Goal: Task Accomplishment & Management: Manage account settings

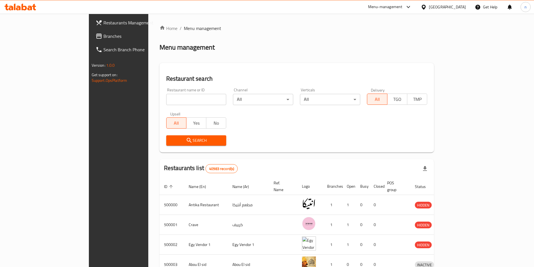
click at [425, 5] on icon at bounding box center [423, 6] width 4 height 5
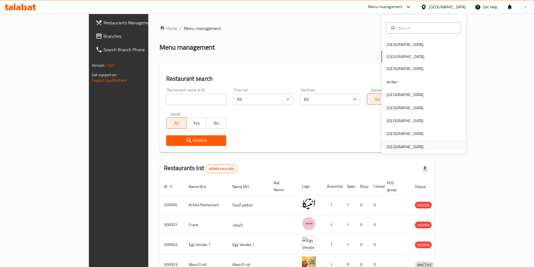
click at [405, 147] on div "[GEOGRAPHIC_DATA]" at bounding box center [404, 147] width 37 height 6
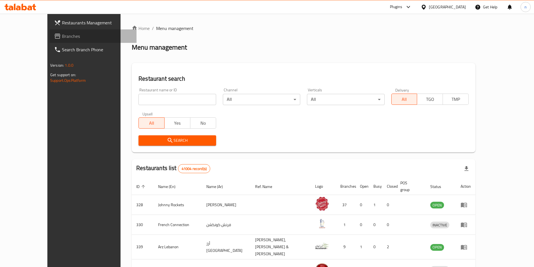
click at [62, 33] on span "Branches" at bounding box center [97, 36] width 70 height 7
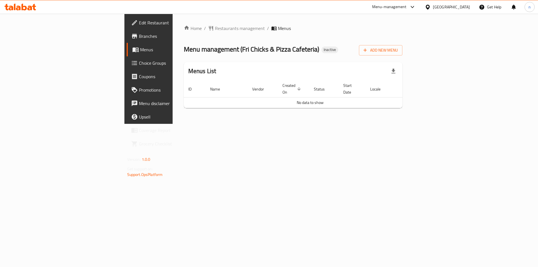
click at [127, 40] on link "Branches" at bounding box center [171, 35] width 88 height 13
click at [398, 51] on span "Add New Menu" at bounding box center [380, 50] width 34 height 7
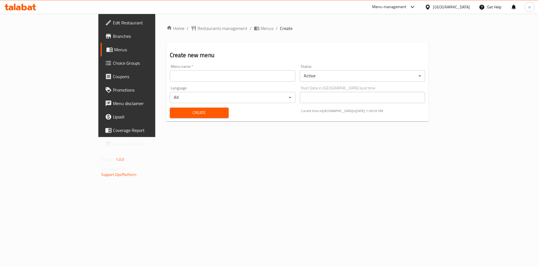
click at [295, 72] on input "text" at bounding box center [233, 75] width 126 height 11
type input "9"
type input "1/9"
click at [174, 111] on span "Create" at bounding box center [199, 112] width 50 height 7
click at [261, 26] on span "Menus" at bounding box center [267, 28] width 13 height 7
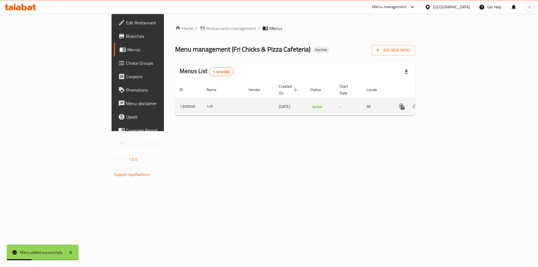
click at [446, 103] on icon "enhanced table" at bounding box center [442, 106] width 7 height 7
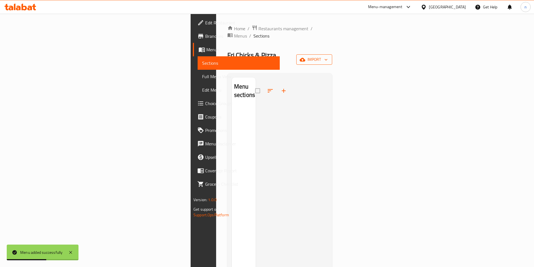
click at [329, 57] on icon "button" at bounding box center [326, 60] width 6 height 6
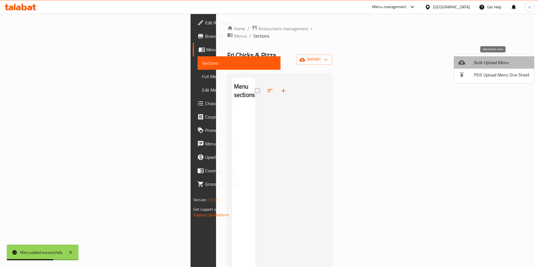
click at [508, 57] on li "Bulk Upload Menu" at bounding box center [494, 62] width 80 height 12
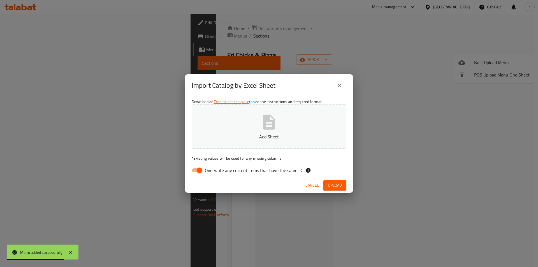
click at [192, 172] on input "Overwrite any current items that have the same ID." at bounding box center [200, 170] width 32 height 11
checkbox input "false"
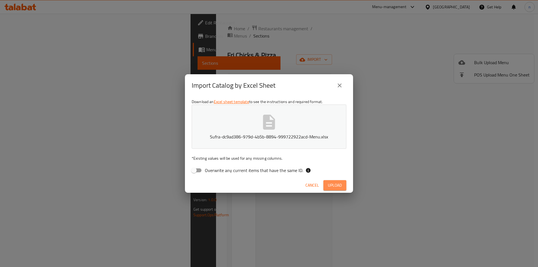
drag, startPoint x: 333, startPoint y: 187, endPoint x: 315, endPoint y: 189, distance: 17.7
click at [333, 187] on span "Upload" at bounding box center [335, 185] width 14 height 7
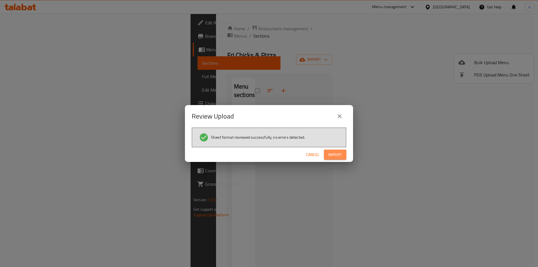
click at [329, 156] on span "Import" at bounding box center [334, 154] width 13 height 7
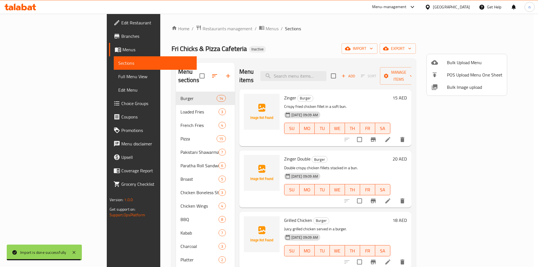
click at [294, 43] on div at bounding box center [269, 133] width 538 height 267
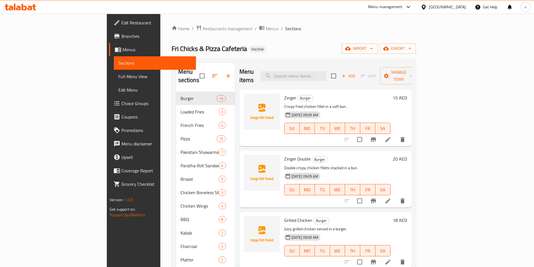
click at [288, 58] on div "Home / Restaurants management / Menus / Sections Fri Chicks & Pizza Cafeteria I…" at bounding box center [293, 179] width 244 height 309
click at [277, 60] on div "Menu sections Burger 14 Loaded Fries 3 French Fries 4 Pizza 15 Pakistani Shawar…" at bounding box center [293, 196] width 244 height 276
click at [391, 136] on icon at bounding box center [387, 139] width 7 height 7
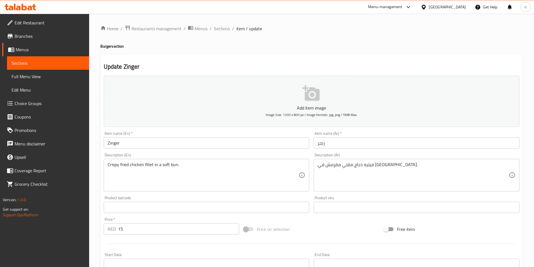
click at [405, 45] on h4 "Burger section" at bounding box center [311, 46] width 422 height 6
click at [100, 158] on div "Update Zinger Add item image Image Size: 1200 x 800 px / Image formats: jpg, pn…" at bounding box center [311, 217] width 422 height 326
click at [132, 142] on input "Zinger" at bounding box center [207, 142] width 206 height 11
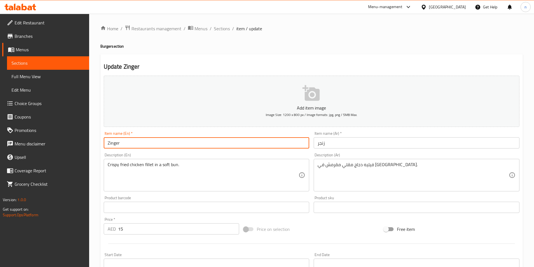
paste input "Burger"
click at [118, 143] on input "ZingerBurger" at bounding box center [207, 142] width 206 height 11
click at [121, 141] on input "ZingerBurger" at bounding box center [207, 142] width 206 height 11
click at [119, 145] on input "ZingerBurger" at bounding box center [207, 142] width 206 height 11
type input "Zinger Burger"
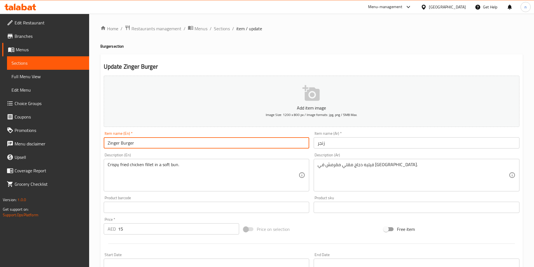
click at [341, 142] on input "زنجر" at bounding box center [416, 142] width 206 height 11
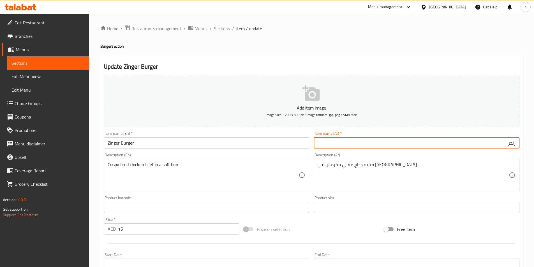
click at [515, 142] on input "زنجر" at bounding box center [416, 142] width 206 height 11
click at [517, 143] on input "زنجر" at bounding box center [416, 142] width 206 height 11
type input "برجر زنجر"
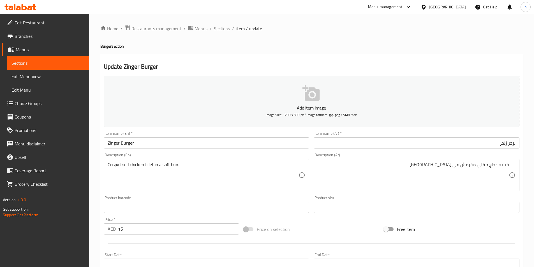
click at [98, 198] on div "Home / Restaurants management / Menus / Sections / item / update Burger section…" at bounding box center [311, 205] width 445 height 382
click at [306, 235] on div "Price on selection" at bounding box center [311, 229] width 140 height 15
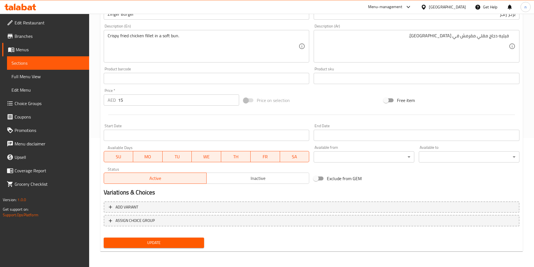
click at [190, 244] on span "Update" at bounding box center [154, 242] width 92 height 7
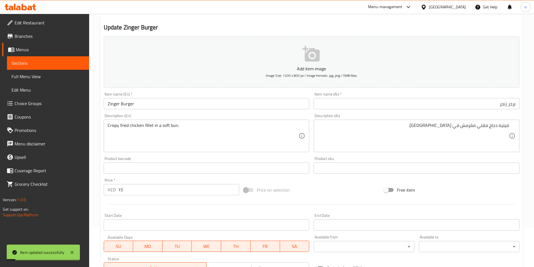
scroll to position [0, 0]
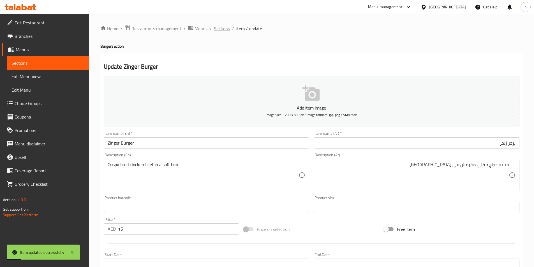
click at [225, 27] on span "Sections" at bounding box center [222, 28] width 16 height 7
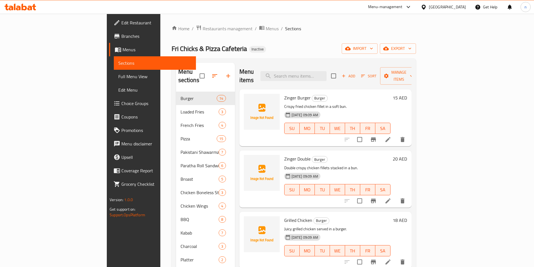
click at [391, 35] on div "Home / Restaurants management / Menus / Sections Fri Chicks & Pizza Cafeteria I…" at bounding box center [293, 179] width 244 height 309
click at [396, 197] on li at bounding box center [388, 201] width 16 height 10
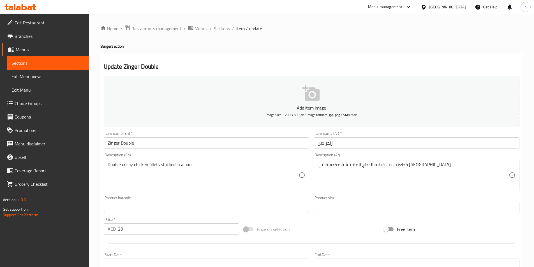
click at [171, 147] on input "Zinger Double" at bounding box center [207, 142] width 206 height 11
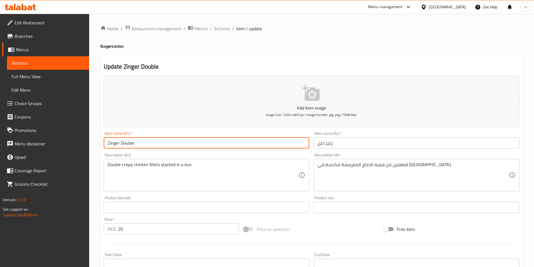
click at [156, 144] on input "Zinger Double" at bounding box center [207, 142] width 206 height 11
paste input "Burger"
click at [134, 143] on input "Zinger DoubleBurger" at bounding box center [207, 142] width 206 height 11
click at [159, 143] on input "Zinger Double Burger" at bounding box center [207, 142] width 206 height 11
type input "Zinger Double Burger"
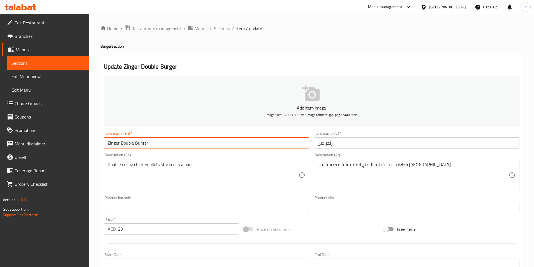
click at [335, 143] on input "زنجر دبل" at bounding box center [416, 142] width 206 height 11
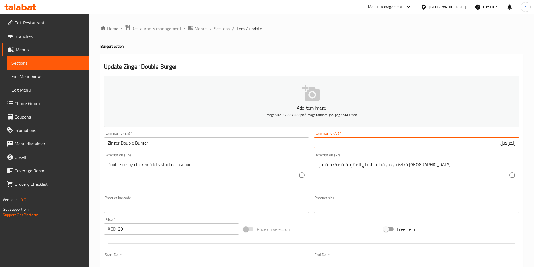
click at [517, 142] on input "زنجر دبل" at bounding box center [416, 142] width 206 height 11
type input "برجر زنجر دبل"
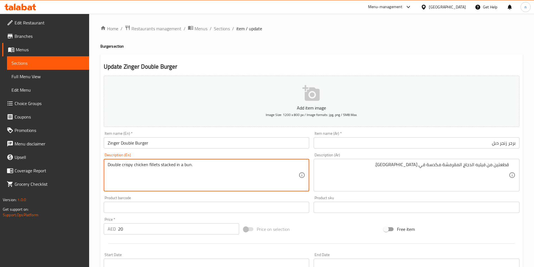
click at [171, 165] on textarea "Double crispy chicken fillets stacked in a bun." at bounding box center [203, 175] width 191 height 27
click at [257, 173] on textarea "Double crispy chicken fillets stacked in a bun." at bounding box center [203, 175] width 191 height 27
click at [162, 169] on textarea "Double crispy chicken fillets stacked in a bun." at bounding box center [203, 175] width 191 height 27
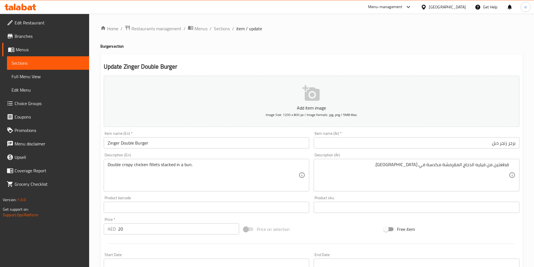
click at [235, 178] on textarea "Double crispy chicken fillets stacked in a bun." at bounding box center [203, 175] width 191 height 27
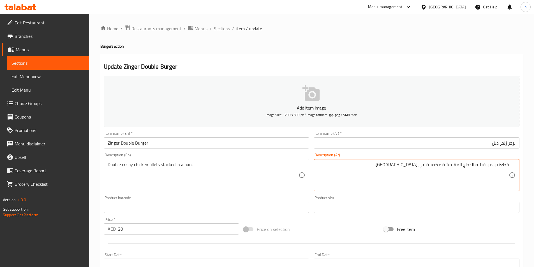
click at [499, 168] on textarea "قطعتين من فيليه الدجاج المقرمشة مكدسة في خبز." at bounding box center [412, 175] width 191 height 27
click at [430, 164] on textarea "دبل ستيكد من فيليه الدجاج المقرمشة مكدسة في خبز." at bounding box center [412, 175] width 191 height 27
type textarea "دبل ستيكد من فيليه الدجاج المقرمشة في خبز."
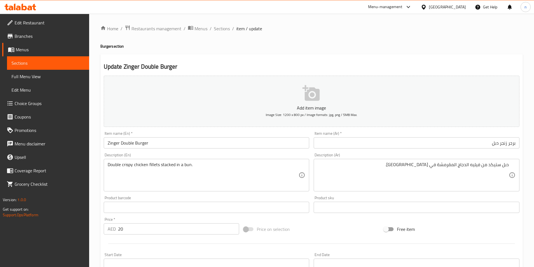
click at [96, 221] on div "Home / Restaurants management / Menus / Sections / item / update Burger section…" at bounding box center [311, 205] width 445 height 382
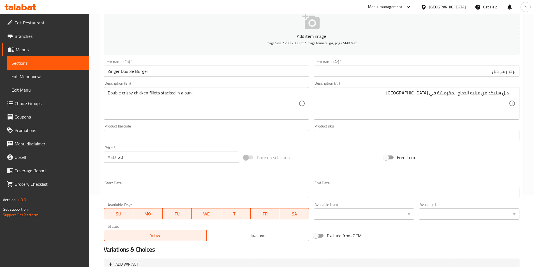
scroll to position [129, 0]
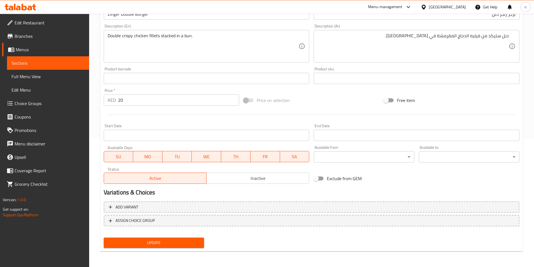
click at [122, 243] on span "Update" at bounding box center [154, 242] width 92 height 7
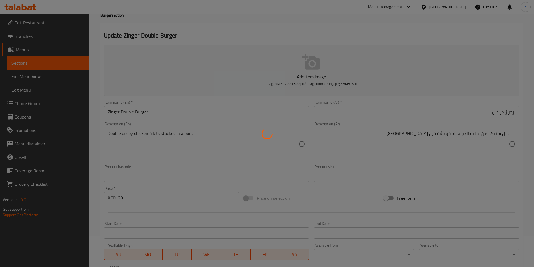
scroll to position [0, 0]
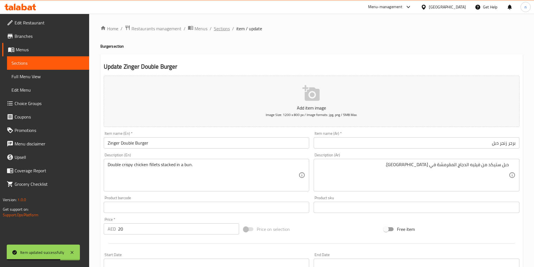
click at [219, 29] on span "Sections" at bounding box center [222, 28] width 16 height 7
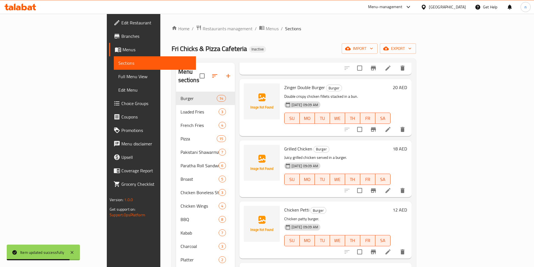
scroll to position [84, 0]
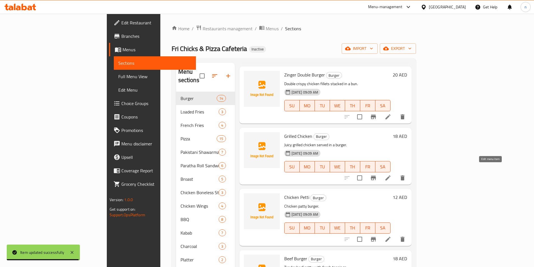
click at [391, 175] on icon at bounding box center [387, 178] width 7 height 7
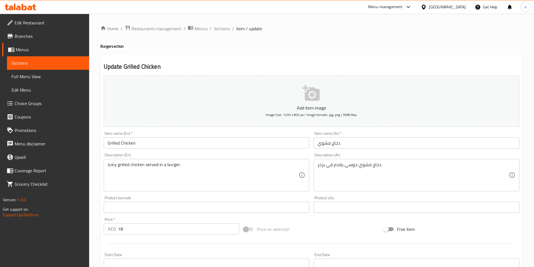
click at [157, 143] on input "Grilled Chicken" at bounding box center [207, 142] width 206 height 11
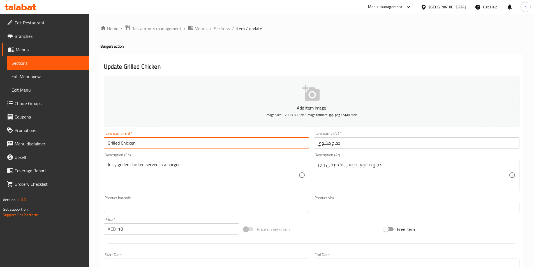
paste input "Double crispy chicken fillets stacked in a bun."
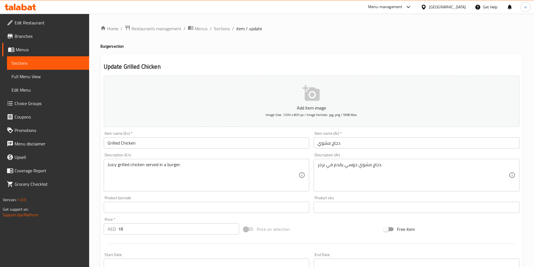
click at [108, 45] on h4 "Burger section" at bounding box center [311, 46] width 422 height 6
copy h4 "Burger"
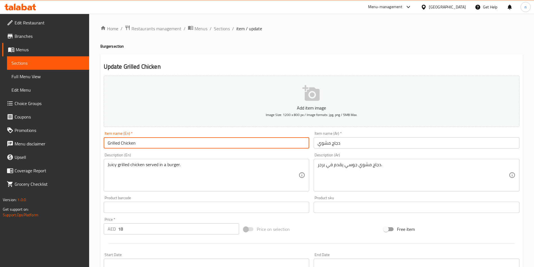
click at [153, 143] on input "Grilled Chicken" at bounding box center [207, 142] width 206 height 11
paste input "Burger"
type input "Grilled Chicken Burger"
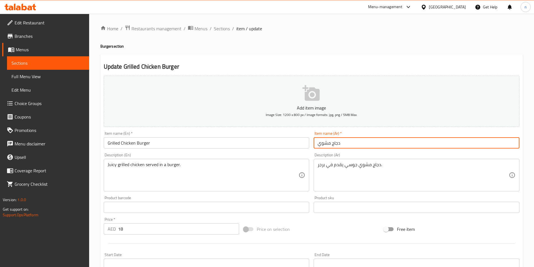
click at [335, 140] on input "دجاج مشوي" at bounding box center [416, 142] width 206 height 11
click at [516, 143] on input "دجاج مشوي" at bounding box center [416, 142] width 206 height 11
type input "برجر دجاج مشوي"
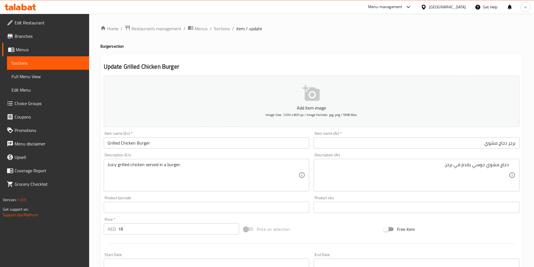
click at [348, 232] on div "Price on selection" at bounding box center [311, 229] width 140 height 15
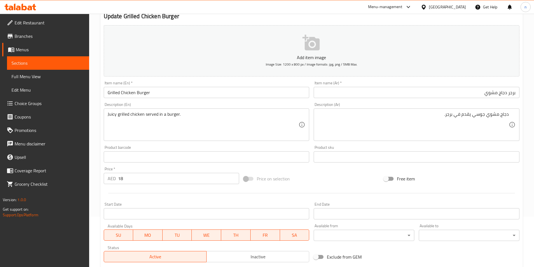
scroll to position [129, 0]
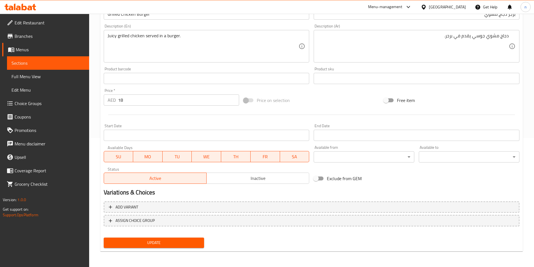
click at [192, 238] on button "Update" at bounding box center [154, 243] width 101 height 10
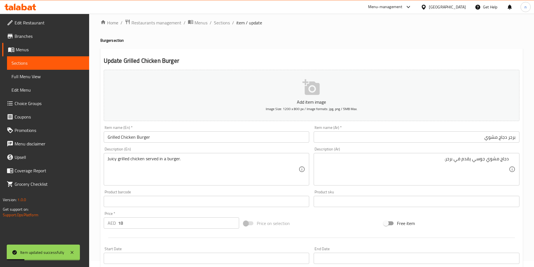
scroll to position [0, 0]
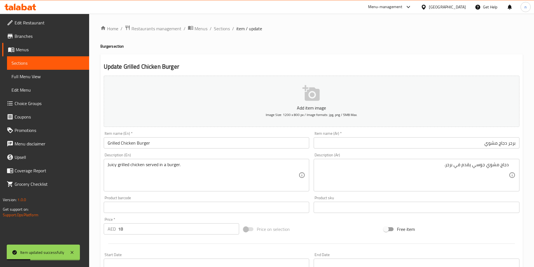
click at [226, 24] on div "Home / Restaurants management / Menus / Sections / item / update Burger section…" at bounding box center [311, 205] width 445 height 382
click at [226, 28] on span "Sections" at bounding box center [222, 28] width 16 height 7
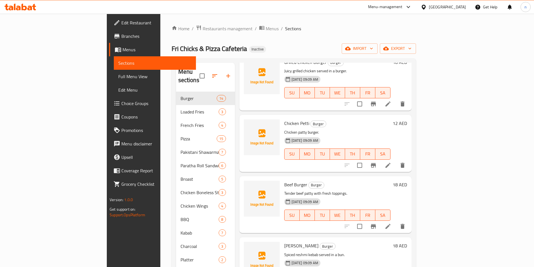
scroll to position [168, 0]
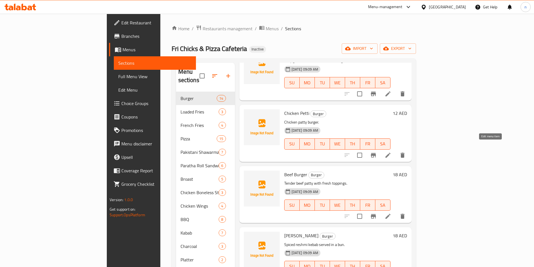
click at [391, 152] on icon at bounding box center [387, 155] width 7 height 7
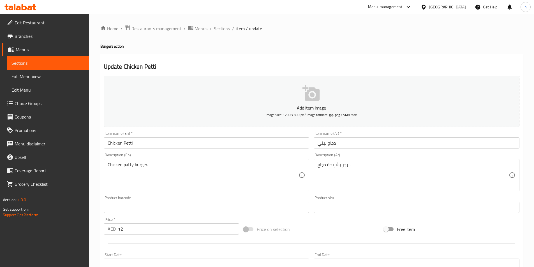
click at [206, 141] on input "Chicken Petti" at bounding box center [207, 142] width 206 height 11
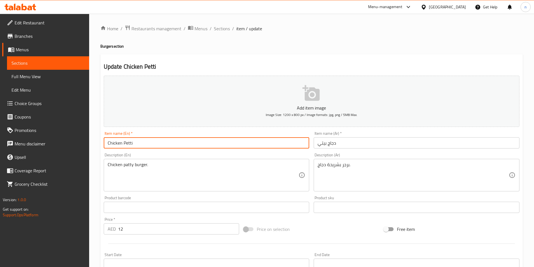
paste input "Burger"
type input "Chicken Petti Burger"
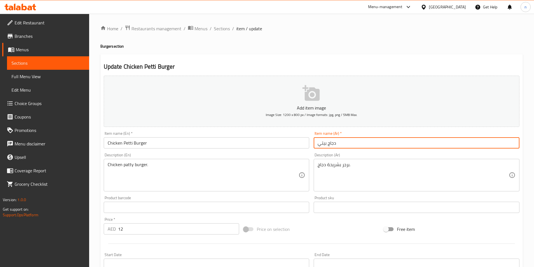
click at [354, 142] on input "دجاج بيتي" at bounding box center [416, 142] width 206 height 11
click at [516, 144] on input "دجاج بيتي" at bounding box center [416, 142] width 206 height 11
type input "برجر دجاج بيتي"
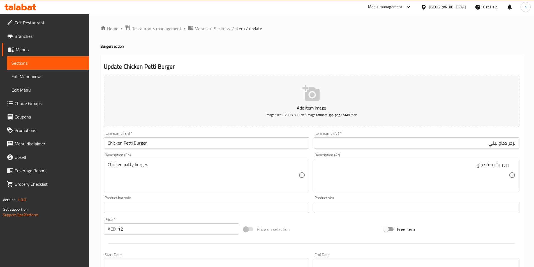
click at [442, 230] on div "Free item" at bounding box center [451, 229] width 140 height 15
click at [94, 234] on div "Home / Restaurants management / Menus / Sections / item / update Burger section…" at bounding box center [311, 205] width 445 height 382
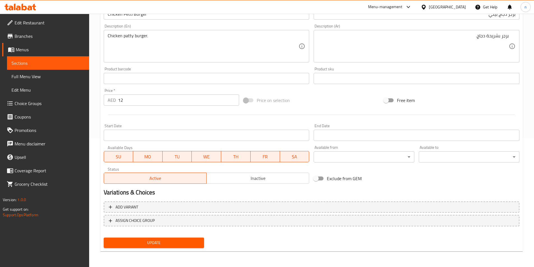
click at [130, 237] on div "Update" at bounding box center [153, 242] width 105 height 15
click at [134, 247] on button "Update" at bounding box center [154, 243] width 101 height 10
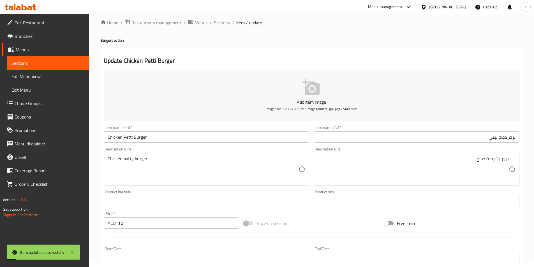
scroll to position [0, 0]
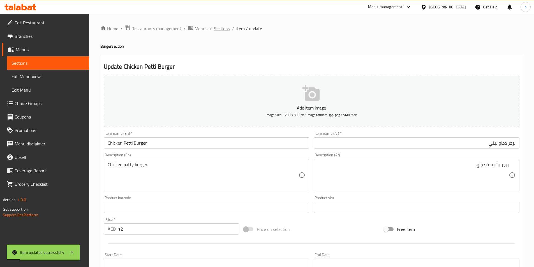
click at [228, 31] on span "Sections" at bounding box center [222, 28] width 16 height 7
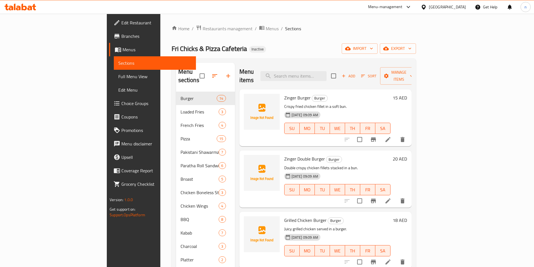
click at [326, 103] on p "Crispy fried chicken fillet in a soft bun." at bounding box center [337, 106] width 106 height 7
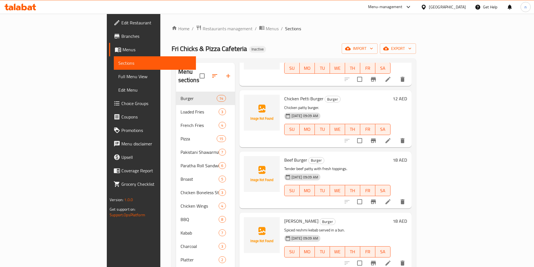
scroll to position [196, 0]
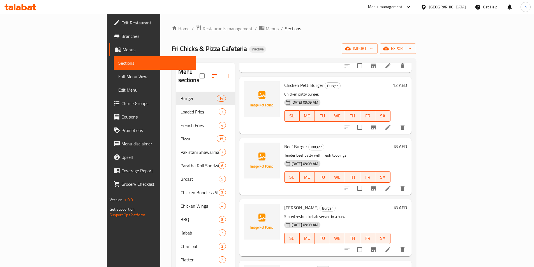
click at [392, 158] on div "01-09-2025 09:09 AM SU MO TU WE TH FR SA" at bounding box center [337, 173] width 111 height 30
click at [391, 185] on icon at bounding box center [387, 188] width 7 height 7
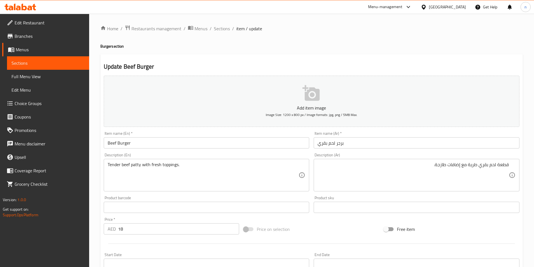
click at [509, 163] on div "قطعة لحم بقري طرية مع إضافات طازجة. Description (Ar)" at bounding box center [416, 175] width 206 height 32
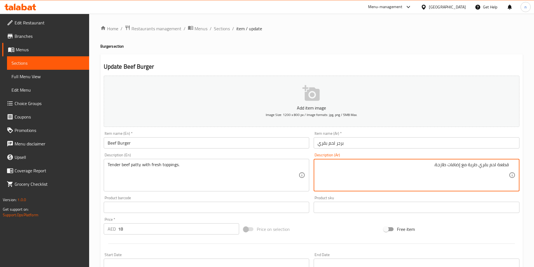
click at [503, 164] on textarea "قطعة لحم بقري طرية مع إضافات طازجة." at bounding box center [412, 175] width 191 height 27
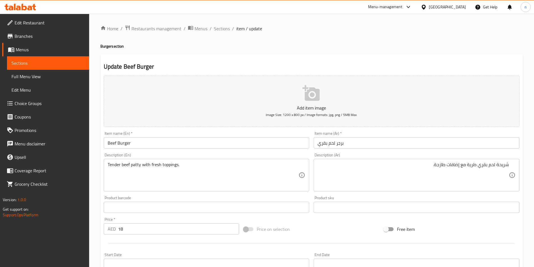
click at [352, 42] on div "Home / Restaurants management / Menus / Sections / item / update Burger section…" at bounding box center [311, 205] width 422 height 360
drag, startPoint x: 350, startPoint y: 143, endPoint x: 333, endPoint y: 140, distance: 17.4
click at [335, 141] on input "برجر لحم بقري" at bounding box center [416, 142] width 206 height 11
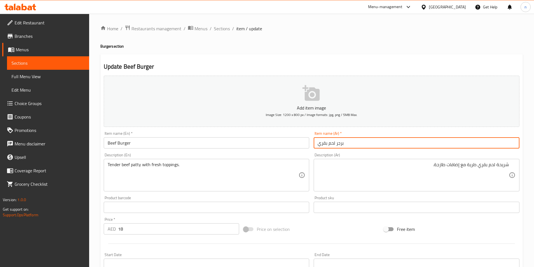
click at [357, 133] on div "Item name (Ar)   * برجر لحم بقري Item name (Ar) *" at bounding box center [416, 139] width 206 height 17
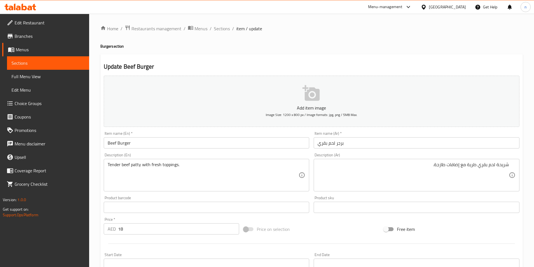
click at [368, 145] on input "برجر لحم بقري" at bounding box center [416, 142] width 206 height 11
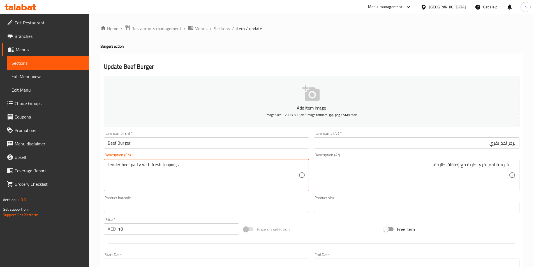
click at [174, 168] on textarea "Tender beef patty with fresh toppings." at bounding box center [203, 175] width 191 height 27
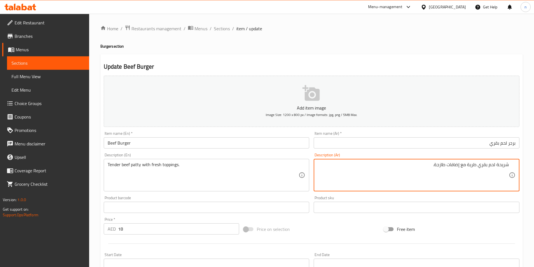
click at [457, 167] on textarea "شريحة لحم بقري طرية مع إضافات طازجة." at bounding box center [412, 175] width 191 height 27
type textarea "شريحة لحم بقري طرية مع طبقات طازجة."
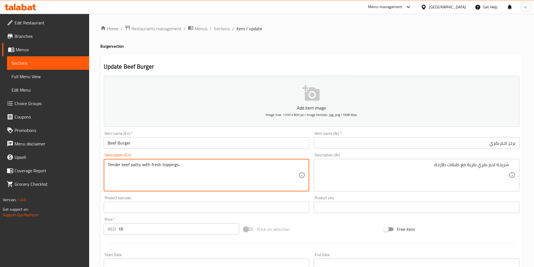
click at [255, 175] on textarea "Tender beef patty with fresh toppings." at bounding box center [203, 175] width 191 height 27
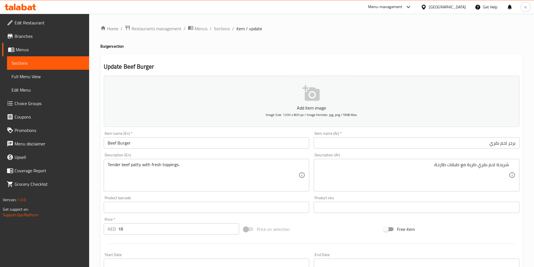
click at [343, 30] on ol "Home / Restaurants management / Menus / Sections / item / update" at bounding box center [311, 28] width 422 height 7
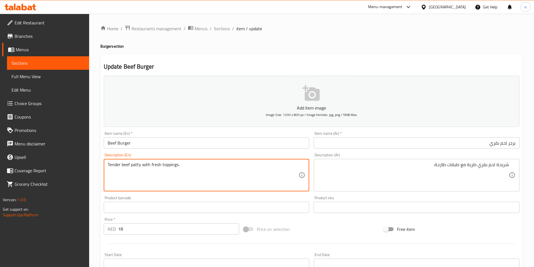
click at [306, 230] on div "Price on selection" at bounding box center [311, 229] width 140 height 15
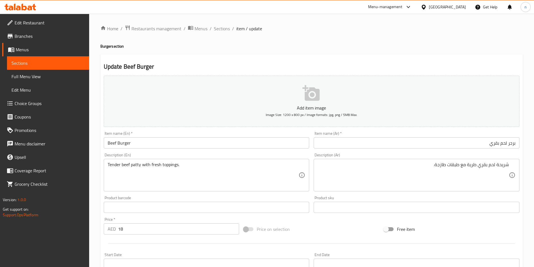
scroll to position [129, 0]
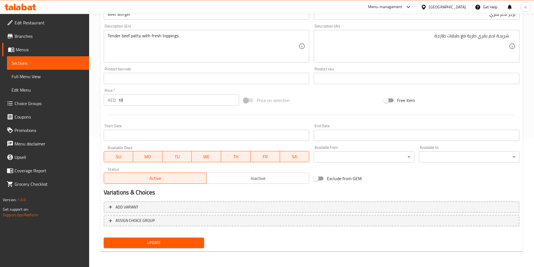
click at [179, 245] on span "Update" at bounding box center [154, 242] width 92 height 7
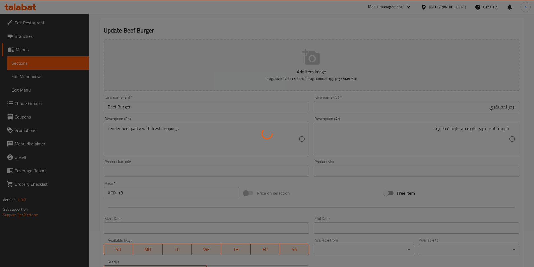
scroll to position [0, 0]
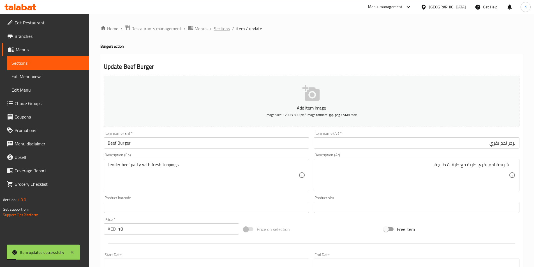
click at [220, 29] on span "Sections" at bounding box center [222, 28] width 16 height 7
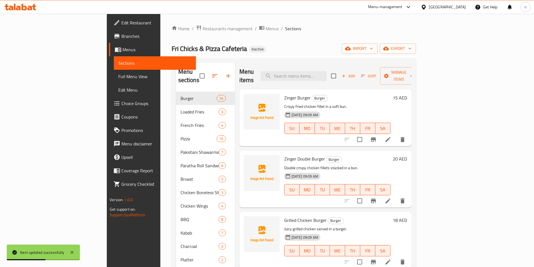
click at [427, 23] on div "Home / Restaurants management / Menus / Sections Fri Chicks & Pizza Cafeteria I…" at bounding box center [293, 180] width 267 height 332
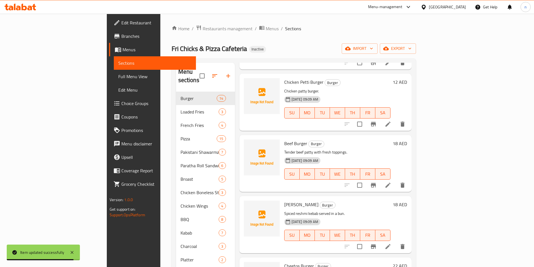
click at [365, 216] on div "01-09-2025 09:09 AM SU MO TU WE TH FR SA" at bounding box center [337, 231] width 111 height 30
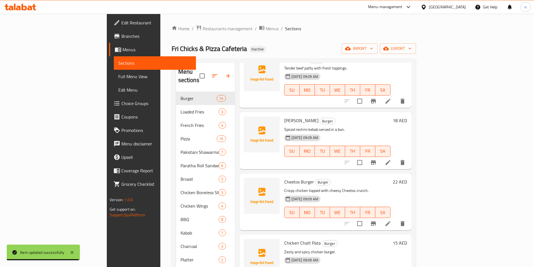
scroll to position [171, 0]
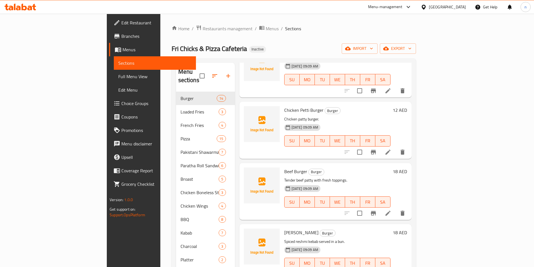
click at [390, 238] on p "Spiced reshmi kebab served in a bun." at bounding box center [337, 241] width 106 height 7
click at [390, 229] on h6 "Rashmi Burger Burger" at bounding box center [337, 233] width 106 height 8
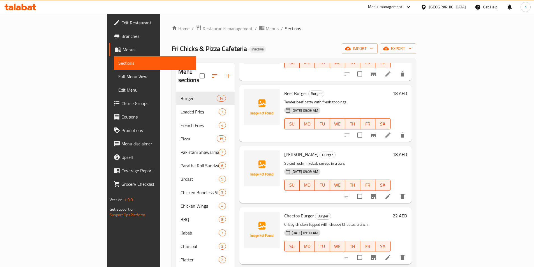
scroll to position [255, 0]
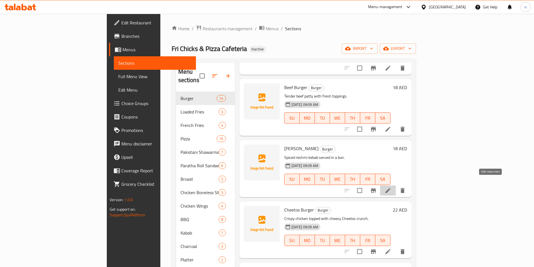
click at [391, 187] on icon at bounding box center [387, 190] width 7 height 7
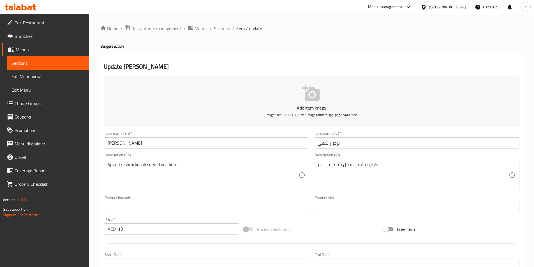
scroll to position [28, 0]
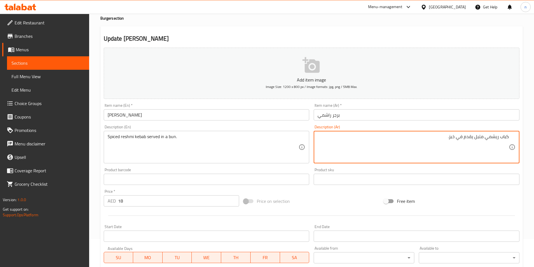
click at [452, 134] on textarea "كباب ريشمي متبل يقدم في خبز." at bounding box center [412, 147] width 191 height 27
type textarea "كباب ريشمي متبل يقدم في كيزر."
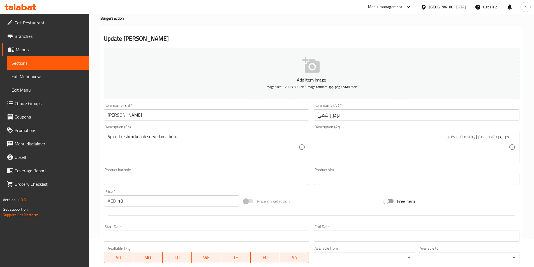
click at [351, 205] on div "Price on selection" at bounding box center [311, 201] width 140 height 15
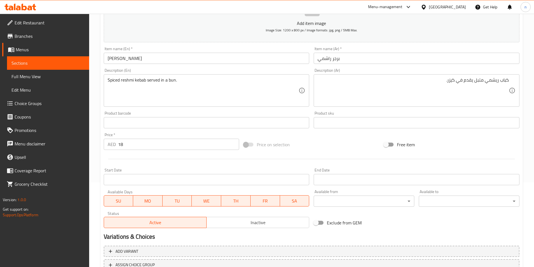
scroll to position [129, 0]
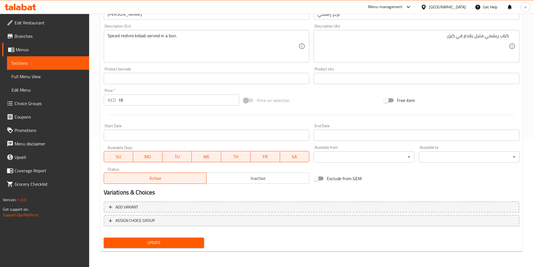
click at [163, 240] on span "Update" at bounding box center [154, 242] width 92 height 7
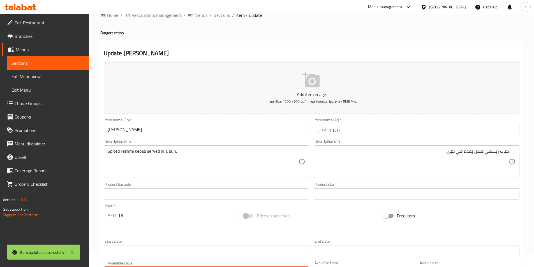
scroll to position [0, 0]
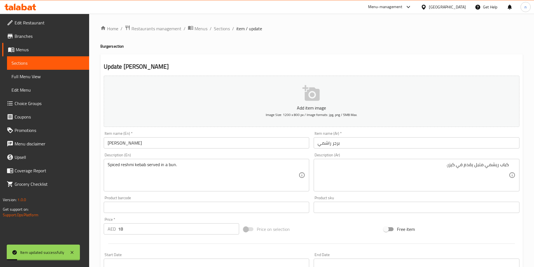
click at [229, 27] on ol "Home / Restaurants management / Menus / Sections / item / update" at bounding box center [311, 28] width 422 height 7
click at [227, 27] on span "Sections" at bounding box center [222, 28] width 16 height 7
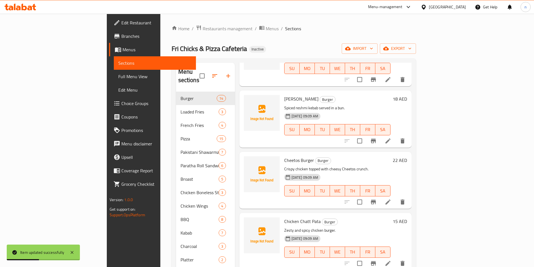
scroll to position [311, 0]
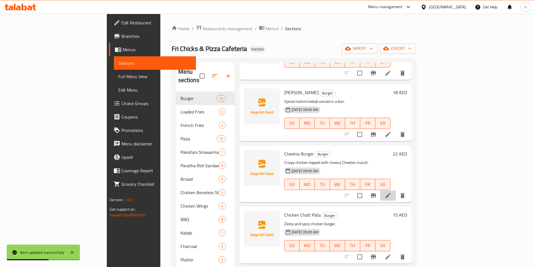
click at [396, 192] on li at bounding box center [388, 196] width 16 height 10
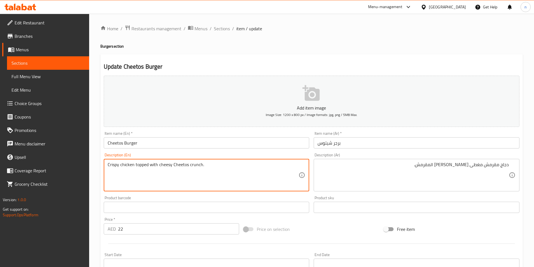
click at [261, 169] on textarea "Crispy chicken topped with cheesy Cheetos crunch." at bounding box center [203, 175] width 191 height 27
click at [229, 180] on textarea "Crispy chicken topped with cheesy Cheetos crunch." at bounding box center [203, 175] width 191 height 27
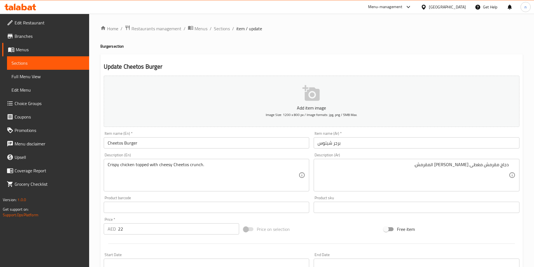
click at [335, 239] on div at bounding box center [311, 244] width 420 height 14
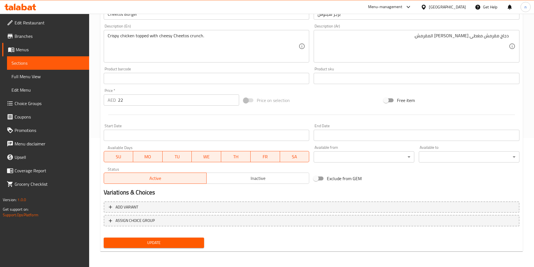
click at [161, 244] on span "Update" at bounding box center [154, 242] width 92 height 7
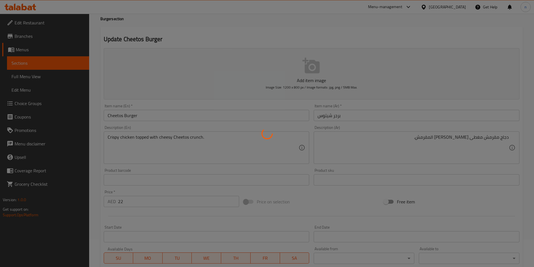
scroll to position [0, 0]
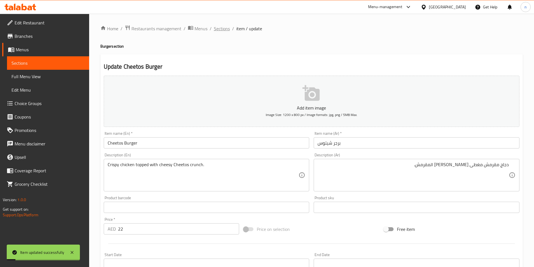
click at [225, 28] on span "Sections" at bounding box center [222, 28] width 16 height 7
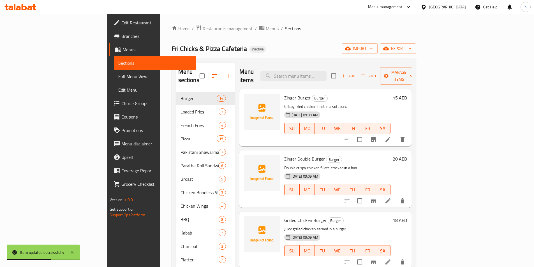
scroll to position [322, 0]
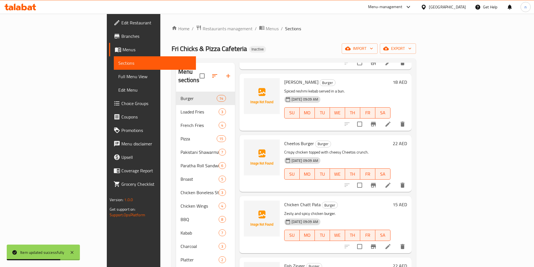
click at [390, 210] on p "Zesty and spicy chicken burger." at bounding box center [337, 213] width 106 height 7
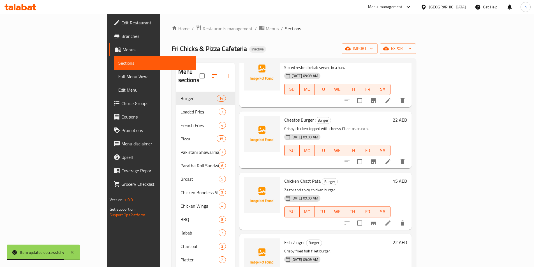
scroll to position [378, 0]
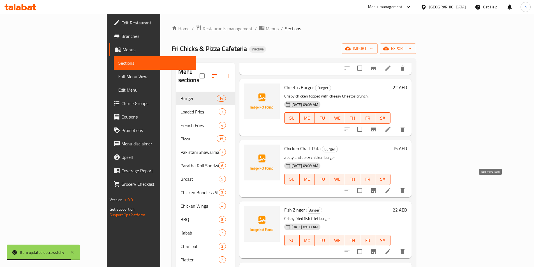
click at [391, 187] on icon at bounding box center [387, 190] width 7 height 7
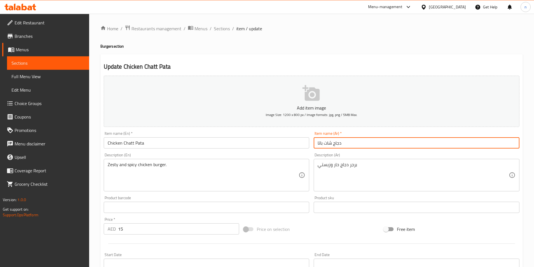
click at [338, 145] on input "دجاج شات باتا" at bounding box center [416, 142] width 206 height 11
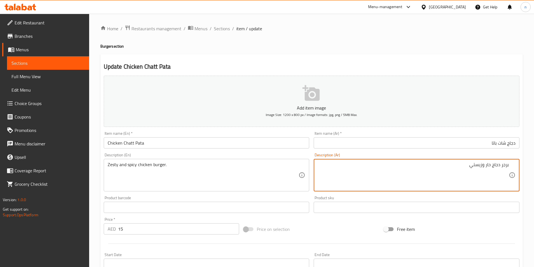
click at [490, 144] on input "دجاج شات باتا" at bounding box center [416, 142] width 206 height 11
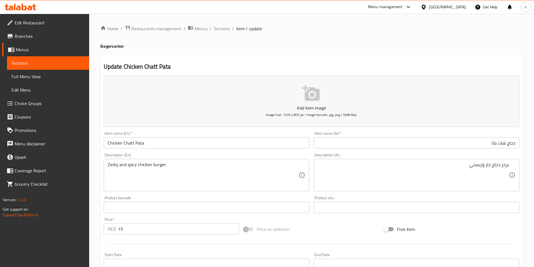
click at [335, 229] on div "Price on selection" at bounding box center [311, 229] width 140 height 15
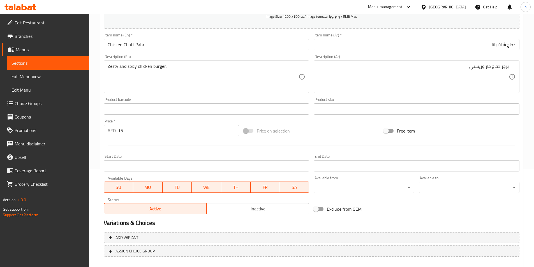
scroll to position [129, 0]
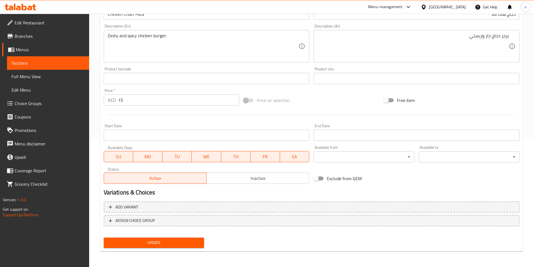
click at [132, 246] on span "Update" at bounding box center [154, 242] width 92 height 7
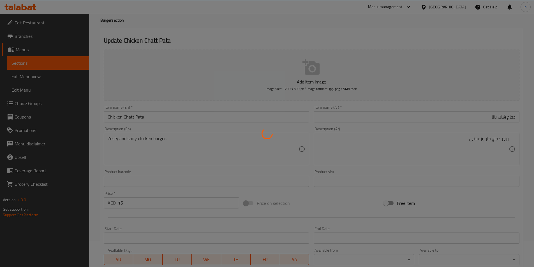
scroll to position [0, 0]
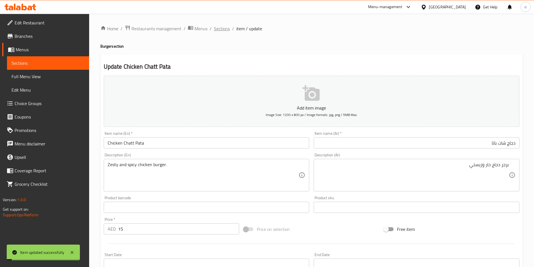
click at [222, 30] on span "Sections" at bounding box center [222, 28] width 16 height 7
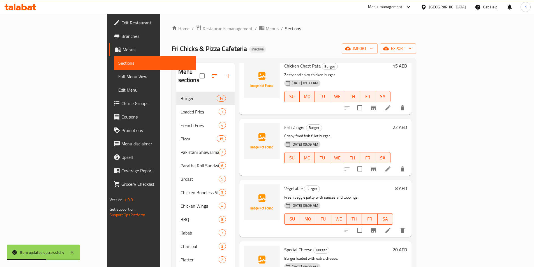
scroll to position [462, 0]
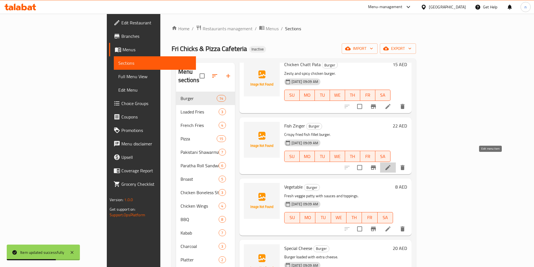
click at [391, 164] on icon at bounding box center [387, 167] width 7 height 7
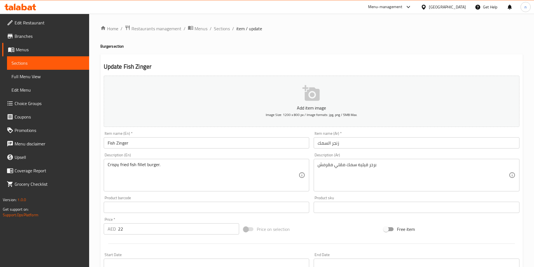
click at [105, 45] on h4 "Burger section" at bounding box center [311, 46] width 422 height 6
copy h4 "Burger"
click at [178, 147] on input "Fish Zinger" at bounding box center [207, 142] width 206 height 11
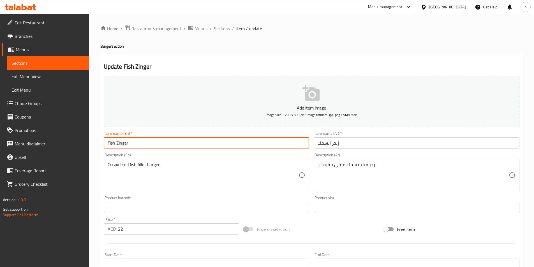
paste input "Burger"
type input "Fish Zinger Burger"
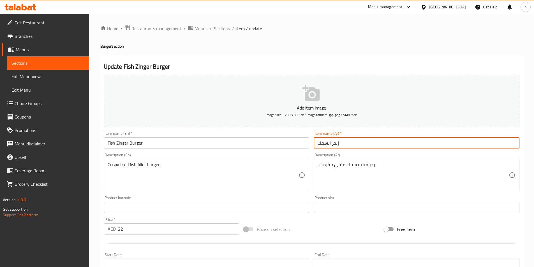
click at [403, 147] on input "زنجر السمك" at bounding box center [416, 142] width 206 height 11
click at [516, 142] on input "زنجر السمك" at bounding box center [416, 142] width 206 height 11
type input "برجر زنجر السمك"
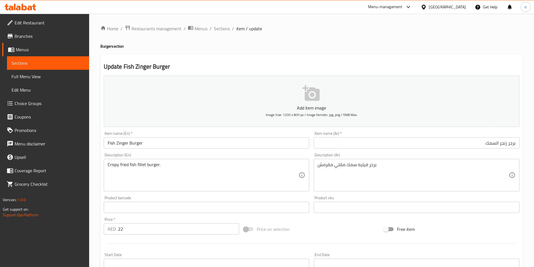
click at [426, 189] on div "برجر فيليه سمك مقلي مقرمش Description (Ar)" at bounding box center [416, 175] width 206 height 32
click at [332, 219] on div "Add item image Image Size: 1200 x 800 px / Image formats: jpg, png / 5MB Max. I…" at bounding box center [311, 193] width 420 height 241
click at [298, 227] on div "Price on selection" at bounding box center [311, 229] width 140 height 15
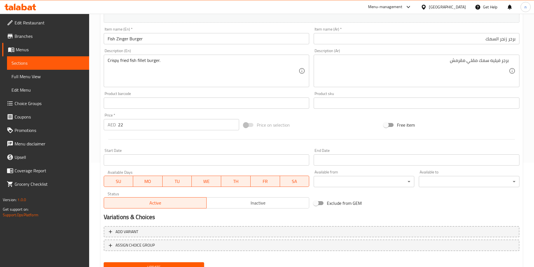
scroll to position [129, 0]
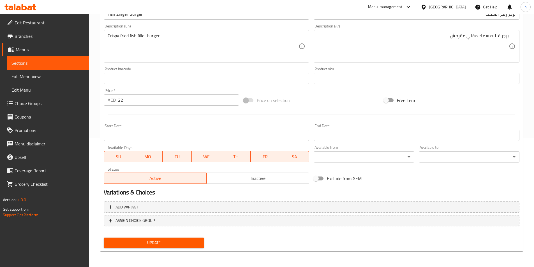
click at [192, 244] on span "Update" at bounding box center [154, 242] width 92 height 7
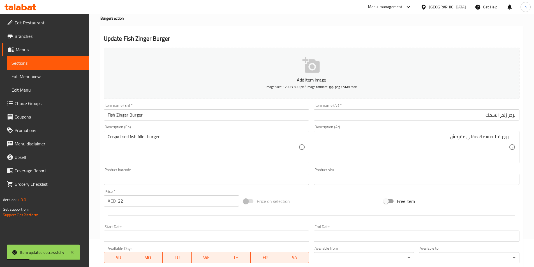
scroll to position [0, 0]
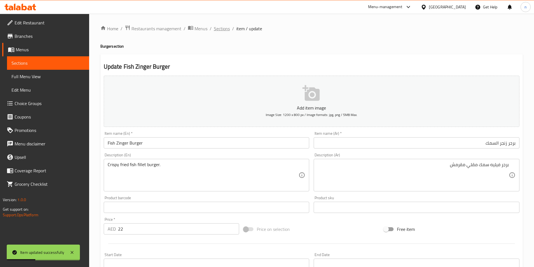
click at [219, 29] on span "Sections" at bounding box center [222, 28] width 16 height 7
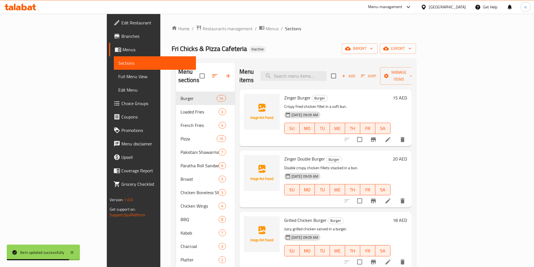
scroll to position [444, 0]
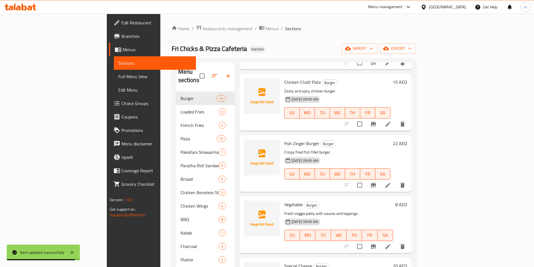
click at [393, 201] on h6 "Vegetable Burger" at bounding box center [338, 205] width 109 height 8
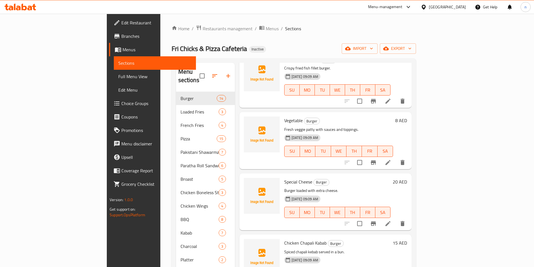
click at [396, 159] on li at bounding box center [388, 162] width 16 height 10
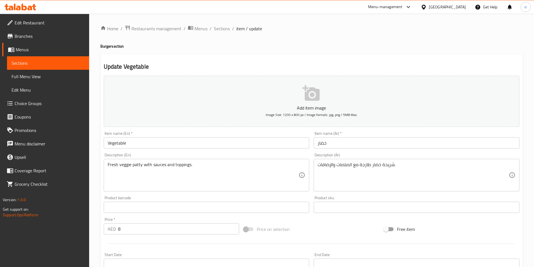
click at [175, 147] on input "Vegetable" at bounding box center [207, 142] width 206 height 11
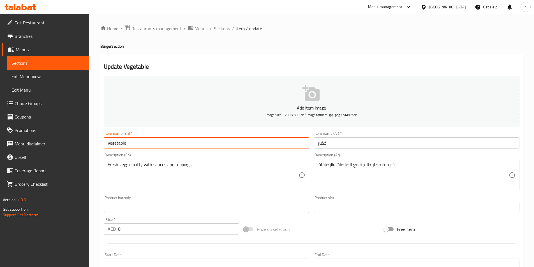
paste input "Vegetable"
click at [106, 46] on h4 "Burger section" at bounding box center [311, 46] width 422 height 6
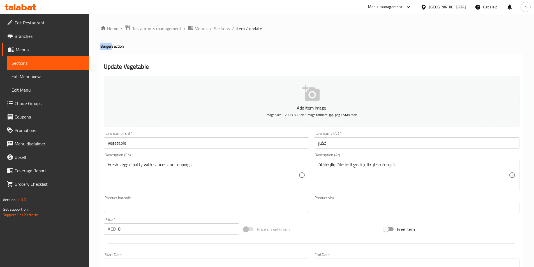
click at [106, 46] on h4 "Burger section" at bounding box center [311, 46] width 422 height 6
copy h4 "Burger"
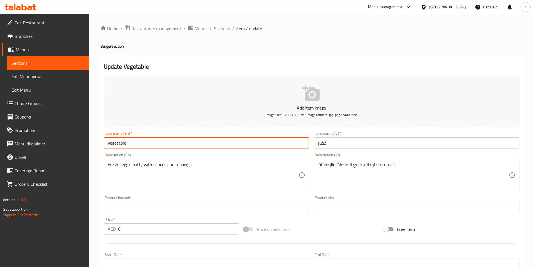
click at [215, 139] on input "Vegetable" at bounding box center [207, 142] width 206 height 11
paste input "Burger"
type input "Vegetable Burger"
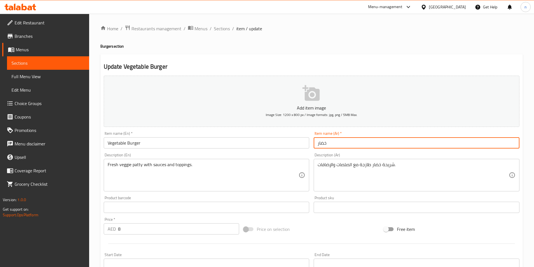
click at [362, 144] on input "خضار" at bounding box center [416, 142] width 206 height 11
click at [516, 143] on input "خضار" at bounding box center [416, 142] width 206 height 11
type input "برجر خضار"
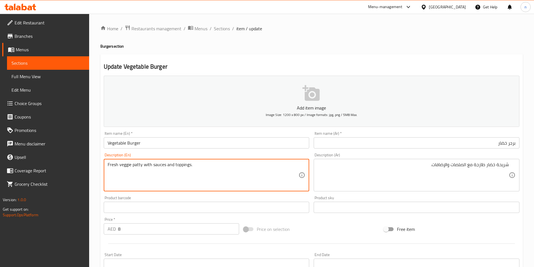
click at [126, 168] on textarea "Fresh veggie patty with sauces and toppings." at bounding box center [203, 175] width 191 height 27
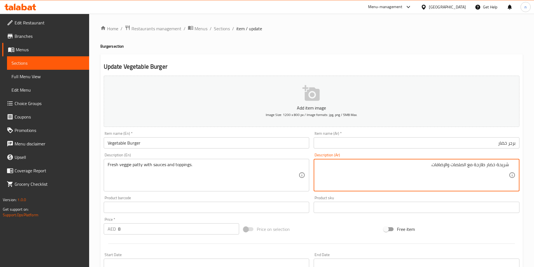
click at [491, 162] on textarea "شريحة خضار طازجة مع الصلصات والإضافات." at bounding box center [412, 175] width 191 height 27
click at [458, 166] on textarea "شريحة فيجي طازجة مع الصلصات والإضافات." at bounding box center [412, 175] width 191 height 27
click at [445, 166] on textarea "شريحة فيجي طازجة مع صوص والإضافات." at bounding box center [412, 175] width 191 height 27
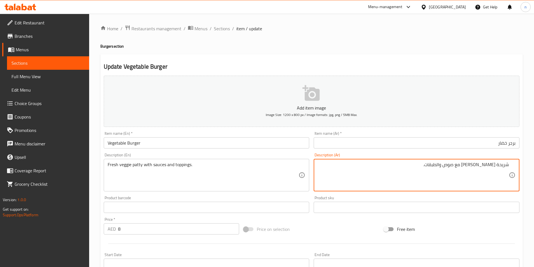
type textarea "شريحة فيجي طازجة مع صوص والطبقات."
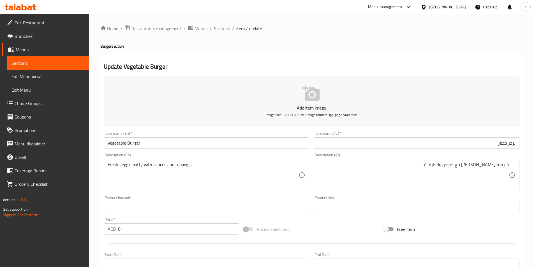
click at [311, 237] on div at bounding box center [311, 244] width 420 height 14
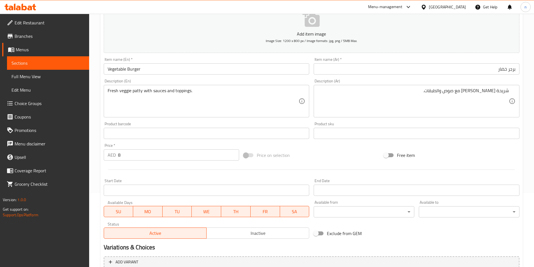
scroll to position [129, 0]
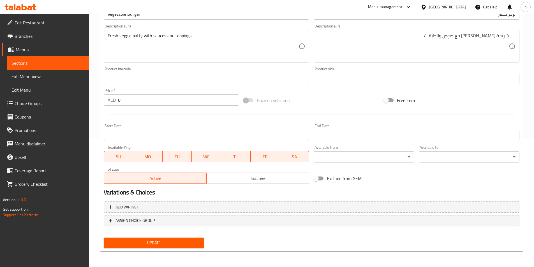
click at [178, 243] on span "Update" at bounding box center [154, 242] width 92 height 7
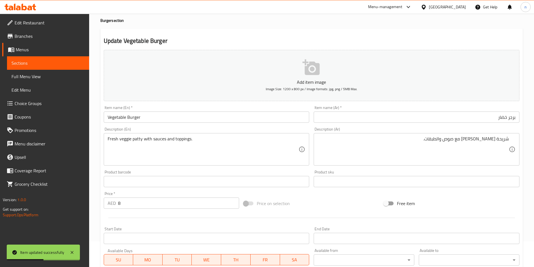
scroll to position [0, 0]
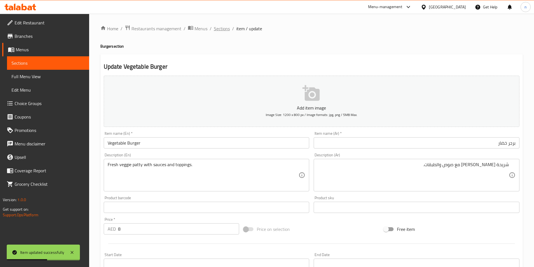
click at [214, 32] on span "Sections" at bounding box center [222, 28] width 16 height 7
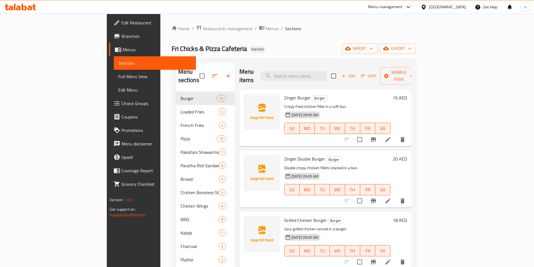
scroll to position [505, 0]
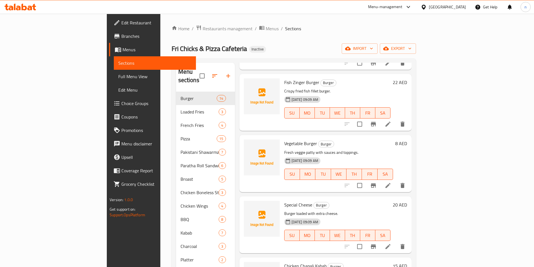
click at [349, 210] on p "Burger loaded with extra cheese." at bounding box center [337, 213] width 106 height 7
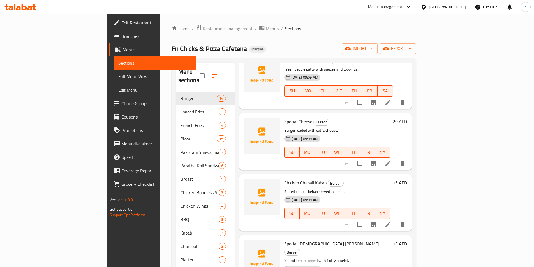
scroll to position [589, 0]
click at [396, 157] on li at bounding box center [388, 162] width 16 height 10
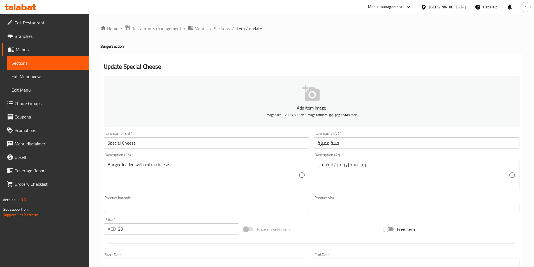
click at [106, 45] on h4 "Burger section" at bounding box center [311, 46] width 422 height 6
copy h4 "Burger"
click at [169, 146] on input "Special Cheese" at bounding box center [207, 142] width 206 height 11
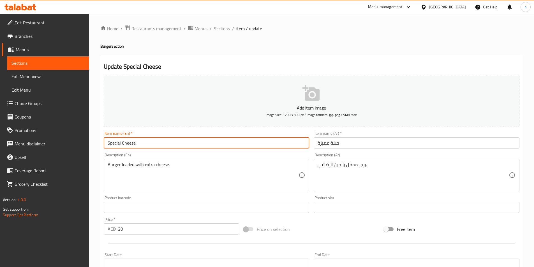
paste input "Burger"
type input "Special Cheese Burger"
click at [370, 147] on input "جبنة مميزة" at bounding box center [416, 142] width 206 height 11
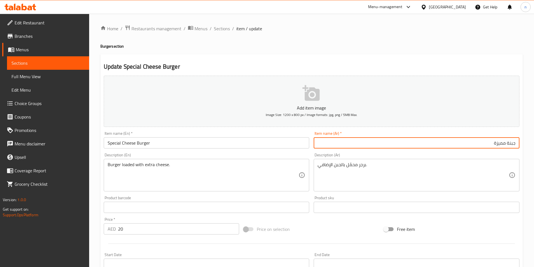
drag, startPoint x: 464, startPoint y: 140, endPoint x: 473, endPoint y: 145, distance: 10.2
click at [465, 140] on input "جبنة مميزة" at bounding box center [416, 142] width 206 height 11
click at [517, 145] on input "جبنة مميزة" at bounding box center [416, 142] width 206 height 11
click at [491, 144] on input "برجر جبنة مميزة" at bounding box center [416, 142] width 206 height 11
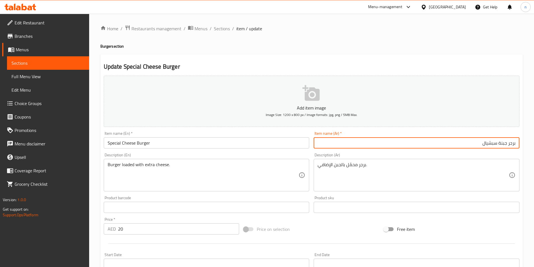
type input "برجر جبنة سبشيال"
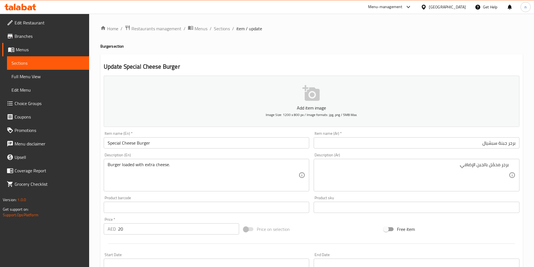
click at [312, 229] on div "Price on selection" at bounding box center [311, 229] width 140 height 15
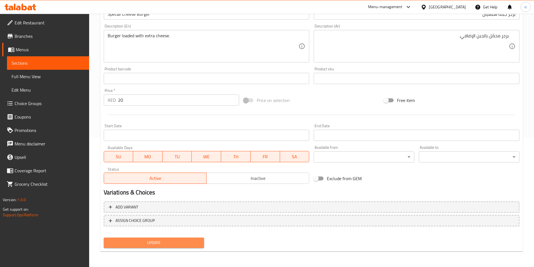
click at [131, 245] on span "Update" at bounding box center [154, 242] width 92 height 7
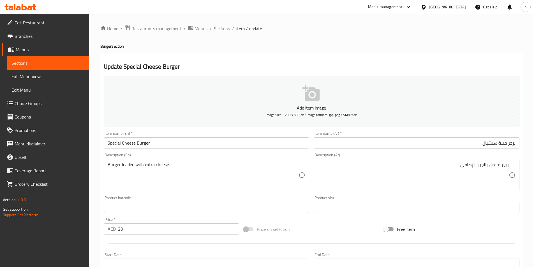
click at [326, 222] on div "Price on selection" at bounding box center [311, 229] width 140 height 15
click at [329, 224] on div "Price on selection" at bounding box center [311, 229] width 140 height 15
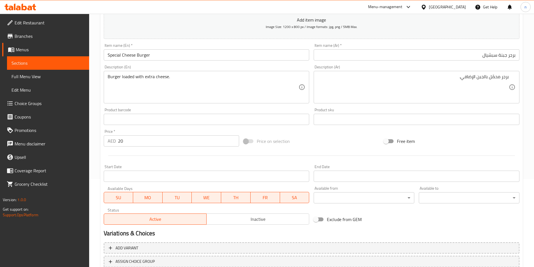
scroll to position [129, 0]
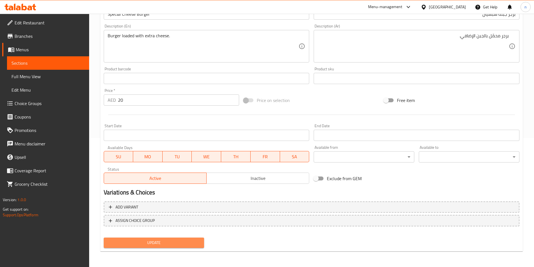
click at [148, 248] on button "Update" at bounding box center [154, 243] width 101 height 10
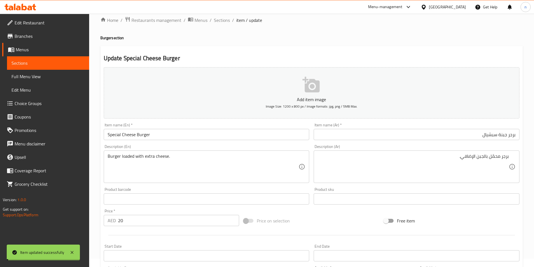
scroll to position [0, 0]
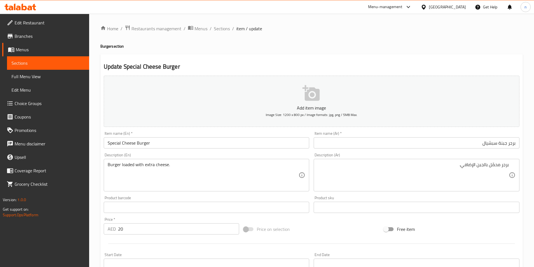
click at [305, 225] on div "Price on selection" at bounding box center [311, 229] width 140 height 15
click at [136, 144] on input "Special Cheese Burger" at bounding box center [207, 142] width 206 height 11
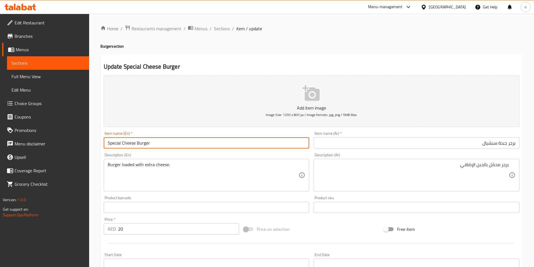
click at [136, 144] on input "Special Cheese Burger" at bounding box center [207, 142] width 206 height 11
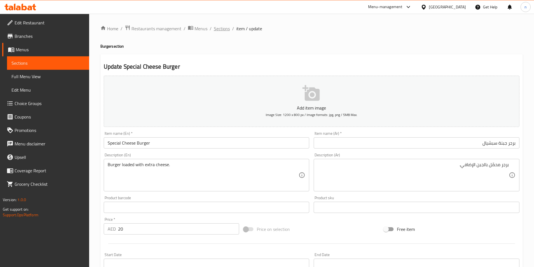
click at [225, 31] on span "Sections" at bounding box center [222, 28] width 16 height 7
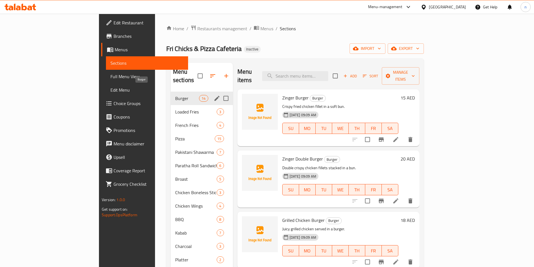
click at [175, 95] on span "Burger" at bounding box center [187, 98] width 24 height 7
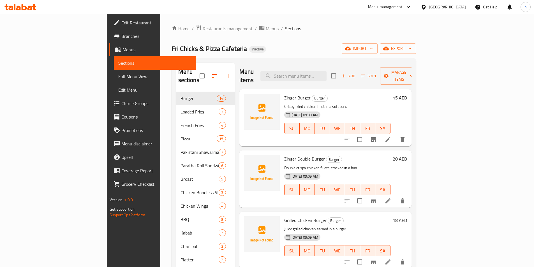
click at [281, 55] on div "Home / Restaurants management / Menus / Sections Fri Chicks & Pizza Cafeteria I…" at bounding box center [293, 179] width 244 height 309
click at [298, 55] on div "Home / Restaurants management / Menus / Sections Fri Chicks & Pizza Cafeteria I…" at bounding box center [293, 179] width 244 height 309
click at [324, 33] on div "Home / Restaurants management / Menus / Sections Fri Chicks & Pizza Cafeteria I…" at bounding box center [293, 179] width 244 height 309
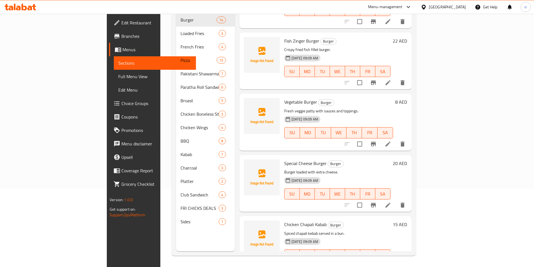
scroll to position [464, 0]
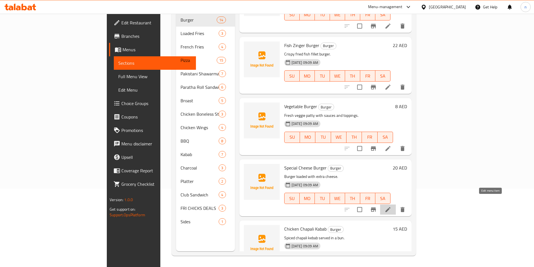
click at [391, 206] on icon at bounding box center [387, 209] width 7 height 7
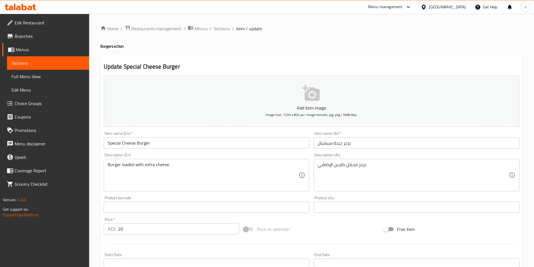
click at [162, 145] on input "Special Cheese Burger" at bounding box center [207, 142] width 206 height 11
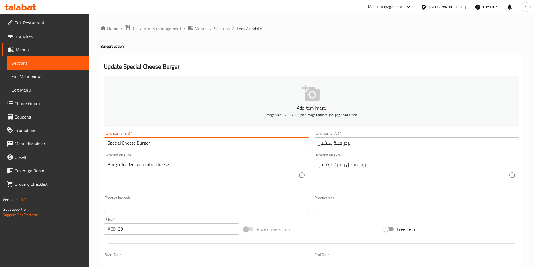
click at [162, 145] on input "Special Cheese Burger" at bounding box center [207, 142] width 206 height 11
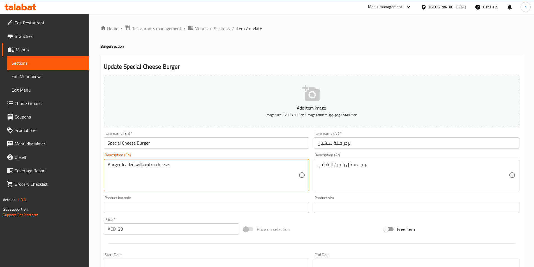
click at [198, 175] on textarea "Burger loaded with extra cheese." at bounding box center [203, 175] width 191 height 27
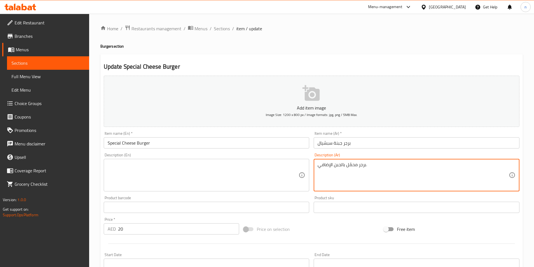
click at [389, 171] on textarea "برجر محمّل بالجبن الإضافي." at bounding box center [412, 175] width 191 height 27
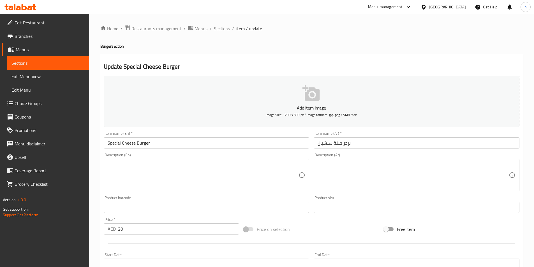
click at [311, 231] on div "Price on selection" at bounding box center [311, 229] width 140 height 15
click at [117, 153] on div "Description (En) Description (En)" at bounding box center [207, 172] width 206 height 38
copy label "Description"
click at [324, 224] on div "Price on selection" at bounding box center [311, 229] width 140 height 15
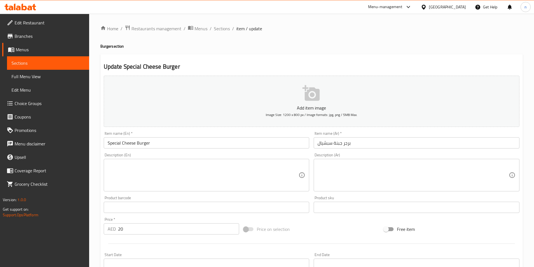
click at [313, 230] on div "Price on selection" at bounding box center [311, 229] width 140 height 15
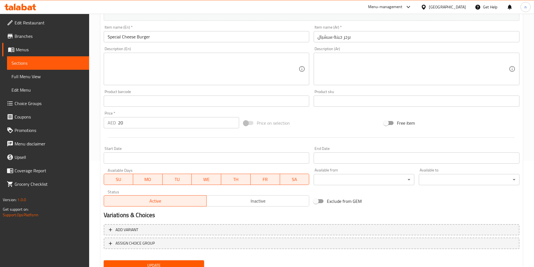
scroll to position [129, 0]
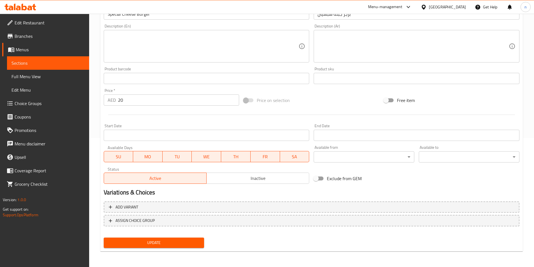
click at [160, 246] on span "Update" at bounding box center [154, 242] width 92 height 7
click at [166, 245] on span "Update" at bounding box center [154, 242] width 92 height 7
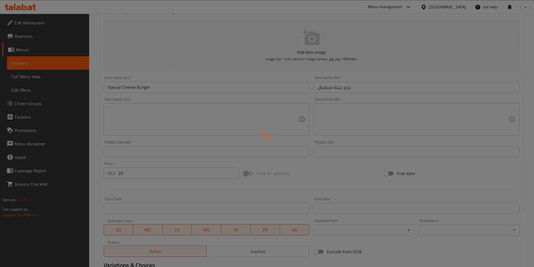
scroll to position [0, 0]
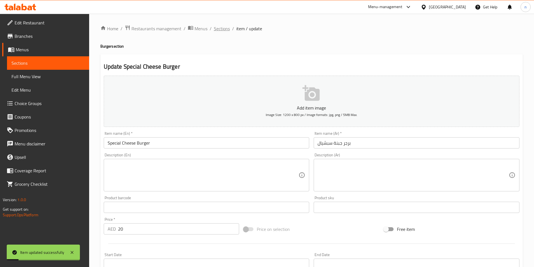
click at [214, 32] on span "Sections" at bounding box center [222, 28] width 16 height 7
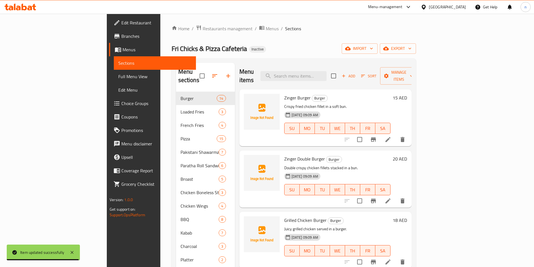
scroll to position [558, 0]
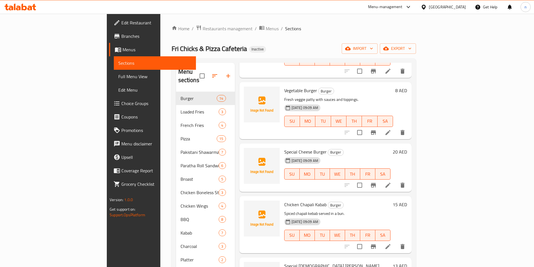
drag, startPoint x: 367, startPoint y: 48, endPoint x: 370, endPoint y: 65, distance: 17.0
click at [367, 48] on div "Fri Chicks & Pizza Cafeteria Inactive import export" at bounding box center [293, 48] width 244 height 10
click at [390, 244] on icon at bounding box center [387, 246] width 5 height 5
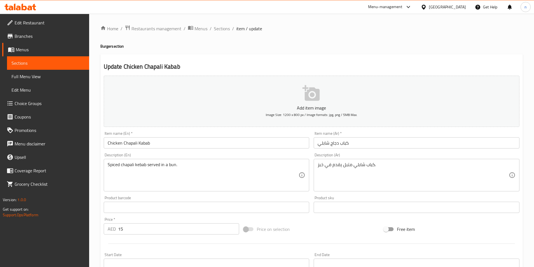
click at [347, 143] on input "كباب دجاج شابلي" at bounding box center [416, 142] width 206 height 11
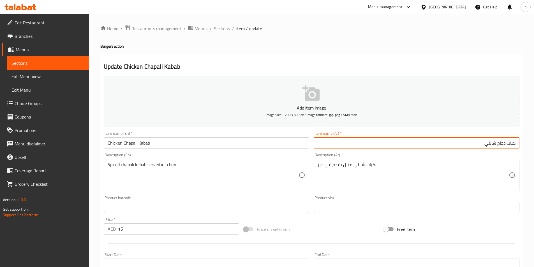
click at [109, 49] on h4 "Burger section" at bounding box center [311, 46] width 422 height 6
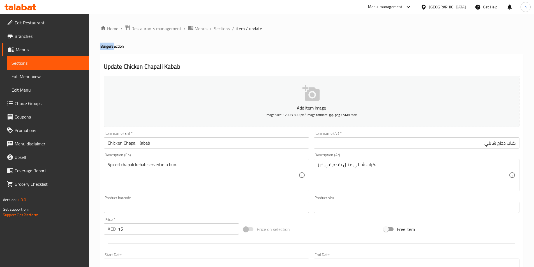
click at [109, 49] on h4 "Burger section" at bounding box center [311, 46] width 422 height 6
copy h4 "Burger"
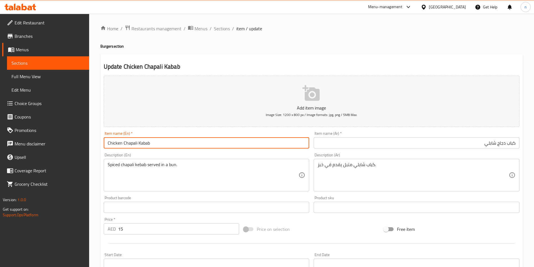
click at [150, 142] on input "Chicken Chapali Kabab" at bounding box center [207, 142] width 206 height 11
paste input "Burger"
type input "Chicken Chapali Kabab Burger"
click at [514, 141] on input "كباب دجاج شابلي" at bounding box center [416, 142] width 206 height 11
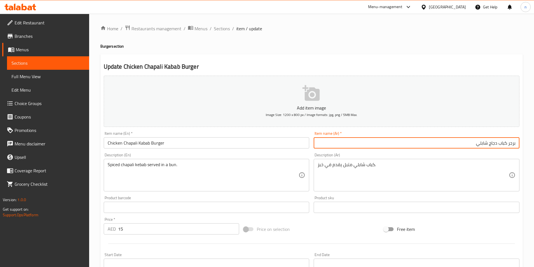
type input "برجر كباب دجاج شابلي"
click at [444, 160] on div "كباب شابلي متبل يقدم في خبز. Description (Ar)" at bounding box center [416, 175] width 206 height 32
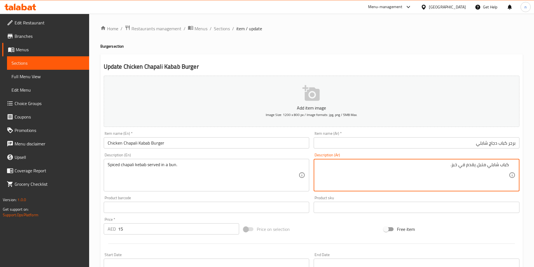
click at [454, 168] on textarea "كباب شابلي متبل يقدم في خبز." at bounding box center [412, 175] width 191 height 27
type textarea "كباب شابلي متبل يقدم في كيزر."
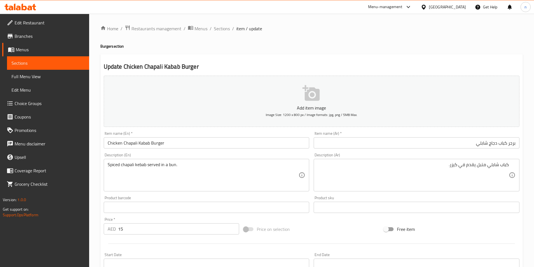
click at [305, 224] on div "Price on selection" at bounding box center [311, 229] width 140 height 15
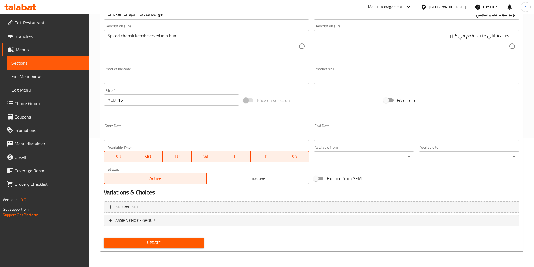
click at [200, 242] on button "Update" at bounding box center [154, 243] width 101 height 10
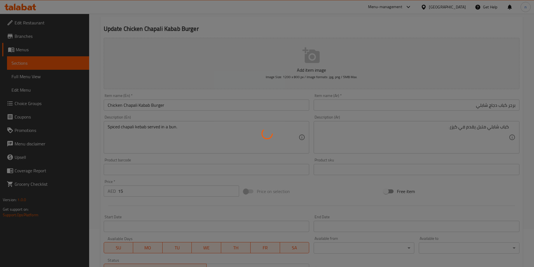
scroll to position [0, 0]
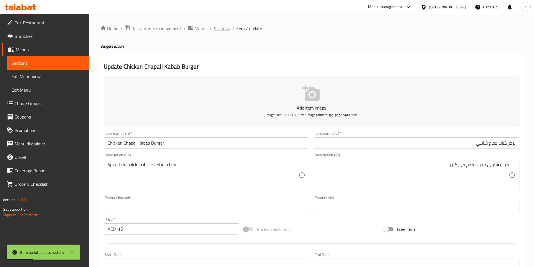
click at [221, 32] on span "Sections" at bounding box center [222, 28] width 16 height 7
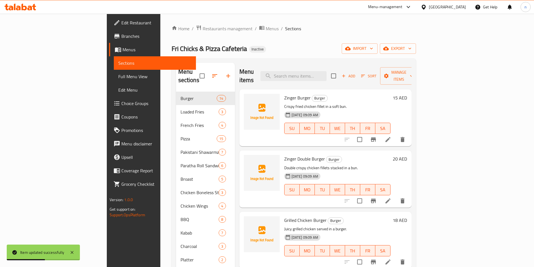
scroll to position [596, 0]
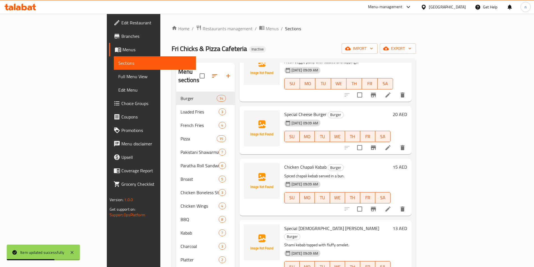
click at [367, 211] on div "Menu items Add Sort Manage items Zinger Burger Burger Crispy fried chicken fill…" at bounding box center [323, 196] width 176 height 267
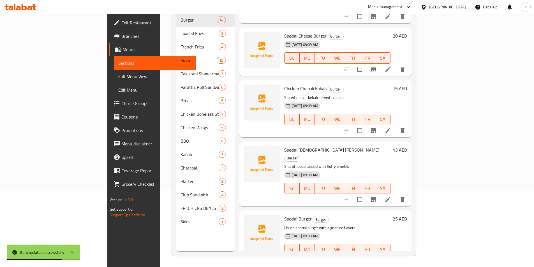
scroll to position [78, 0]
click at [391, 196] on icon at bounding box center [387, 199] width 7 height 7
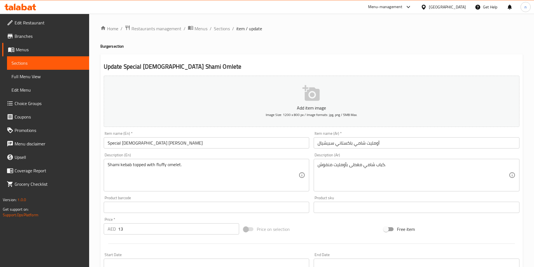
click at [104, 47] on h4 "Burger section" at bounding box center [311, 46] width 422 height 6
copy h4 "Burger"
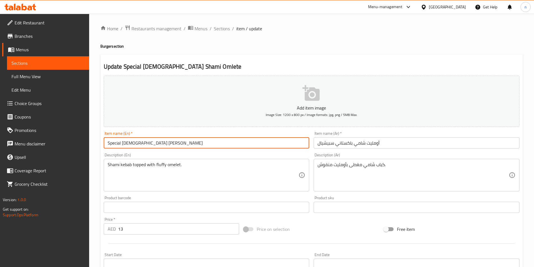
click at [239, 143] on input "Special Pakistani Shami Omlete" at bounding box center [207, 142] width 206 height 11
paste input "Burger"
type input "Special [DEMOGRAPHIC_DATA] [PERSON_NAME] Omlete Burger"
click at [373, 143] on input "أومليت شامي باكستاني سبيشيال" at bounding box center [416, 142] width 206 height 11
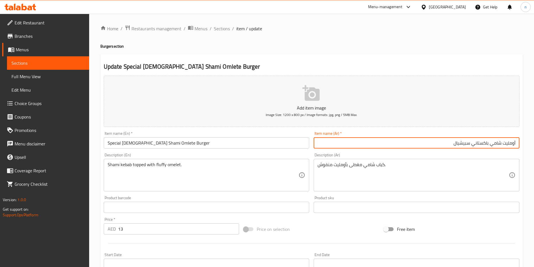
click at [514, 144] on input "أومليت شامي باكستاني سبيشيال" at bounding box center [416, 142] width 206 height 11
click at [518, 145] on input "أومليت شامي باكستاني سبيشيال" at bounding box center [416, 142] width 206 height 11
type input "برجر أومليت شامي باكستاني سبيشيال"
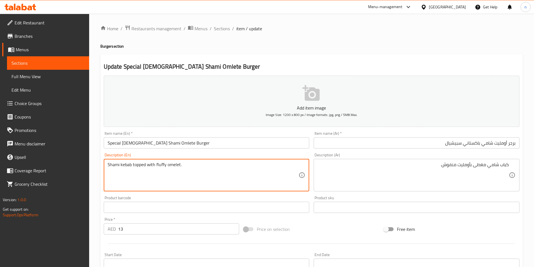
click at [161, 162] on textarea "Shami kebab topped with fluffy omelet." at bounding box center [203, 175] width 191 height 27
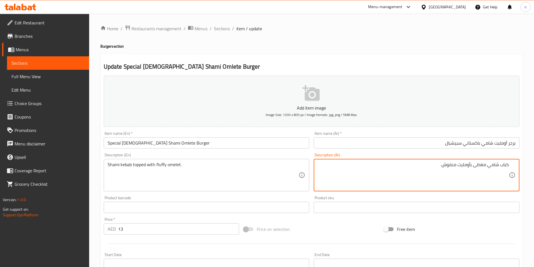
click at [450, 164] on textarea "كباب شامي مغطى بأومليت منفوش." at bounding box center [412, 175] width 191 height 27
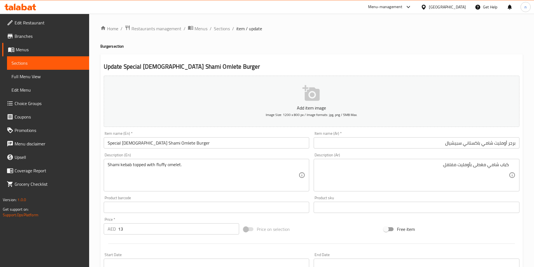
click at [410, 184] on textarea "كباب شامي مغطى بأومليت مفلفل." at bounding box center [412, 175] width 191 height 27
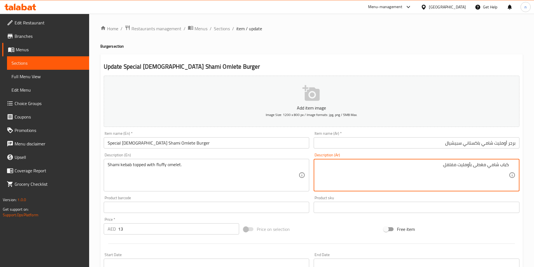
click at [455, 166] on textarea "كباب شامي مغطى بأومليت مفلفل." at bounding box center [412, 175] width 191 height 27
type textarea "كباب شامي مغطى بأومليت فلافي."
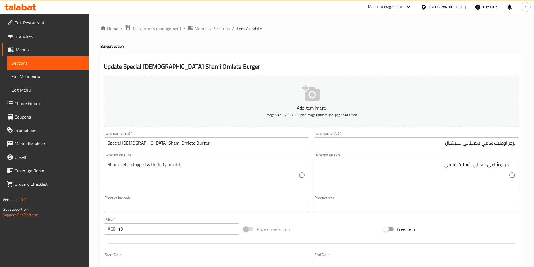
click at [350, 224] on div "Price on selection" at bounding box center [311, 229] width 140 height 15
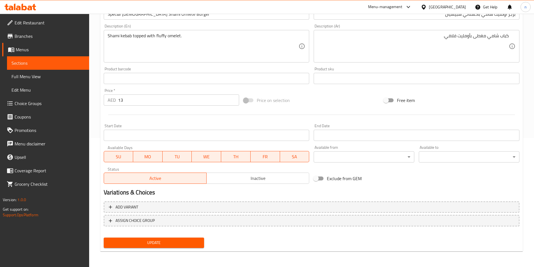
click at [172, 240] on span "Update" at bounding box center [154, 242] width 92 height 7
click at [328, 93] on div "Price on selection" at bounding box center [311, 100] width 140 height 15
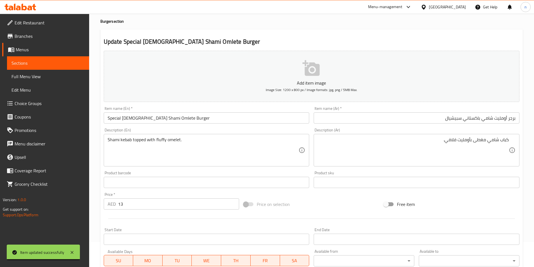
scroll to position [0, 0]
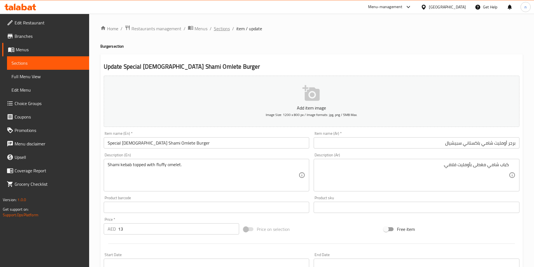
click at [216, 29] on span "Sections" at bounding box center [222, 28] width 16 height 7
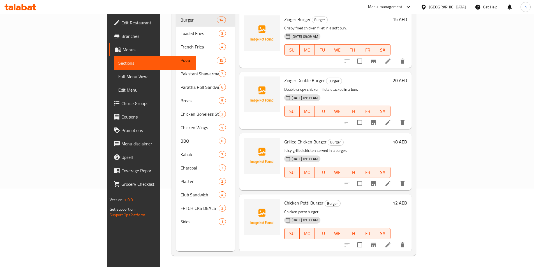
scroll to position [596, 0]
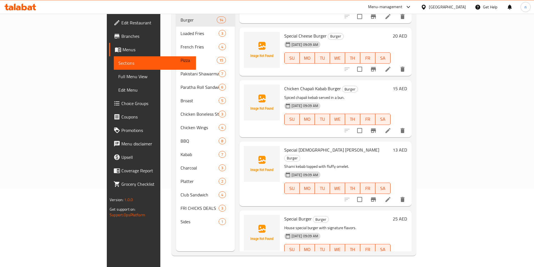
click at [370, 224] on p "House special burger with signature flavors." at bounding box center [337, 227] width 106 height 7
click at [390, 258] on icon at bounding box center [387, 260] width 5 height 5
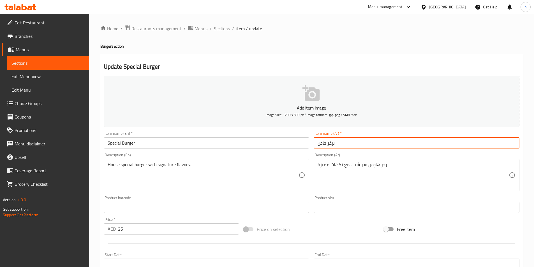
click at [330, 144] on input "برغر خاص" at bounding box center [416, 142] width 206 height 11
type input "برجر خاص"
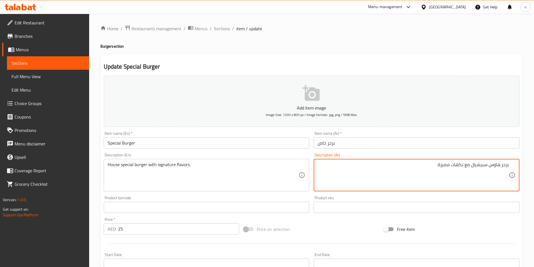
click at [390, 141] on input "برجر خاص" at bounding box center [416, 142] width 206 height 11
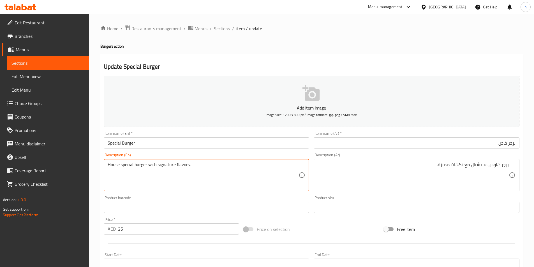
click at [171, 166] on textarea "House special burger with signature flavors." at bounding box center [203, 175] width 191 height 27
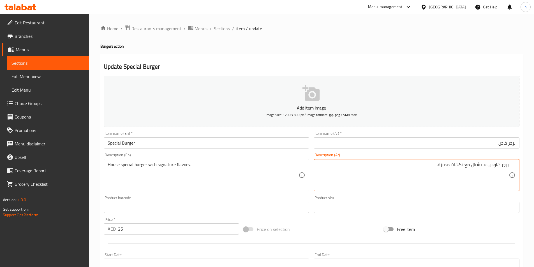
click at [445, 167] on textarea "برجر هاوس سبيشيال مع نكهات مميزة." at bounding box center [412, 175] width 191 height 27
type textarea "برجر هاوس سبيشيال مع نكهات سجنتشر."
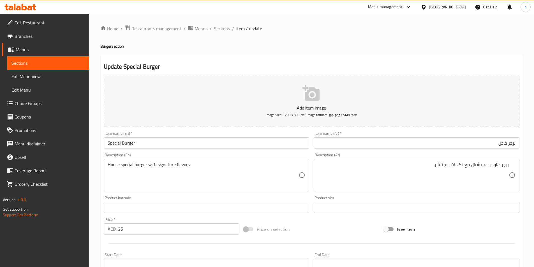
click at [347, 234] on div "Price on selection" at bounding box center [311, 229] width 140 height 15
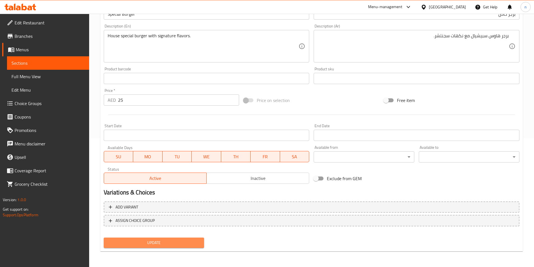
click at [156, 243] on span "Update" at bounding box center [154, 242] width 92 height 7
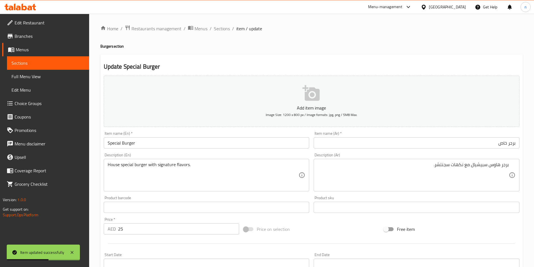
click at [354, 223] on div "Price on selection" at bounding box center [311, 229] width 140 height 15
click at [222, 27] on span "Sections" at bounding box center [222, 28] width 16 height 7
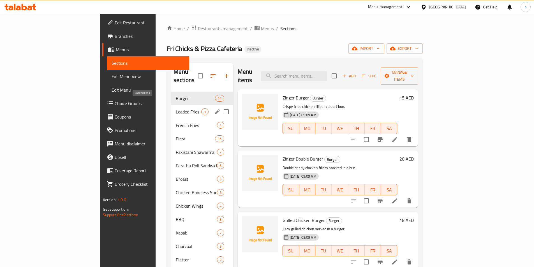
click at [176, 108] on span "Loaded Fries" at bounding box center [188, 111] width 25 height 7
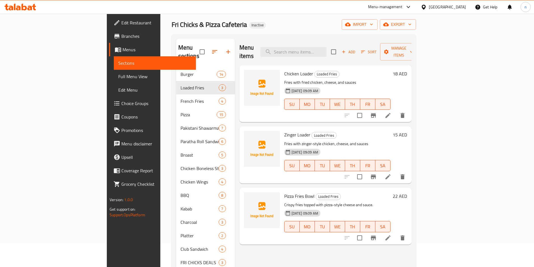
scroll to position [22, 0]
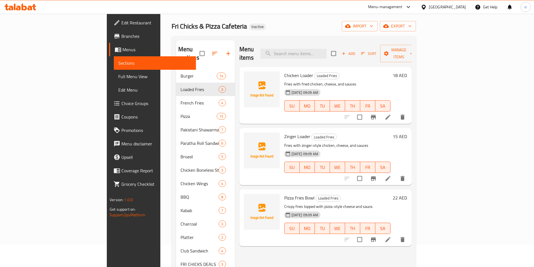
click at [396, 112] on li at bounding box center [388, 117] width 16 height 10
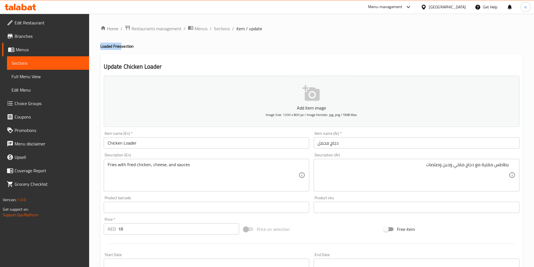
drag, startPoint x: 100, startPoint y: 47, endPoint x: 121, endPoint y: 45, distance: 21.7
click at [121, 45] on div "Home / Restaurants management / Menus / Sections / item / update Loaded Fries s…" at bounding box center [311, 205] width 445 height 382
copy h4 "Loaded Fries"
click at [155, 145] on input "Chicken Loader" at bounding box center [207, 142] width 206 height 11
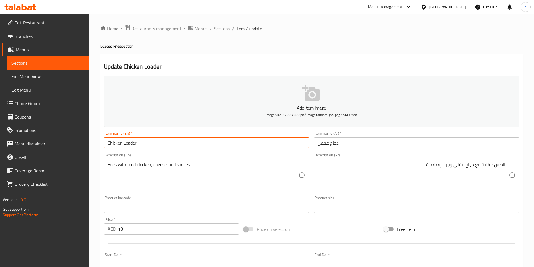
type input "Chicken Loader"
click at [336, 141] on input "دجاج محمل" at bounding box center [416, 142] width 206 height 11
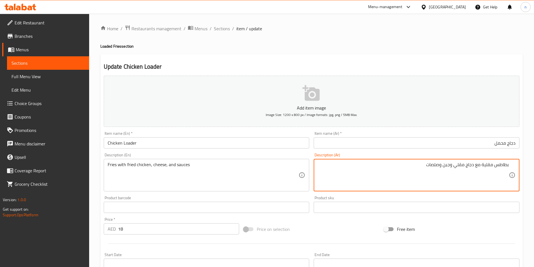
click at [438, 161] on div "بطاطس مقلية مع دجاج مقلي وجبن وصلصات Description (Ar)" at bounding box center [416, 175] width 206 height 32
click at [437, 168] on textarea "بطاطس مقلية مع دجاج مقلي وجبن وصلصات" at bounding box center [412, 175] width 191 height 27
type textarea "بطاطس مقلية مع دجاج مقلي وجبن وصوص"
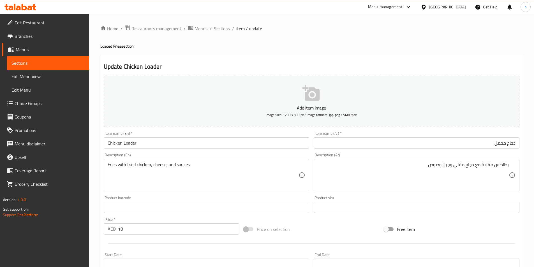
click at [324, 227] on div "Price on selection" at bounding box center [311, 229] width 140 height 15
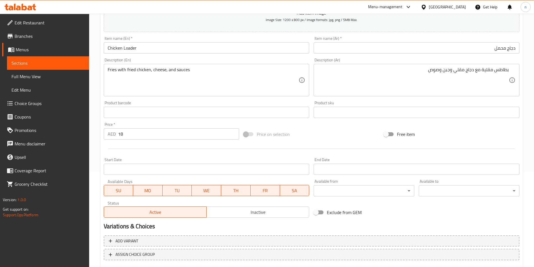
scroll to position [129, 0]
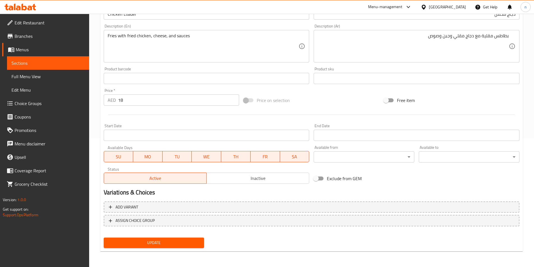
click at [189, 241] on span "Update" at bounding box center [154, 242] width 92 height 7
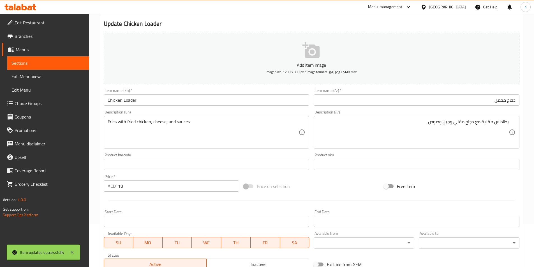
scroll to position [0, 0]
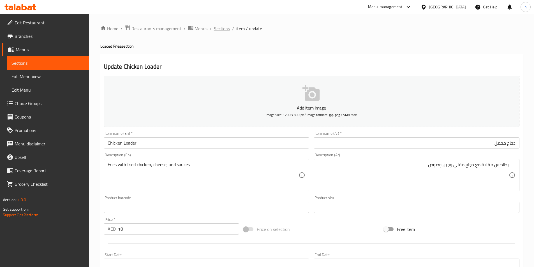
click at [218, 28] on span "Sections" at bounding box center [222, 28] width 16 height 7
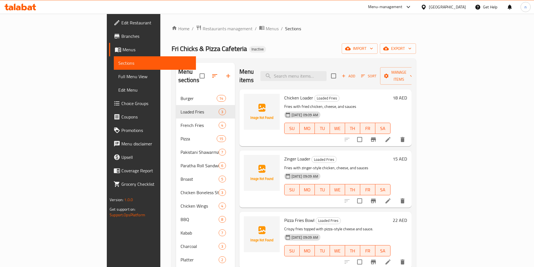
click at [396, 196] on li at bounding box center [388, 201] width 16 height 10
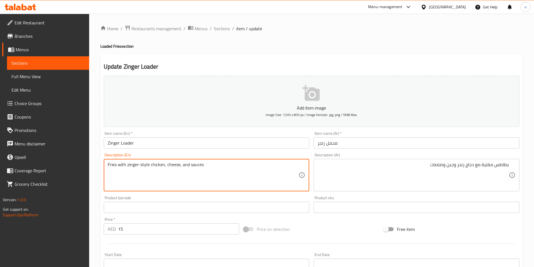
click at [194, 180] on textarea "Fries with zinger-style chicken, cheese, and sauces" at bounding box center [203, 175] width 191 height 27
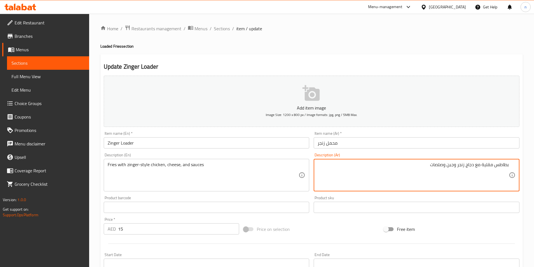
click at [434, 173] on textarea "بطاطس مقلية مع دجاج زنجر وجبن وصلصات" at bounding box center [412, 175] width 191 height 27
paste textarea "وجبن وصلصات على طريقة الزنجر"
click at [446, 167] on textarea "بطاطس مقلية مع دجاج وجبن وصلصات على طريقة الزنجر" at bounding box center [412, 175] width 191 height 27
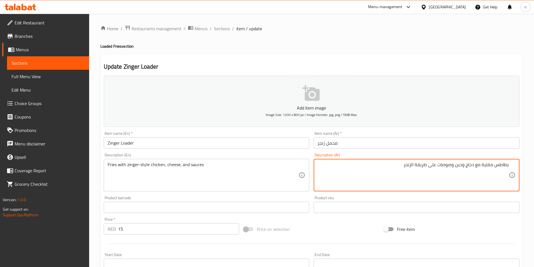
type textarea "بطاطس مقلية مع دجاج وجبن وصوصات على طريقة الزنجر"
click at [330, 233] on div "Price on selection" at bounding box center [311, 229] width 140 height 15
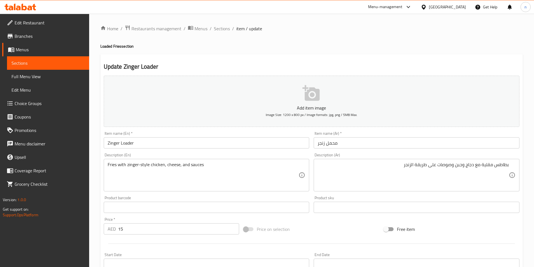
drag, startPoint x: 333, startPoint y: 238, endPoint x: 333, endPoint y: 227, distance: 10.9
click at [333, 238] on div at bounding box center [311, 244] width 420 height 14
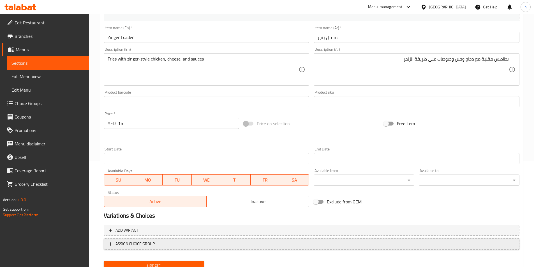
scroll to position [129, 0]
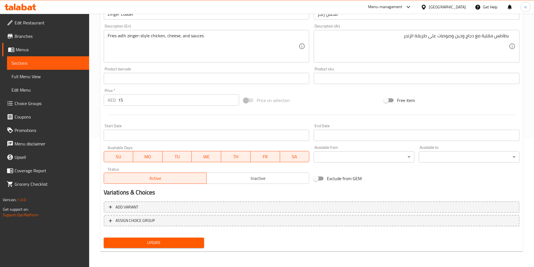
drag, startPoint x: 171, startPoint y: 238, endPoint x: 182, endPoint y: 232, distance: 12.8
click at [171, 238] on button "Update" at bounding box center [154, 243] width 101 height 10
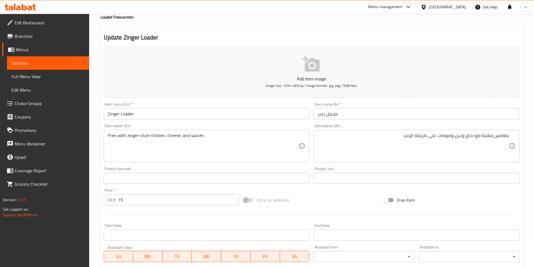
scroll to position [0, 0]
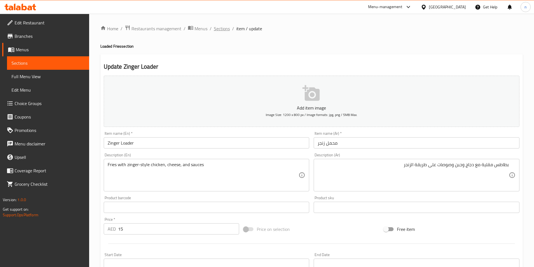
click at [221, 30] on span "Sections" at bounding box center [222, 28] width 16 height 7
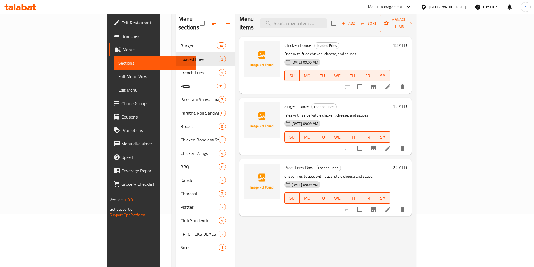
scroll to position [56, 0]
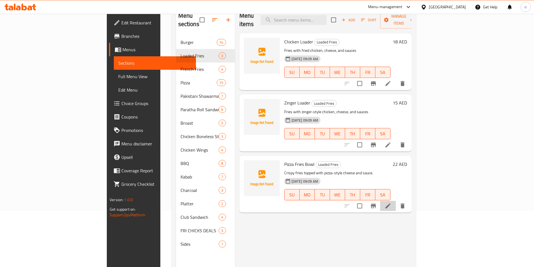
click at [396, 202] on li at bounding box center [388, 206] width 16 height 10
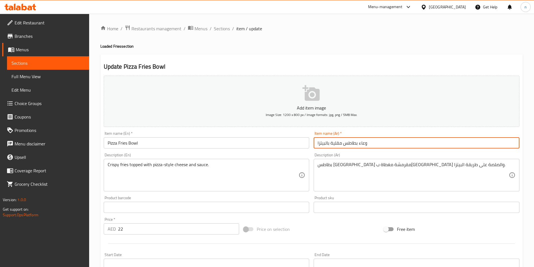
click at [356, 141] on input "وعاء بطاطس مقلية بالبيتزا" at bounding box center [416, 142] width 206 height 11
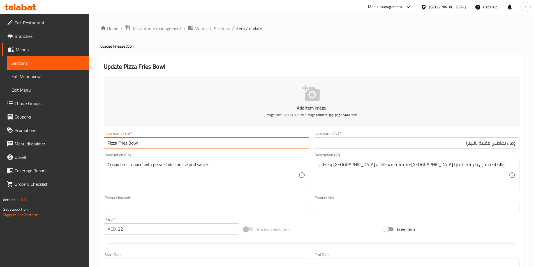
click at [129, 142] on input "Pizza Fries Bowl" at bounding box center [207, 142] width 206 height 11
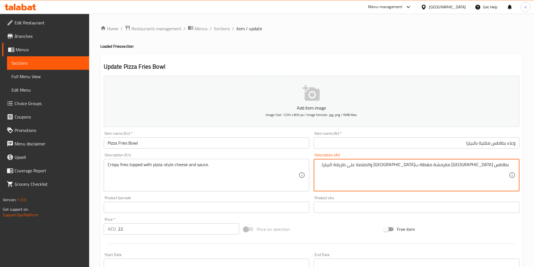
click at [432, 169] on textarea "بطاطس مقلية مقرمشة مغطاة بالجبن والصلصة على طريقة البيتزا." at bounding box center [412, 175] width 191 height 27
type textarea "بطاطس مقلية مقرمشة مغطاة بالجبن والصوصات على طريقة البيتزا."
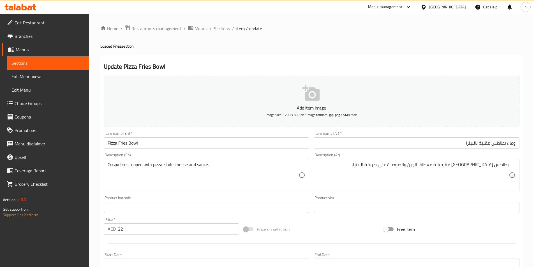
click at [317, 234] on div "Price on selection" at bounding box center [311, 229] width 140 height 15
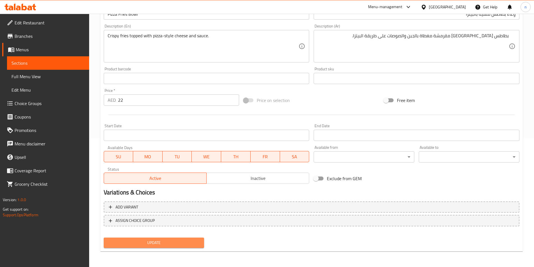
click at [172, 240] on span "Update" at bounding box center [154, 242] width 92 height 7
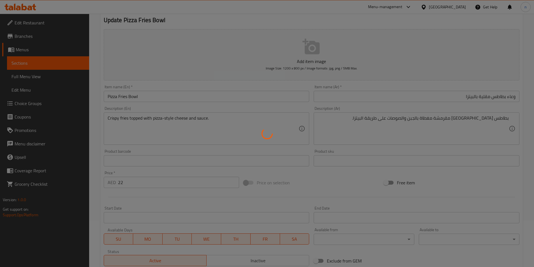
scroll to position [0, 0]
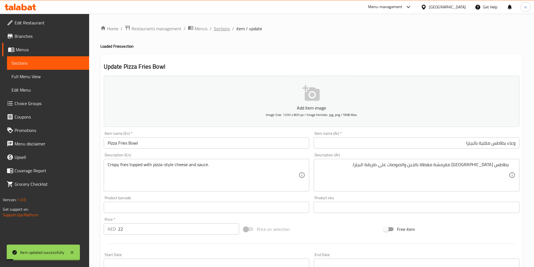
click at [217, 30] on span "Sections" at bounding box center [222, 28] width 16 height 7
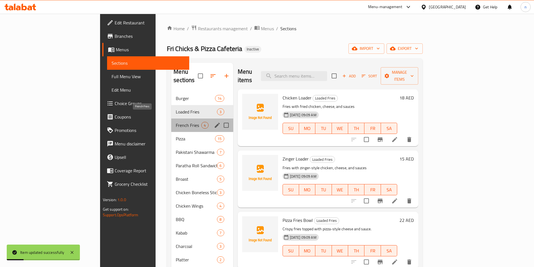
click at [176, 122] on span "French Fries" at bounding box center [188, 125] width 25 height 7
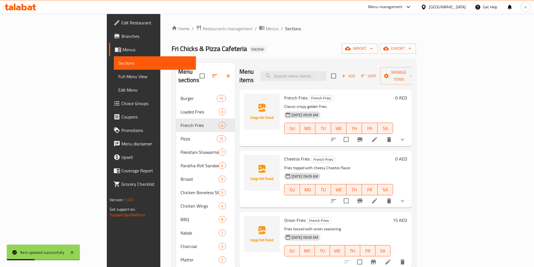
click at [382, 134] on li at bounding box center [374, 139] width 16 height 10
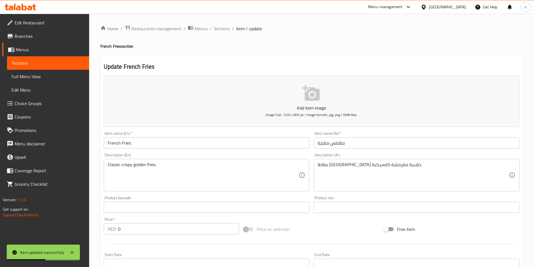
click at [362, 195] on div "Product sku Product sku" at bounding box center [416, 205] width 210 height 22
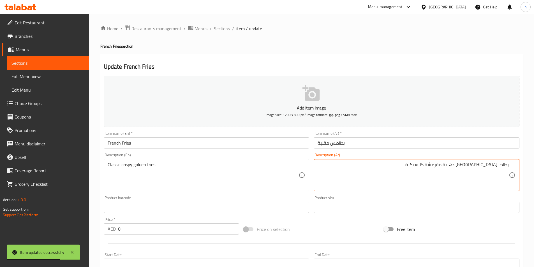
click at [376, 147] on input "بطاطس مقلية" at bounding box center [416, 142] width 206 height 11
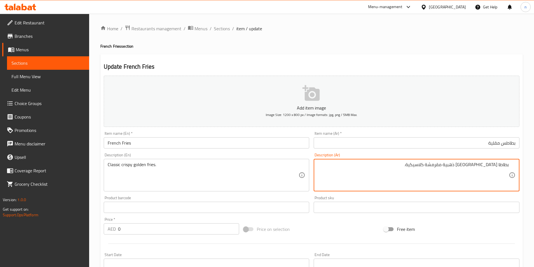
click at [498, 166] on textarea "بطاطا مقلية ذهبية مقرمشة كلاسيكية." at bounding box center [412, 175] width 191 height 27
type textarea "بطاطس مقلية ذهبية مقرمشة كلاسيكية."
click at [344, 232] on div "Price on selection" at bounding box center [311, 229] width 140 height 15
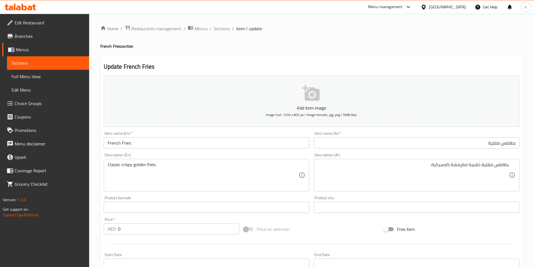
scroll to position [140, 0]
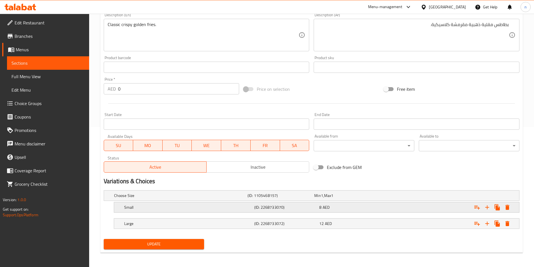
click at [277, 198] on h5 "(ID: 2268733070)" at bounding box center [279, 196] width 64 height 6
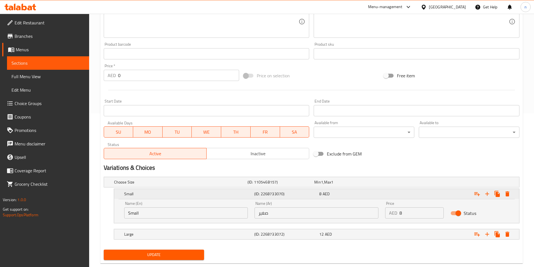
scroll to position [166, 0]
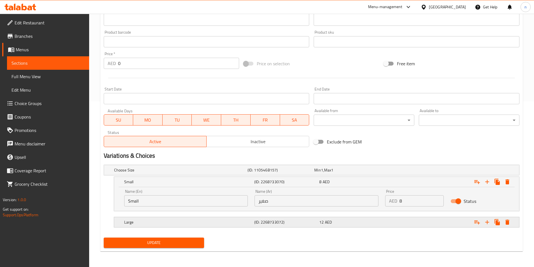
click at [282, 173] on h5 "(ID: 2268733072)" at bounding box center [279, 170] width 64 height 6
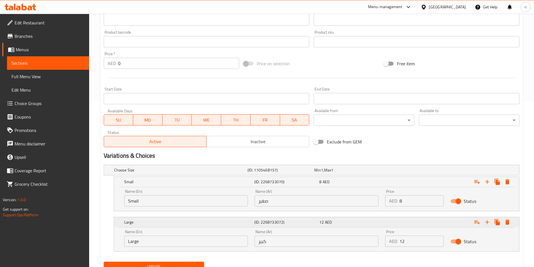
scroll to position [190, 0]
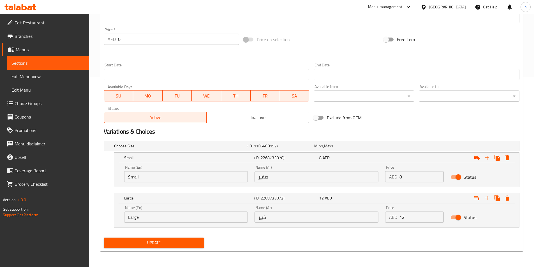
click at [158, 241] on span "Update" at bounding box center [154, 242] width 92 height 7
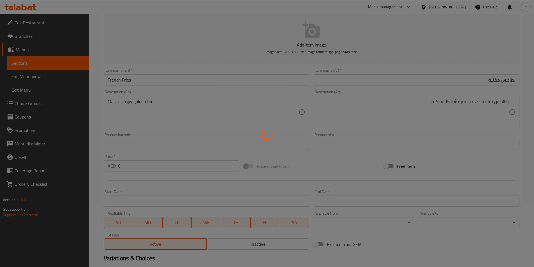
scroll to position [22, 0]
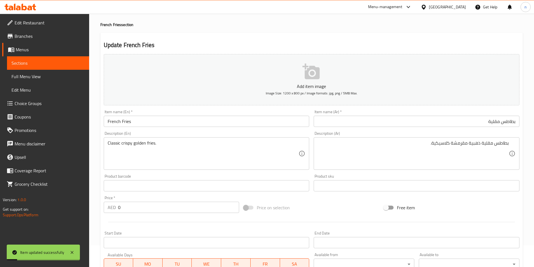
click at [336, 209] on div "Price on selection" at bounding box center [311, 207] width 140 height 15
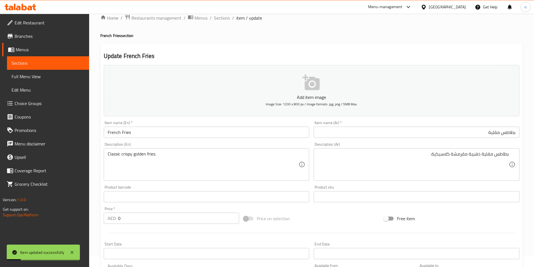
scroll to position [0, 0]
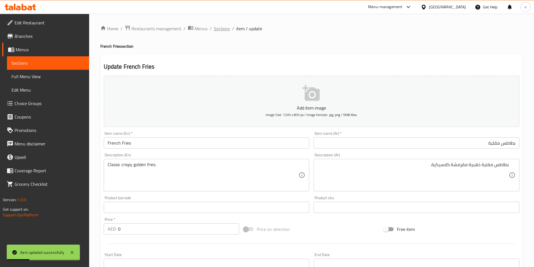
click at [217, 32] on span "Sections" at bounding box center [222, 28] width 16 height 7
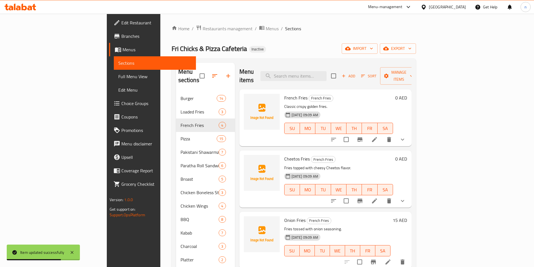
click at [382, 197] on li at bounding box center [374, 201] width 16 height 10
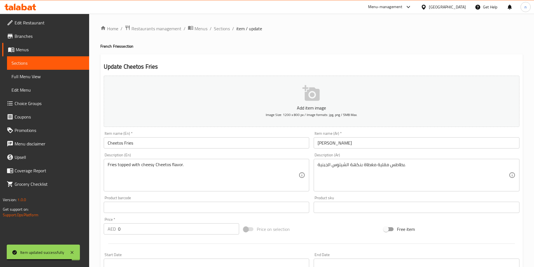
click at [367, 151] on div "Description (Ar) بطاطس مقلية مغطاة بنكهة الشيتوس الجبنية. Description (Ar)" at bounding box center [416, 172] width 210 height 43
click at [368, 147] on input "شيتوس فرايز" at bounding box center [416, 142] width 206 height 11
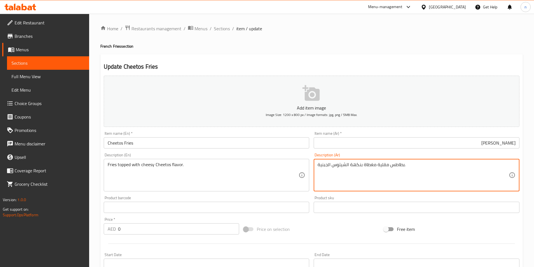
click at [468, 153] on div "Description (Ar) بطاطس مقلية مغطاة بنكهة الشيتوس الجبنية. Description (Ar)" at bounding box center [416, 172] width 206 height 38
click at [352, 230] on div "Price on selection" at bounding box center [311, 229] width 140 height 15
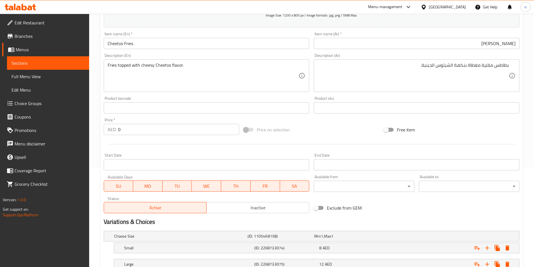
scroll to position [141, 0]
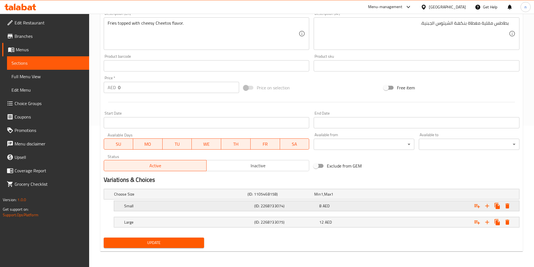
click at [222, 197] on h5 "Small" at bounding box center [179, 194] width 131 height 6
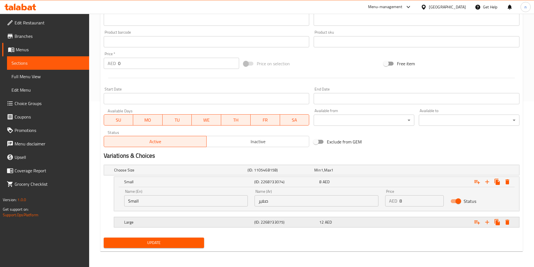
click at [230, 173] on h5 "Large" at bounding box center [179, 170] width 131 height 6
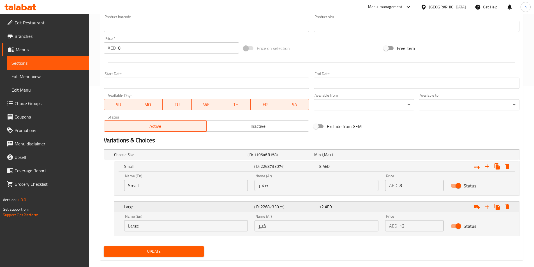
scroll to position [190, 0]
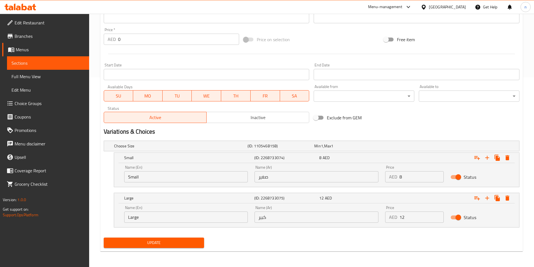
click at [188, 240] on span "Update" at bounding box center [154, 242] width 92 height 7
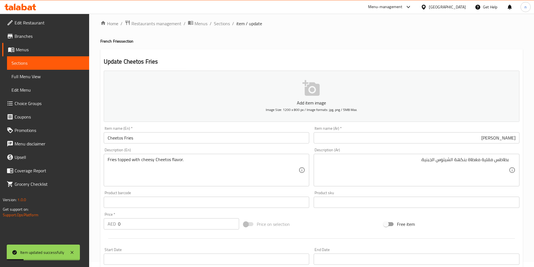
scroll to position [0, 0]
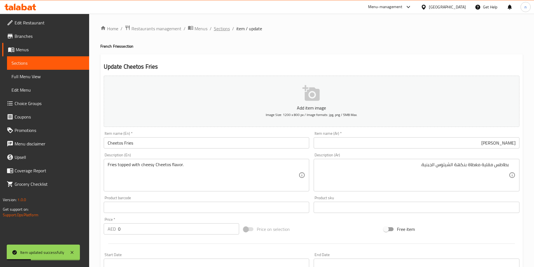
click at [220, 27] on span "Sections" at bounding box center [222, 28] width 16 height 7
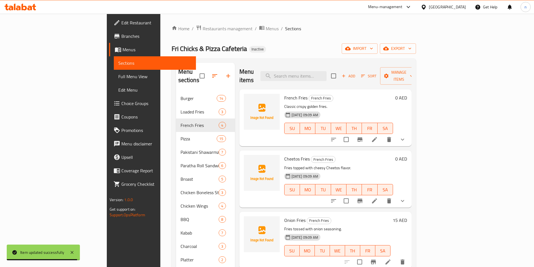
click at [344, 214] on div "Onion Fries French Fries Fries tossed with onion seasoning. 01-09-2025 09:09 AM…" at bounding box center [337, 240] width 111 height 52
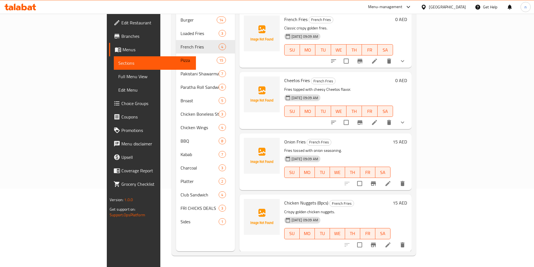
scroll to position [50, 0]
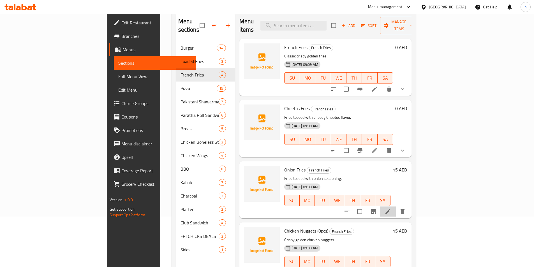
click at [396, 206] on li at bounding box center [388, 211] width 16 height 10
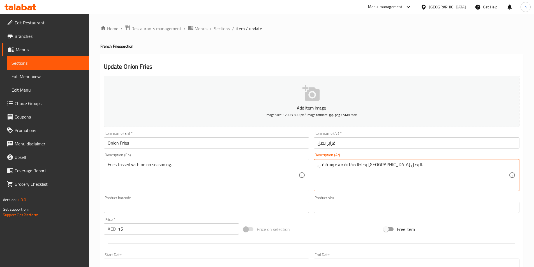
click at [379, 165] on textarea "بطاطا مقلية مغموسة في توابل البصل." at bounding box center [412, 175] width 191 height 27
click at [476, 167] on textarea "بطاطس مقلية مغموسة في توابل البصل." at bounding box center [412, 175] width 191 height 27
type textarea "بطاطس مقلية توسيد في توابل البصل."
click at [340, 227] on div "Price on selection" at bounding box center [311, 229] width 140 height 15
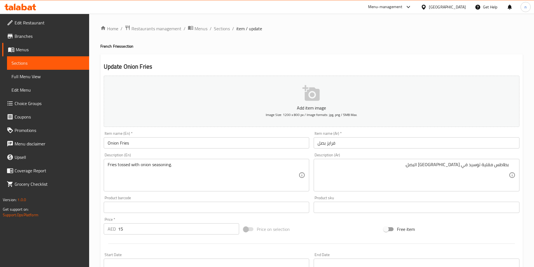
scroll to position [129, 0]
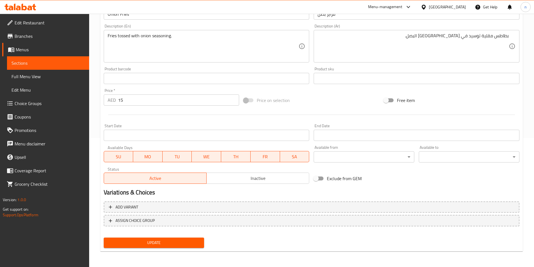
click at [179, 243] on span "Update" at bounding box center [154, 242] width 92 height 7
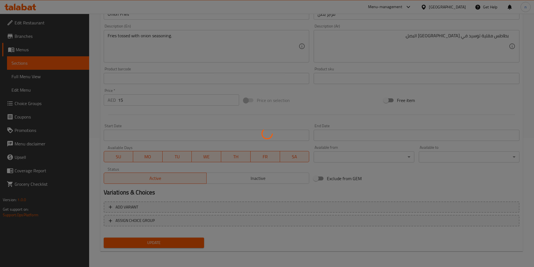
scroll to position [0, 0]
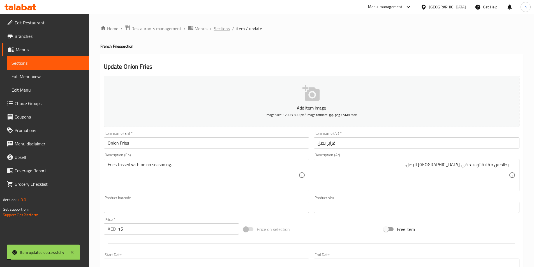
click at [221, 30] on span "Sections" at bounding box center [222, 28] width 16 height 7
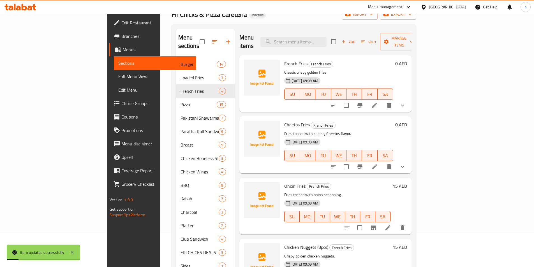
scroll to position [78, 0]
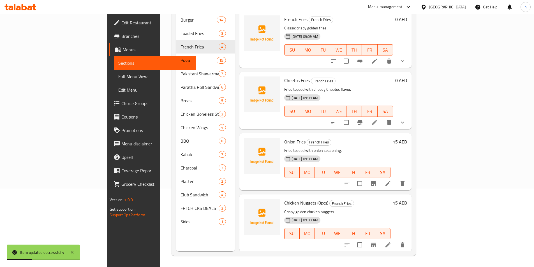
click at [396, 240] on li at bounding box center [388, 245] width 16 height 10
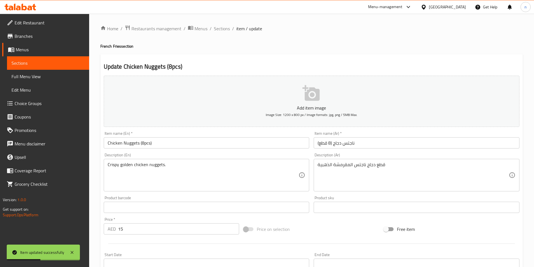
click at [343, 143] on input "ناجتس دجاج (8 قطع)" at bounding box center [416, 142] width 206 height 11
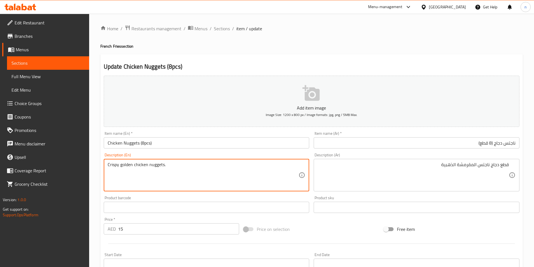
click at [130, 169] on textarea "Crispy golden chicken nuggets." at bounding box center [203, 175] width 191 height 27
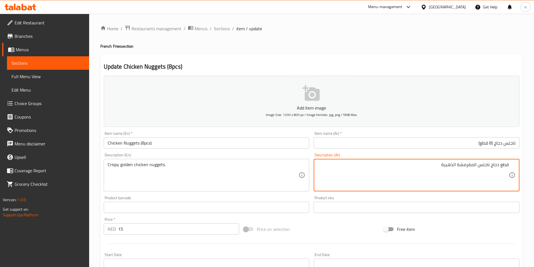
click at [440, 163] on textarea "قطع دجاج ناجتس المقرمشة الذهبية" at bounding box center [412, 175] width 191 height 27
paste textarea "ذهبية مقرمشة."
click at [506, 164] on textarea "قطع دجاج ذهبية مقرمشة." at bounding box center [412, 175] width 191 height 27
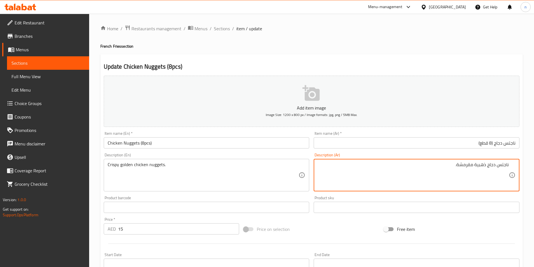
type textarea "ناجتس دجاج ذهبية مقرمشة."
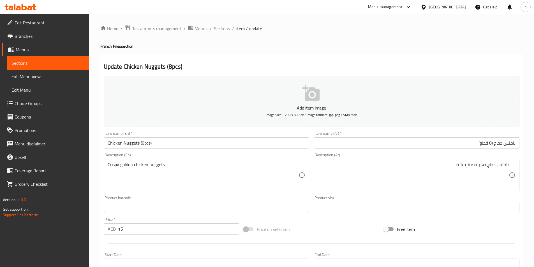
click at [324, 228] on div "Price on selection" at bounding box center [311, 229] width 140 height 15
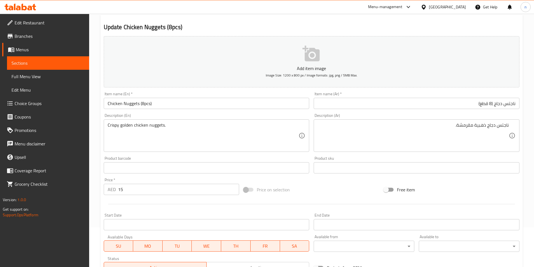
scroll to position [112, 0]
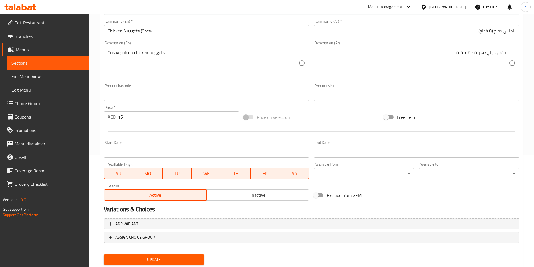
click at [188, 257] on span "Update" at bounding box center [154, 259] width 92 height 7
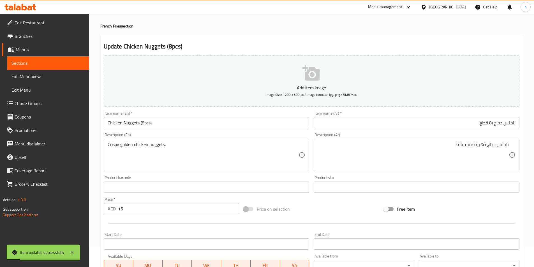
scroll to position [0, 0]
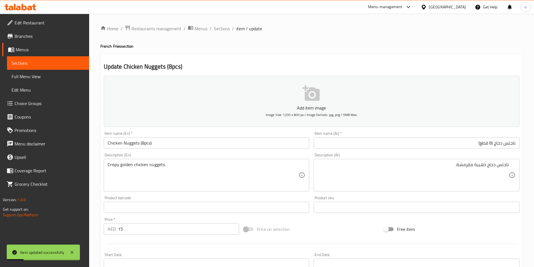
drag, startPoint x: 219, startPoint y: 29, endPoint x: 216, endPoint y: 36, distance: 6.8
click at [219, 29] on span "Sections" at bounding box center [222, 28] width 16 height 7
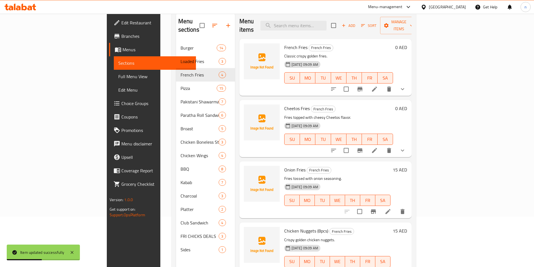
scroll to position [78, 0]
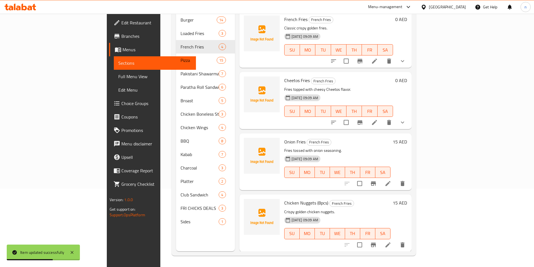
click at [396, 240] on li at bounding box center [388, 245] width 16 height 10
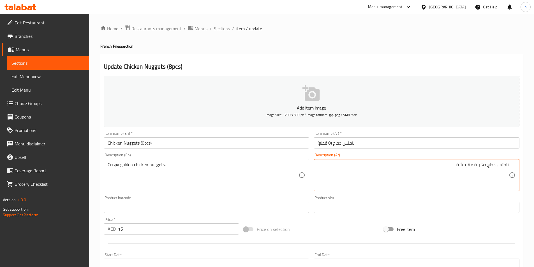
click at [421, 165] on textarea "ناجتس دجاج ذهبية مقرمشة." at bounding box center [412, 175] width 191 height 27
click at [322, 222] on div "Price on selection" at bounding box center [311, 229] width 140 height 15
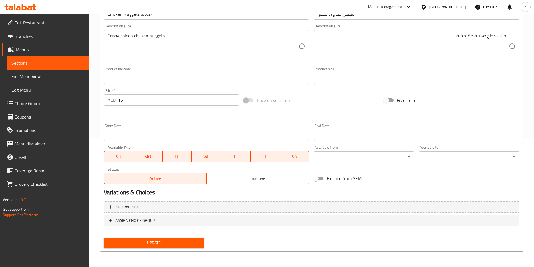
click at [184, 240] on span "Update" at bounding box center [154, 242] width 92 height 7
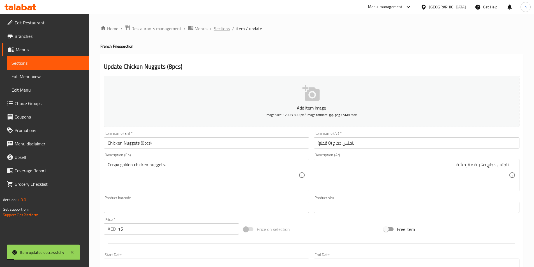
click at [227, 27] on span "Sections" at bounding box center [222, 28] width 16 height 7
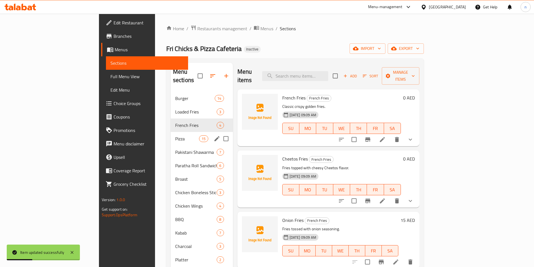
click at [171, 132] on div "Pizza 15" at bounding box center [202, 138] width 62 height 13
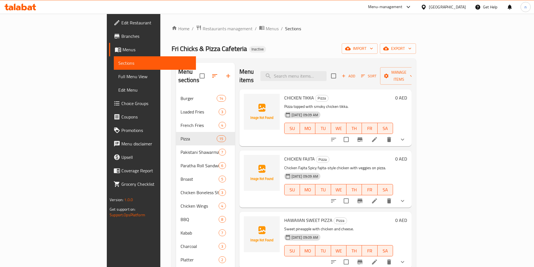
click at [315, 41] on div "Home / Restaurants management / Menus / Sections Fri Chicks & Pizza Cafeteria I…" at bounding box center [293, 179] width 244 height 309
click at [378, 136] on icon at bounding box center [374, 139] width 7 height 7
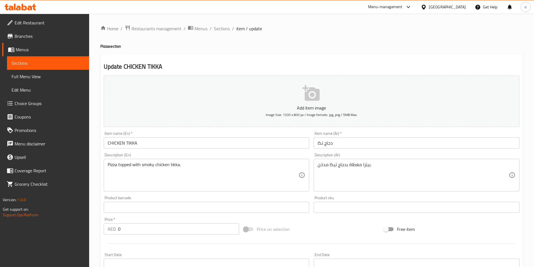
click at [325, 141] on input "دجاج تكا" at bounding box center [416, 142] width 206 height 11
click at [106, 46] on h4 "Pizza section" at bounding box center [311, 46] width 422 height 6
copy h4 "Pizza"
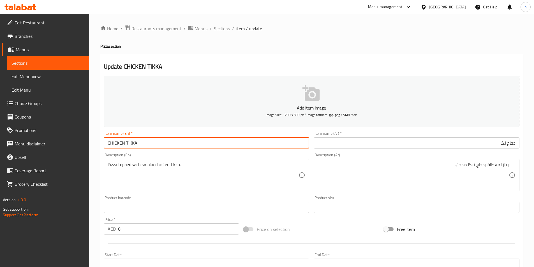
click at [161, 143] on input "CHICKEN TIKKA" at bounding box center [207, 142] width 206 height 11
paste input "Pizza"
type input "CHICKEN TIKKA Pizza"
click at [515, 144] on input "دجاج تكا" at bounding box center [416, 142] width 206 height 11
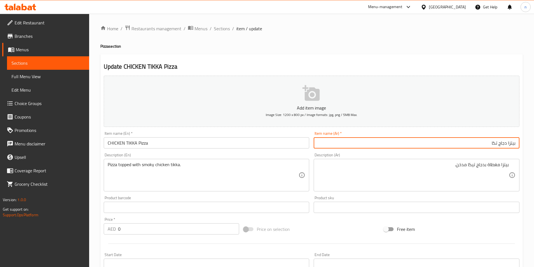
type input "بيتزا دجاج تكا"
click at [356, 222] on div "Price on selection" at bounding box center [311, 229] width 140 height 15
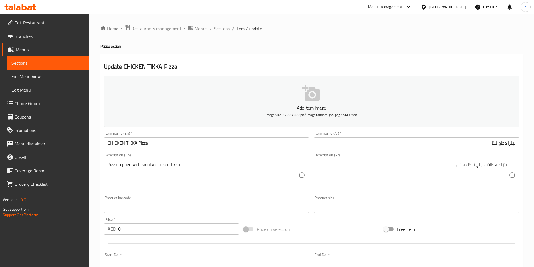
click at [356, 222] on div "Price on selection" at bounding box center [311, 229] width 140 height 15
click at [338, 233] on div "Price on selection" at bounding box center [311, 229] width 140 height 15
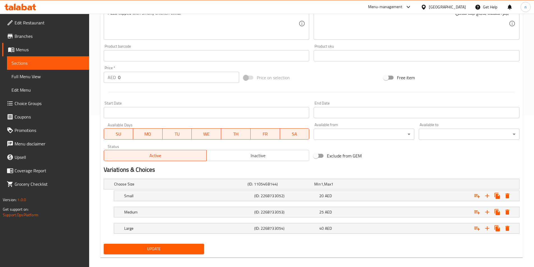
scroll to position [158, 0]
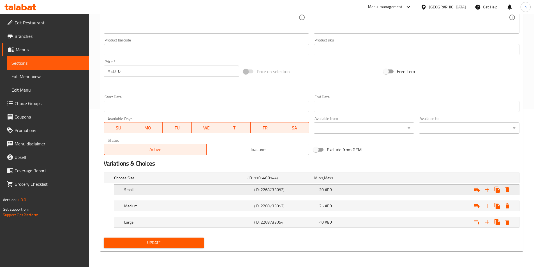
click at [359, 181] on div "20 AED" at bounding box center [346, 178] width 64 height 6
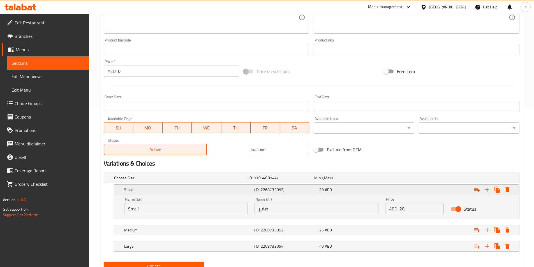
scroll to position [182, 0]
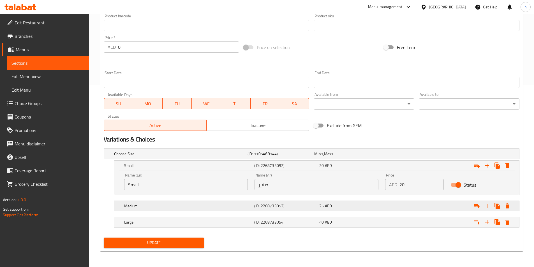
click at [355, 158] on div "25 AED" at bounding box center [346, 154] width 67 height 8
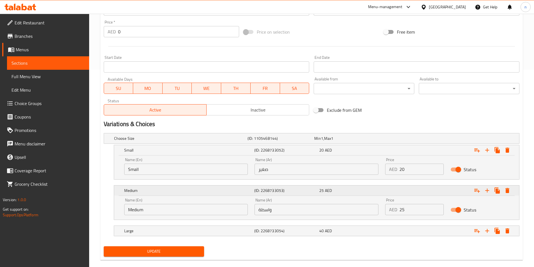
scroll to position [206, 0]
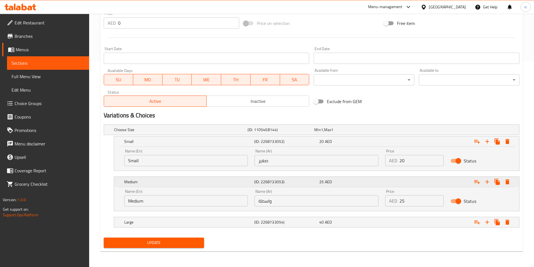
click at [355, 202] on input "واسطة" at bounding box center [316, 200] width 124 height 11
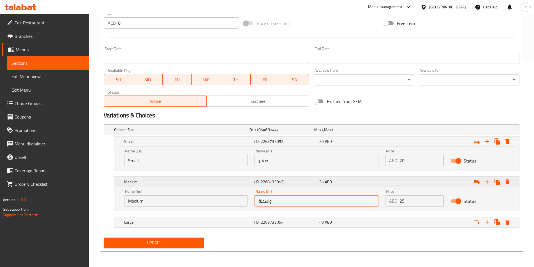
click at [355, 202] on input "واسطة" at bounding box center [316, 200] width 124 height 11
click at [355, 202] on input "text" at bounding box center [316, 200] width 124 height 11
type input "وسط"
click at [378, 133] on div "40 AED" at bounding box center [346, 130] width 64 height 6
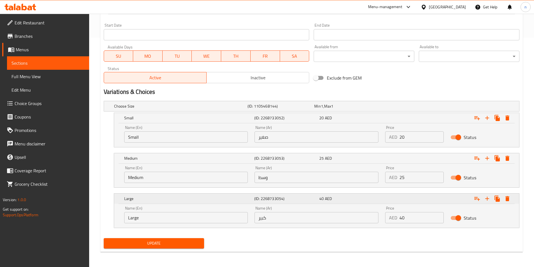
scroll to position [230, 0]
click at [188, 242] on span "Update" at bounding box center [154, 242] width 92 height 7
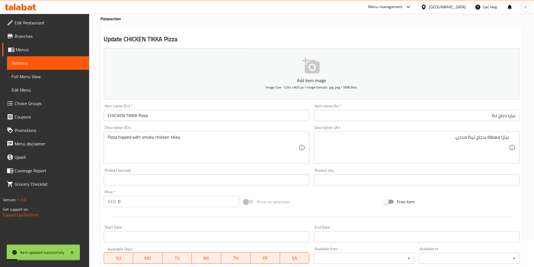
scroll to position [6, 0]
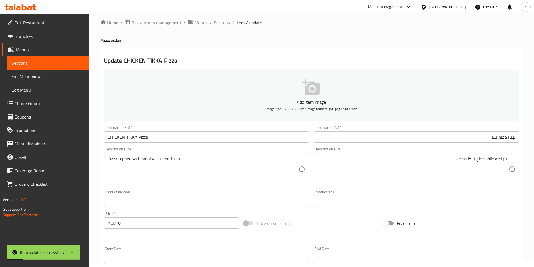
click at [215, 26] on span "Sections" at bounding box center [222, 22] width 16 height 7
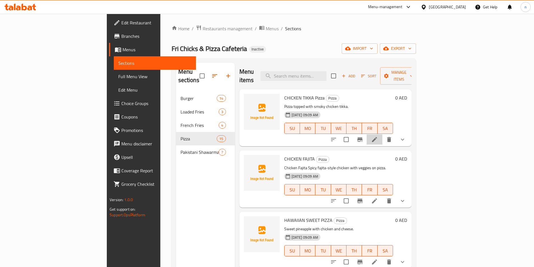
click at [382, 135] on li at bounding box center [374, 139] width 16 height 10
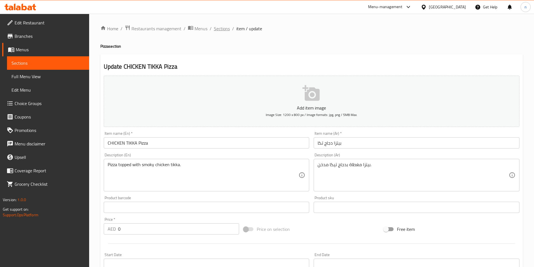
click at [216, 31] on span "Sections" at bounding box center [222, 28] width 16 height 7
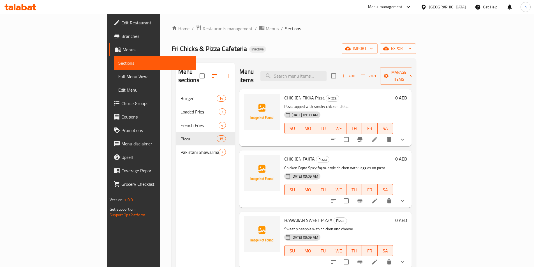
click at [396, 41] on div "Home / Restaurants management / Menus / Sections Fri Chicks & Pizza Cafeteria I…" at bounding box center [293, 179] width 244 height 309
click at [409, 199] on div at bounding box center [368, 200] width 82 height 13
click at [382, 197] on li at bounding box center [374, 201] width 16 height 10
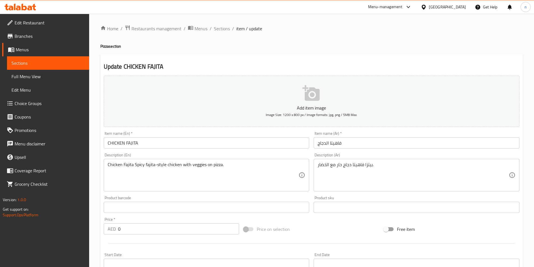
click at [329, 139] on input "فاهيتا الدجاج" at bounding box center [416, 142] width 206 height 11
click at [106, 46] on h4 "Pizza section" at bounding box center [311, 46] width 422 height 6
copy h4 "Pizza"
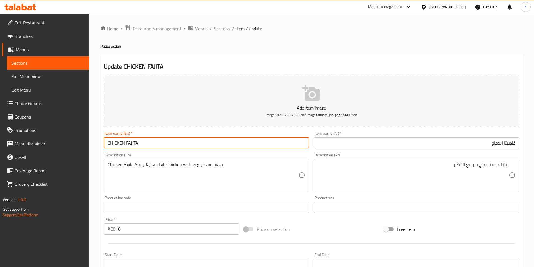
click at [142, 147] on input "CHICKEN FAJITA" at bounding box center [207, 142] width 206 height 11
paste input "Pizza"
type input "CHICKEN FAJITA Pizza"
click at [407, 153] on div "Description (Ar) بيتزا فاهيتا دجاج حار مع الخضار. Description (Ar)" at bounding box center [416, 172] width 210 height 43
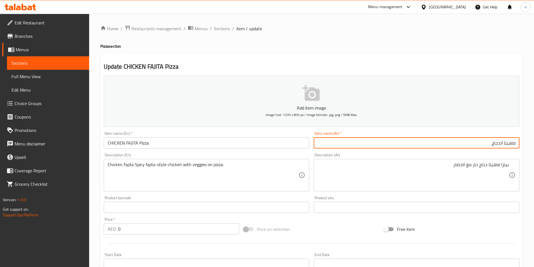
click at [408, 147] on input "فاهيتا الدجاج" at bounding box center [416, 142] width 206 height 11
click at [516, 143] on input "فاهيتا الدجاج" at bounding box center [416, 142] width 206 height 11
type input "بيتزا فاهيتا الدجاج"
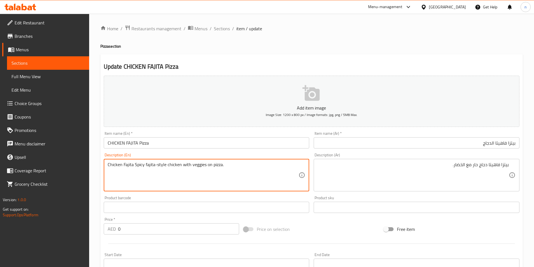
click at [237, 170] on textarea "Chicken Fajita Spicy fajita-style chicken with veggies on pizza." at bounding box center [203, 175] width 191 height 27
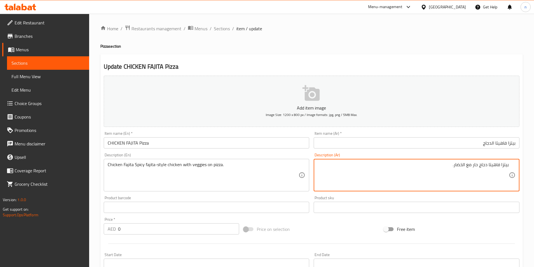
click at [494, 172] on textarea "بيتزا فاهيتا دجاج حار مع الخضار." at bounding box center [412, 175] width 191 height 27
click at [493, 172] on textarea "بيتزا فاهيتا دجاج حار مع الخضار." at bounding box center [412, 175] width 191 height 27
paste textarea "جاج فاهيتا دجاج حار على طريقة الفاهيتا مع الخضار على البيتزا"
click at [482, 166] on textarea "دجاج فاهيتا دجاج حار على طريقة الفاهيتا مع الخضار على البيتزا." at bounding box center [412, 175] width 191 height 27
click at [507, 168] on textarea "دجاج فاهيتا حار على طريقة الفاهيتا مع الخضار على البيتزا." at bounding box center [412, 175] width 191 height 27
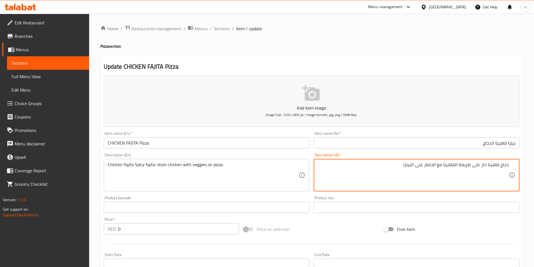
click at [507, 168] on textarea "دجاج فاهيتا حار على طريقة الفاهيتا مع الخضار على البيتزا." at bounding box center [412, 175] width 191 height 27
click at [442, 163] on textarea "دجاج فاهيتا حار على طريقة الفاهيتا مع الخضار على البيتزا." at bounding box center [412, 175] width 191 height 27
click at [443, 167] on textarea "دجاج فاهيتا حار على طريقة الفاهيتا مع الخضار على البيتزا." at bounding box center [412, 175] width 191 height 27
click at [445, 169] on textarea "دجاج فاهيتا حار على طريقة الفاهيتا مع الخضار على البيتزا." at bounding box center [412, 175] width 191 height 27
drag, startPoint x: 443, startPoint y: 168, endPoint x: 445, endPoint y: 176, distance: 8.8
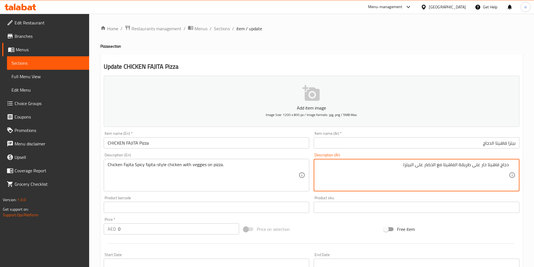
click at [443, 168] on textarea "دجاج فاهيتا حار على طريقة الفاهيتا مع الخضار على البيتزا." at bounding box center [412, 175] width 191 height 27
paste textarea "دجاج"
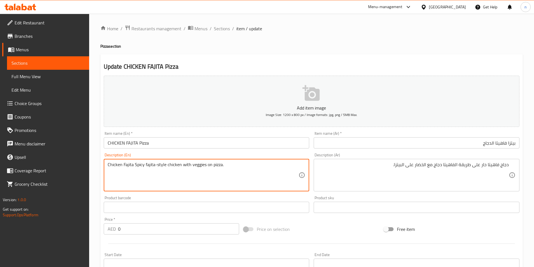
click at [194, 165] on textarea "Chicken Fajita Spicy fajita-style chicken with veggies on pizza." at bounding box center [203, 175] width 191 height 27
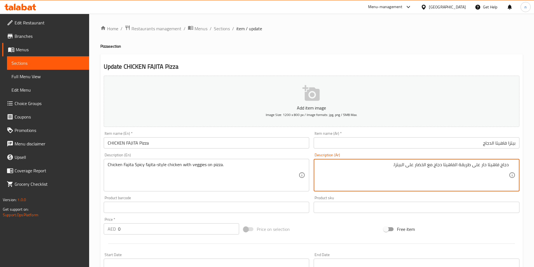
click at [426, 164] on textarea "دجاج فاهيتا حار على طريقة الفاهيتا دجاج مع الخضار على البيتزا." at bounding box center [412, 175] width 191 height 27
type textarea "دجاج فاهيتا حار على طريقة الفاهيتا دجاج مع الفيجيس على البيتزا."
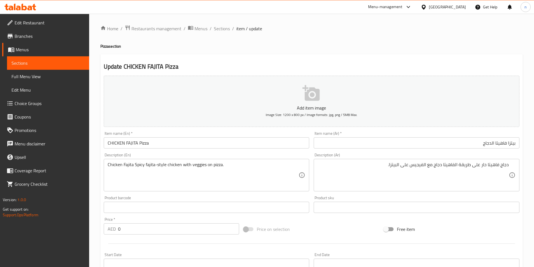
click at [328, 231] on div "Price on selection" at bounding box center [311, 229] width 140 height 15
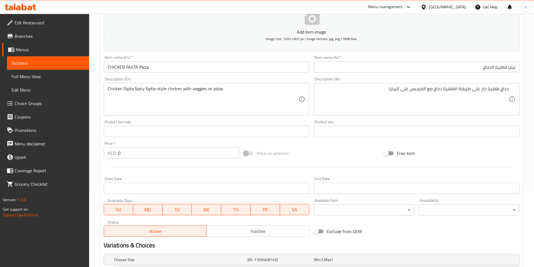
scroll to position [158, 0]
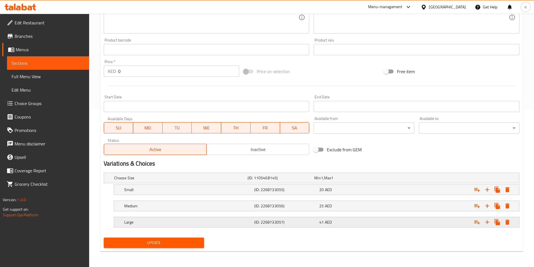
click at [318, 184] on div "Large (ID: 2268733057) 41 AED" at bounding box center [313, 178] width 400 height 12
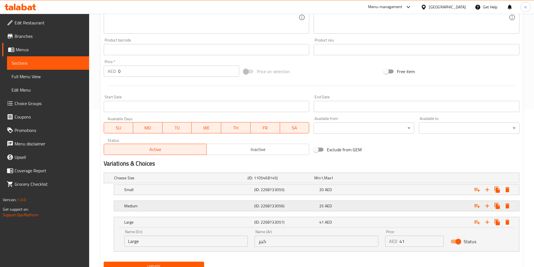
click at [307, 182] on div "(ID: 2268733056)" at bounding box center [279, 178] width 67 height 8
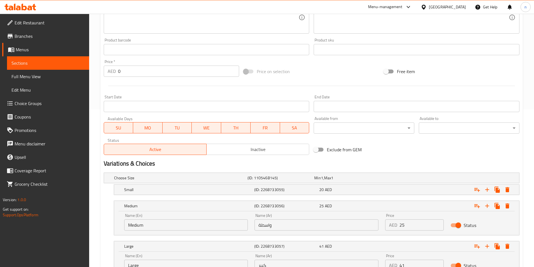
click at [288, 222] on input "واسطة" at bounding box center [316, 224] width 124 height 11
click at [288, 222] on input "text" at bounding box center [316, 224] width 124 height 11
type input "وسط"
click at [308, 184] on div "Small (ID: 2268733055) 20 AED" at bounding box center [313, 178] width 400 height 12
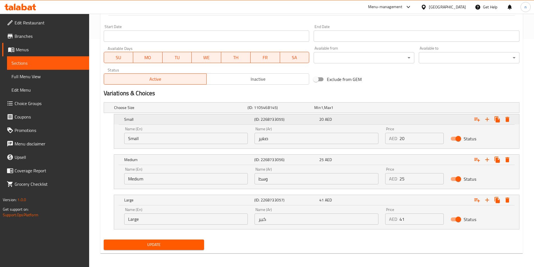
scroll to position [230, 0]
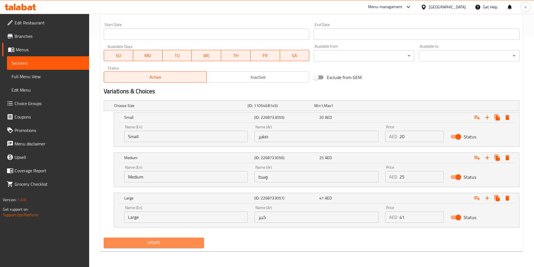
click at [187, 246] on button "Update" at bounding box center [154, 243] width 101 height 10
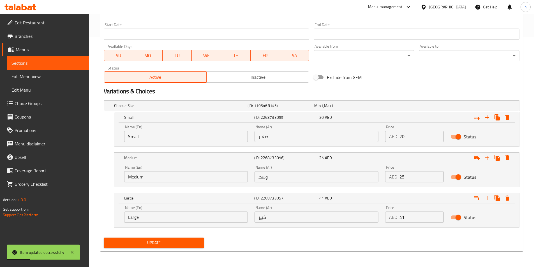
click at [266, 232] on nav at bounding box center [311, 231] width 415 height 4
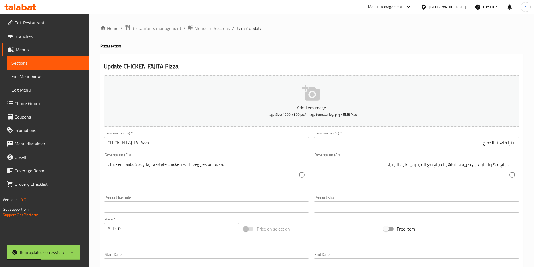
scroll to position [0, 0]
click at [225, 29] on span "Sections" at bounding box center [222, 28] width 16 height 7
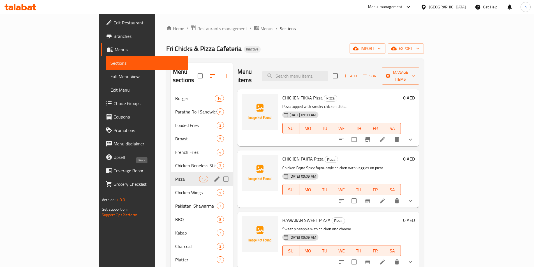
click at [175, 176] on span "Pizza" at bounding box center [187, 179] width 24 height 7
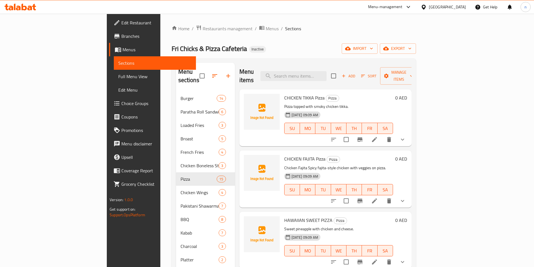
click at [395, 214] on div "HAWAIIAN SWEET PIZZA Pizza Sweet pineapple with chicken and cheese. 01-09-2025 …" at bounding box center [338, 240] width 113 height 52
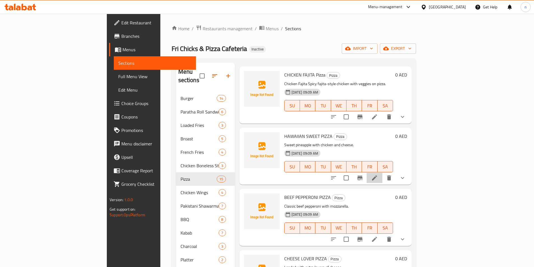
click at [382, 174] on li at bounding box center [374, 178] width 16 height 10
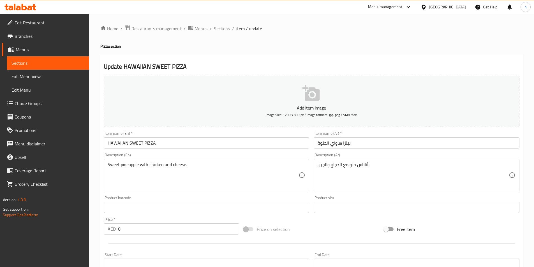
click at [354, 139] on input "بيتزا هاواي الحلوة" at bounding box center [416, 142] width 206 height 11
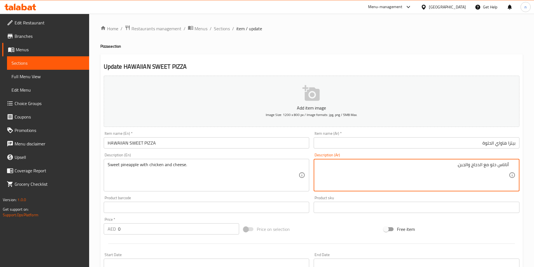
click at [496, 147] on input "بيتزا هاواي الحلوة" at bounding box center [416, 142] width 206 height 11
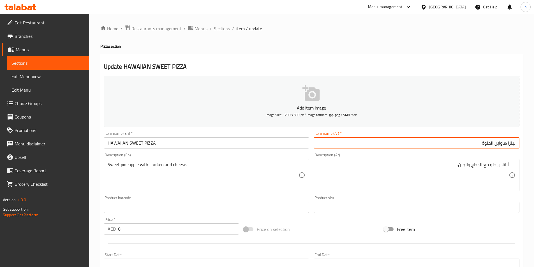
type input "بيتزا هاواين الحلوة"
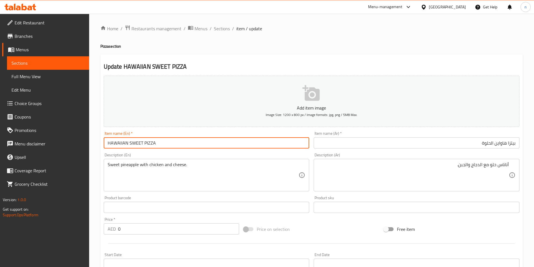
click at [119, 147] on input "HAWAIIAN SWEET PIZZA" at bounding box center [207, 142] width 206 height 11
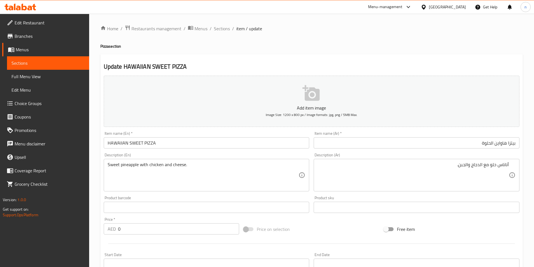
click at [339, 222] on div "Price on selection" at bounding box center [311, 229] width 140 height 15
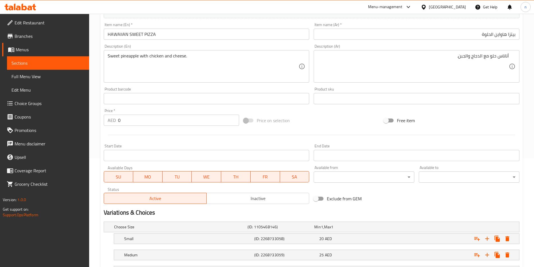
scroll to position [158, 0]
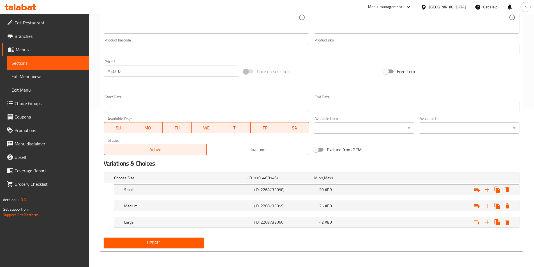
click at [339, 181] on div "42 AED" at bounding box center [346, 178] width 64 height 6
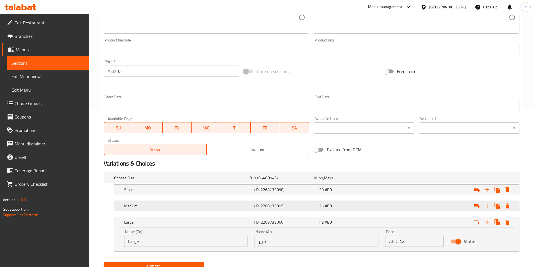
click at [342, 182] on div "25 AED" at bounding box center [346, 178] width 67 height 8
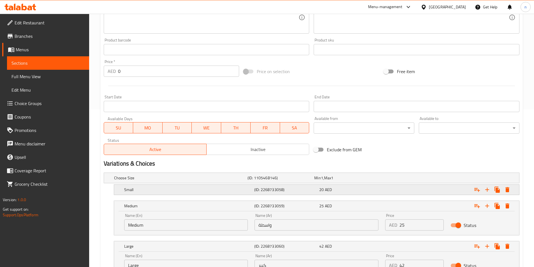
click at [343, 182] on div "20 AED" at bounding box center [346, 178] width 67 height 8
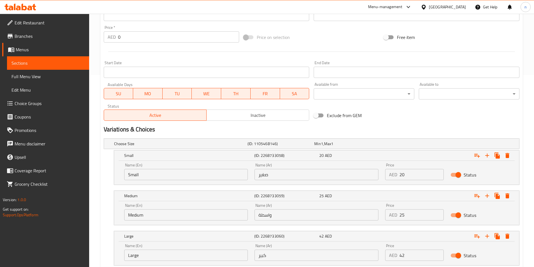
scroll to position [230, 0]
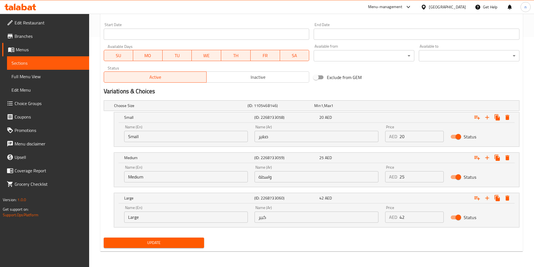
click at [315, 177] on input "واسطة" at bounding box center [316, 176] width 124 height 11
click at [315, 177] on input "text" at bounding box center [316, 176] width 124 height 11
type input "وسط"
drag, startPoint x: 413, startPoint y: 230, endPoint x: 276, endPoint y: 248, distance: 138.7
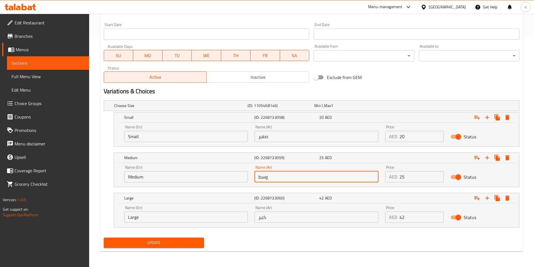
click at [395, 231] on nav at bounding box center [311, 231] width 415 height 4
click at [174, 244] on span "Update" at bounding box center [154, 242] width 92 height 7
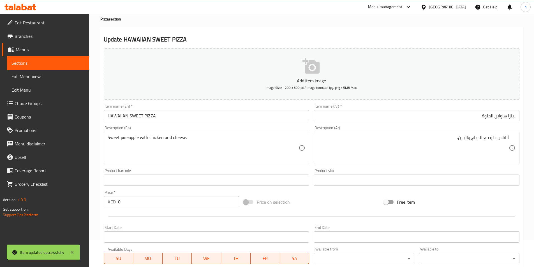
scroll to position [0, 0]
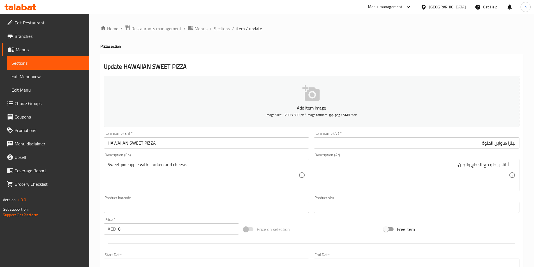
click at [334, 225] on div "Price on selection" at bounding box center [311, 229] width 140 height 15
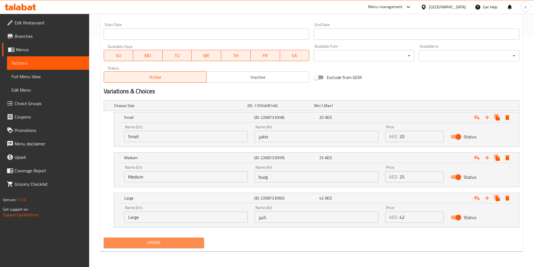
click at [173, 243] on span "Update" at bounding box center [154, 242] width 92 height 7
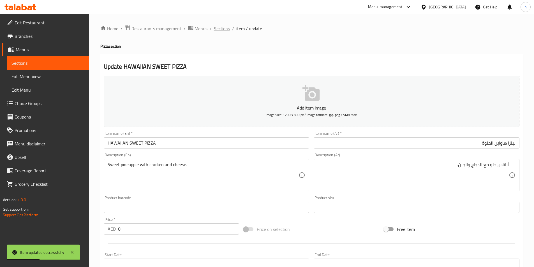
click at [226, 31] on span "Sections" at bounding box center [222, 28] width 16 height 7
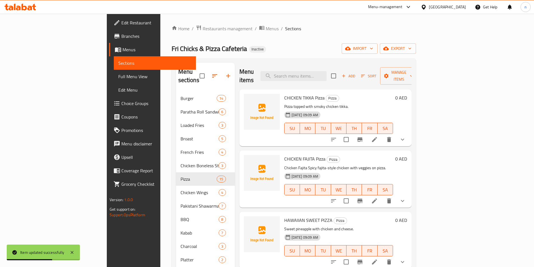
scroll to position [78, 0]
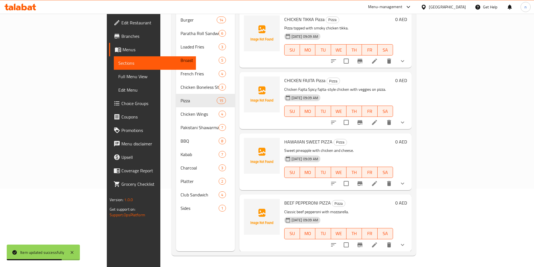
click at [371, 199] on h6 "BEEF PEPPERONI PIZZA Pizza" at bounding box center [338, 203] width 109 height 8
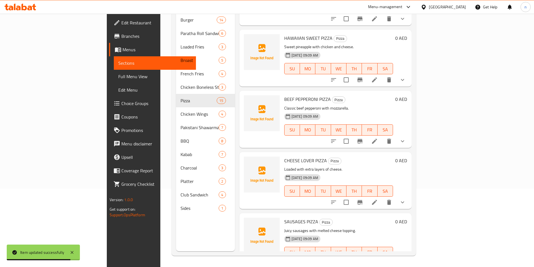
scroll to position [112, 0]
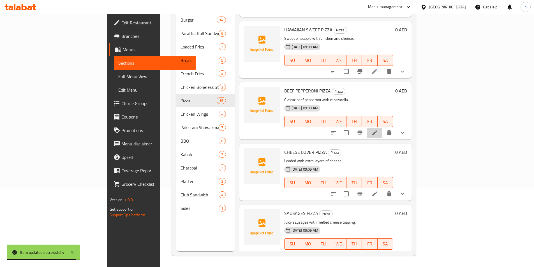
click at [382, 128] on li at bounding box center [374, 133] width 16 height 10
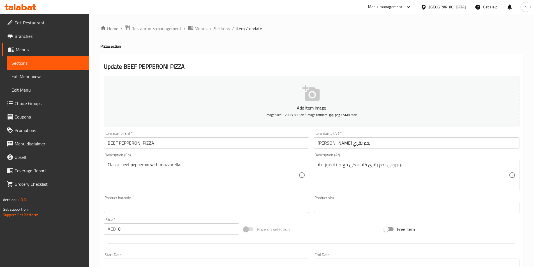
click at [370, 146] on input "[PERSON_NAME] لحم بقري" at bounding box center [416, 142] width 206 height 11
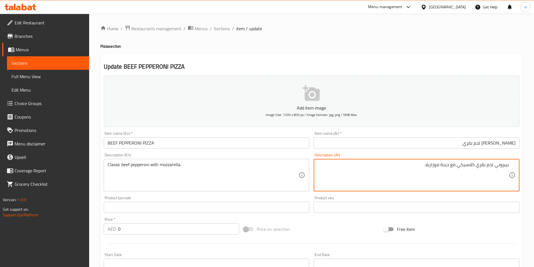
click at [449, 168] on textarea "بيبروني لحم بقري كلاسيكي مع جبنة موزاريلا." at bounding box center [412, 175] width 191 height 27
type textarea "بيبروني لحم بقري كلاسيكي مع موزاريلا."
click at [341, 236] on div "Price on selection" at bounding box center [311, 229] width 140 height 15
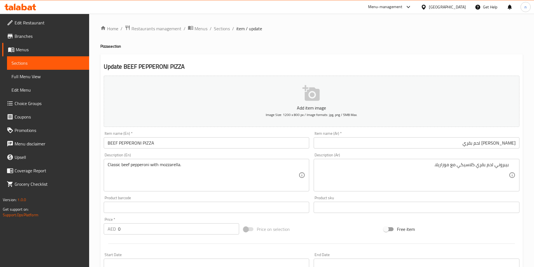
click at [301, 241] on div at bounding box center [311, 244] width 420 height 14
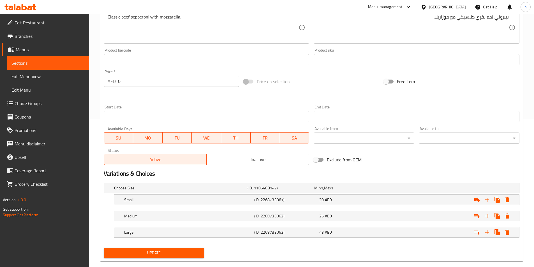
scroll to position [158, 0]
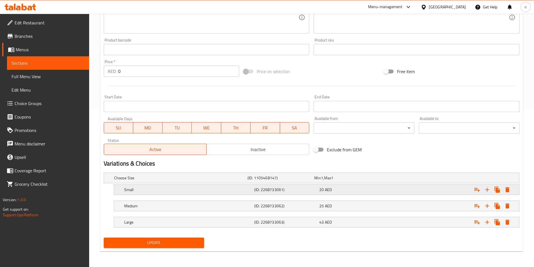
click at [309, 181] on h5 "(ID: 2268733061)" at bounding box center [279, 178] width 64 height 6
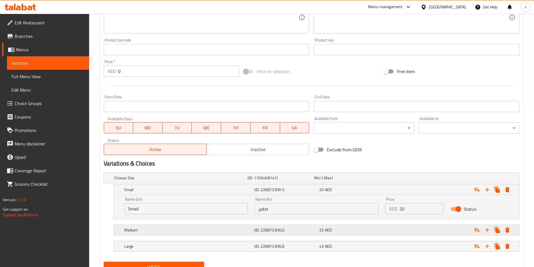
click at [305, 182] on div "(ID: 2268733062)" at bounding box center [279, 178] width 67 height 8
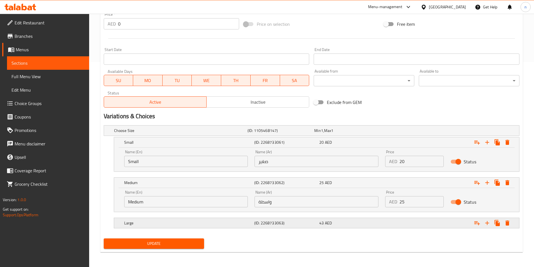
scroll to position [206, 0]
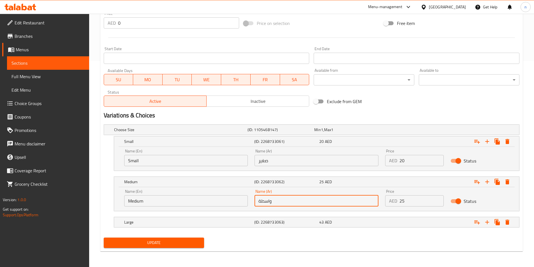
click at [302, 203] on input "واسطة" at bounding box center [316, 200] width 124 height 11
click at [302, 203] on input "text" at bounding box center [316, 200] width 124 height 11
type input "وسط"
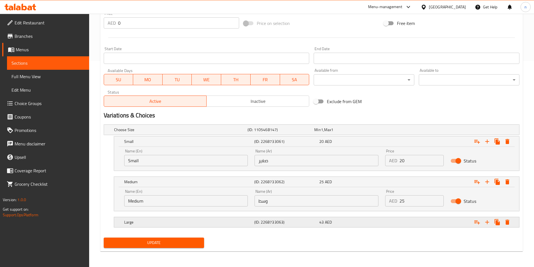
click at [298, 133] on h5 "(ID: 2268733063)" at bounding box center [279, 130] width 64 height 6
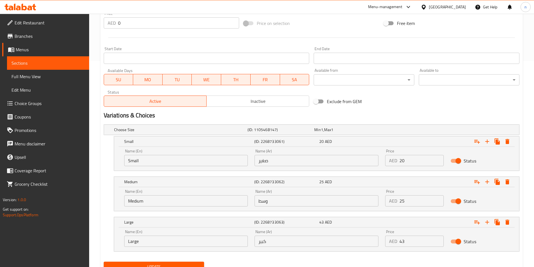
click at [302, 257] on div "Choose Size (ID: 1105468147) Min 1 , Max 1 Name (En) Choose Size Name (En) Name…" at bounding box center [311, 190] width 420 height 137
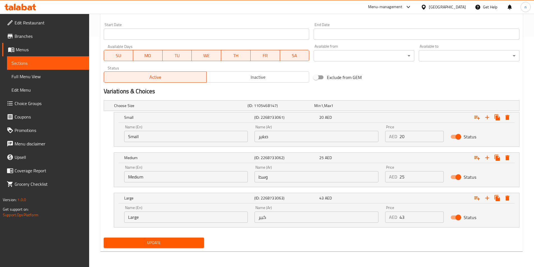
click at [163, 240] on span "Update" at bounding box center [154, 242] width 92 height 7
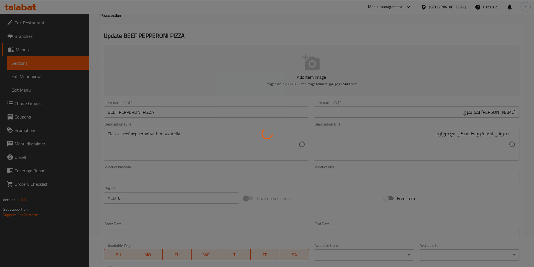
scroll to position [0, 0]
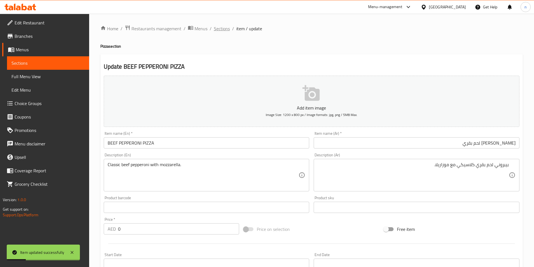
click at [225, 31] on span "Sections" at bounding box center [222, 28] width 16 height 7
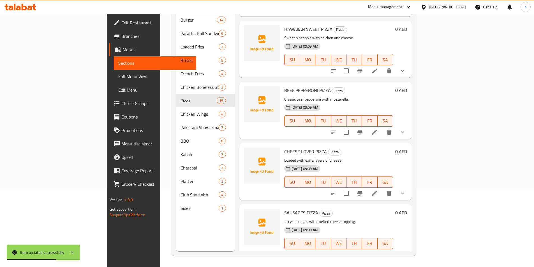
scroll to position [140, 0]
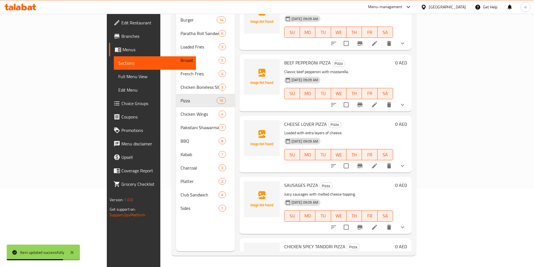
click at [378, 162] on icon at bounding box center [374, 165] width 7 height 7
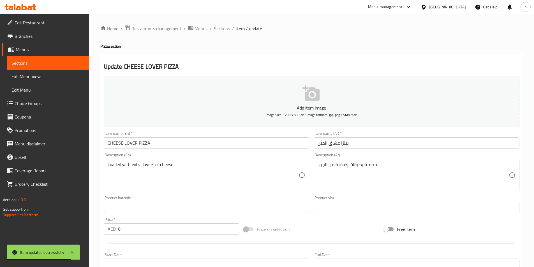
click at [334, 142] on input "بيتزا عشاق الجبن" at bounding box center [416, 142] width 206 height 11
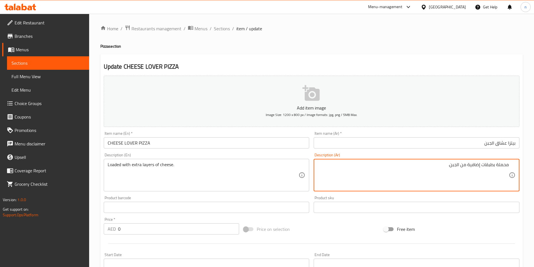
click at [503, 146] on input "بيتزا عشاق الجبن" at bounding box center [416, 142] width 206 height 11
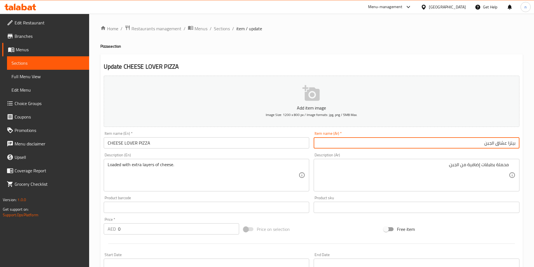
click at [503, 146] on input "بيتزا عشاق الجبن" at bounding box center [416, 142] width 206 height 11
type input "بيتزا لافير الجبن"
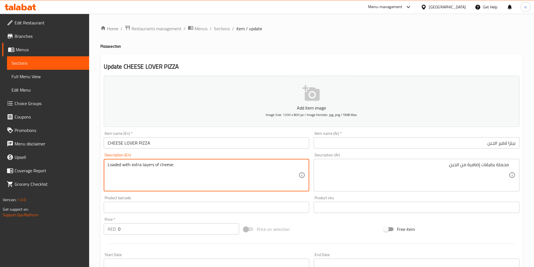
click at [191, 171] on textarea "Loaded with extra layers of cheese." at bounding box center [203, 175] width 191 height 27
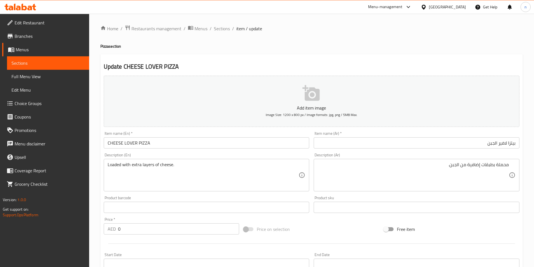
click at [333, 230] on div "Price on selection" at bounding box center [311, 229] width 140 height 15
click at [331, 224] on div "Price on selection" at bounding box center [311, 229] width 140 height 15
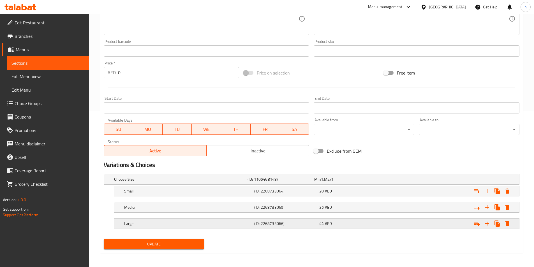
scroll to position [158, 0]
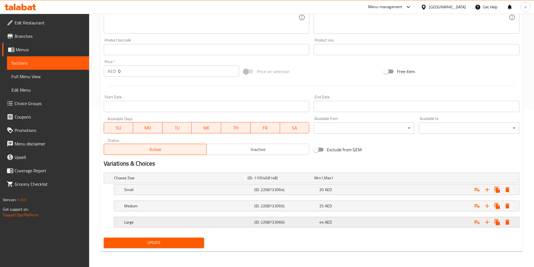
click at [332, 181] on div "44 AED" at bounding box center [346, 178] width 64 height 6
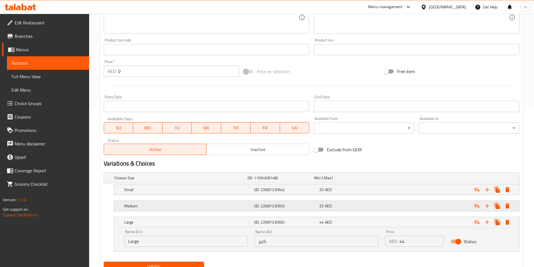
click at [312, 181] on h5 "(ID: 2268733065)" at bounding box center [279, 178] width 64 height 6
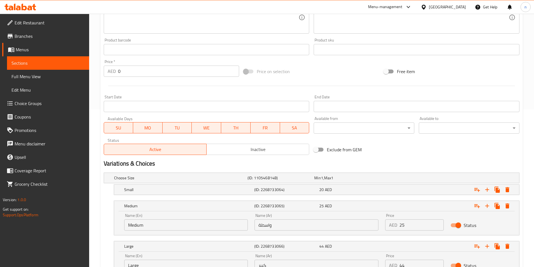
click at [306, 222] on input "واسطة" at bounding box center [316, 224] width 124 height 11
click at [306, 222] on input "text" at bounding box center [316, 224] width 124 height 11
type input "وسط"
click at [313, 182] on div "(ID: 2268733064)" at bounding box center [279, 178] width 67 height 8
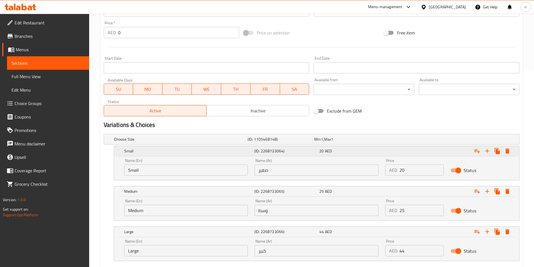
scroll to position [230, 0]
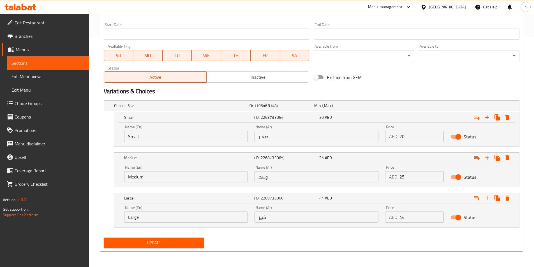
click at [160, 245] on span "Update" at bounding box center [154, 242] width 92 height 7
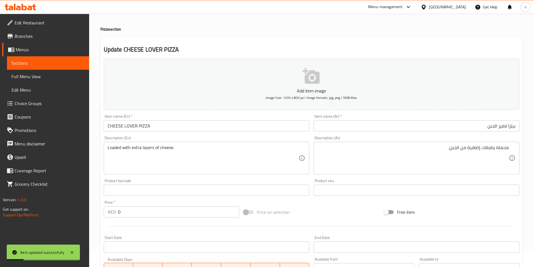
scroll to position [0, 0]
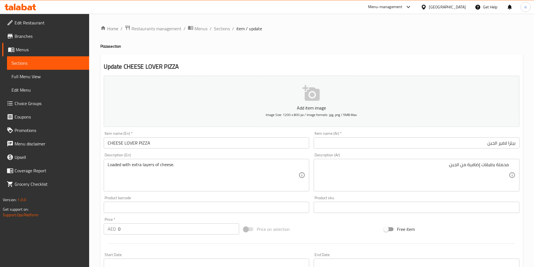
drag, startPoint x: 225, startPoint y: 31, endPoint x: 420, endPoint y: 20, distance: 195.3
click at [225, 31] on span "Sections" at bounding box center [222, 28] width 16 height 7
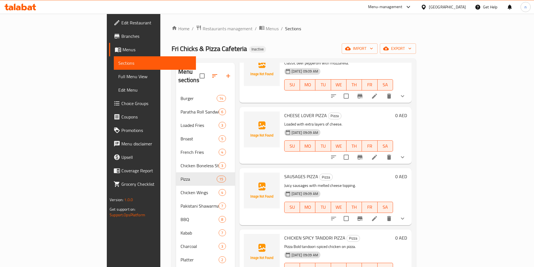
scroll to position [255, 0]
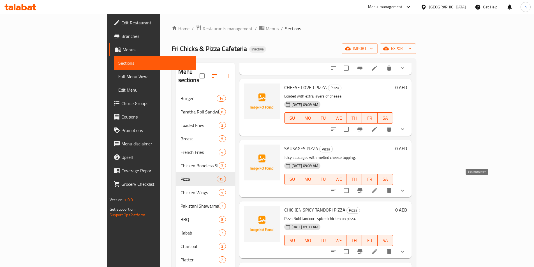
click at [377, 188] on icon at bounding box center [374, 190] width 5 height 5
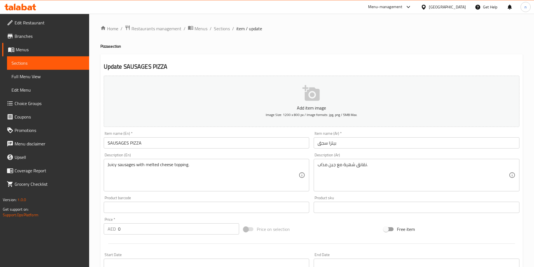
click at [342, 139] on input "بيتزا سجق" at bounding box center [416, 142] width 206 height 11
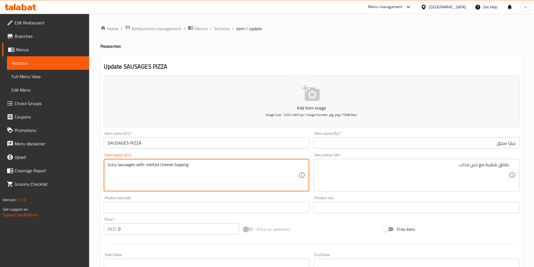
click at [211, 179] on textarea "Juicy sausages with melted cheese topping." at bounding box center [203, 175] width 191 height 27
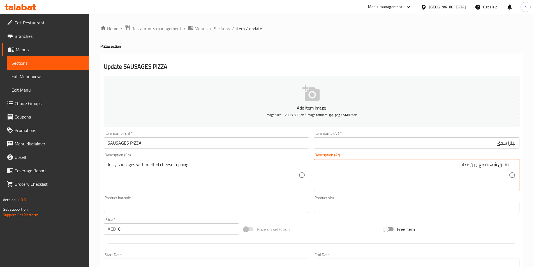
click at [504, 168] on textarea "نقانق شهية مع جبن مذاب." at bounding box center [412, 175] width 191 height 27
click at [495, 166] on textarea "سجق شهية مع جبن مذاب." at bounding box center [412, 175] width 191 height 27
click at [478, 166] on textarea "سجق جوسي مع جبن مذاب." at bounding box center [412, 175] width 191 height 27
type textarea "سجق جوسي مع طبقات جبن مذاب."
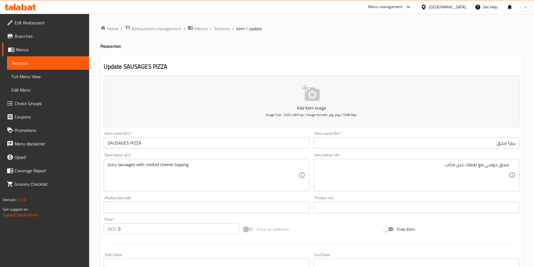
click at [345, 224] on div "Price on selection" at bounding box center [311, 229] width 140 height 15
drag, startPoint x: 349, startPoint y: 235, endPoint x: 344, endPoint y: 233, distance: 5.5
click at [349, 235] on div "Price on selection" at bounding box center [311, 229] width 140 height 15
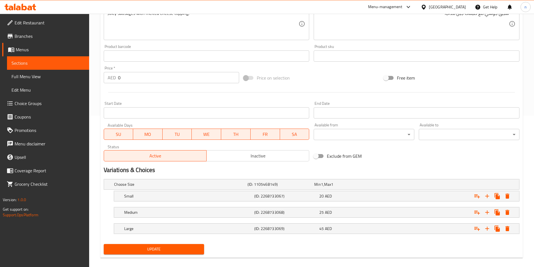
scroll to position [158, 0]
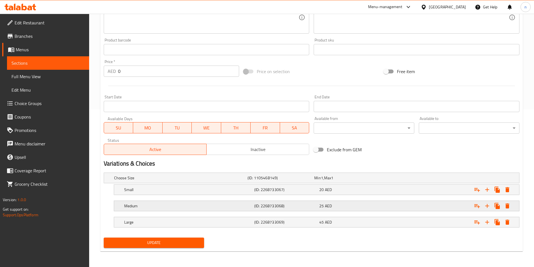
click at [313, 182] on div "(ID: 2268733068)" at bounding box center [279, 178] width 67 height 8
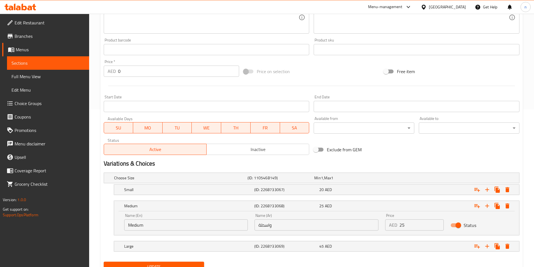
click at [266, 232] on div "Name (Ar) واسطة Name (Ar)" at bounding box center [316, 222] width 131 height 24
click at [268, 226] on input "واسطة" at bounding box center [316, 224] width 124 height 11
click at [268, 226] on input "text" at bounding box center [316, 224] width 124 height 11
type input "وسط"
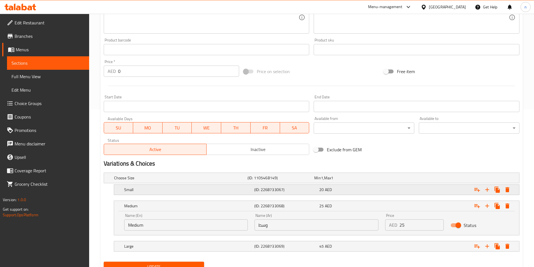
click at [309, 181] on h5 "(ID: 2268733067)" at bounding box center [279, 178] width 64 height 6
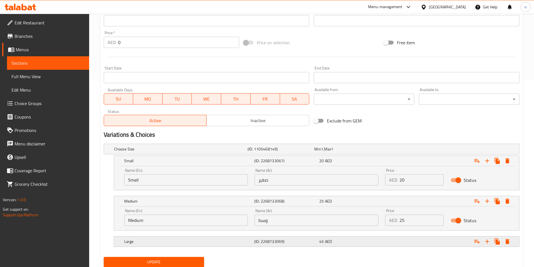
scroll to position [206, 0]
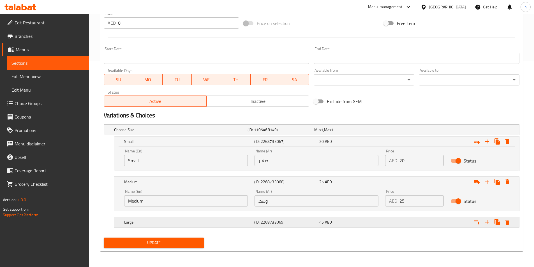
click at [299, 133] on h5 "(ID: 2268733069)" at bounding box center [279, 130] width 64 height 6
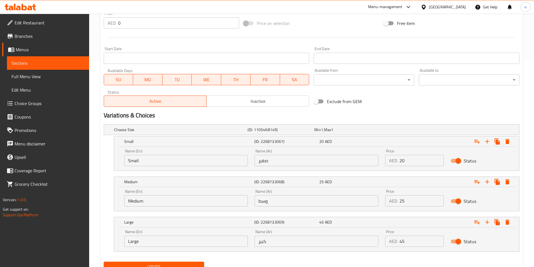
click at [106, 197] on div "Medium (ID: 2268733068) 25 AED Name (En) Medium Name (En) Name (Ar) وسط Name (A…" at bounding box center [311, 193] width 415 height 35
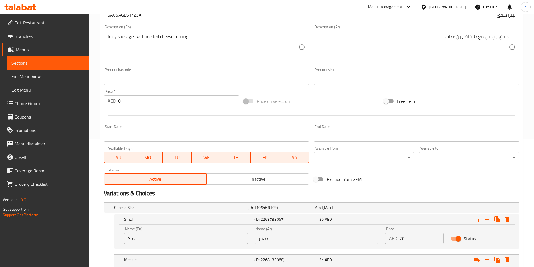
scroll to position [230, 0]
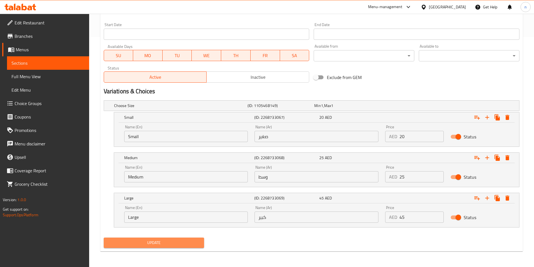
click at [187, 241] on span "Update" at bounding box center [154, 242] width 92 height 7
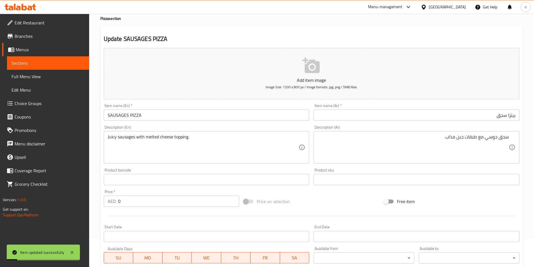
scroll to position [0, 0]
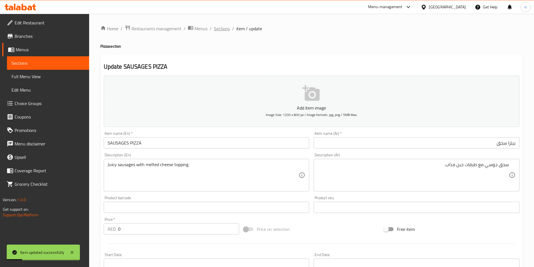
click at [214, 29] on span "Sections" at bounding box center [222, 28] width 16 height 7
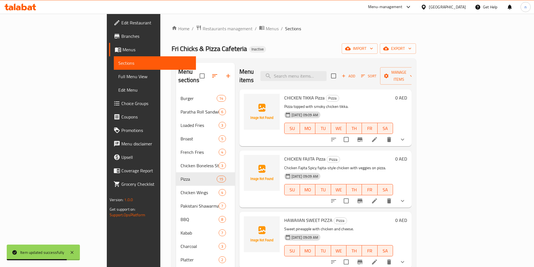
scroll to position [260, 0]
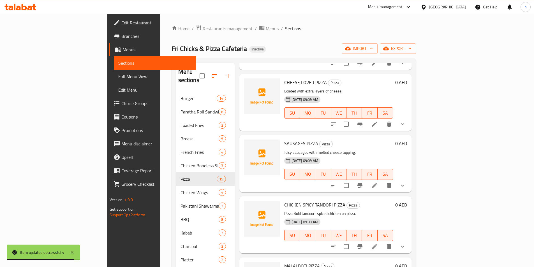
click at [374, 210] on p "Pizza Bold tandoori-spiced chicken on pizza." at bounding box center [338, 213] width 109 height 7
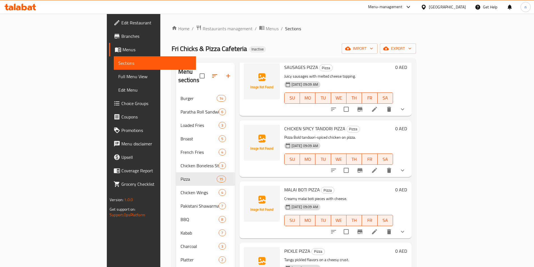
scroll to position [316, 0]
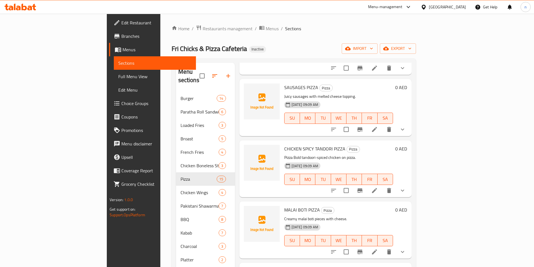
click at [382, 185] on li at bounding box center [374, 190] width 16 height 10
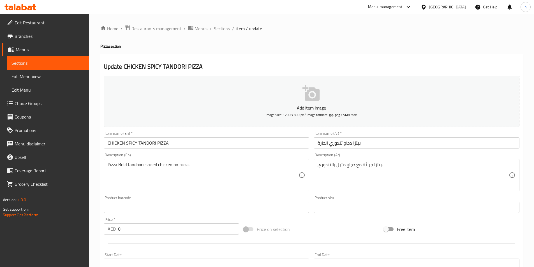
click at [364, 146] on input "بيتزا دجاج تندوري الحارة" at bounding box center [416, 142] width 206 height 11
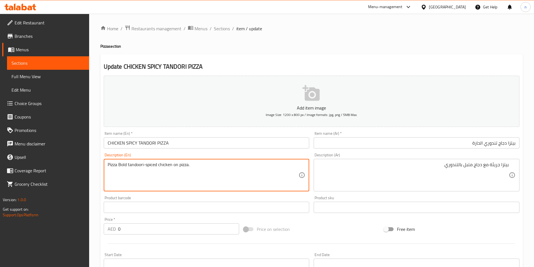
click at [146, 169] on textarea "Pizza Bold tandoori-spiced chicken on pizza." at bounding box center [203, 175] width 191 height 27
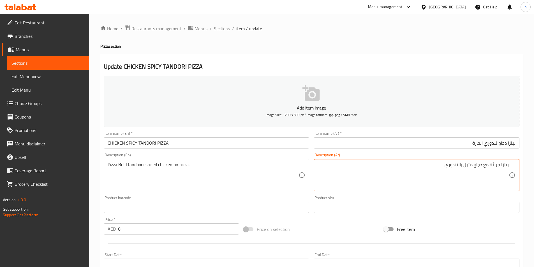
click at [472, 184] on textarea "بيتزا جريئة مع دجاج متبل بالتندوري." at bounding box center [412, 175] width 191 height 27
click at [474, 185] on textarea "بيتزا جريئة مع دجاج متبل بالتندوري." at bounding box center [412, 175] width 191 height 27
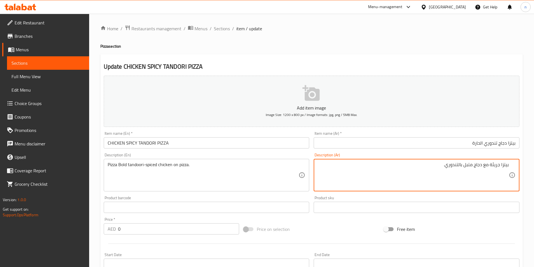
paste textarea "جاج جريء متبل بالتندوري على البيتزا"
type textarea "بيتزا دجاج جريء متبل بالتندوري على البيتزا."
click at [434, 178] on textarea "بيتزا دجاج جريء متبل بالتندوري على البيتزا." at bounding box center [412, 175] width 191 height 27
click at [413, 173] on textarea "بيتزا دجاج جريء متبل بالتندوري على البيتزا." at bounding box center [412, 175] width 191 height 27
click at [351, 220] on div "Add item image Image Size: 1200 x 800 px / Image formats: jpg, png / 5MB Max. I…" at bounding box center [311, 193] width 420 height 241
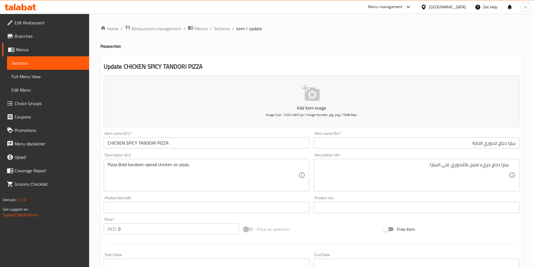
scroll to position [158, 0]
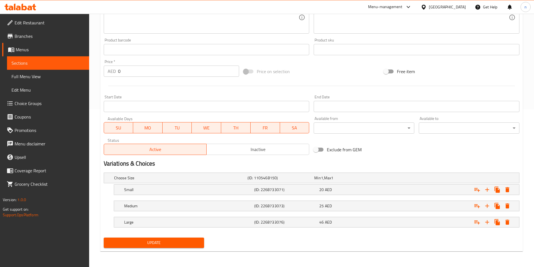
click at [352, 212] on nav at bounding box center [311, 214] width 415 height 4
click at [356, 181] on div "25 AED" at bounding box center [346, 178] width 64 height 6
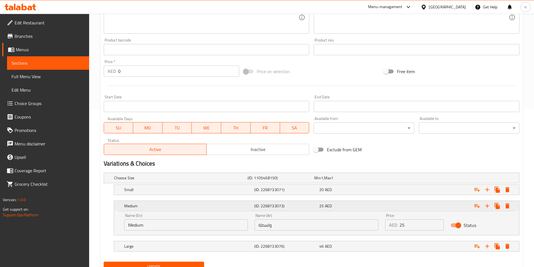
scroll to position [182, 0]
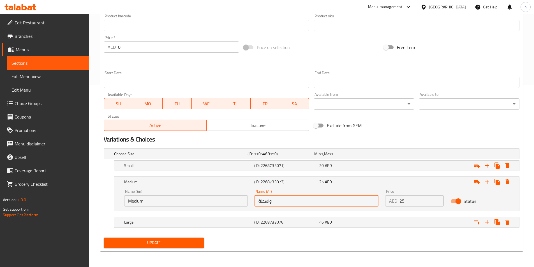
click at [333, 204] on input "واسطة" at bounding box center [316, 200] width 124 height 11
click at [327, 206] on div "Name (Ar) Name (Ar)" at bounding box center [316, 198] width 131 height 24
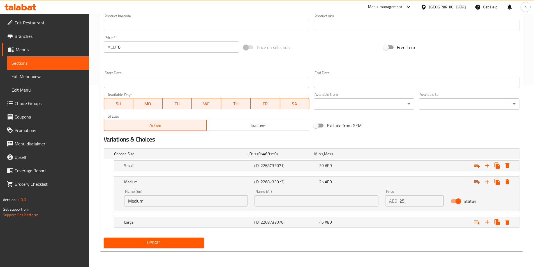
click at [326, 205] on input "text" at bounding box center [316, 200] width 124 height 11
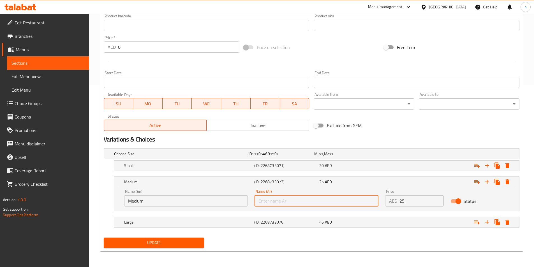
type input "وسط"
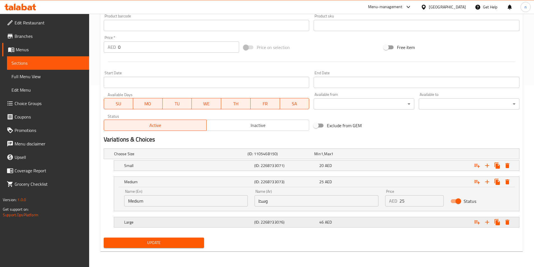
click at [341, 157] on div "46 AED" at bounding box center [346, 154] width 64 height 6
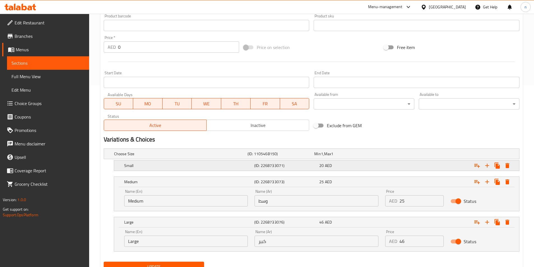
click at [362, 157] on div "20 AED" at bounding box center [346, 154] width 64 height 6
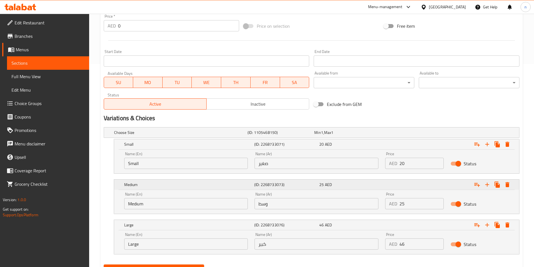
scroll to position [230, 0]
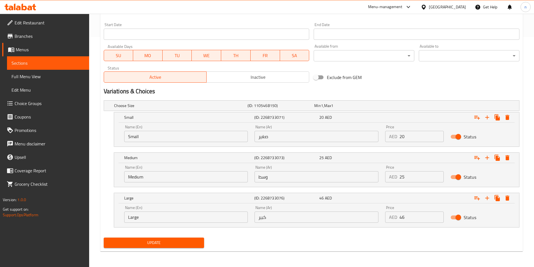
click at [144, 245] on span "Update" at bounding box center [154, 242] width 92 height 7
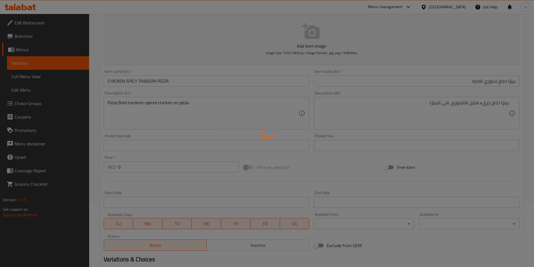
scroll to position [0, 0]
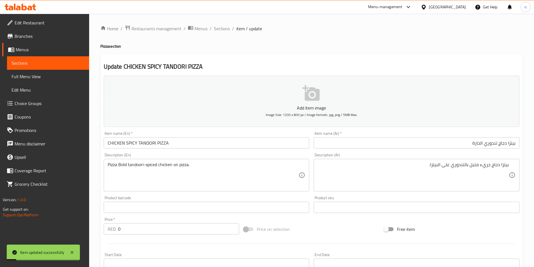
click at [212, 27] on ol "Home / Restaurants management / Menus / Sections / item / update" at bounding box center [311, 28] width 422 height 7
click at [222, 30] on span "Sections" at bounding box center [222, 28] width 16 height 7
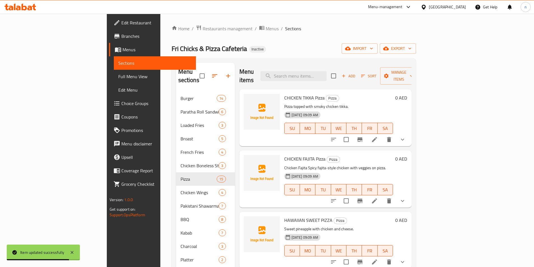
scroll to position [322, 0]
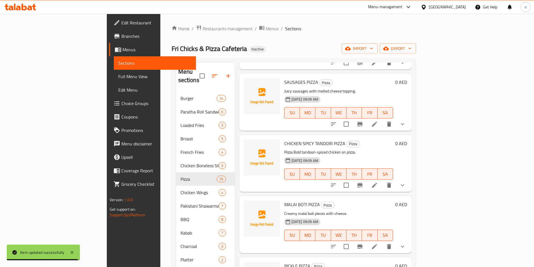
click at [358, 196] on div "MALAI BOTI PIZZA Pizza Creamy malai boti pieces with cheese. 01-09-2025 09:09 A…" at bounding box center [325, 224] width 172 height 57
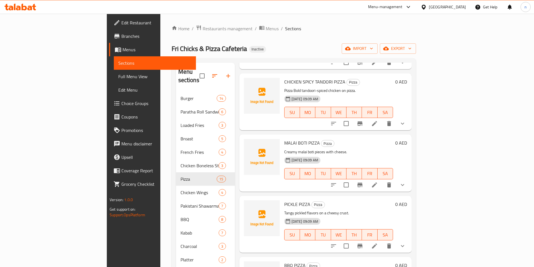
scroll to position [434, 0]
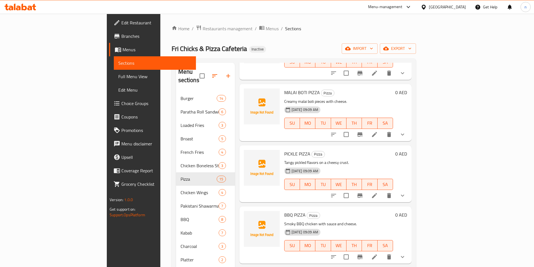
click at [378, 131] on icon at bounding box center [374, 134] width 7 height 7
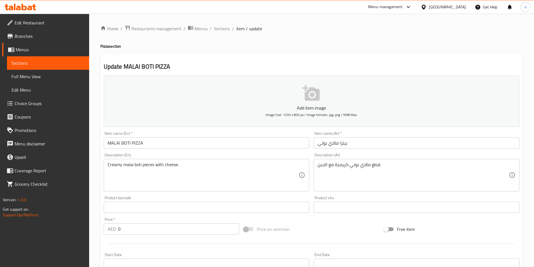
click at [364, 144] on input "بيتزا مالاي بوتي" at bounding box center [416, 142] width 206 height 11
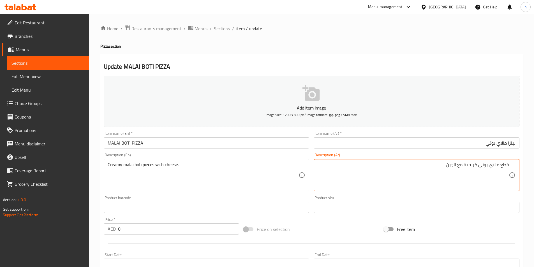
click at [352, 233] on div "Price on selection" at bounding box center [311, 229] width 140 height 15
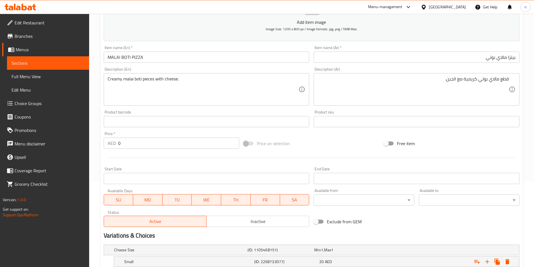
scroll to position [158, 0]
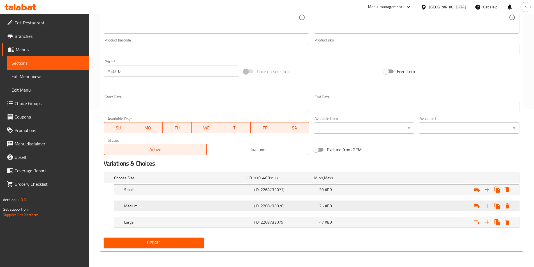
click at [340, 181] on div "25 AED" at bounding box center [346, 178] width 64 height 6
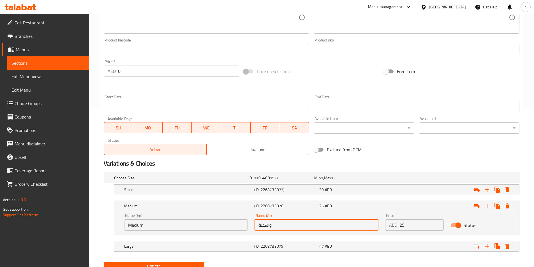
click at [289, 224] on input "واسطة" at bounding box center [316, 224] width 124 height 11
click at [289, 224] on input "text" at bounding box center [316, 224] width 124 height 11
type input "وسط"
click at [308, 181] on h5 "(ID: 2268733077)" at bounding box center [279, 178] width 64 height 6
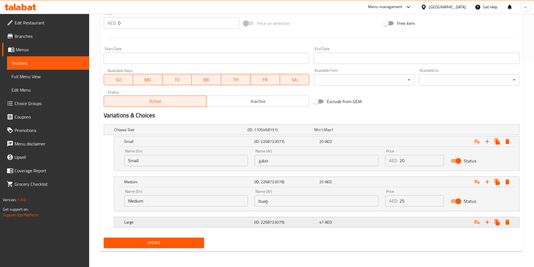
click at [309, 133] on h5 "(ID: 2268733079)" at bounding box center [279, 130] width 64 height 6
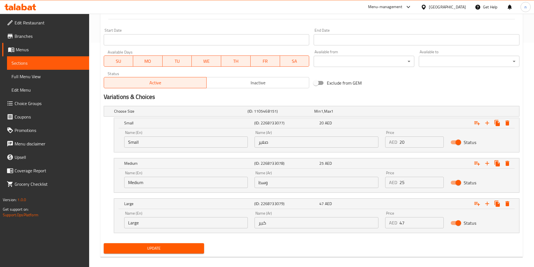
scroll to position [230, 0]
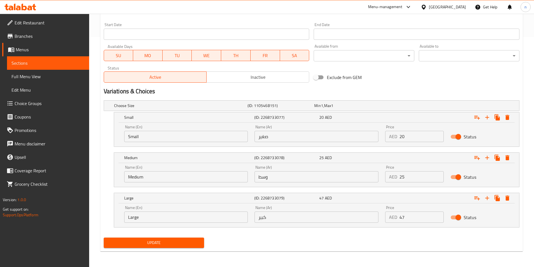
click at [183, 238] on button "Update" at bounding box center [154, 243] width 101 height 10
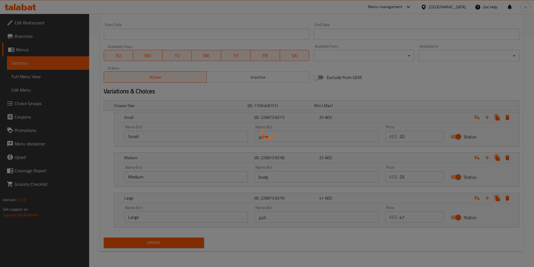
scroll to position [34, 0]
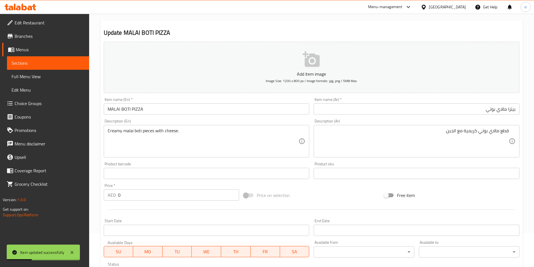
click at [353, 201] on div "Price on selection" at bounding box center [311, 195] width 140 height 15
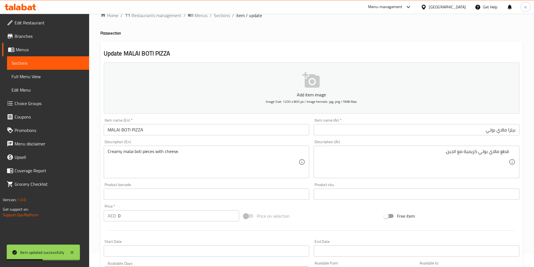
scroll to position [0, 0]
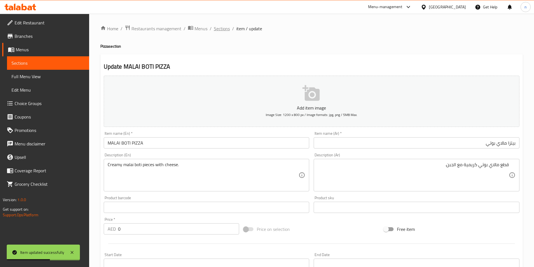
click at [222, 25] on span "Sections" at bounding box center [222, 28] width 16 height 7
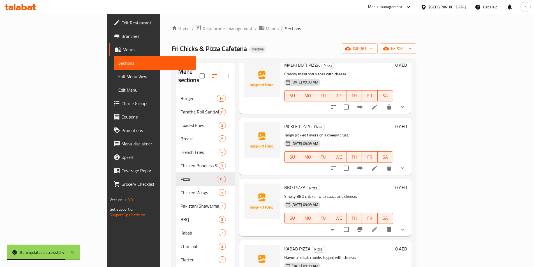
scroll to position [434, 0]
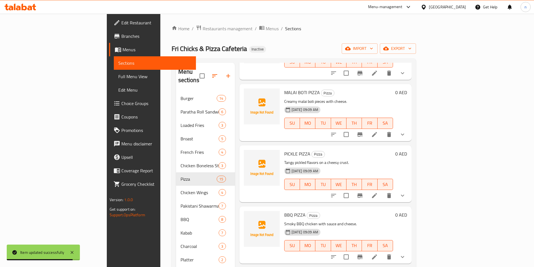
click at [378, 192] on icon at bounding box center [374, 195] width 7 height 7
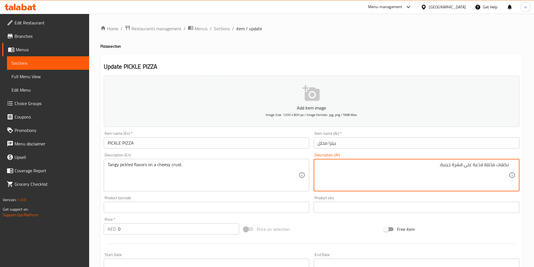
click at [392, 167] on textarea "نكهات مخللة لاذعة على قشرة جبنية." at bounding box center [412, 175] width 191 height 27
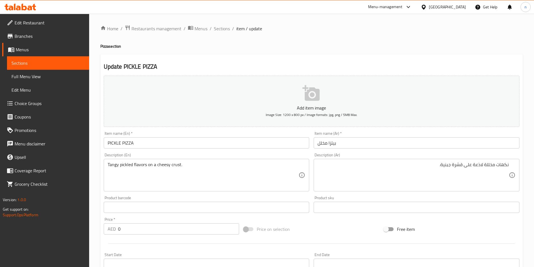
click at [391, 138] on div "Item name (Ar)   * بيتزا مخلل Item name (Ar) *" at bounding box center [416, 139] width 206 height 17
click at [386, 153] on div "Description (Ar) نكهات مخللة لاذعة على قشرة جبنية. Description (Ar)" at bounding box center [416, 172] width 206 height 38
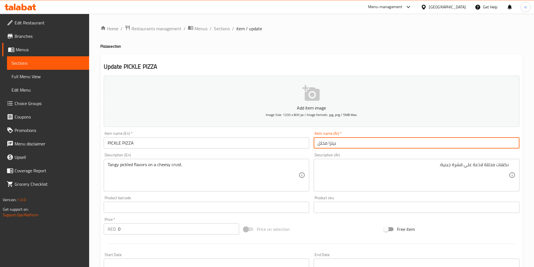
click at [401, 139] on input "بيتزا مخلل" at bounding box center [416, 142] width 206 height 11
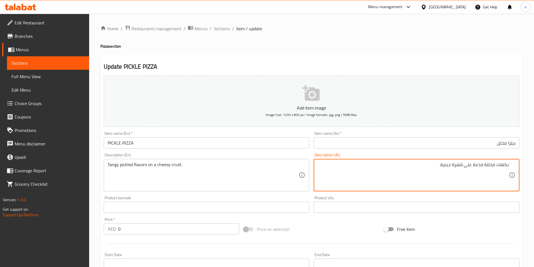
click at [479, 167] on textarea "نكهات مخللة لاذعة على قشرة جبنية." at bounding box center [412, 175] width 191 height 27
type textarea "نكهات مخللة منعشة على قشرة جبنية."
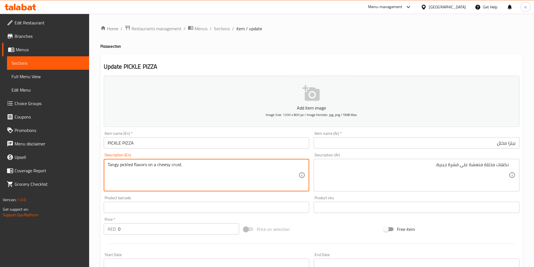
click at [174, 166] on textarea "Tangy pickled flavors on a cheesy crust." at bounding box center [203, 175] width 191 height 27
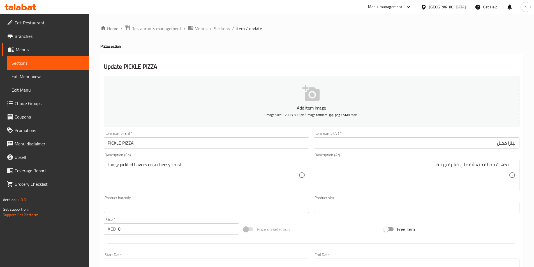
click at [317, 231] on div "Price on selection" at bounding box center [311, 229] width 140 height 15
click at [315, 236] on div "Price on selection" at bounding box center [311, 229] width 140 height 15
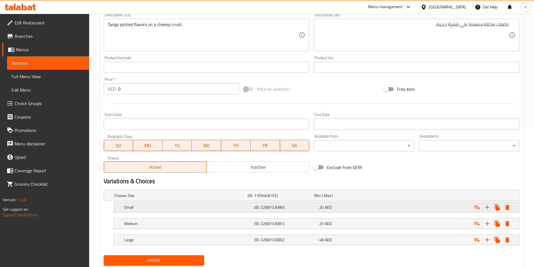
click at [323, 199] on span "AED" at bounding box center [322, 195] width 2 height 7
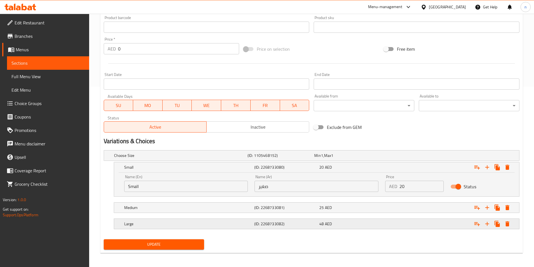
scroll to position [182, 0]
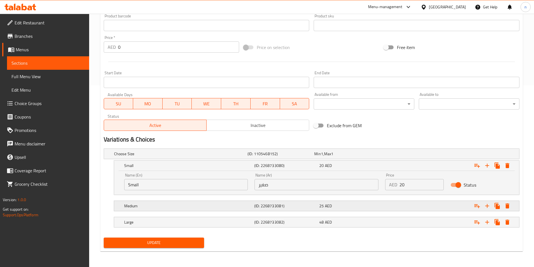
click at [334, 157] on div "25 AED" at bounding box center [346, 154] width 64 height 6
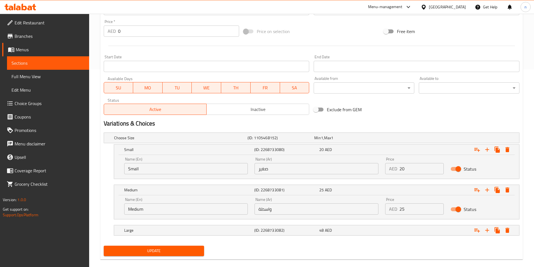
scroll to position [206, 0]
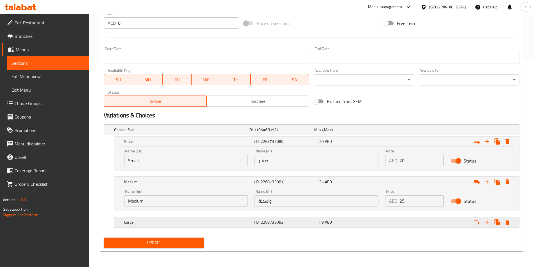
click at [323, 133] on span "AED" at bounding box center [322, 129] width 2 height 7
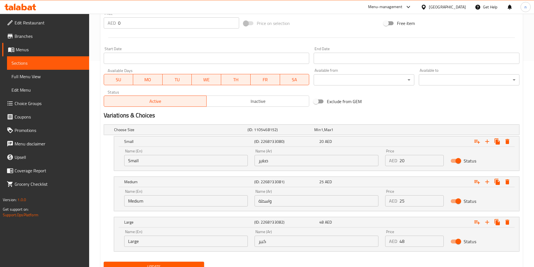
click at [324, 201] on input "واسطة" at bounding box center [316, 200] width 124 height 11
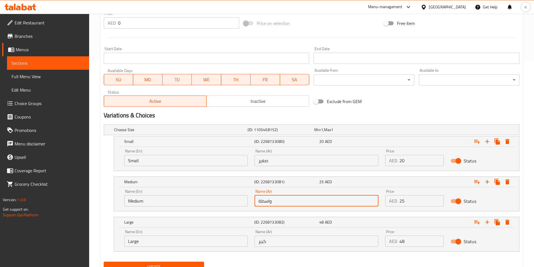
click at [324, 201] on input "واسطة" at bounding box center [316, 200] width 124 height 11
click at [324, 201] on input "text" at bounding box center [316, 200] width 124 height 11
type input "وسط"
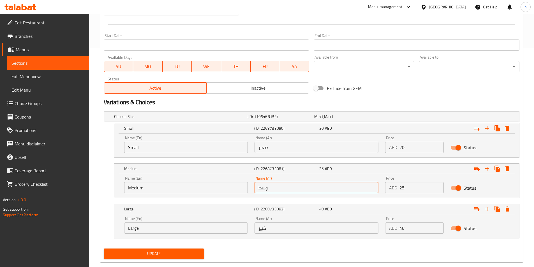
scroll to position [230, 0]
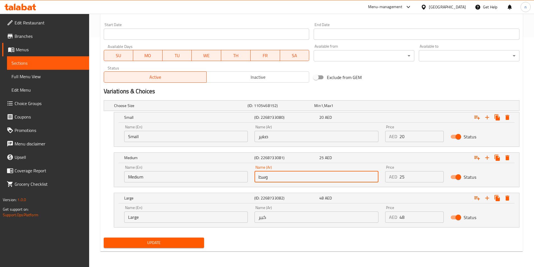
click at [192, 241] on span "Update" at bounding box center [154, 242] width 92 height 7
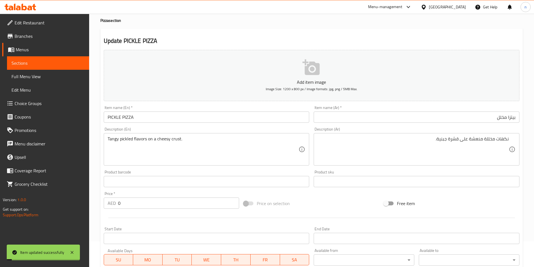
scroll to position [0, 0]
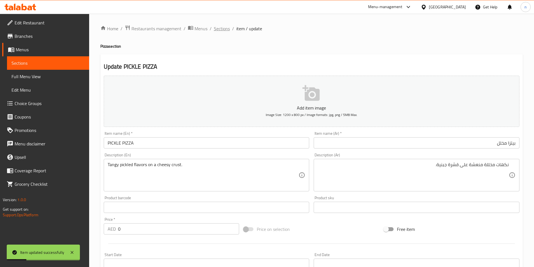
click at [220, 25] on span "Sections" at bounding box center [222, 28] width 16 height 7
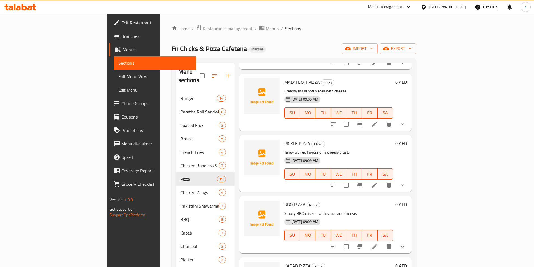
scroll to position [500, 0]
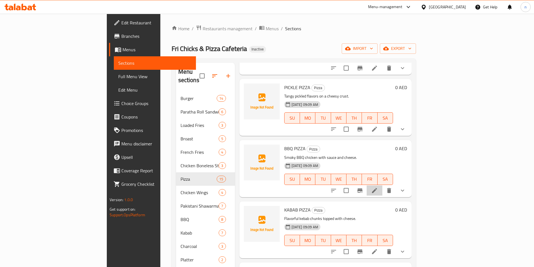
click at [382, 185] on li at bounding box center [374, 190] width 16 height 10
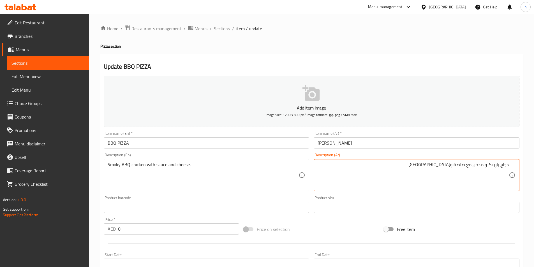
click at [356, 145] on input "بيتزا باربيكيو" at bounding box center [416, 142] width 206 height 11
click at [460, 166] on textarea "دجاج باربيكيو مدخن مع صلصة وجبنة." at bounding box center [412, 175] width 191 height 27
type textarea "دجاج باربيكيو مدخن مع صوص وجبنة."
click at [324, 231] on div "Price on selection" at bounding box center [311, 229] width 140 height 15
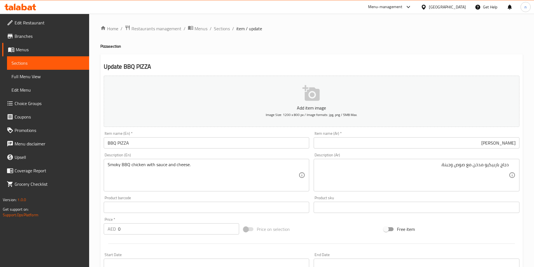
click at [291, 222] on div "Price on selection" at bounding box center [311, 229] width 140 height 15
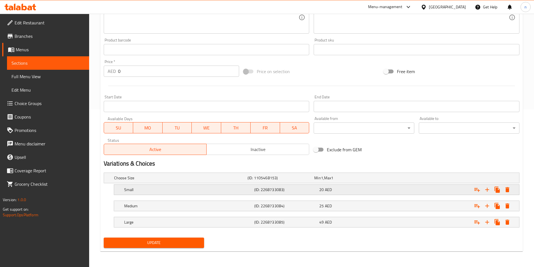
click at [306, 181] on h5 "(ID: 2268733083)" at bounding box center [279, 178] width 64 height 6
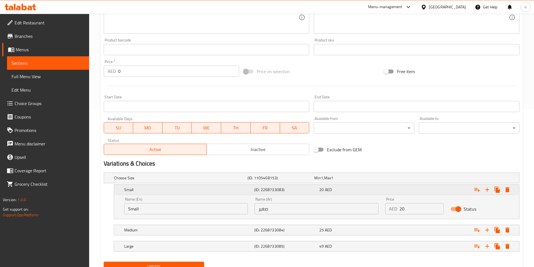
scroll to position [182, 0]
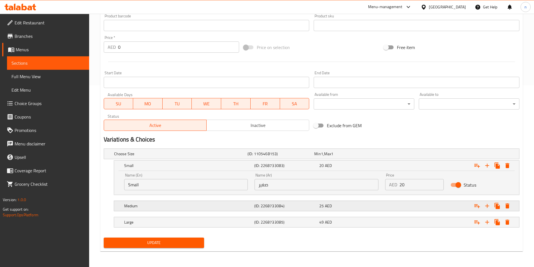
click at [312, 157] on h5 "(ID: 2268733084)" at bounding box center [279, 154] width 64 height 6
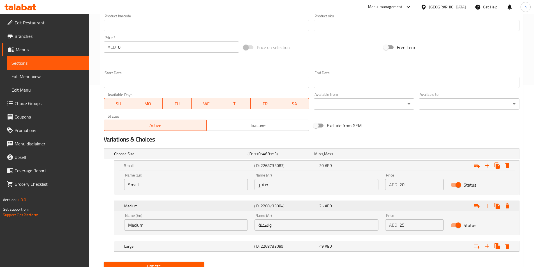
scroll to position [206, 0]
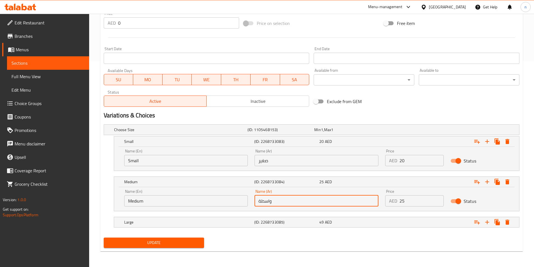
click at [308, 205] on input "واسطة" at bounding box center [316, 200] width 124 height 11
click at [308, 205] on input "text" at bounding box center [316, 200] width 124 height 11
type input "وسط"
click at [305, 134] on div "(ID: 2268733085)" at bounding box center [279, 130] width 67 height 8
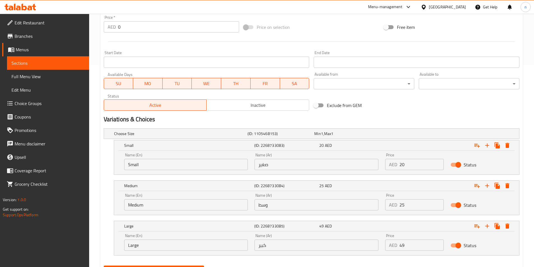
scroll to position [230, 0]
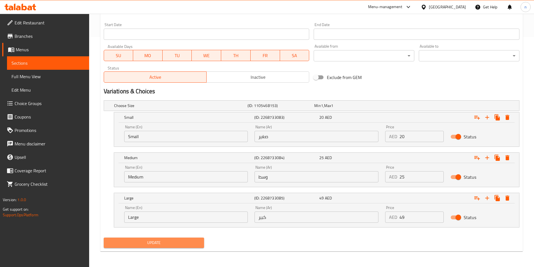
click at [189, 247] on button "Update" at bounding box center [154, 243] width 101 height 10
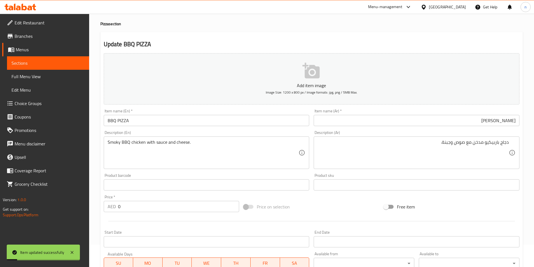
scroll to position [0, 0]
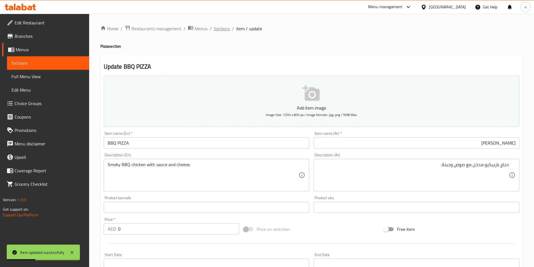
click at [215, 31] on span "Sections" at bounding box center [222, 28] width 16 height 7
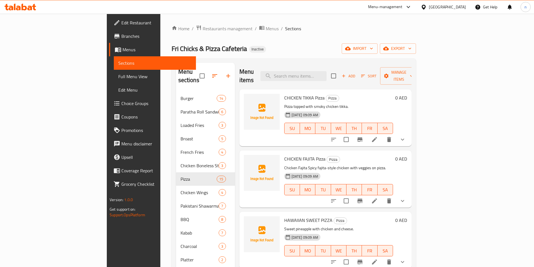
scroll to position [505, 0]
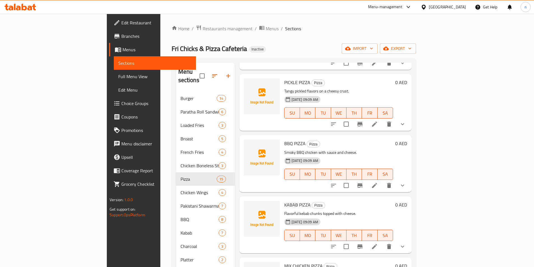
click at [375, 201] on h6 "KABAB PIZZA Pizza" at bounding box center [338, 205] width 109 height 8
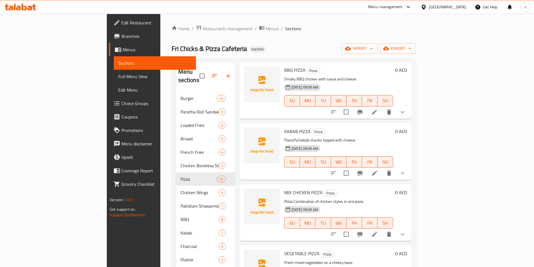
scroll to position [589, 0]
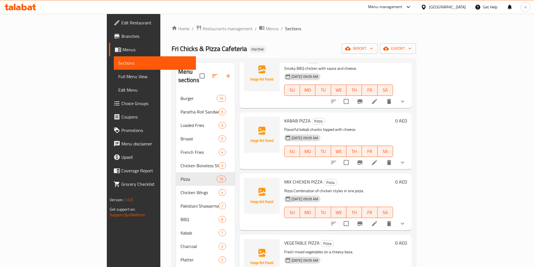
click at [378, 159] on icon at bounding box center [374, 162] width 7 height 7
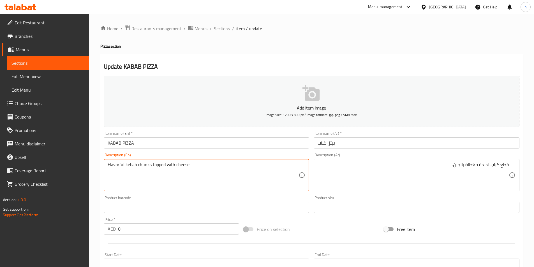
click at [140, 168] on textarea "Flavorful kebab chunks topped with cheese." at bounding box center [203, 175] width 191 height 27
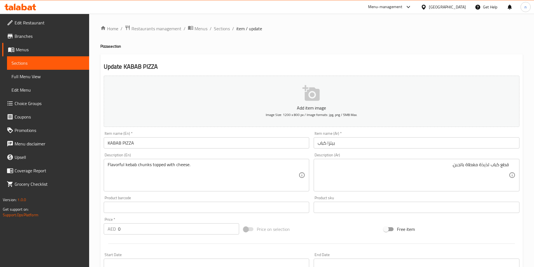
click at [315, 222] on div "Price on selection" at bounding box center [311, 229] width 140 height 15
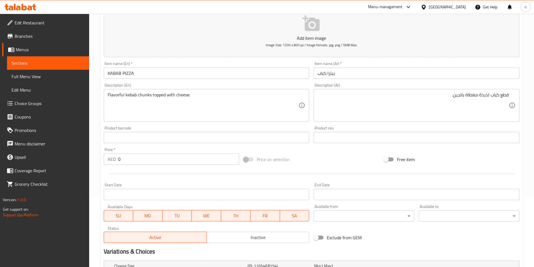
scroll to position [158, 0]
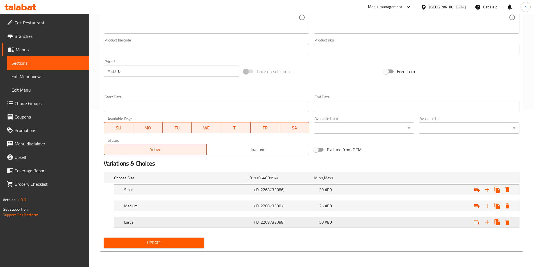
click at [313, 182] on div "(ID: 2268733088)" at bounding box center [279, 178] width 67 height 8
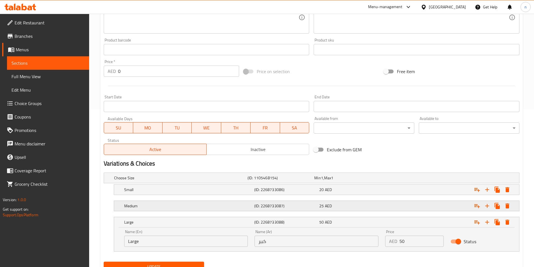
click at [307, 181] on h5 "(ID: 2268733087)" at bounding box center [279, 178] width 64 height 6
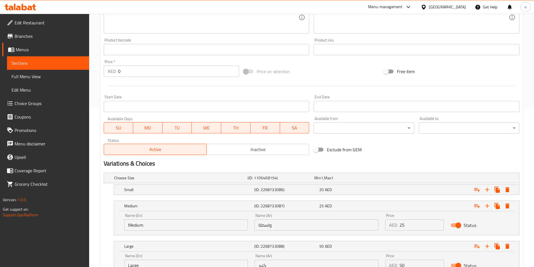
click at [261, 225] on input "واسطة" at bounding box center [316, 224] width 124 height 11
click at [261, 225] on input "text" at bounding box center [316, 224] width 124 height 11
type input "وسط"
click at [295, 182] on div "(ID: 2268733086)" at bounding box center [279, 178] width 67 height 8
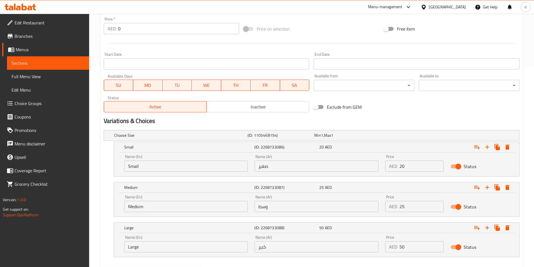
scroll to position [230, 0]
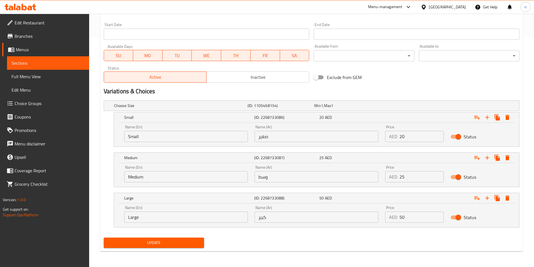
click at [187, 239] on span "Update" at bounding box center [154, 242] width 92 height 7
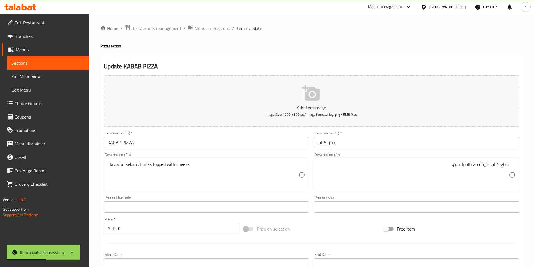
scroll to position [0, 0]
drag, startPoint x: 222, startPoint y: 30, endPoint x: 343, endPoint y: 42, distance: 121.9
click at [222, 30] on span "Sections" at bounding box center [222, 28] width 16 height 7
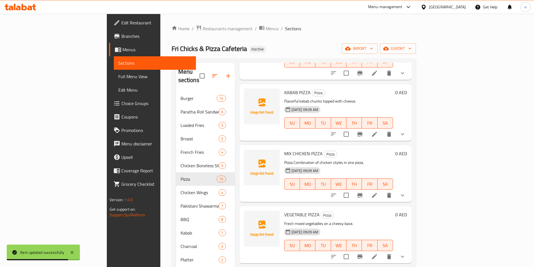
scroll to position [665, 0]
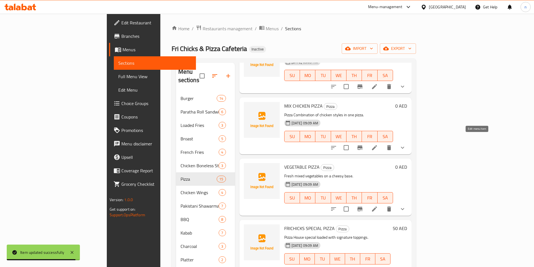
click at [377, 145] on icon at bounding box center [374, 147] width 5 height 5
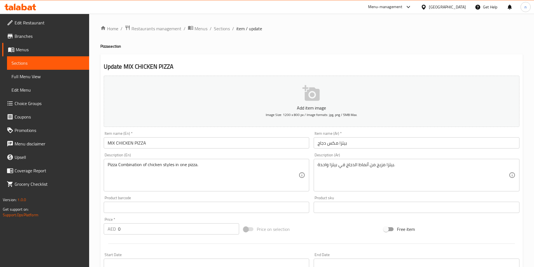
click at [354, 142] on input "بيتزا مكس دجاج" at bounding box center [416, 142] width 206 height 11
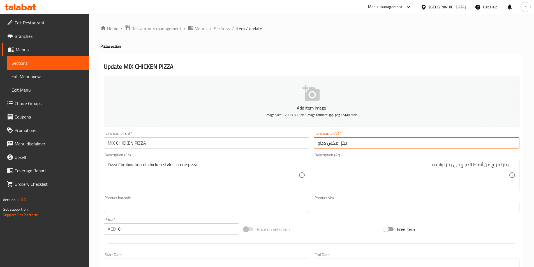
click at [417, 143] on input "بيتزا مكس دجاج" at bounding box center [416, 142] width 206 height 11
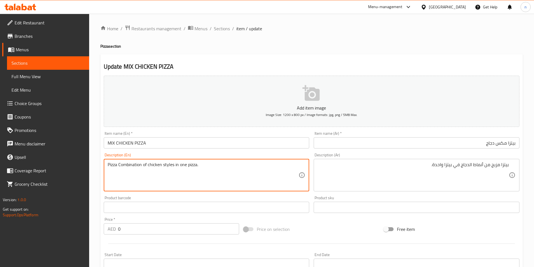
click at [129, 166] on textarea "Pizza Combination of chicken styles in one pizza." at bounding box center [203, 175] width 191 height 27
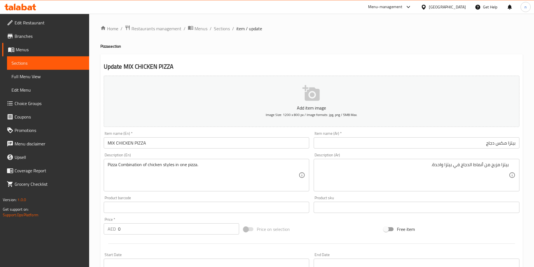
click at [240, 171] on textarea "Pizza Combination of chicken styles in one pizza." at bounding box center [203, 175] width 191 height 27
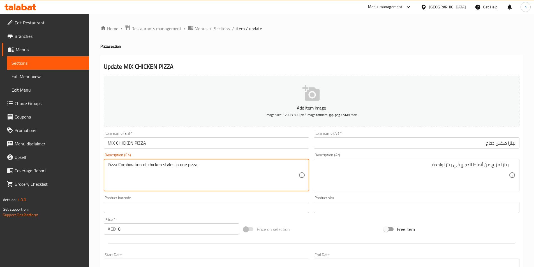
click at [203, 163] on textarea "Pizza Combination of chicken styles in one pizza." at bounding box center [203, 175] width 191 height 27
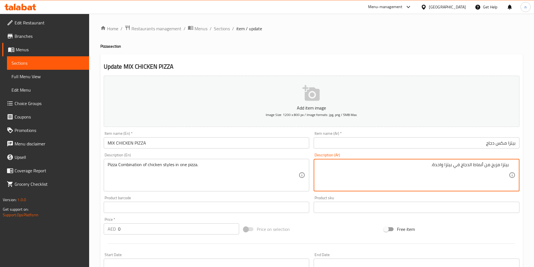
click at [433, 185] on textarea "بيتزا مزيج من أنماط الدجاج في بيتزا واحدة." at bounding box center [412, 175] width 191 height 27
click at [482, 168] on textarea "بيتزا مزيج من أنماط الدجاج في بيتزا واحدة." at bounding box center [412, 175] width 191 height 27
type textarea "بيتزا مزيج من طرق الدجاج في بيتزا واحدة."
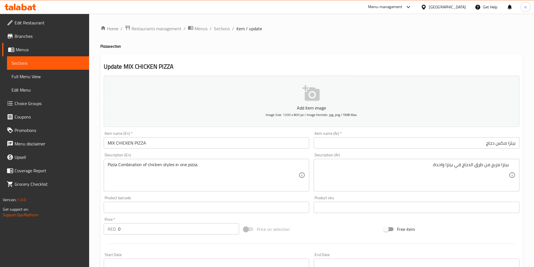
click at [334, 232] on div "Price on selection" at bounding box center [311, 229] width 140 height 15
click at [346, 230] on div "Price on selection" at bounding box center [311, 229] width 140 height 15
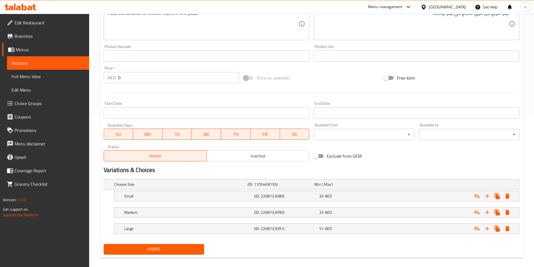
scroll to position [158, 0]
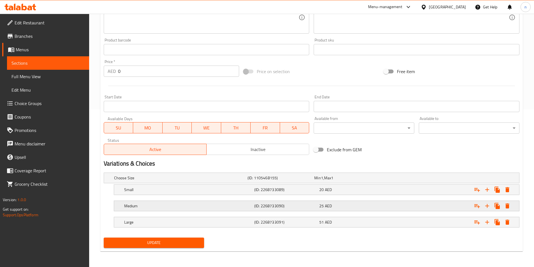
click at [348, 184] on div "Medium (ID: 2268733090) 25 AED" at bounding box center [313, 178] width 400 height 12
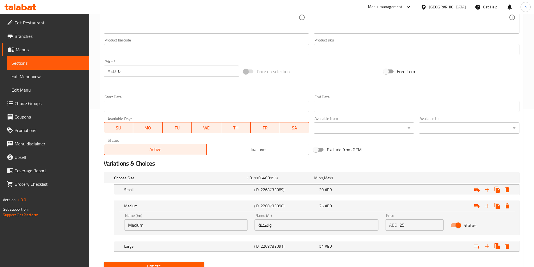
click at [286, 226] on input "واسطة" at bounding box center [316, 224] width 124 height 11
click at [282, 221] on input "text" at bounding box center [316, 224] width 124 height 11
type input "وسط"
click at [329, 253] on nav at bounding box center [311, 255] width 415 height 4
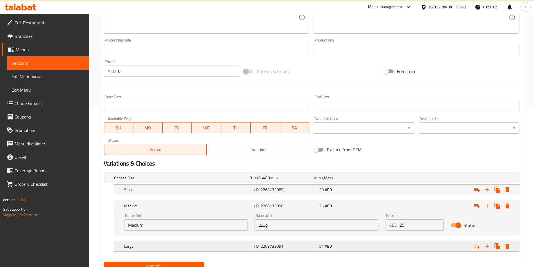
click at [327, 182] on div "51 AED" at bounding box center [346, 178] width 67 height 8
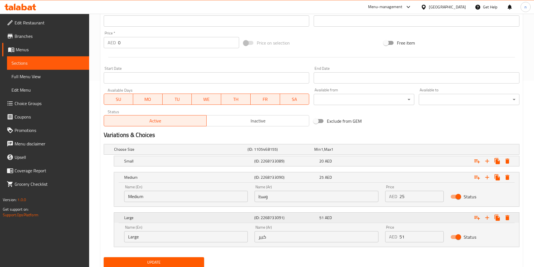
scroll to position [206, 0]
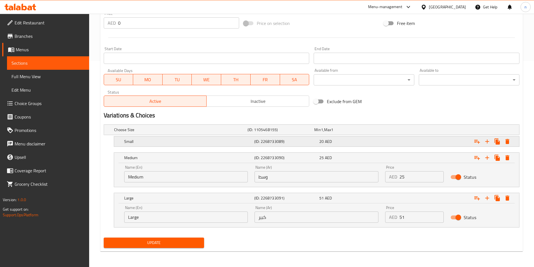
click at [365, 133] on div "20 AED" at bounding box center [346, 130] width 64 height 6
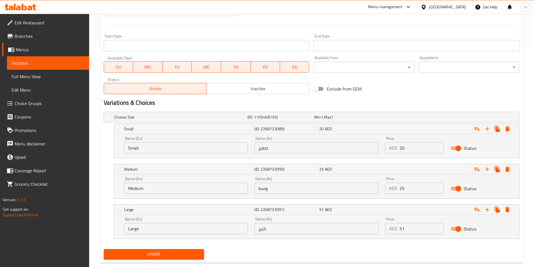
scroll to position [230, 0]
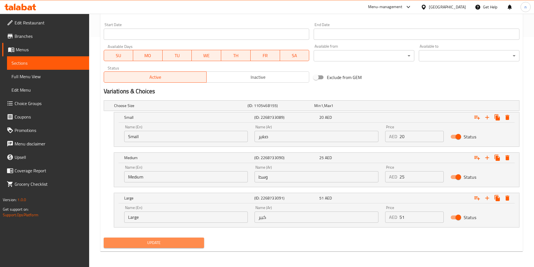
click at [175, 239] on span "Update" at bounding box center [154, 242] width 92 height 7
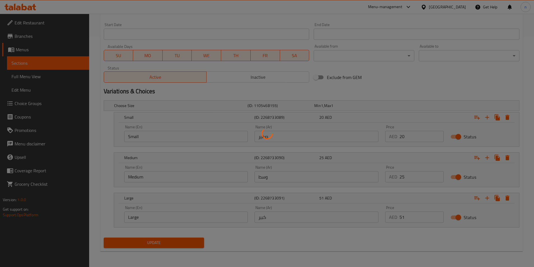
scroll to position [6, 0]
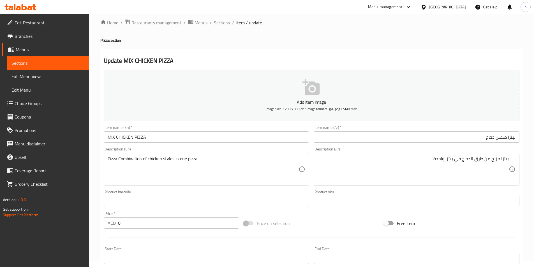
click at [214, 22] on span "Sections" at bounding box center [222, 22] width 16 height 7
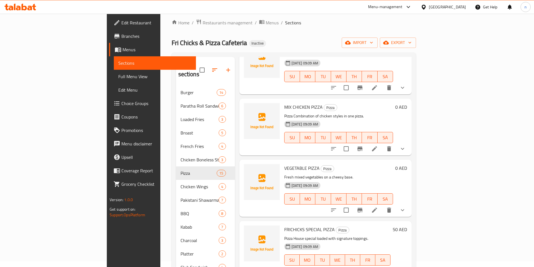
scroll to position [665, 0]
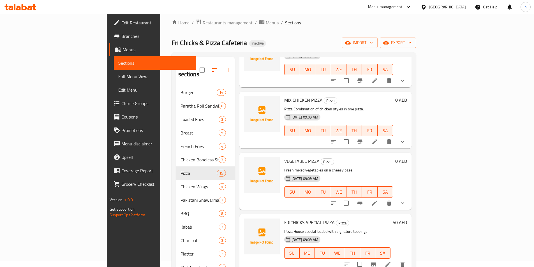
click at [378, 200] on icon at bounding box center [374, 203] width 7 height 7
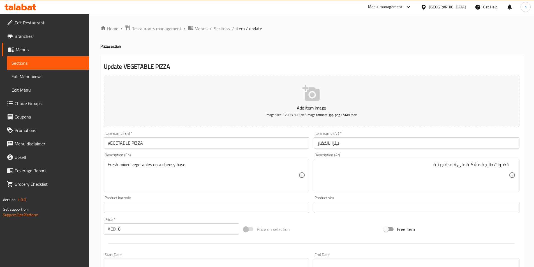
click at [341, 233] on div "Price on selection" at bounding box center [311, 229] width 140 height 15
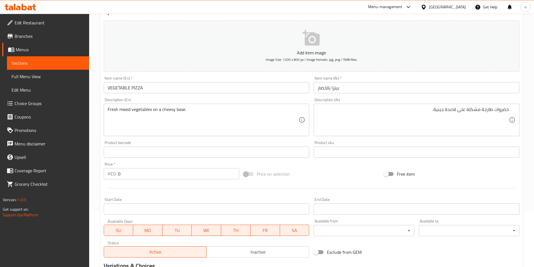
scroll to position [158, 0]
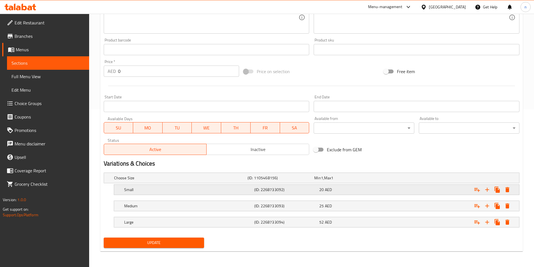
click at [343, 181] on div "20 AED" at bounding box center [346, 178] width 64 height 6
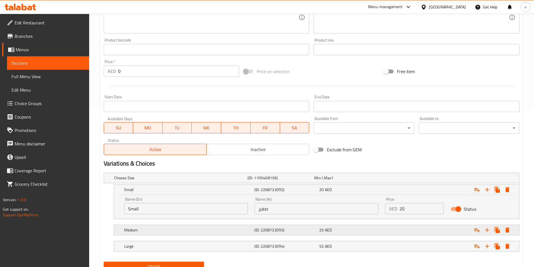
click at [323, 182] on span "AED" at bounding box center [322, 177] width 2 height 7
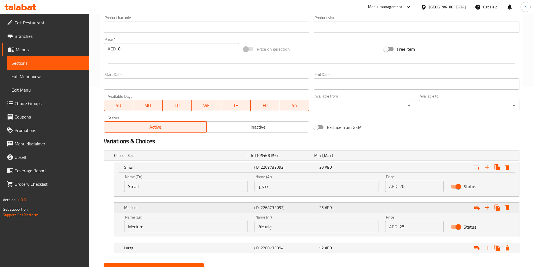
scroll to position [206, 0]
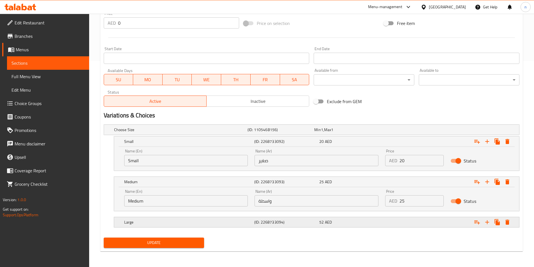
click at [323, 133] on span "AED" at bounding box center [322, 129] width 2 height 7
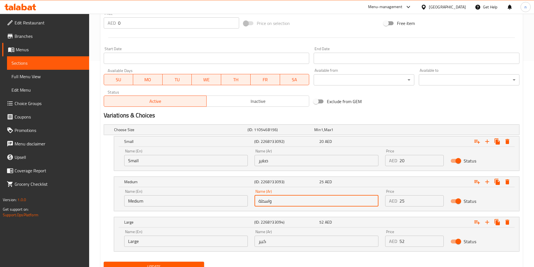
click at [288, 201] on input "واسطة" at bounding box center [316, 200] width 124 height 11
click at [288, 201] on input "text" at bounding box center [316, 200] width 124 height 11
type input "وسط"
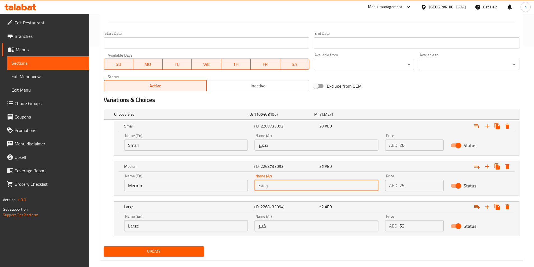
scroll to position [230, 0]
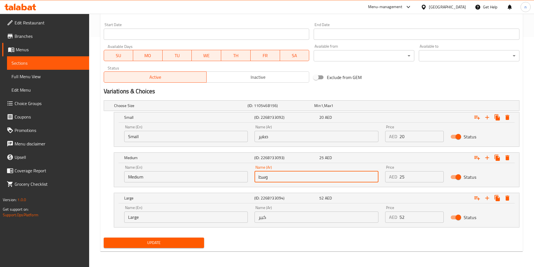
click at [176, 242] on span "Update" at bounding box center [154, 242] width 92 height 7
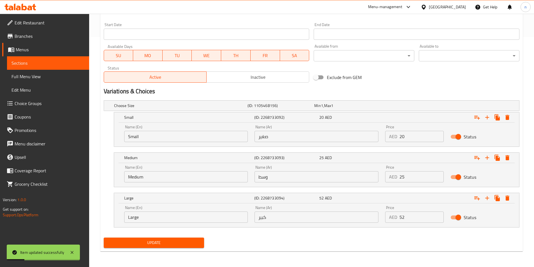
click at [289, 249] on div "Update" at bounding box center [311, 242] width 420 height 15
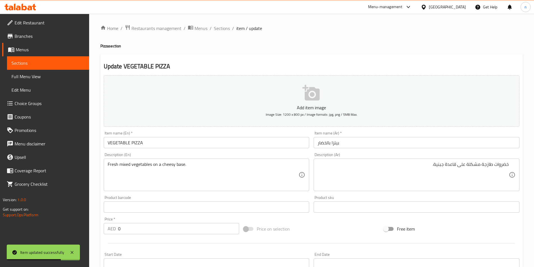
scroll to position [0, 0]
click at [216, 31] on span "Sections" at bounding box center [222, 28] width 16 height 7
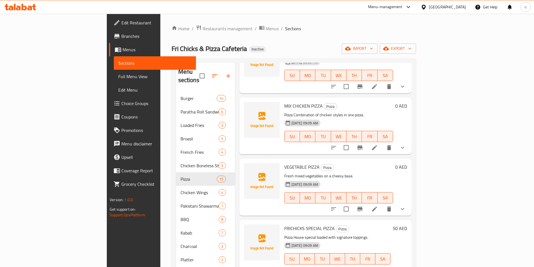
scroll to position [78, 0]
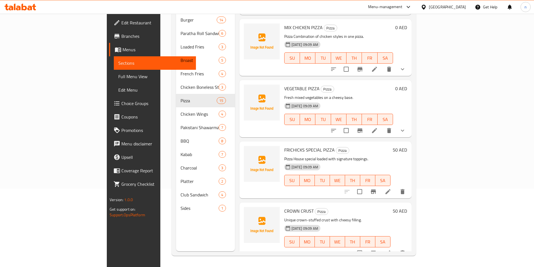
click at [390, 189] on icon at bounding box center [387, 191] width 5 height 5
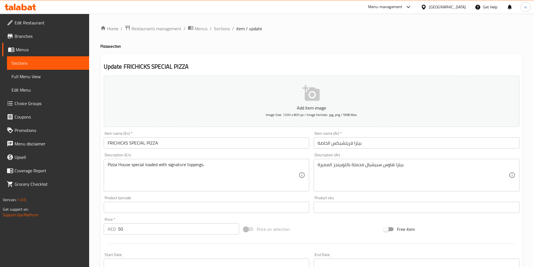
click at [349, 147] on input "بيتزا فريتشيكس الخاصة" at bounding box center [416, 142] width 206 height 11
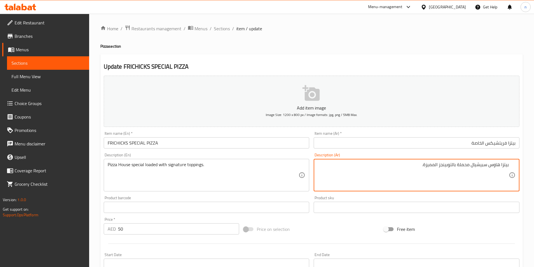
click at [479, 145] on input "بيتزا فريتشيكس الخاصة" at bounding box center [416, 142] width 206 height 11
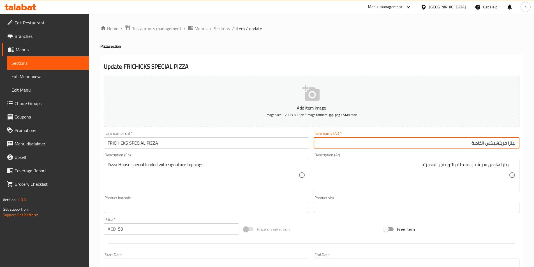
click at [479, 145] on input "بيتزا فريتشيكس الخاصة" at bounding box center [416, 142] width 206 height 11
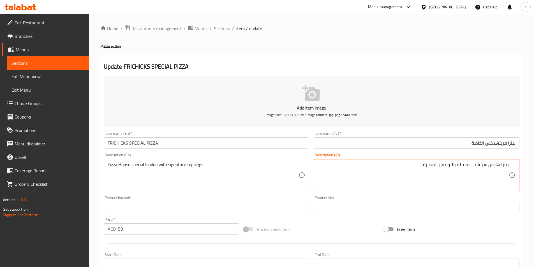
click at [433, 166] on textarea "بيتزا هاوس سبيشيال محملة بالتوبينجز المميزة." at bounding box center [412, 175] width 191 height 27
click at [444, 165] on textarea "بيتزا هاوس سبيشيال محملة بالتوبينجز السجنتشر." at bounding box center [412, 175] width 191 height 27
type textarea "بيتزا هاوس سبيشيال محملة بالطبقات السجنتشر."
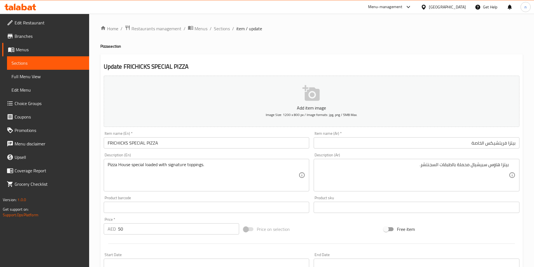
click at [333, 225] on div "Price on selection" at bounding box center [311, 229] width 140 height 15
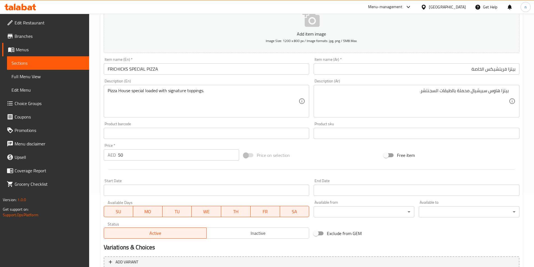
scroll to position [129, 0]
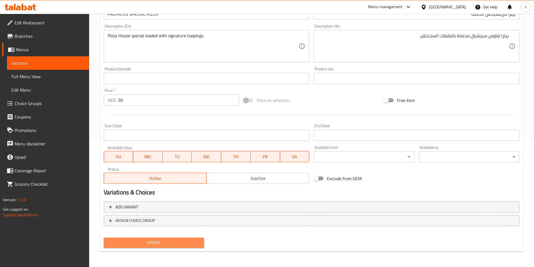
click at [189, 241] on span "Update" at bounding box center [154, 242] width 92 height 7
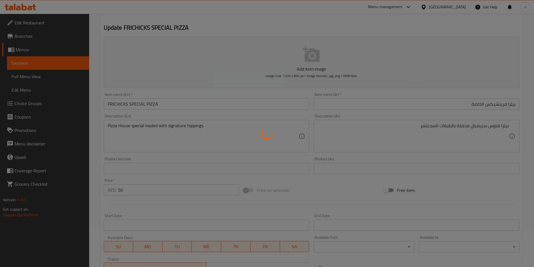
scroll to position [0, 0]
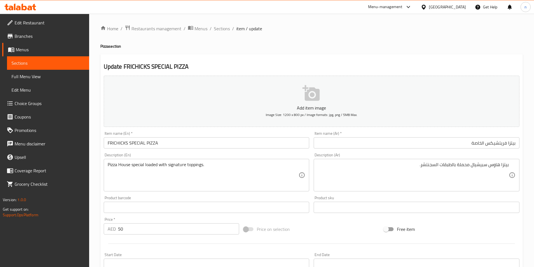
click at [321, 227] on div "Price on selection" at bounding box center [311, 229] width 140 height 15
click at [222, 29] on span "Sections" at bounding box center [222, 28] width 16 height 7
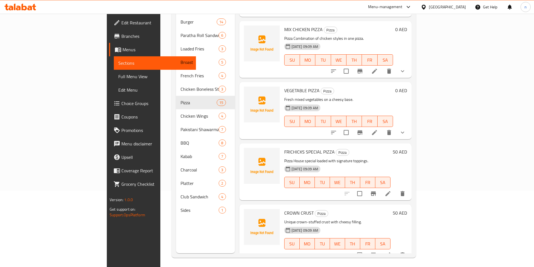
scroll to position [78, 0]
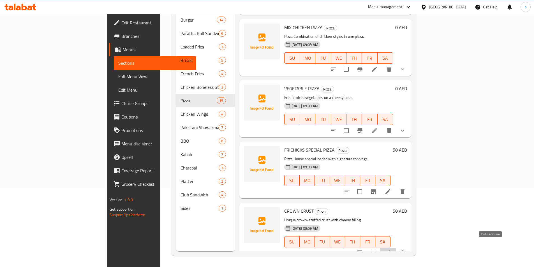
click at [391, 250] on icon at bounding box center [387, 253] width 7 height 7
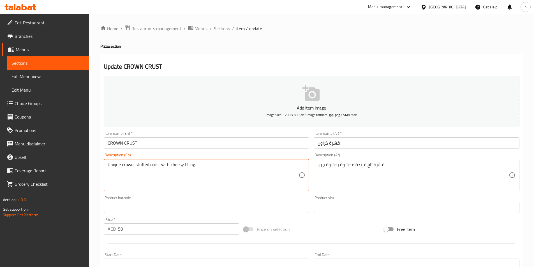
click at [351, 139] on input "قشرة كراون" at bounding box center [416, 142] width 206 height 11
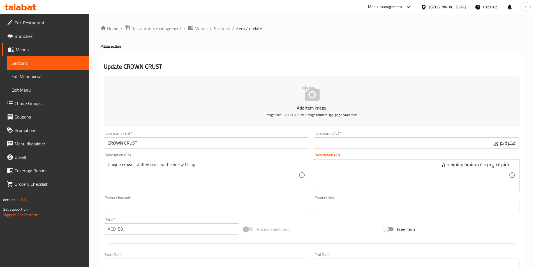
click at [407, 179] on textarea "قشرة تاج فريدة محشوة بحشوة جبن." at bounding box center [412, 175] width 191 height 27
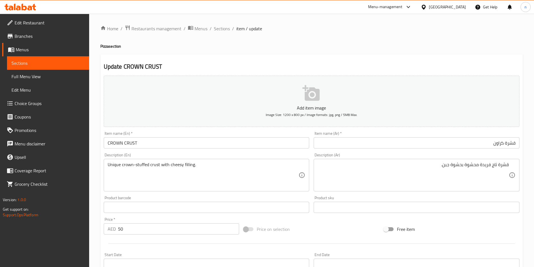
click at [387, 140] on input "قشرة كراون" at bounding box center [416, 142] width 206 height 11
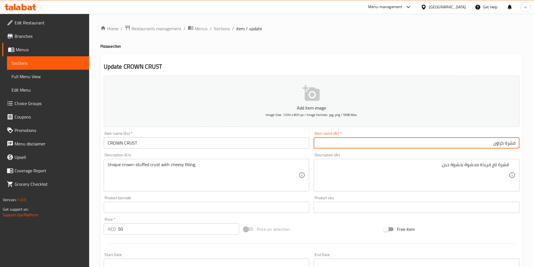
click at [226, 142] on input "CROWN CRUST" at bounding box center [207, 142] width 206 height 11
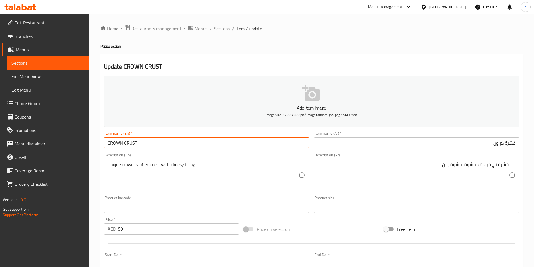
click at [224, 145] on input "CROWN CRUST" at bounding box center [207, 142] width 206 height 11
click at [126, 147] on input "CROWN CRUST" at bounding box center [207, 142] width 206 height 11
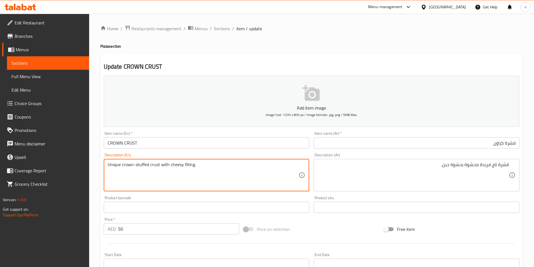
click at [153, 182] on textarea "Unique crown-stuffed crust with cheesy filling." at bounding box center [203, 175] width 191 height 27
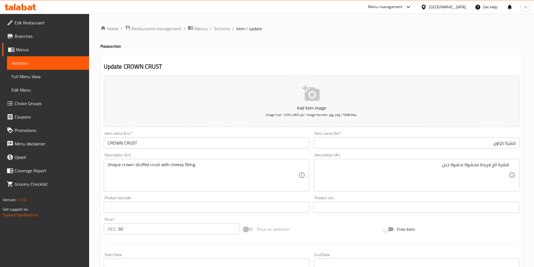
click at [418, 160] on div "قشرة تاج فريدة محشوة بحشوة جبن. Description (Ar)" at bounding box center [416, 175] width 206 height 32
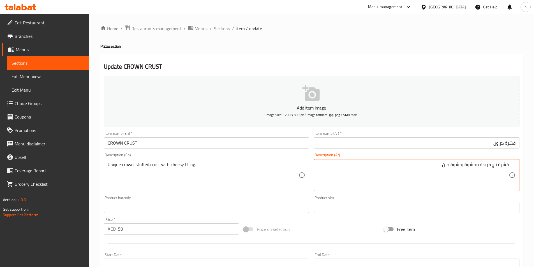
click at [429, 174] on textarea "قشرة تاج فريدة محشوة بحشوة جبن." at bounding box center [412, 175] width 191 height 27
paste textarea "فريدة من نوعها محشوة بالتاج مع حشوة جبنية"
click at [500, 166] on textarea "قشرة فريدة من نوعها محشوة بالتاج مع حشوة جبنية." at bounding box center [412, 175] width 191 height 27
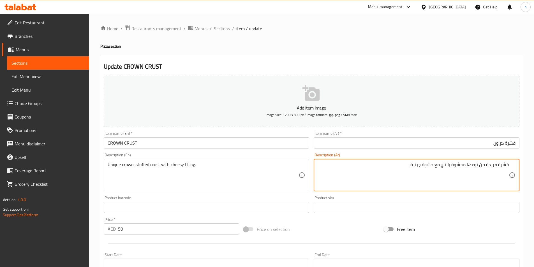
click at [360, 185] on textarea "قشرة فريدة من نوعها محشوة بالتاج مع حشوة جبنية." at bounding box center [412, 175] width 191 height 27
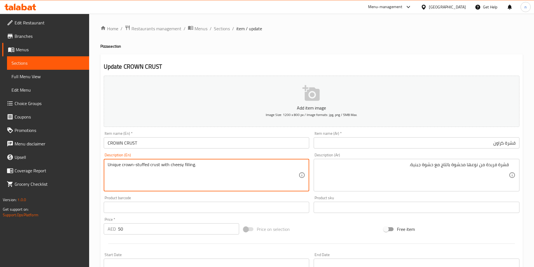
drag, startPoint x: 136, startPoint y: 168, endPoint x: 162, endPoint y: 176, distance: 27.3
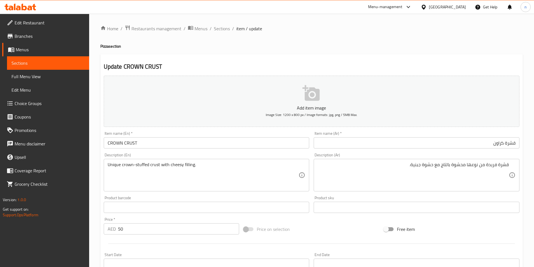
click at [218, 174] on textarea "Unique crown-stuffed crust with cheesy filling." at bounding box center [203, 175] width 191 height 27
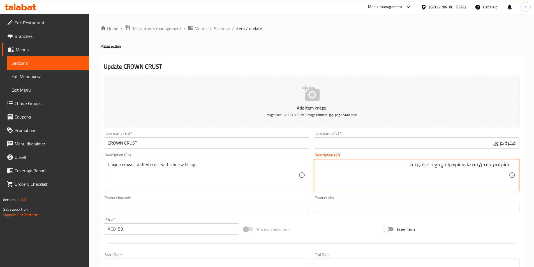
click at [318, 176] on textarea "قشرة فريدة من نوعها محشوة بالتاج مع حشوة جبنية." at bounding box center [412, 175] width 191 height 27
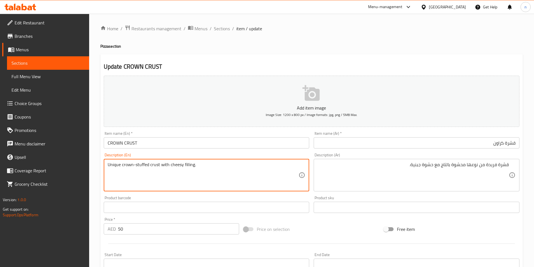
drag, startPoint x: 108, startPoint y: 165, endPoint x: 132, endPoint y: 178, distance: 27.3
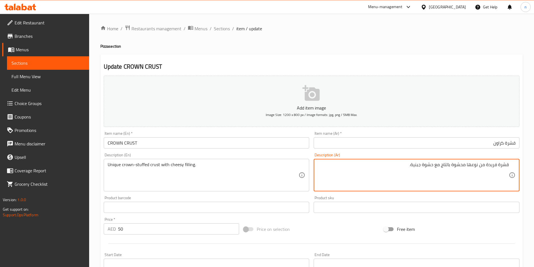
click at [504, 164] on textarea "قشرة فريدة من نوعها محشوة بالتاج مع حشوة جبنية." at bounding box center [412, 175] width 191 height 27
click at [504, 163] on textarea "قشرة فريدة من نوعها محشوة بالتاج مع حشوة جبنية." at bounding box center [412, 175] width 191 height 27
click at [473, 166] on textarea "تاج فريدة من نوعها محشوة بالتاج مع حشوة جبنية." at bounding box center [412, 175] width 191 height 27
click at [487, 167] on textarea "تاج فريدة عه محشوة بالتاج مع حشوة جبنية." at bounding box center [412, 175] width 191 height 27
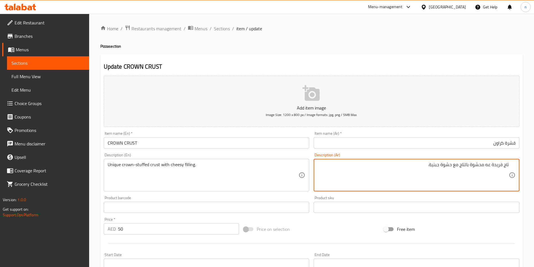
click at [485, 165] on textarea "تاج فريدة عه محشوة بالتاج مع حشوة جبنية." at bounding box center [412, 175] width 191 height 27
click at [495, 180] on textarea "قشرة تاج فريدة محشوة بحشوة جبن." at bounding box center [412, 175] width 191 height 27
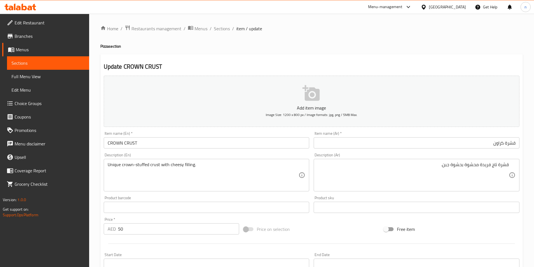
click at [243, 189] on div "Unique crown-stuffed crust with cheesy filling. Description (En)" at bounding box center [207, 175] width 206 height 32
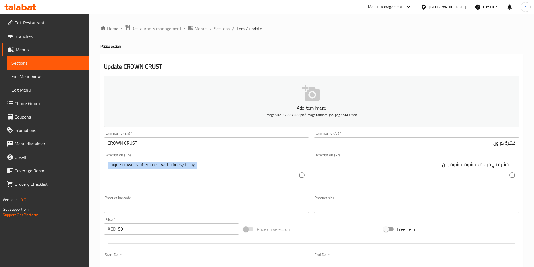
click at [243, 189] on div "Unique crown-stuffed crust with cheesy filling. Description (En)" at bounding box center [207, 175] width 206 height 32
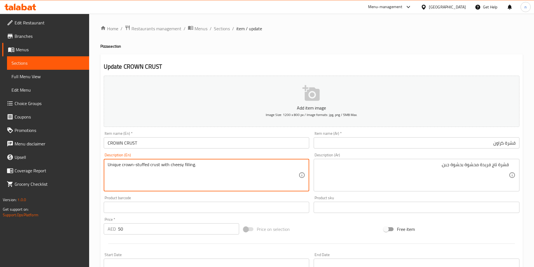
click at [229, 178] on textarea "Unique crown-stuffed crust with cheesy filling." at bounding box center [203, 175] width 191 height 27
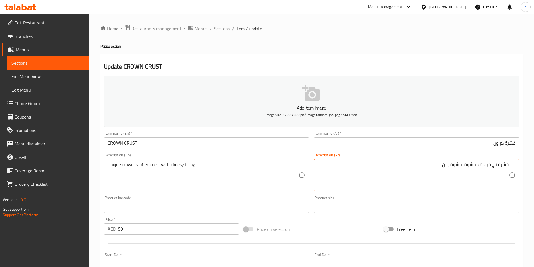
click at [383, 170] on textarea "قشرة تاج فريدة محشوة بحشوة جبن." at bounding box center [412, 175] width 191 height 27
paste textarea "فريدة من نوعها محشوة بالتاج مع حشوة جبنية"
click at [445, 167] on textarea "قشرة فريدة من نوعها محشوة بالتاج مع حشوة جبنية." at bounding box center [412, 175] width 191 height 27
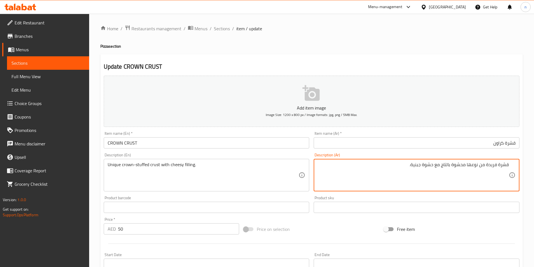
click at [445, 167] on textarea "قشرة فريدة من نوعها محشوة بالتاج مع حشوة جبنية." at bounding box center [412, 175] width 191 height 27
type textarea "قشرة فريدة من نوعها محشوة بالتاج مع حشوة جبنية."
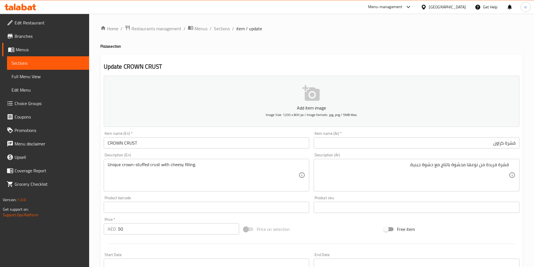
click at [456, 177] on textarea "قشرة فريدة من نوعها محشوة بالتاج مع حشوة جبنية." at bounding box center [412, 175] width 191 height 27
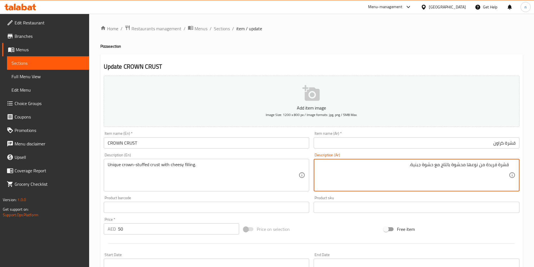
click at [456, 177] on textarea "قشرة فريدة من نوعها محشوة بالتاج مع حشوة جبنية." at bounding box center [412, 175] width 191 height 27
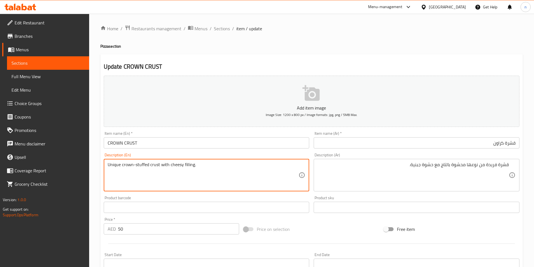
drag, startPoint x: 108, startPoint y: 166, endPoint x: 134, endPoint y: 173, distance: 26.6
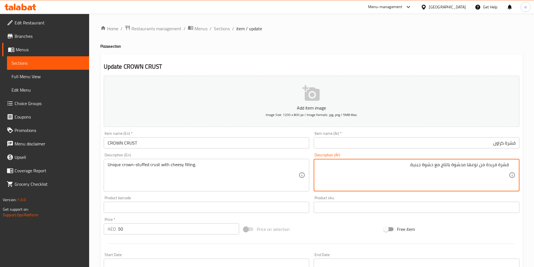
click at [506, 166] on textarea "قشرة فريدة من نوعها محشوة بالتاج مع حشوة جبنية." at bounding box center [412, 175] width 191 height 27
type textarea "كراون فريد محشو الاطراف بحشوة جبنية"
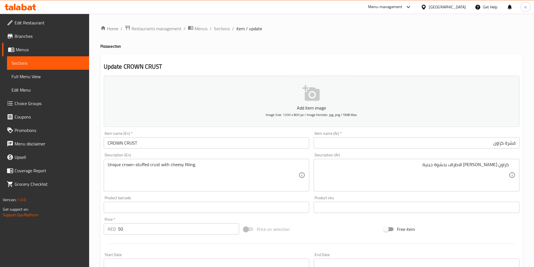
click at [456, 219] on div "Add item image Image Size: 1200 x 800 px / Image formats: jpg, png / 5MB Max. I…" at bounding box center [311, 193] width 420 height 241
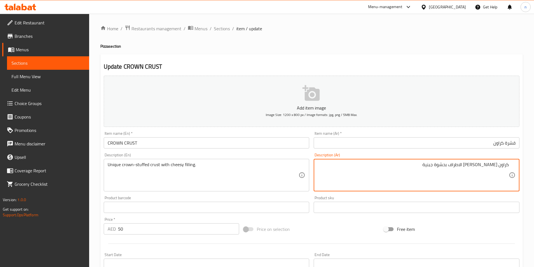
click at [437, 168] on textarea "كراون فريد محشو الاطراف بحشوة جبنية" at bounding box center [412, 175] width 191 height 27
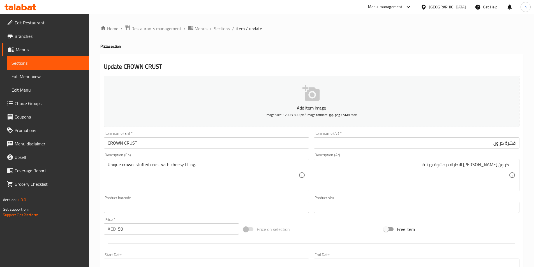
click at [410, 181] on textarea "كراون فريد محشو الاطراف بحشوة جبنية" at bounding box center [412, 175] width 191 height 27
click at [339, 232] on div "Price on selection" at bounding box center [311, 229] width 140 height 15
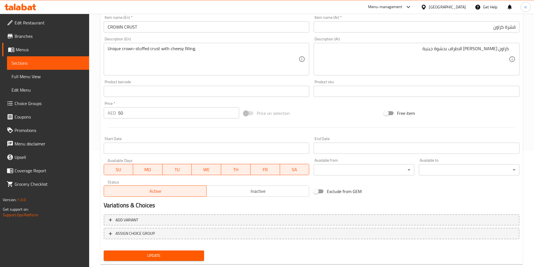
scroll to position [129, 0]
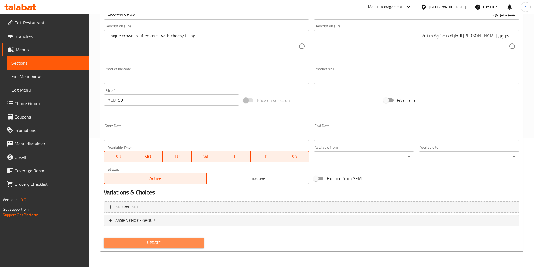
click at [189, 240] on span "Update" at bounding box center [154, 242] width 92 height 7
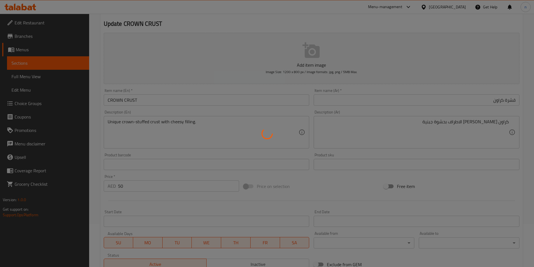
scroll to position [0, 0]
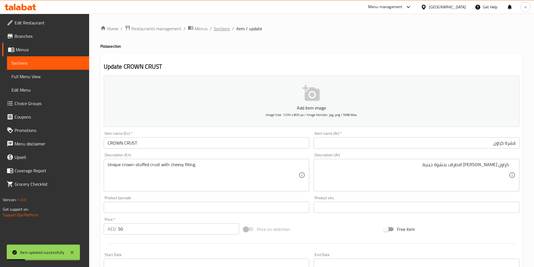
click at [224, 28] on span "Sections" at bounding box center [222, 28] width 16 height 7
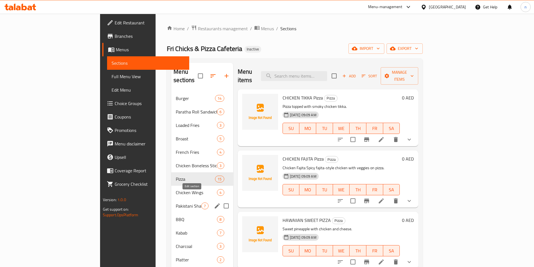
click at [214, 203] on icon "edit" at bounding box center [217, 206] width 7 height 7
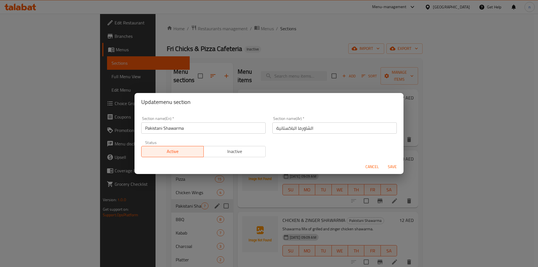
click at [374, 165] on span "Cancel" at bounding box center [371, 166] width 13 height 7
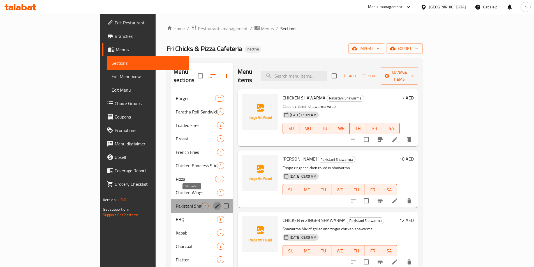
click at [215, 203] on icon "edit" at bounding box center [217, 205] width 5 height 5
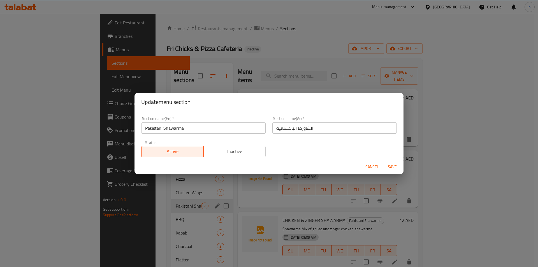
click at [372, 165] on span "Cancel" at bounding box center [371, 166] width 13 height 7
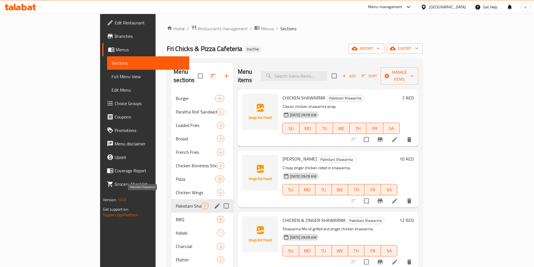
click at [176, 203] on span "Pakistani Shawarma" at bounding box center [188, 206] width 25 height 7
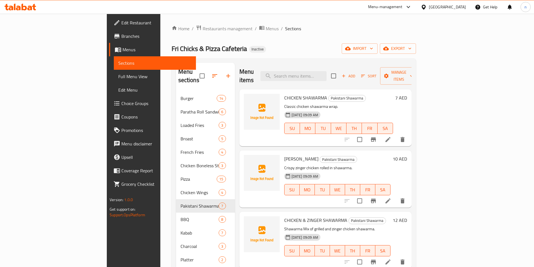
click at [391, 136] on icon at bounding box center [387, 139] width 7 height 7
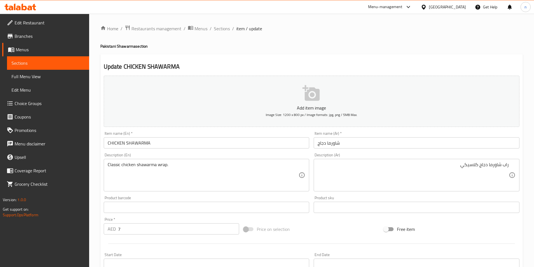
click at [304, 233] on div "Price on selection" at bounding box center [311, 229] width 140 height 15
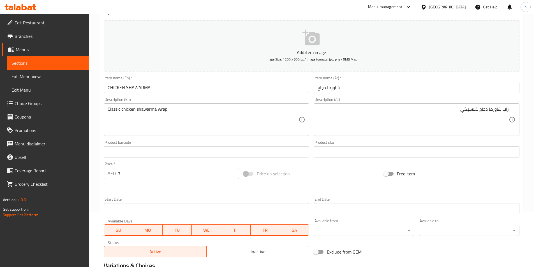
scroll to position [129, 0]
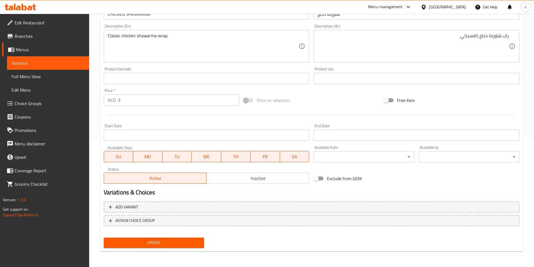
click at [148, 241] on span "Update" at bounding box center [154, 242] width 92 height 7
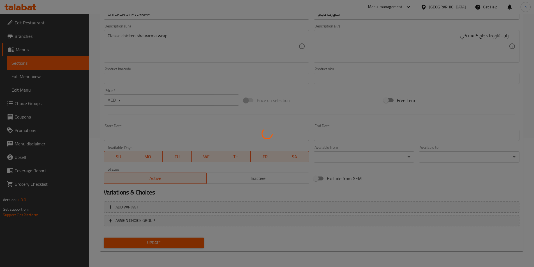
scroll to position [0, 0]
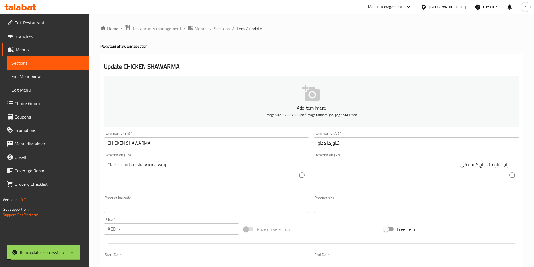
click at [220, 29] on span "Sections" at bounding box center [222, 28] width 16 height 7
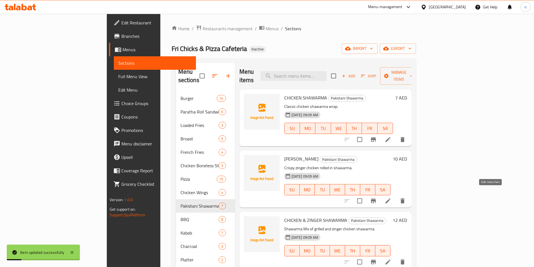
click at [391, 198] on icon at bounding box center [387, 201] width 7 height 7
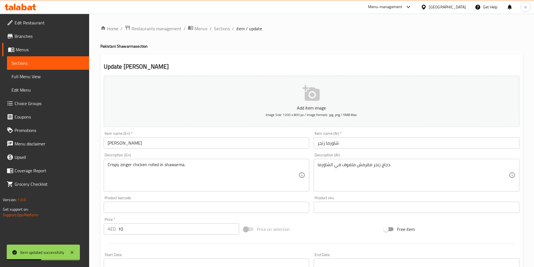
click at [356, 147] on input "شاورما زنجر" at bounding box center [416, 142] width 206 height 11
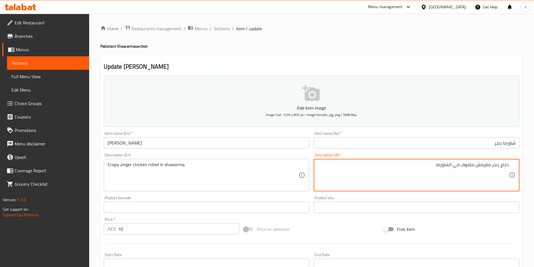
click at [436, 224] on div "Free item" at bounding box center [451, 229] width 140 height 15
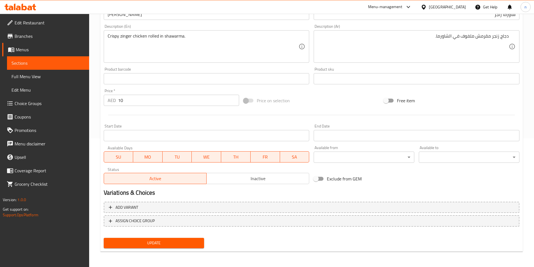
scroll to position [129, 0]
click at [191, 246] on span "Update" at bounding box center [154, 242] width 92 height 7
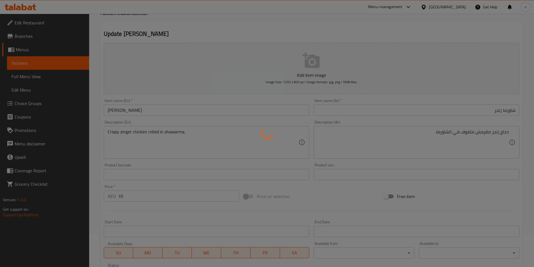
scroll to position [0, 0]
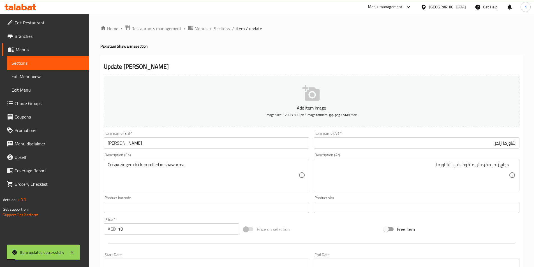
click at [222, 24] on div "Home / Restaurants management / Menus / Sections / item / update Pakistani Shaw…" at bounding box center [311, 205] width 445 height 382
click at [222, 33] on div "Home / Restaurants management / Menus / Sections / item / update Pakistani Shaw…" at bounding box center [311, 205] width 422 height 360
click at [223, 29] on span "Sections" at bounding box center [222, 28] width 16 height 7
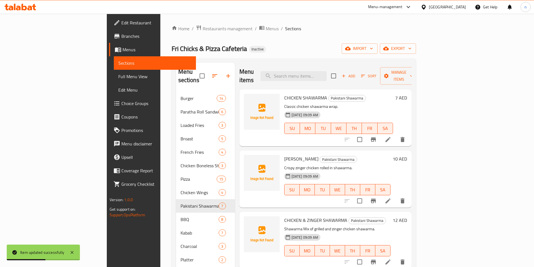
click at [379, 49] on div "Fri Chicks & Pizza Cafeteria Inactive import export" at bounding box center [293, 48] width 244 height 10
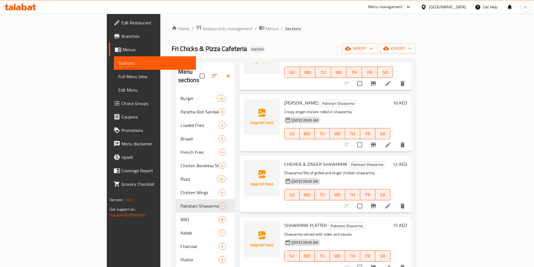
click at [391, 203] on icon at bounding box center [387, 206] width 7 height 7
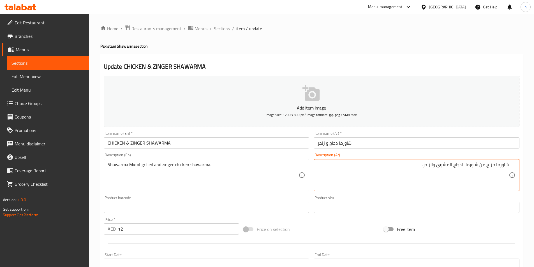
click at [414, 149] on div "Item name (Ar)   * شاورما دجاج و زنجر Item name (Ar) *" at bounding box center [416, 140] width 210 height 22
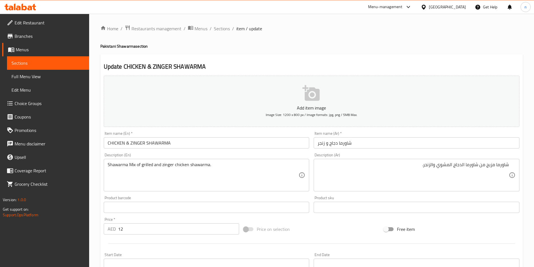
click at [414, 145] on input "شاورما دجاج و زنجر" at bounding box center [416, 142] width 206 height 11
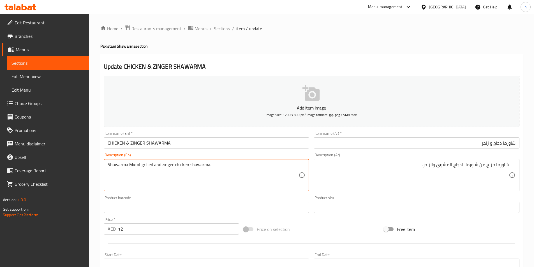
click at [183, 182] on textarea "Shawarma Mix of grilled and zinger chicken shawarma." at bounding box center [203, 175] width 191 height 27
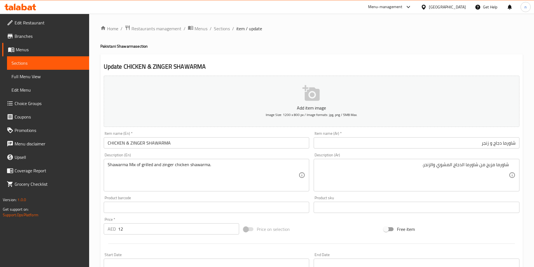
click at [314, 234] on div "Price on selection" at bounding box center [311, 229] width 140 height 15
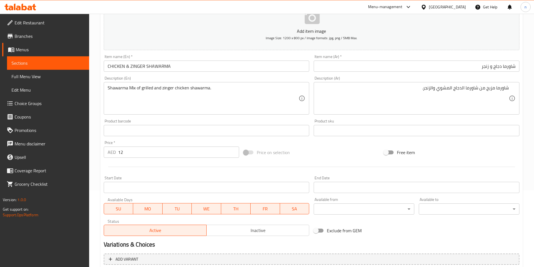
scroll to position [129, 0]
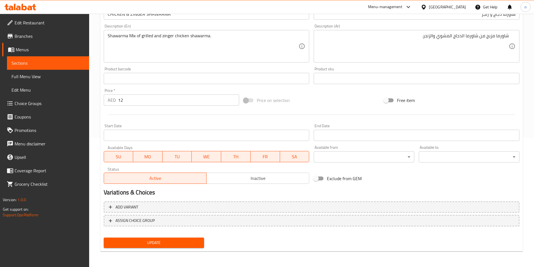
click at [143, 239] on button "Update" at bounding box center [154, 243] width 101 height 10
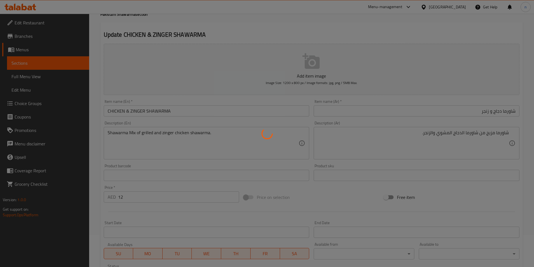
scroll to position [0, 0]
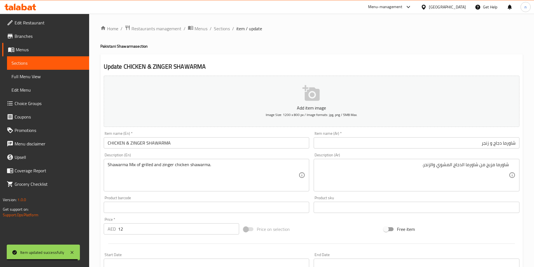
click at [311, 229] on div "Price on selection" at bounding box center [311, 229] width 140 height 15
click at [330, 224] on div "Price on selection" at bounding box center [311, 229] width 140 height 15
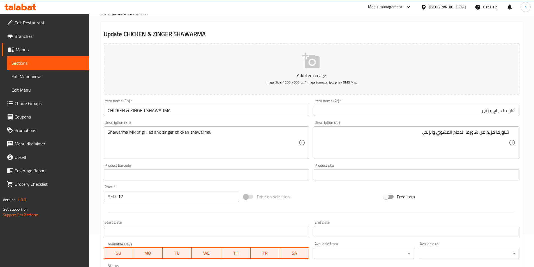
scroll to position [129, 0]
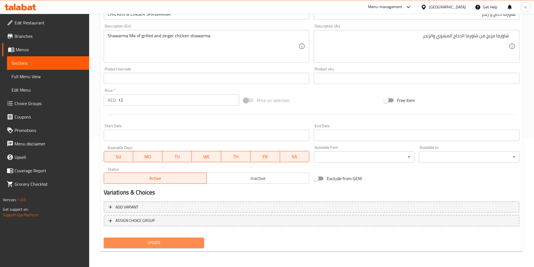
click at [185, 246] on span "Update" at bounding box center [154, 242] width 92 height 7
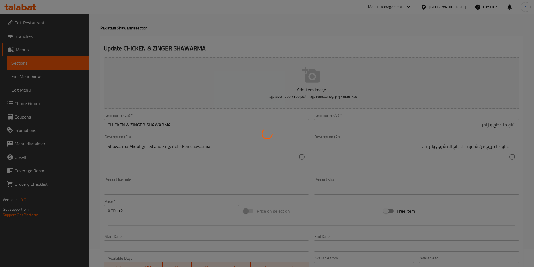
scroll to position [0, 0]
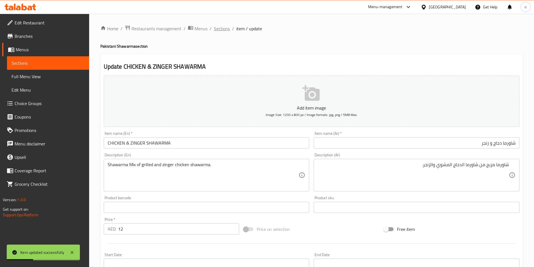
click at [219, 30] on span "Sections" at bounding box center [222, 28] width 16 height 7
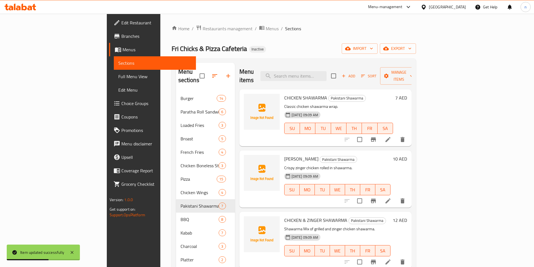
scroll to position [78, 0]
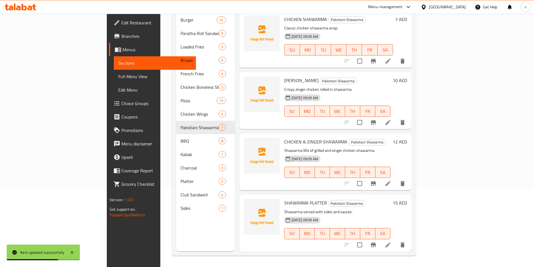
click at [385, 138] on div "CHICKEN & ZINGER SHAWARMA Pakistani Shawarma Shawarma Mix of grilled and zinger…" at bounding box center [337, 162] width 111 height 52
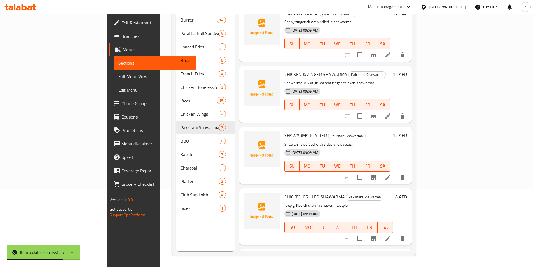
scroll to position [140, 0]
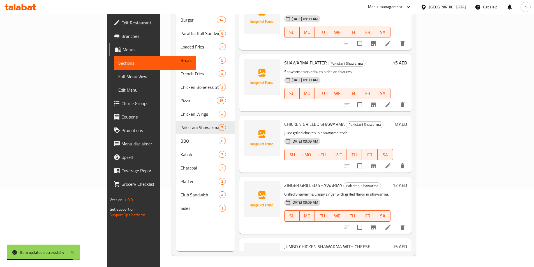
click at [396, 100] on li at bounding box center [388, 105] width 16 height 10
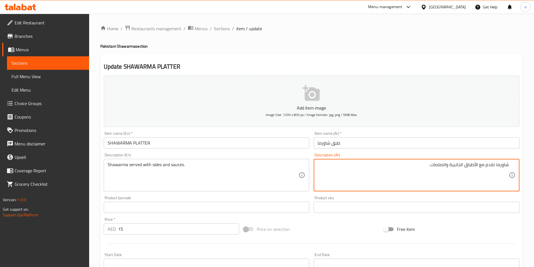
click at [440, 166] on textarea "شاورما تقدم مع الأطباق الجانبية والصلصات." at bounding box center [412, 175] width 191 height 27
type textarea "شاورما تقدم مع الأطباق الجانبية والصوصات."
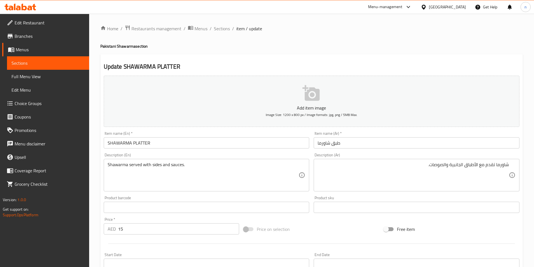
click at [333, 232] on div "Price on selection" at bounding box center [311, 229] width 140 height 15
click at [331, 233] on div "Price on selection" at bounding box center [311, 229] width 140 height 15
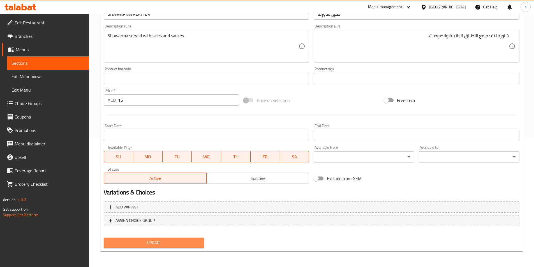
click at [154, 238] on button "Update" at bounding box center [154, 243] width 101 height 10
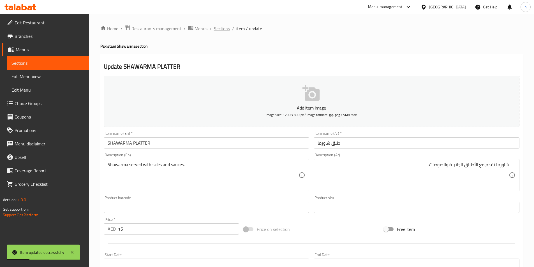
click at [225, 25] on span "Sections" at bounding box center [222, 28] width 16 height 7
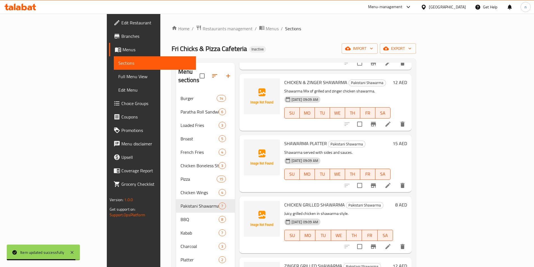
scroll to position [166, 0]
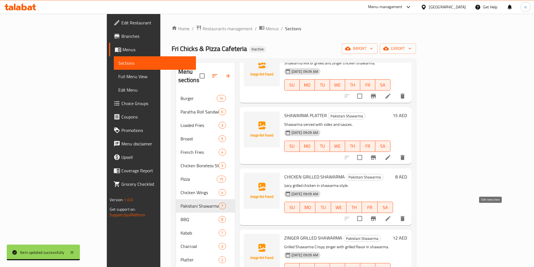
click at [391, 215] on icon at bounding box center [387, 218] width 7 height 7
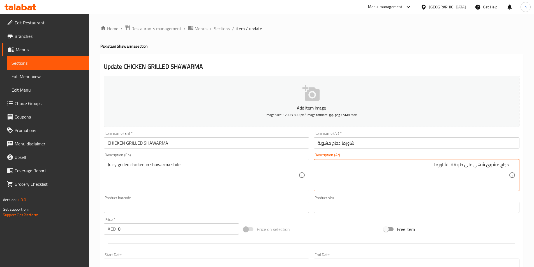
click at [475, 162] on textarea "دجاج مشوي شهي على طريقة الشاورما" at bounding box center [412, 175] width 191 height 27
click at [479, 165] on textarea "دجاج مشوي شهي على طريقة الشاورما" at bounding box center [412, 175] width 191 height 27
type textarea "دجاج مشوي جوسي على طريقة الشاورما"
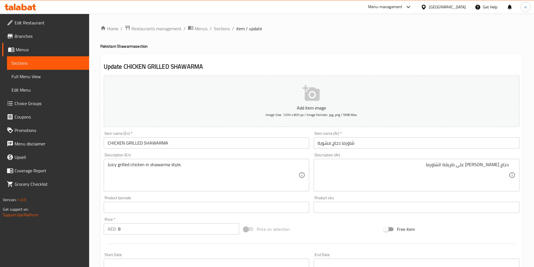
click at [338, 232] on div "Price on selection" at bounding box center [311, 229] width 140 height 15
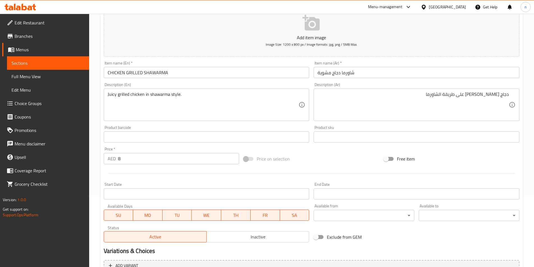
scroll to position [129, 0]
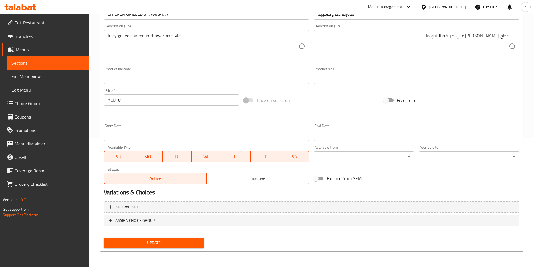
click at [123, 246] on span "Update" at bounding box center [154, 242] width 92 height 7
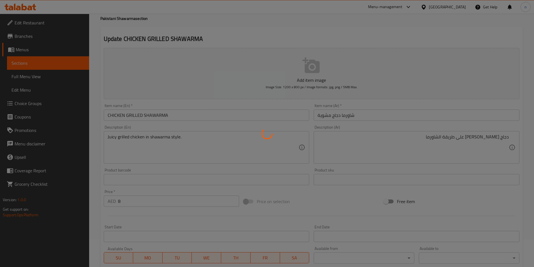
scroll to position [0, 0]
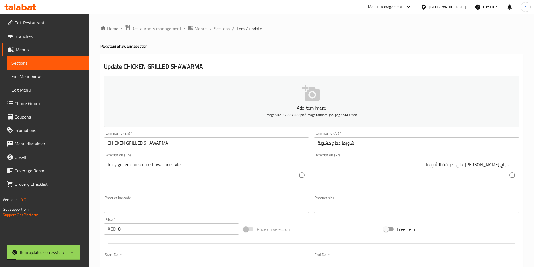
click at [222, 30] on span "Sections" at bounding box center [222, 28] width 16 height 7
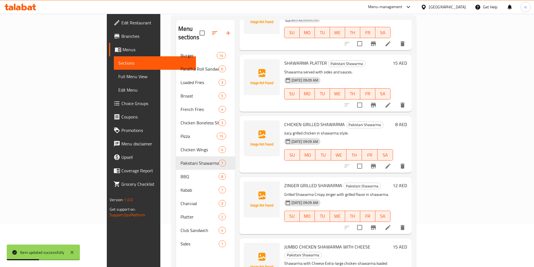
scroll to position [78, 0]
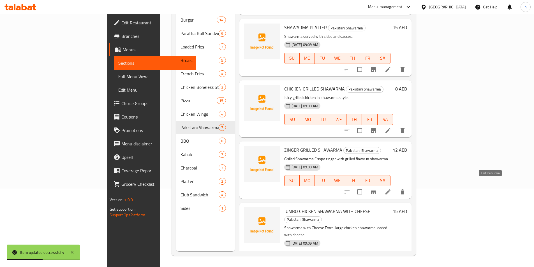
click at [391, 189] on icon at bounding box center [387, 192] width 7 height 7
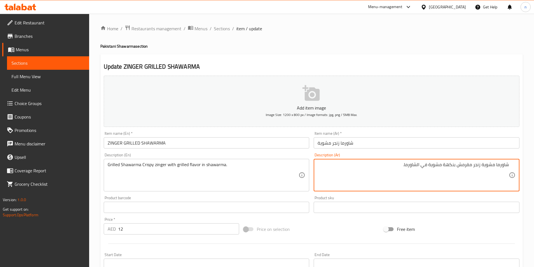
click at [336, 224] on div "Price on selection" at bounding box center [311, 229] width 140 height 15
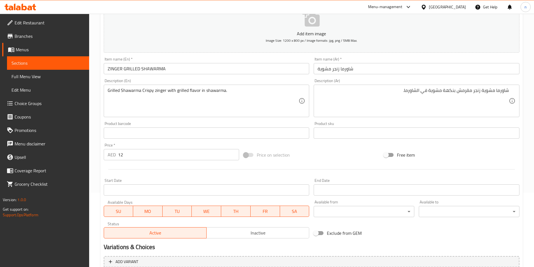
scroll to position [129, 0]
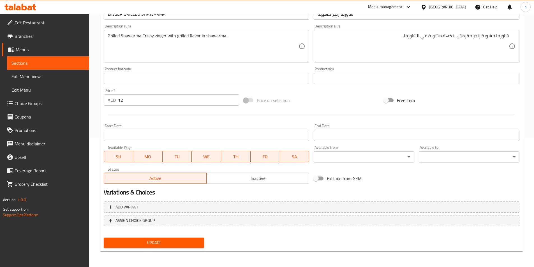
click at [177, 241] on span "Update" at bounding box center [154, 242] width 92 height 7
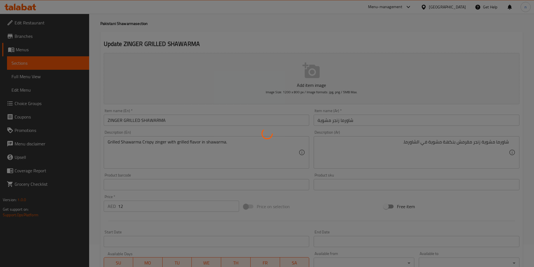
scroll to position [0, 0]
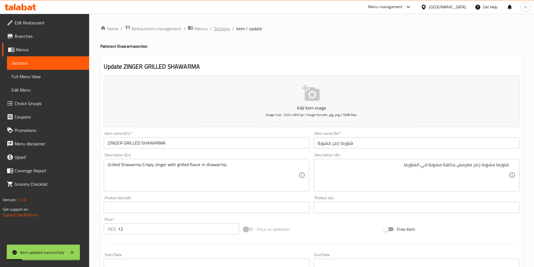
click at [223, 30] on span "Sections" at bounding box center [222, 28] width 16 height 7
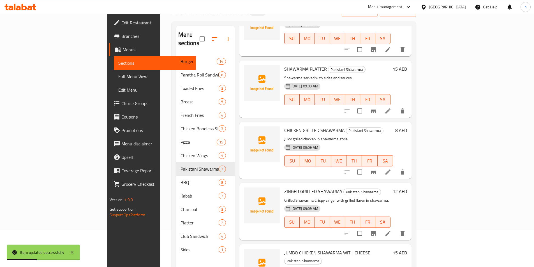
scroll to position [78, 0]
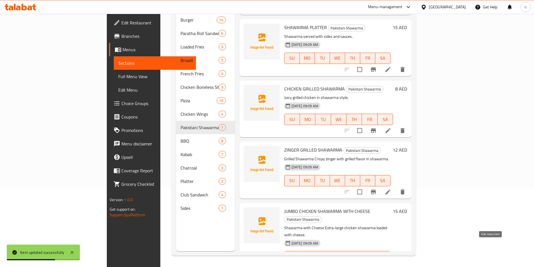
click at [391, 264] on icon at bounding box center [387, 267] width 7 height 7
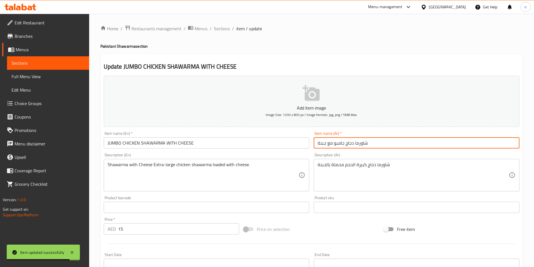
click at [380, 143] on input "شاورما دجاج جامبو مع جبنة" at bounding box center [416, 142] width 206 height 11
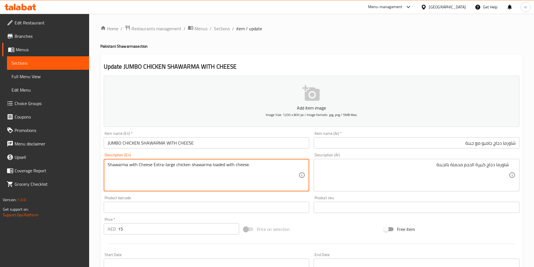
click at [244, 176] on textarea "Shawarma with Cheese Extra-large chicken shawarma loaded with cheese." at bounding box center [203, 175] width 191 height 27
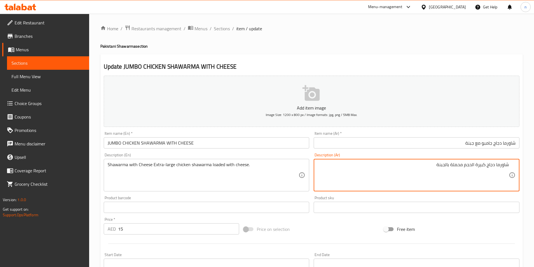
click at [356, 173] on textarea "شاورما دجاج كبيرة الحجم محملة بالجبنة" at bounding box center [412, 175] width 191 height 27
paste textarea "الجبن شاورما دجاج كبيرة جدًا محملة بالجبن."
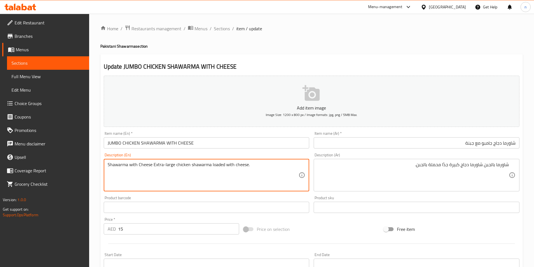
drag, startPoint x: 108, startPoint y: 165, endPoint x: 163, endPoint y: 179, distance: 56.9
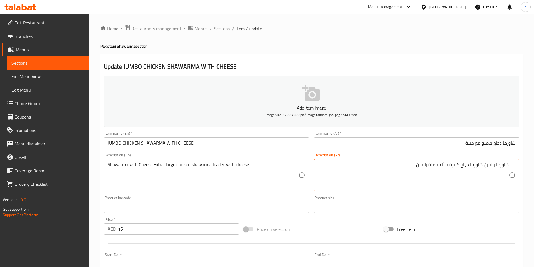
drag, startPoint x: 507, startPoint y: 166, endPoint x: 484, endPoint y: 165, distance: 23.6
paste textarea "مع جبن اضافية"
click at [475, 167] on textarea "شاورما مع جبن اضافية شاورما دجاج كبيرة جدًا محملة بالجبن." at bounding box center [412, 175] width 191 height 27
type textarea "شاورما مع جبن شاورما دجاج كبيرة جدًا محملة بالجبن."
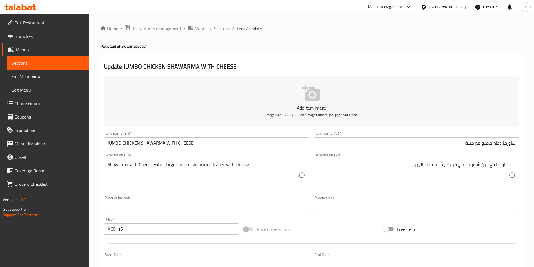
click at [312, 238] on div at bounding box center [311, 244] width 420 height 14
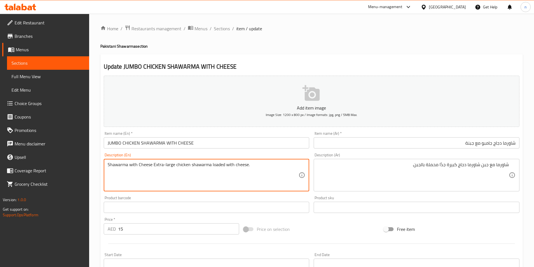
click at [116, 169] on textarea "Shawarma with Cheese Extra-large chicken shawarma loaded with cheese." at bounding box center [203, 175] width 191 height 27
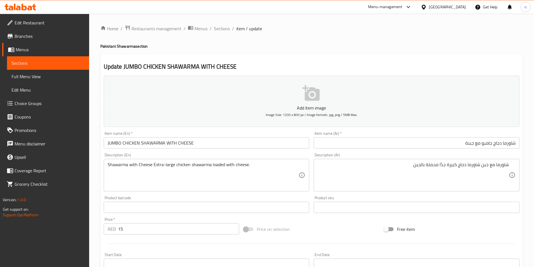
drag, startPoint x: 447, startPoint y: 166, endPoint x: 359, endPoint y: 189, distance: 90.0
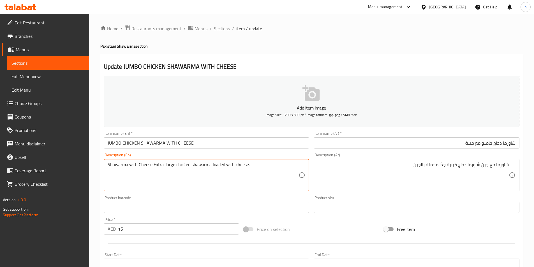
drag, startPoint x: 152, startPoint y: 163, endPoint x: 175, endPoint y: 172, distance: 24.8
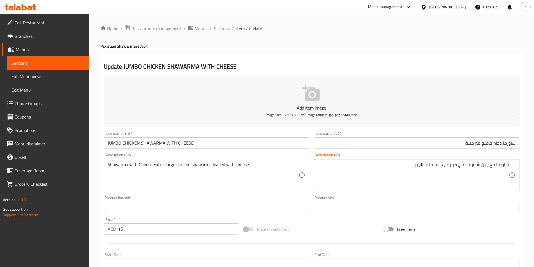
click at [317, 234] on div "Price on selection" at bounding box center [311, 229] width 140 height 15
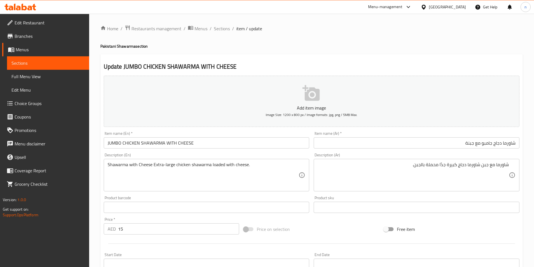
scroll to position [129, 0]
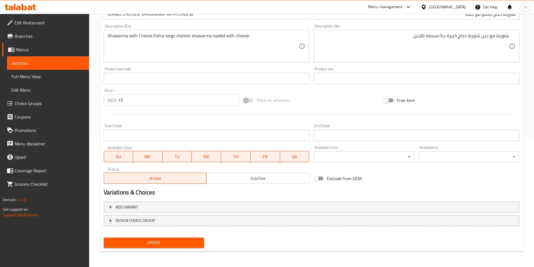
click at [162, 243] on span "Update" at bounding box center [154, 242] width 92 height 7
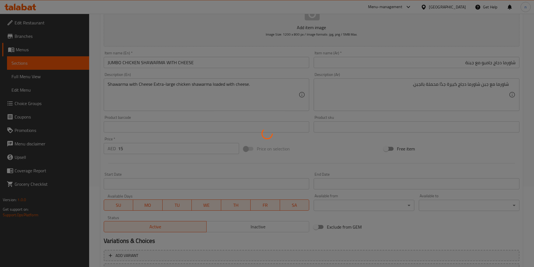
scroll to position [0, 0]
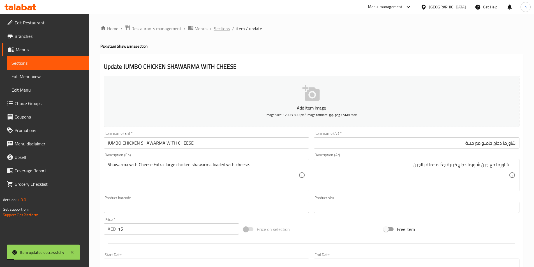
click at [220, 30] on span "Sections" at bounding box center [222, 28] width 16 height 7
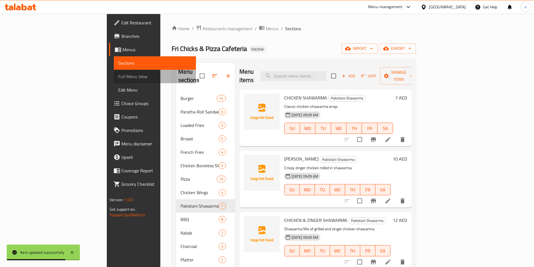
click at [118, 76] on span "Full Menu View" at bounding box center [154, 76] width 73 height 7
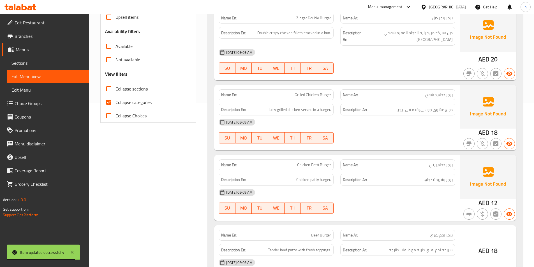
scroll to position [168, 0]
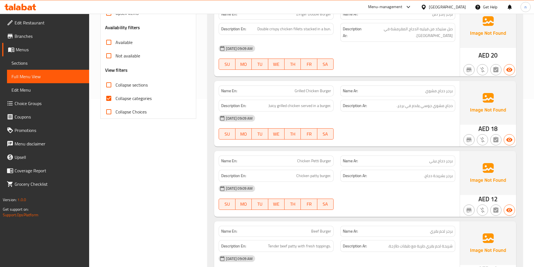
click at [111, 98] on input "Collapse categories" at bounding box center [108, 98] width 13 height 13
checkbox input "false"
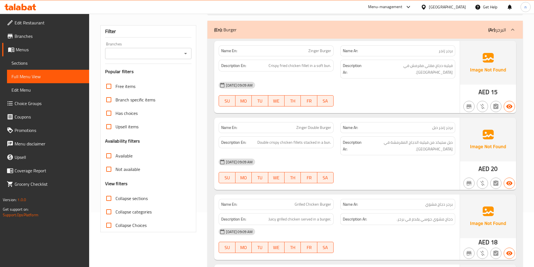
scroll to position [0, 0]
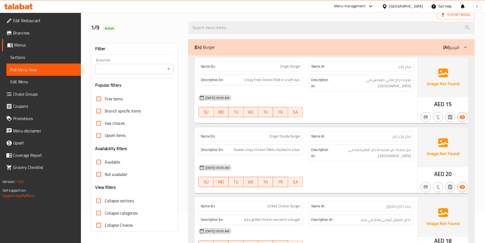
scroll to position [22, 0]
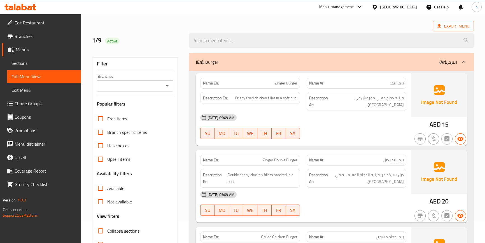
drag, startPoint x: 394, startPoint y: 138, endPoint x: 359, endPoint y: 125, distance: 38.0
click at [359, 125] on div "01-09-2025 09:09 AM SU MO TU WE TH FR SA" at bounding box center [303, 126] width 213 height 31
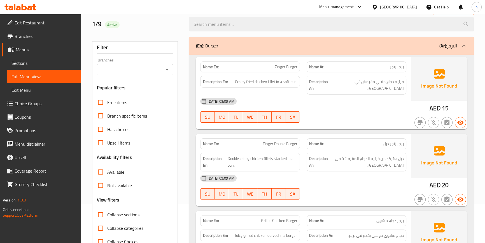
scroll to position [48, 0]
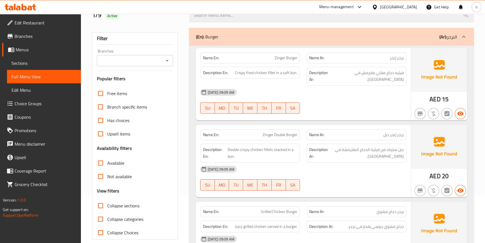
click at [366, 85] on div "[DATE] 09:09 AM" at bounding box center [303, 91] width 213 height 13
click at [398, 101] on div "01-09-2025 09:09 AM SU MO TU WE TH FR SA" at bounding box center [303, 100] width 213 height 31
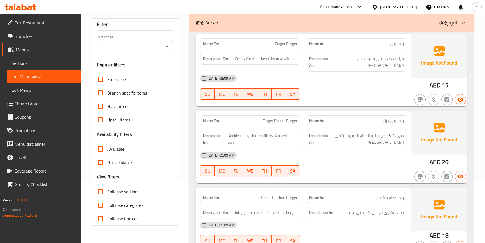
scroll to position [73, 0]
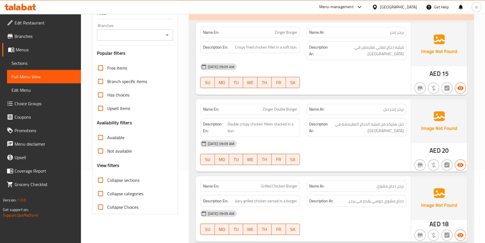
click at [349, 141] on div "[DATE] 09:09 AM" at bounding box center [303, 143] width 213 height 13
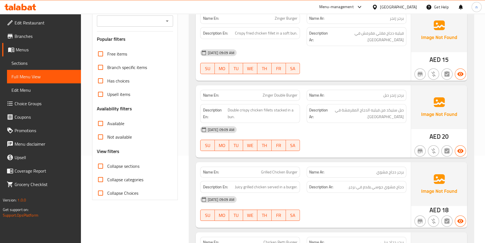
scroll to position [99, 0]
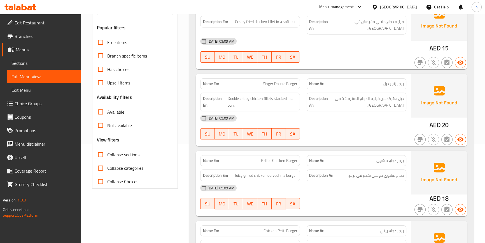
click at [338, 115] on div "[DATE] 09:09 AM" at bounding box center [303, 117] width 213 height 13
click at [352, 117] on div "[DATE] 09:09 AM" at bounding box center [303, 117] width 213 height 13
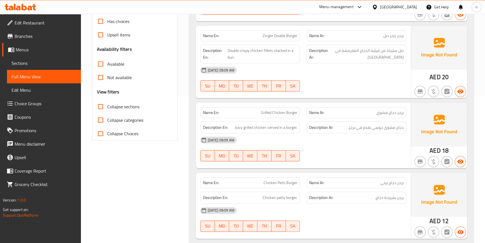
scroll to position [150, 0]
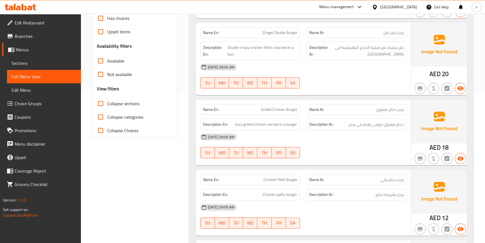
click at [341, 141] on div "01-09-2025 09:09 AM SU MO TU WE TH FR SA" at bounding box center [303, 145] width 213 height 31
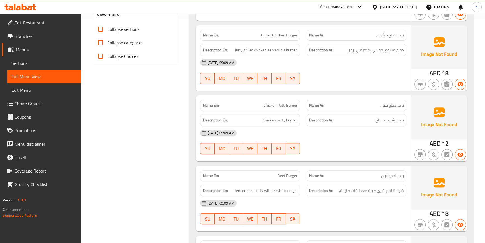
scroll to position [226, 0]
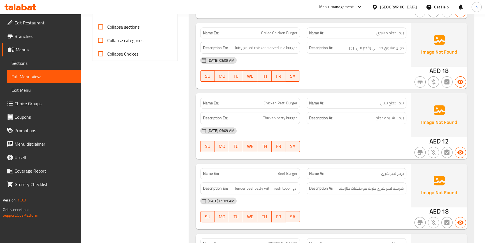
click at [376, 129] on div "[DATE] 09:09 AM" at bounding box center [303, 130] width 213 height 13
click at [323, 134] on div "01-09-2025 09:09 AM SU MO TU WE TH FR SA" at bounding box center [303, 139] width 213 height 31
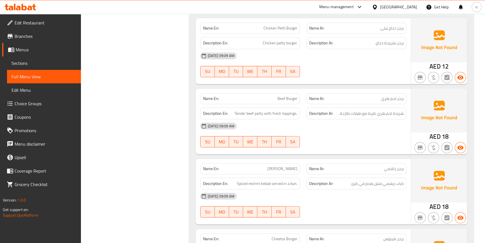
scroll to position [303, 0]
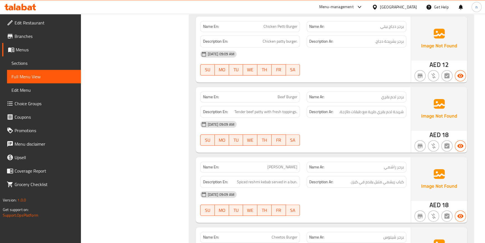
click at [349, 123] on div "[DATE] 09:09 AM" at bounding box center [303, 123] width 213 height 13
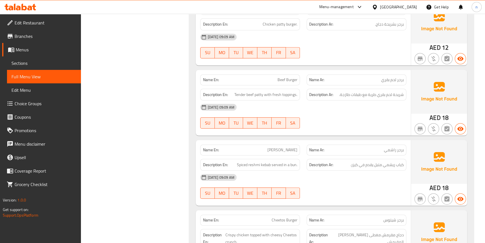
scroll to position [328, 0]
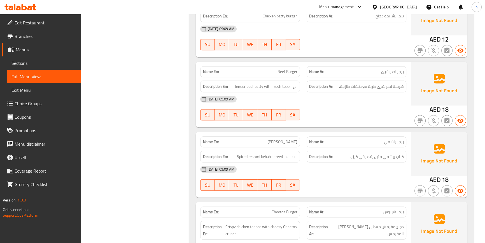
click at [326, 176] on div "01-09-2025 09:09 AM SU MO TU WE TH FR SA" at bounding box center [303, 177] width 213 height 31
click at [332, 162] on div "[DATE] 09:09 AM" at bounding box center [303, 168] width 213 height 13
click at [357, 162] on div "[DATE] 09:09 AM" at bounding box center [303, 168] width 213 height 13
click at [351, 162] on div "[DATE] 09:09 AM" at bounding box center [303, 168] width 213 height 13
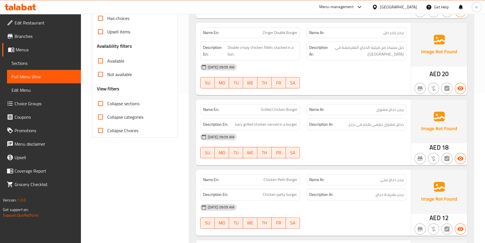
scroll to position [252, 0]
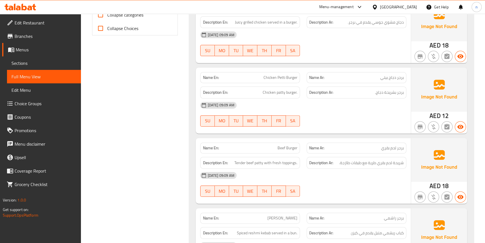
click at [380, 174] on div "[DATE] 09:09 AM" at bounding box center [303, 174] width 213 height 13
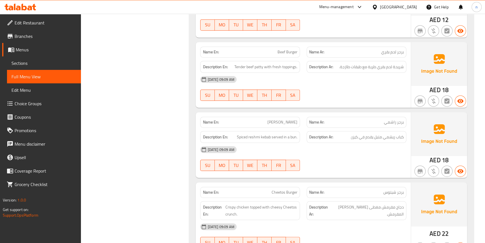
scroll to position [404, 0]
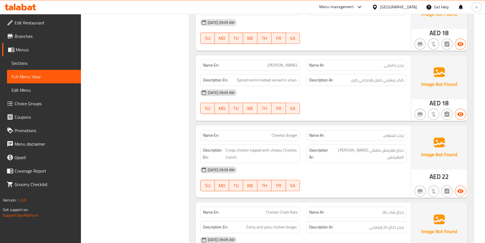
click at [360, 175] on div "01-09-2025 09:09 AM SU MO TU WE TH FR SA" at bounding box center [303, 178] width 213 height 31
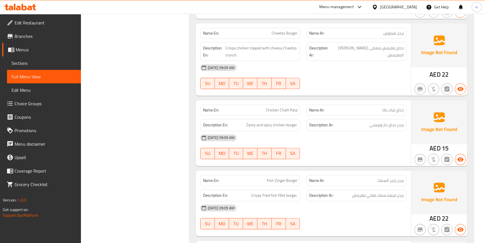
click at [273, 107] on span "Chicken Chatt Pata" at bounding box center [282, 110] width 32 height 6
copy span "Chicken Chatt Pata"
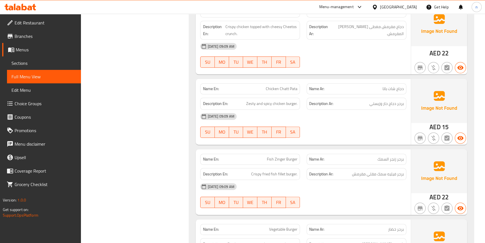
scroll to position [557, 0]
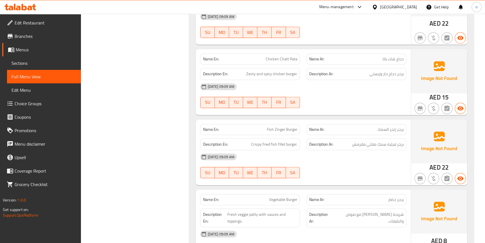
click at [354, 161] on div "01-09-2025 09:09 AM SU MO TU WE TH FR SA" at bounding box center [303, 165] width 213 height 31
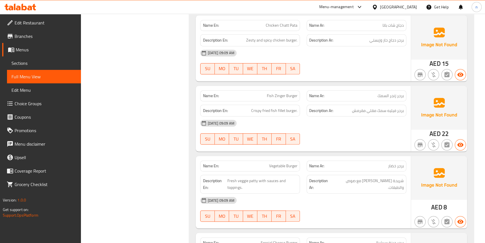
scroll to position [659, 0]
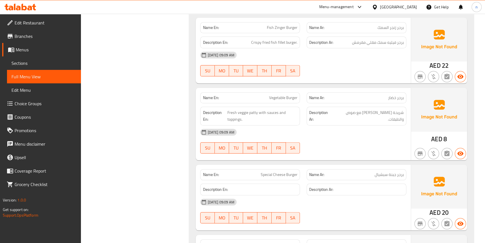
click at [365, 134] on div "01-09-2025 09:09 AM SU MO TU WE TH FR SA" at bounding box center [303, 140] width 213 height 31
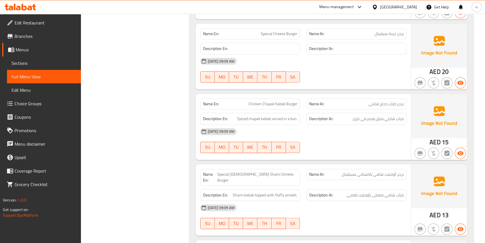
scroll to position [812, 0]
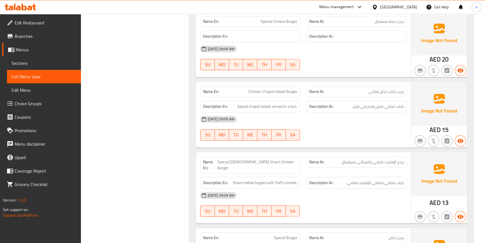
click at [357, 120] on div "01-09-2025 09:09 AM SU MO TU WE TH FR SA" at bounding box center [303, 127] width 213 height 31
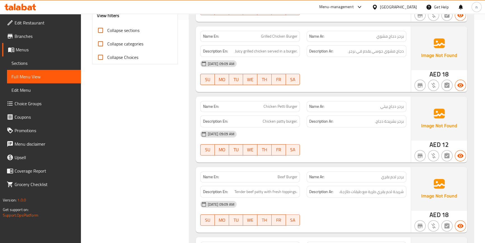
scroll to position [226, 0]
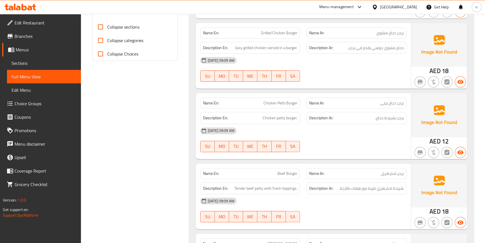
click at [395, 126] on div "[DATE] 09:09 AM" at bounding box center [303, 130] width 213 height 13
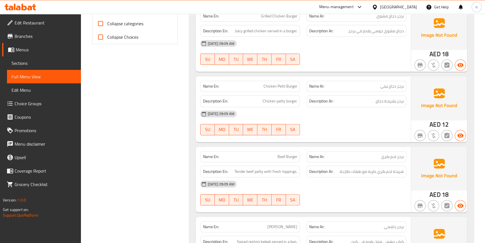
scroll to position [252, 0]
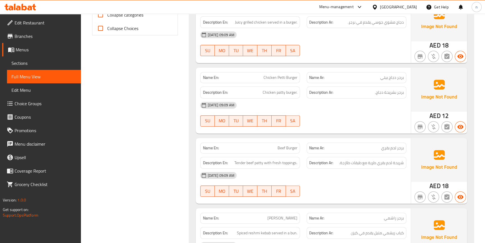
click at [320, 100] on div "[DATE] 09:09 AM" at bounding box center [303, 104] width 213 height 13
click at [271, 75] on span "Chicken Petti Burger" at bounding box center [281, 78] width 34 height 6
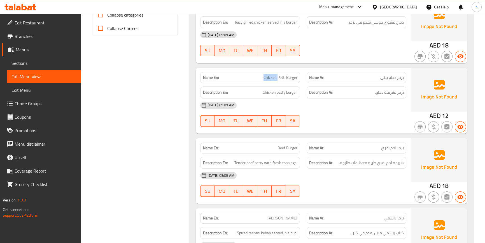
click at [271, 75] on span "Chicken Petti Burger" at bounding box center [281, 78] width 34 height 6
click at [345, 123] on div at bounding box center [356, 126] width 106 height 7
click at [280, 75] on span "Chicken Petti Burger" at bounding box center [281, 78] width 34 height 6
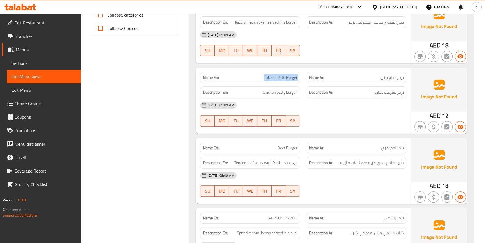
click at [280, 75] on span "Chicken Petti Burger" at bounding box center [281, 78] width 34 height 6
copy span "Chicken Petti Burger"
click at [285, 75] on span "Chicken Petti Burger" at bounding box center [281, 78] width 34 height 6
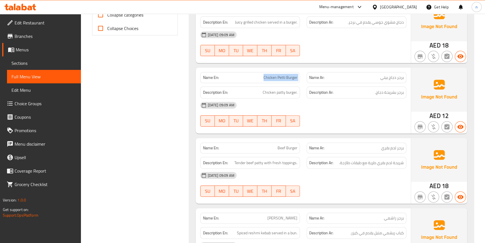
click at [285, 75] on span "Chicken Petti Burger" at bounding box center [281, 78] width 34 height 6
copy span "Chicken Petti Burger"
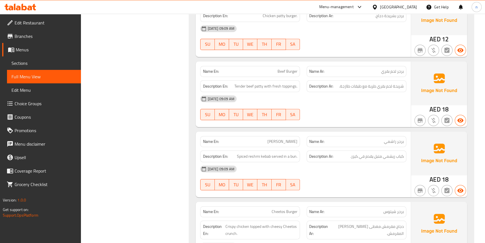
scroll to position [328, 0]
click at [288, 69] on span "Beef Burger" at bounding box center [288, 72] width 20 height 6
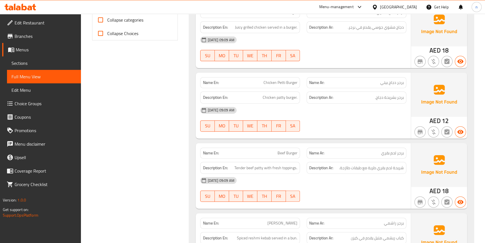
scroll to position [255, 0]
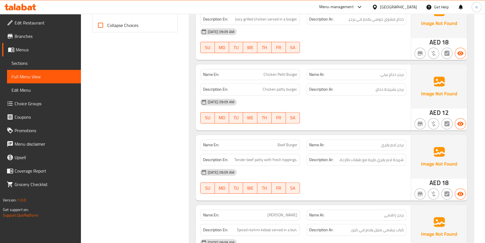
click at [282, 142] on span "Beef Burger" at bounding box center [288, 145] width 20 height 6
copy span "Beef Burger"
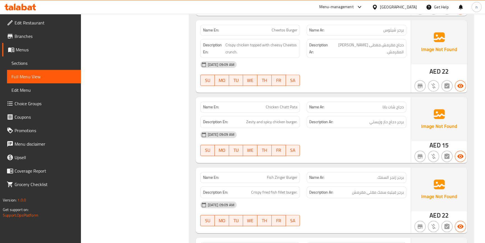
scroll to position [535, 0]
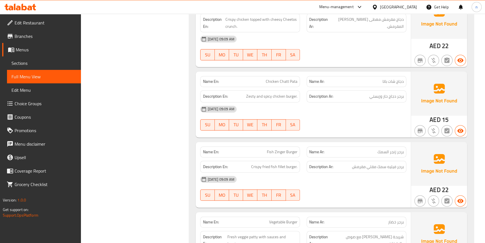
click at [335, 174] on div "[DATE] 09:09 AM" at bounding box center [303, 178] width 213 height 13
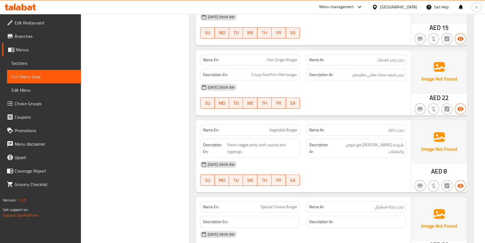
scroll to position [637, 0]
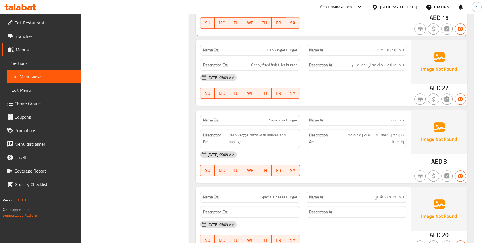
click at [283, 117] on span "Vegetable Burger" at bounding box center [283, 120] width 28 height 6
copy span "Vegetable Burger"
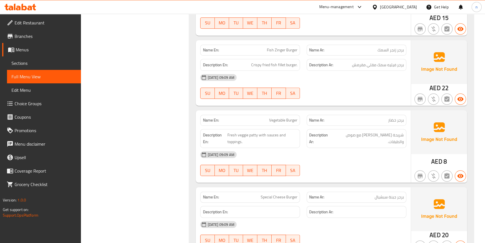
click at [326, 165] on div "01-09-2025 09:09 AM SU MO TU WE TH FR SA" at bounding box center [303, 163] width 213 height 31
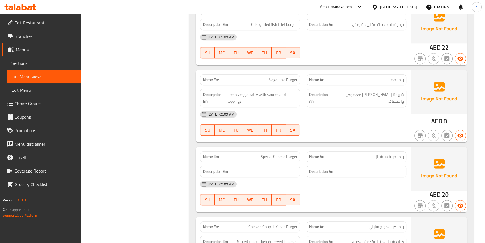
scroll to position [738, 0]
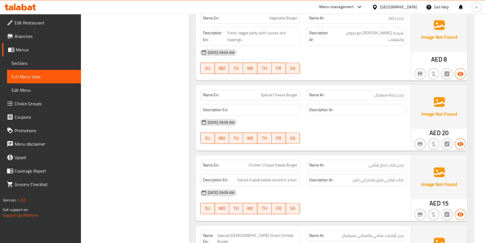
click at [340, 195] on div "01-09-2025 09:09 AM SU MO TU WE TH FR SA" at bounding box center [303, 201] width 213 height 31
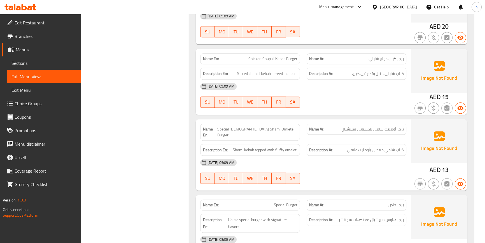
scroll to position [866, 0]
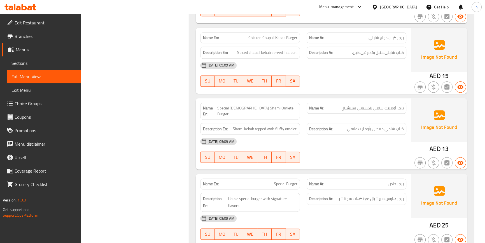
click at [341, 137] on div "01-09-2025 09:09 AM SU MO TU WE TH FR SA" at bounding box center [303, 149] width 213 height 31
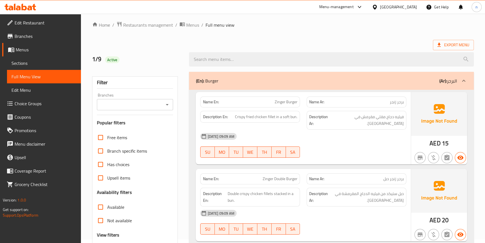
scroll to position [0, 0]
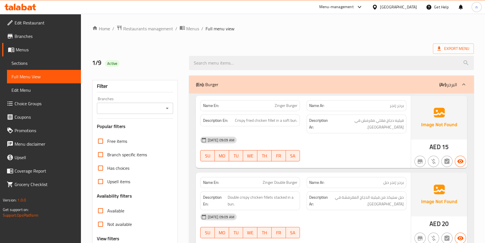
click at [410, 29] on ol "Home / Restaurants management / Menus / Full menu view" at bounding box center [283, 28] width 382 height 7
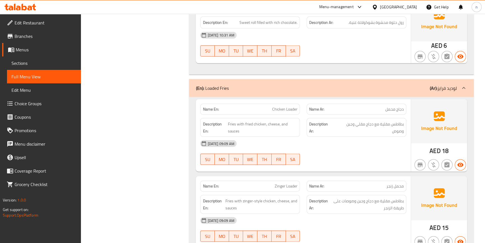
scroll to position [1504, 0]
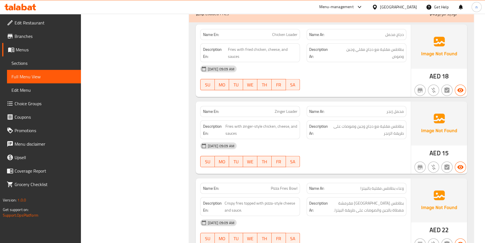
scroll to position [1606, 0]
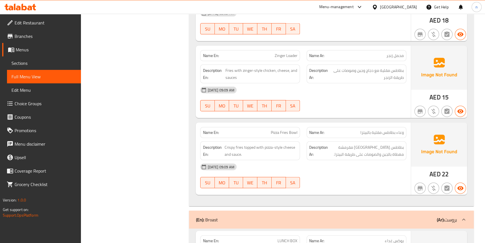
scroll to position [1657, 0]
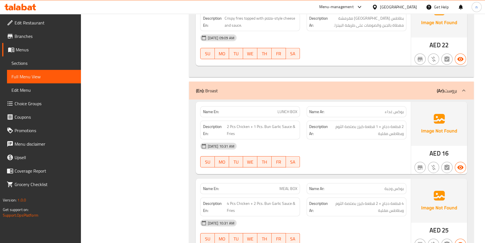
scroll to position [2123, 0]
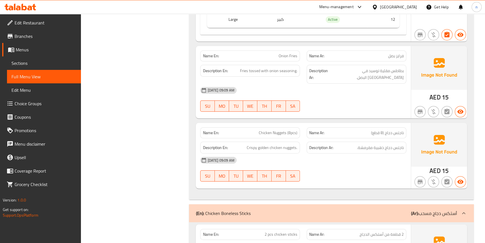
scroll to position [2556, 0]
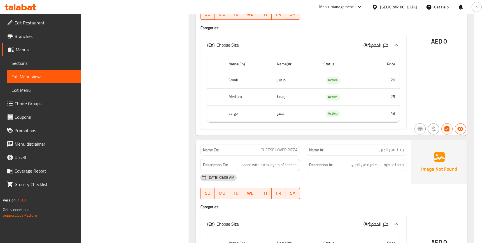
scroll to position [3451, 0]
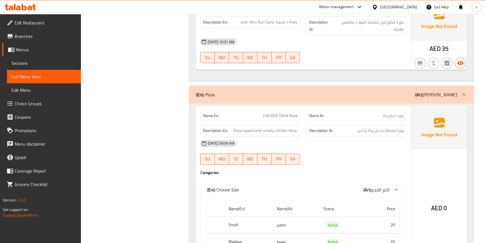
scroll to position [2967, 0]
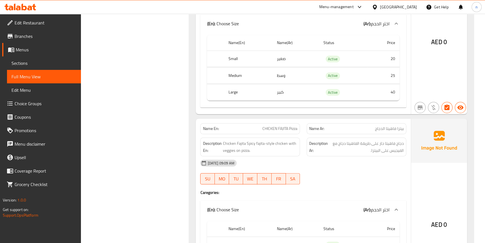
scroll to position [3120, 0]
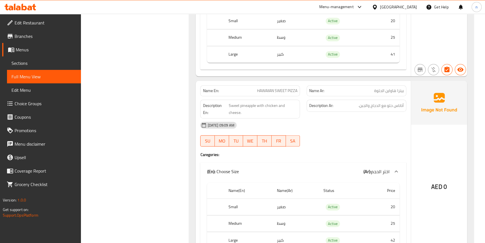
scroll to position [3349, 0]
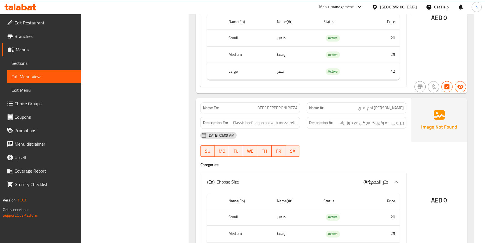
scroll to position [3502, 0]
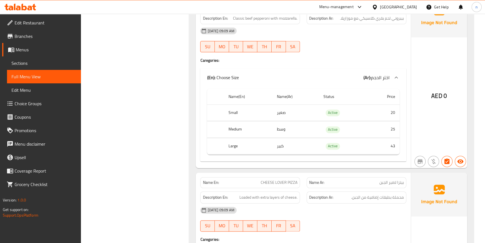
scroll to position [3604, 0]
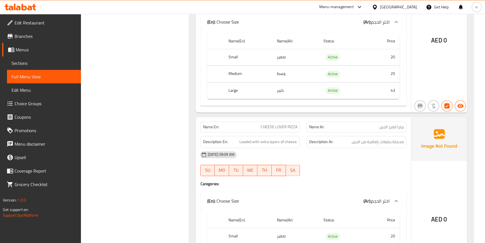
scroll to position [3655, 0]
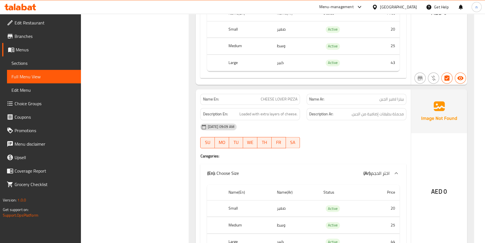
copy span "CHEESE LOVER PIZZA"
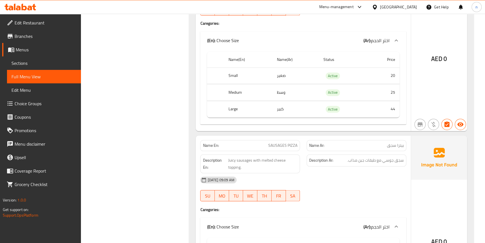
scroll to position [3833, 0]
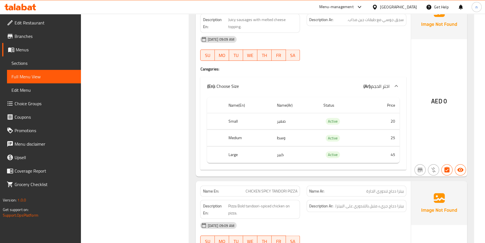
scroll to position [3961, 0]
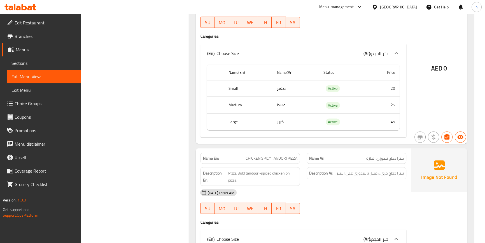
scroll to position [4037, 0]
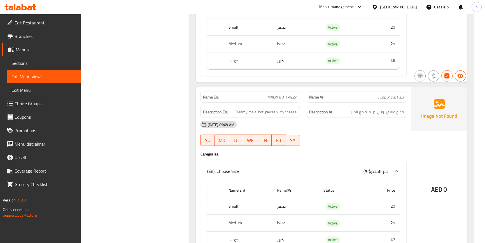
scroll to position [4241, 0]
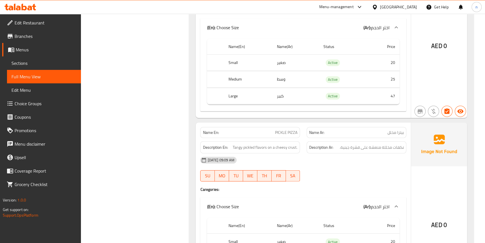
scroll to position [4419, 0]
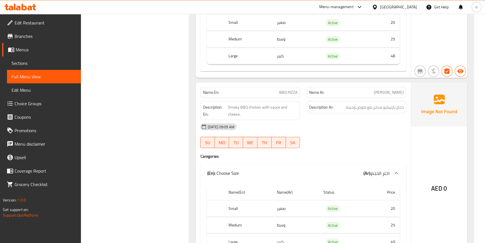
scroll to position [4597, 0]
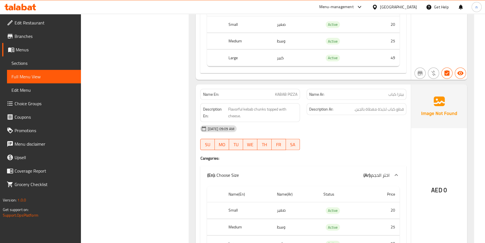
scroll to position [4801, 0]
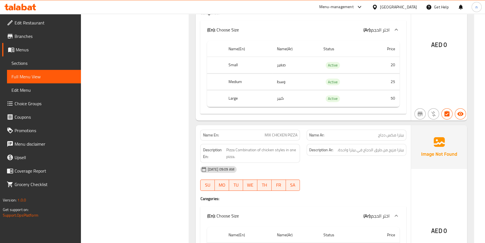
scroll to position [4954, 0]
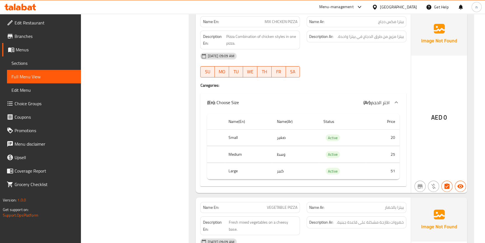
scroll to position [5081, 0]
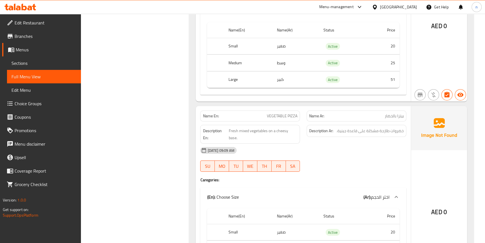
scroll to position [5132, 0]
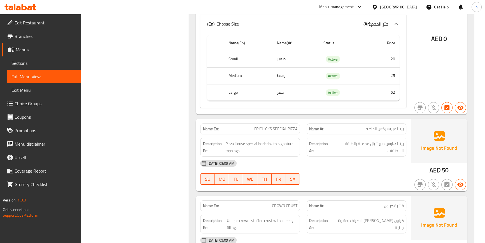
scroll to position [5310, 0]
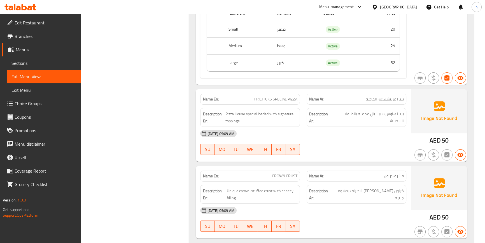
scroll to position [5412, 0]
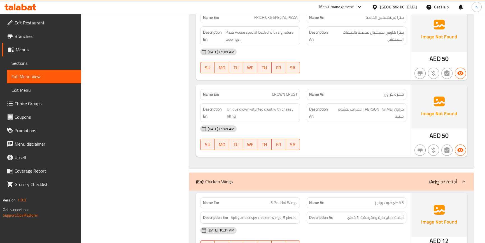
click at [367, 122] on div "[DATE] 09:09 AM" at bounding box center [303, 128] width 213 height 13
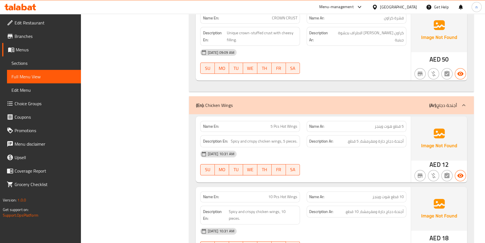
scroll to position [5748, 0]
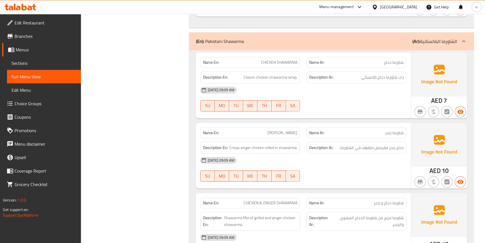
scroll to position [5875, 0]
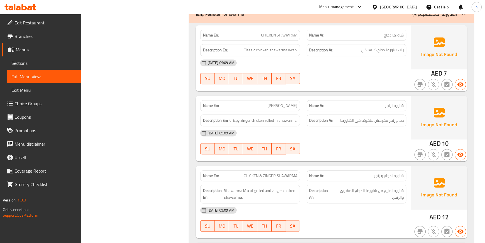
scroll to position [5951, 0]
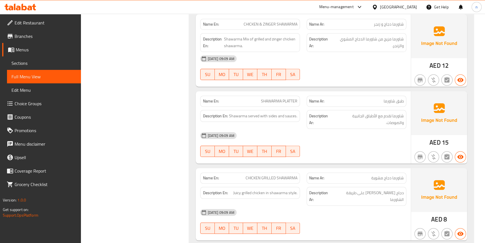
scroll to position [6053, 0]
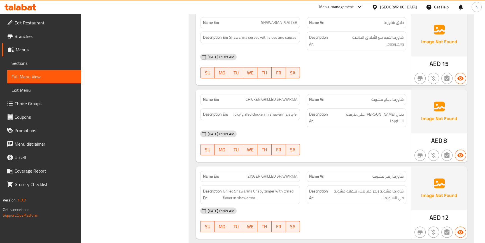
scroll to position [6130, 0]
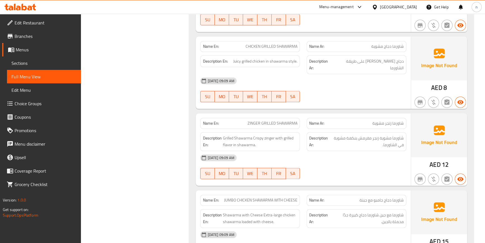
scroll to position [6206, 0]
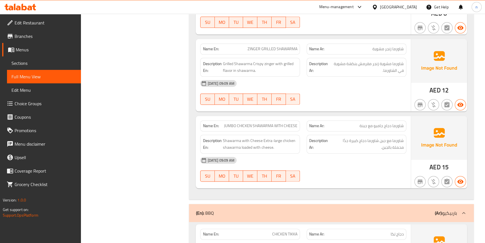
scroll to position [6257, 0]
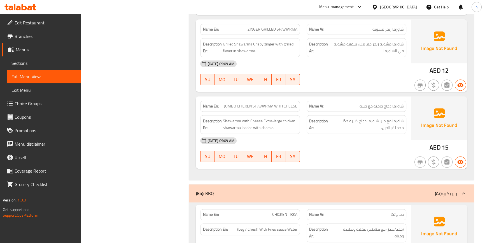
scroll to position [6308, 0]
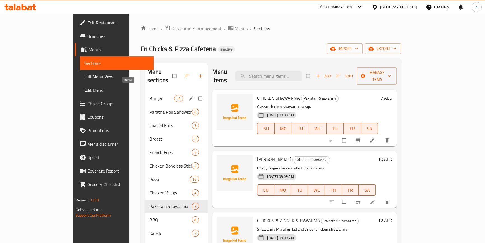
click at [150, 95] on span "Burger" at bounding box center [162, 98] width 25 height 7
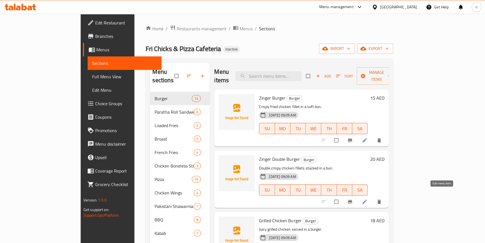
click at [368, 199] on icon at bounding box center [365, 202] width 6 height 6
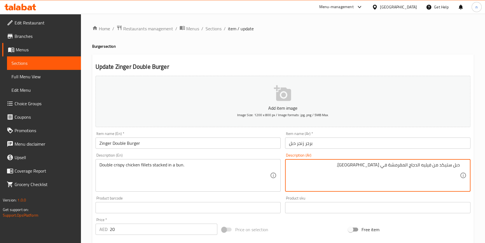
click at [378, 165] on textarea "دبل ستيكد من فيليه الدجاج المقرمشة في [GEOGRAPHIC_DATA]." at bounding box center [374, 175] width 171 height 27
type textarea "دبل ستيكد من فيليه الدجاج المقرمشة في كيزر."
click at [319, 229] on div "Price on selection" at bounding box center [283, 229] width 127 height 15
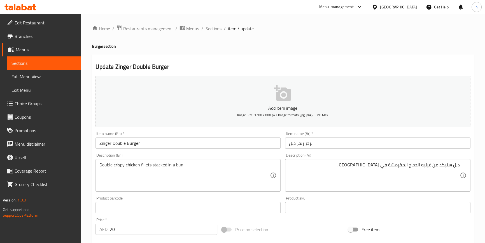
scroll to position [153, 0]
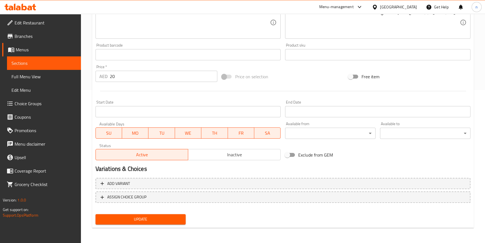
click at [181, 220] on span "Update" at bounding box center [141, 218] width 82 height 7
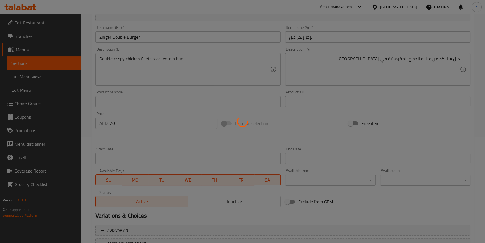
scroll to position [0, 0]
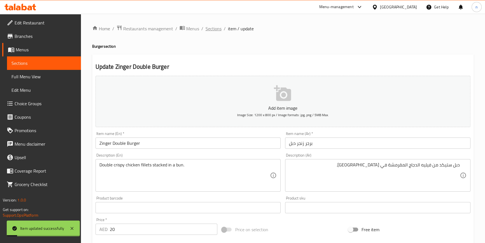
click at [207, 28] on span "Sections" at bounding box center [214, 28] width 16 height 7
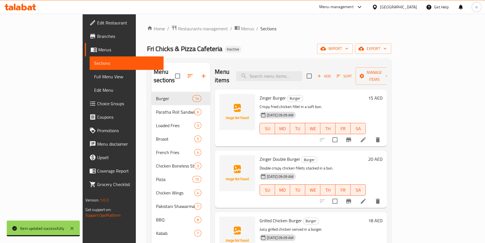
click at [390, 39] on div "Home / Restaurants management / Menus / Sections Fri Chicks & Pizza Cafeteria I…" at bounding box center [269, 167] width 244 height 285
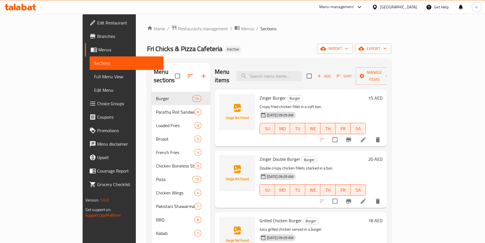
scroll to position [333, 0]
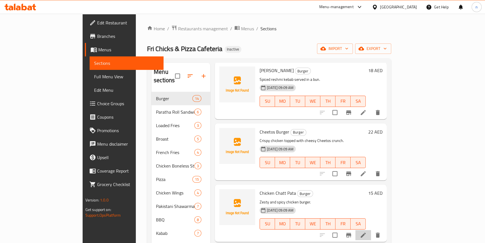
click at [371, 230] on li at bounding box center [364, 235] width 16 height 10
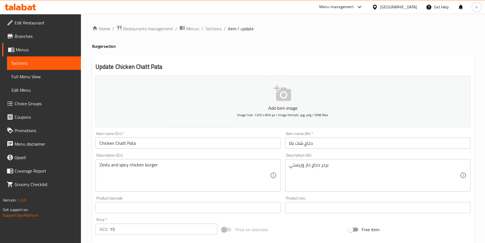
click at [96, 45] on h4 "Burger section" at bounding box center [283, 46] width 382 height 6
copy h4 "Burger"
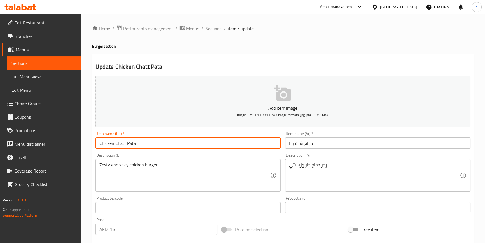
click at [173, 143] on input "Chicken Chatt Pata" at bounding box center [188, 142] width 185 height 11
paste input "Burger"
type input "Chicken Chatt Pata Burger"
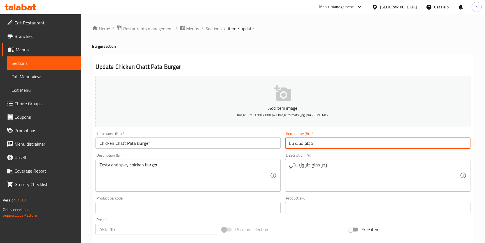
click at [321, 139] on input "دجاج شات باتا" at bounding box center [377, 142] width 185 height 11
click at [466, 146] on input "دجاج شات باتا" at bounding box center [377, 142] width 185 height 11
type input "برجر دجاج شات باتا"
click at [302, 233] on div "Price on selection" at bounding box center [283, 229] width 127 height 15
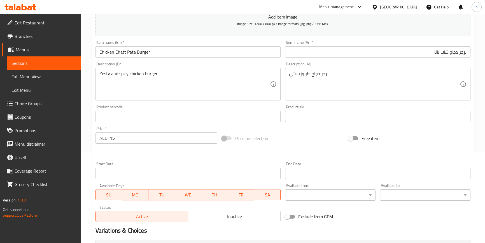
scroll to position [153, 0]
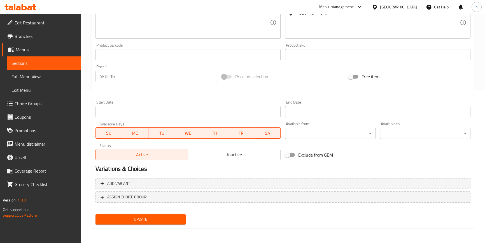
click at [131, 216] on span "Update" at bounding box center [141, 218] width 82 height 7
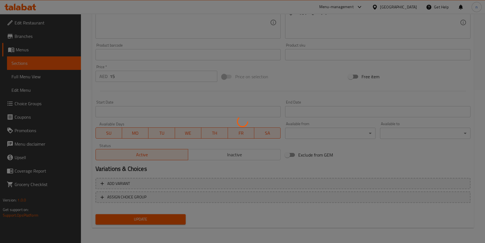
scroll to position [0, 0]
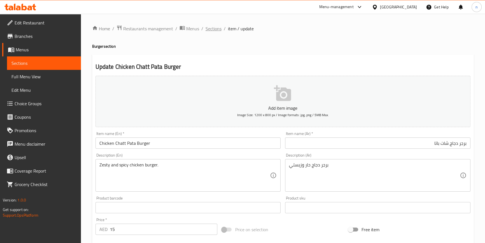
click at [211, 25] on span "Sections" at bounding box center [214, 28] width 16 height 7
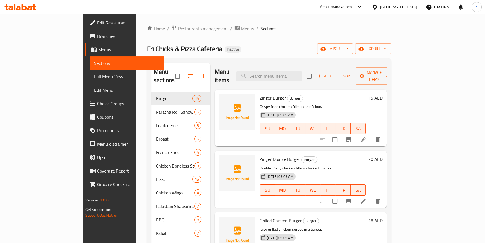
scroll to position [78, 0]
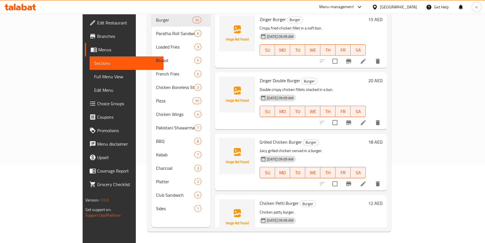
click at [363, 226] on div "SU MO TU WE TH FR SA" at bounding box center [312, 234] width 111 height 16
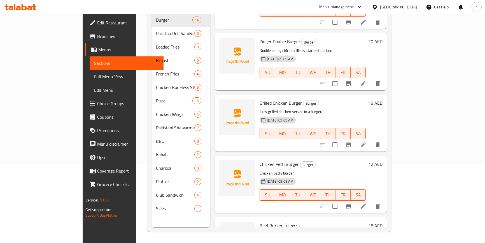
scroll to position [76, 0]
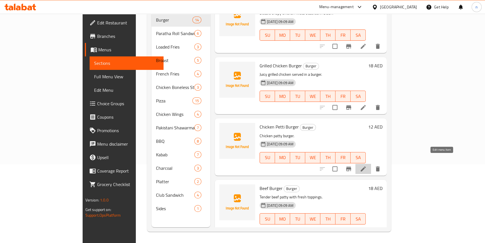
click at [367, 165] on icon at bounding box center [363, 168] width 7 height 7
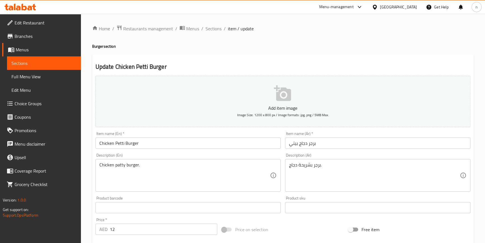
click at [171, 148] on input "Chicken Petti Burger" at bounding box center [188, 142] width 185 height 11
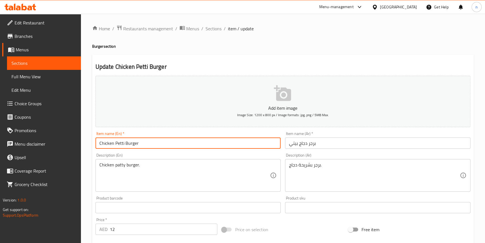
click at [171, 148] on input "Chicken Petti Burger" at bounding box center [188, 142] width 185 height 11
click at [164, 146] on input "Chicken Petti Burger" at bounding box center [188, 142] width 185 height 11
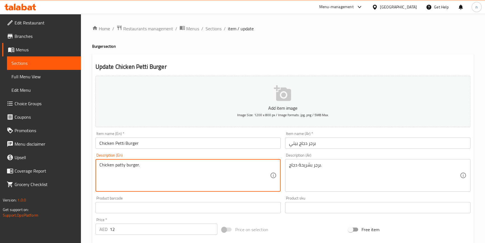
click at [124, 165] on textarea "Chicken patty burger." at bounding box center [184, 175] width 171 height 27
click at [119, 162] on textarea "Chicken patty burger." at bounding box center [184, 175] width 171 height 27
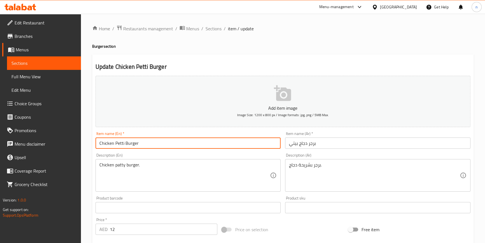
click at [122, 142] on input "Chicken Petti Burger" at bounding box center [188, 142] width 185 height 11
paste input "patty"
click at [131, 144] on input "Chicken patty Burger" at bounding box center [188, 142] width 185 height 11
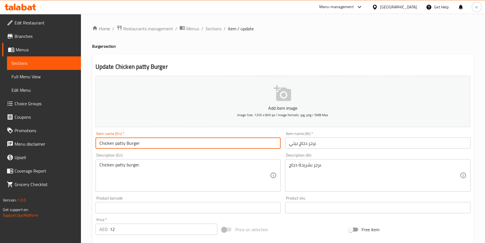
click at [131, 144] on input "Chicken patty Burger" at bounding box center [188, 142] width 185 height 11
type input "Chicken patty Burger"
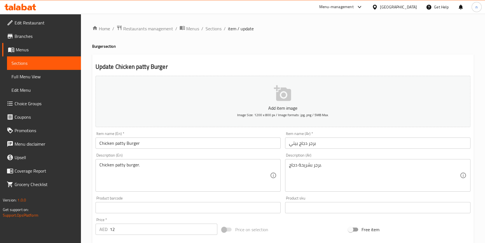
click at [108, 154] on div "Description (En) Chicken patty burger. Description (En)" at bounding box center [188, 172] width 185 height 38
copy label "Description"
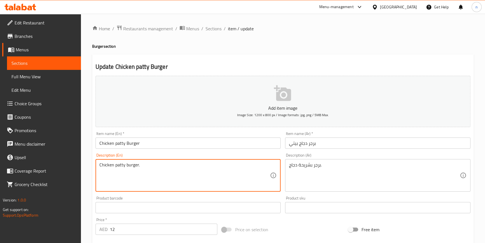
click at [163, 173] on textarea "Chicken patty burger." at bounding box center [184, 175] width 171 height 27
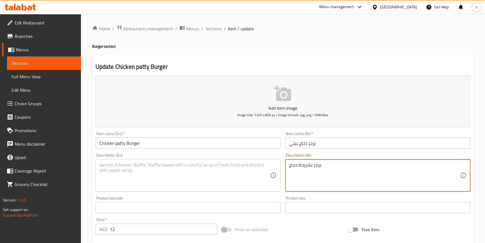
click at [356, 176] on textarea "برجر بشريحة دجاج." at bounding box center [374, 175] width 171 height 27
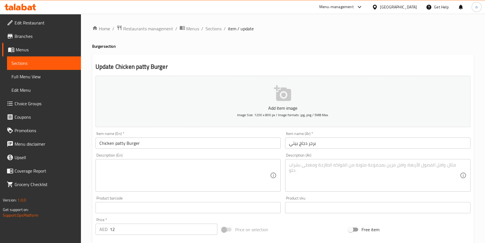
click at [317, 228] on div "Price on selection" at bounding box center [283, 229] width 127 height 15
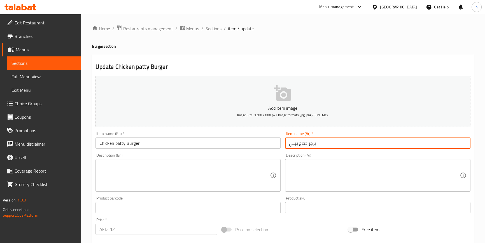
click at [294, 145] on input "برجر دجاج بيتي" at bounding box center [377, 142] width 185 height 11
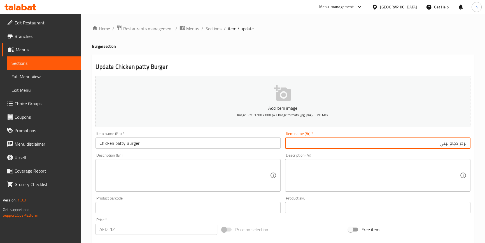
click at [440, 141] on input "برجر دجاج بيتي" at bounding box center [377, 142] width 185 height 11
type input "برجر دجاج باتي"
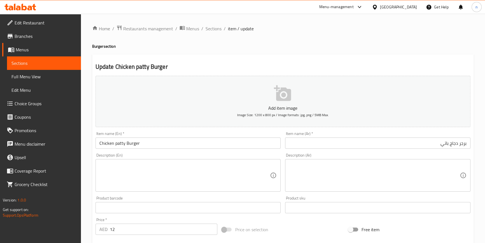
click at [301, 224] on div "Price on selection" at bounding box center [283, 229] width 127 height 15
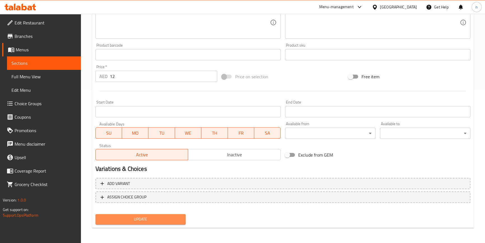
click at [146, 219] on span "Update" at bounding box center [141, 218] width 82 height 7
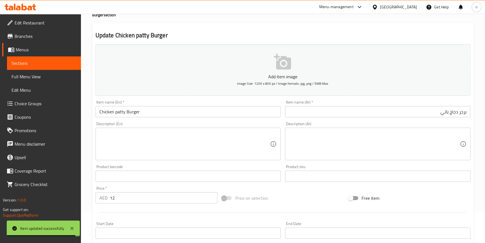
scroll to position [0, 0]
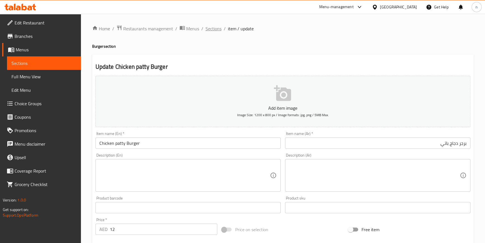
click at [219, 31] on span "Sections" at bounding box center [214, 28] width 16 height 7
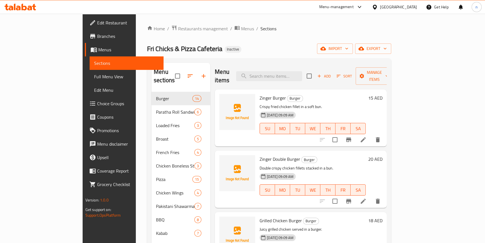
click at [277, 45] on div "Fri Chicks & Pizza Cafeteria Inactive import export" at bounding box center [269, 48] width 244 height 10
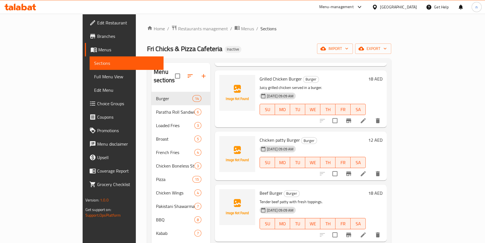
click at [349, 174] on div "Menu items Add Sort Manage items Zinger Burger Burger Crispy fried chicken fill…" at bounding box center [298, 184] width 176 height 243
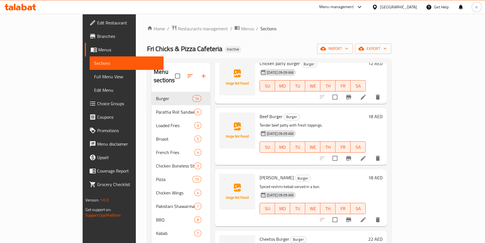
click at [371, 153] on li at bounding box center [364, 158] width 16 height 10
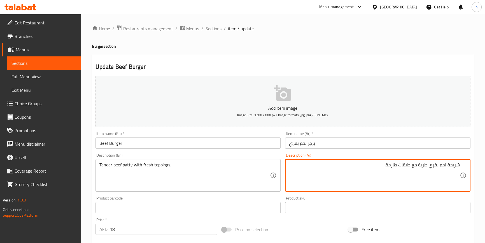
click at [405, 165] on textarea "شريحة لحم بقري طرية مع طبقات طازجة." at bounding box center [374, 175] width 171 height 27
type textarea "شريحة لحم بقري طرية مع اضافات طازجة."
click at [310, 223] on div "Price on selection" at bounding box center [283, 229] width 127 height 15
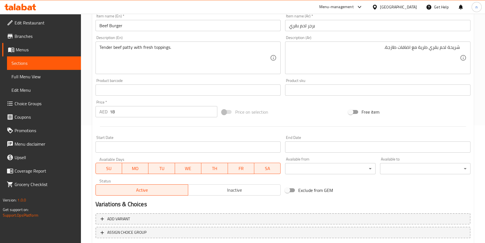
scroll to position [153, 0]
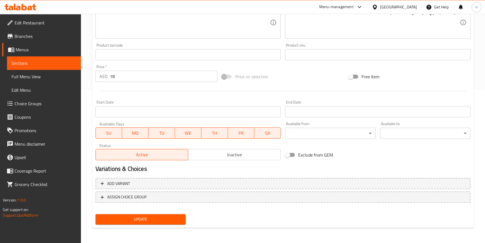
click at [164, 212] on div "Update" at bounding box center [140, 219] width 95 height 15
click at [162, 219] on span "Update" at bounding box center [141, 218] width 82 height 7
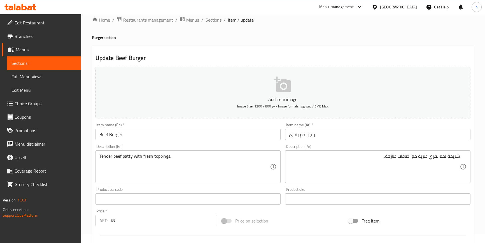
scroll to position [0, 0]
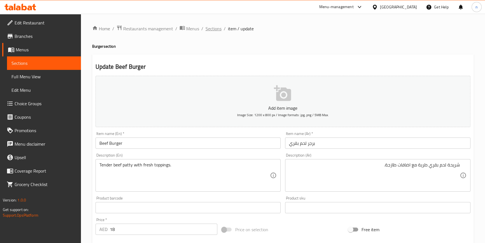
click at [212, 27] on span "Sections" at bounding box center [214, 28] width 16 height 7
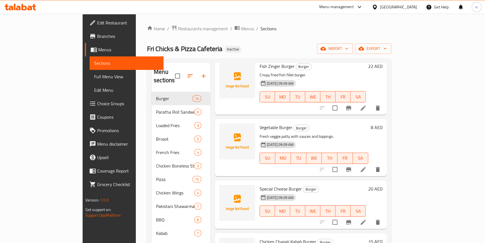
scroll to position [524, 0]
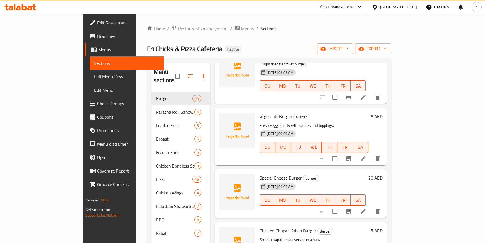
click at [367, 155] on icon at bounding box center [363, 158] width 7 height 7
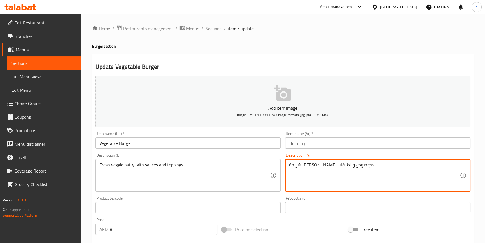
click at [295, 165] on textarea "شريحة فيجي طازجة مع صوص والطبقات." at bounding box center [374, 175] width 171 height 27
type textarea "شريحة [PERSON_NAME] مع صوص واضافات."
click at [274, 222] on div "Price on selection" at bounding box center [283, 229] width 127 height 15
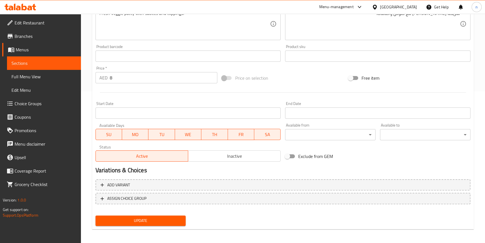
scroll to position [153, 0]
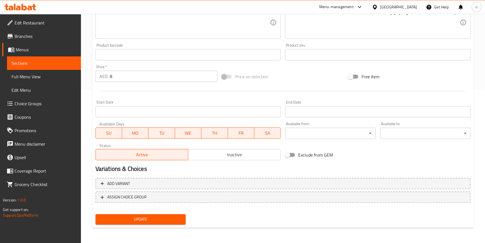
click at [179, 214] on button "Update" at bounding box center [141, 219] width 90 height 10
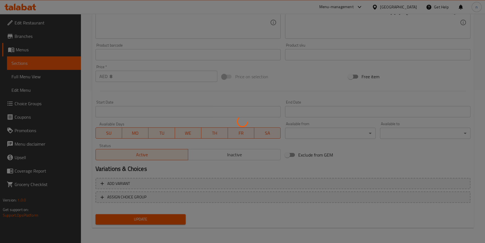
scroll to position [0, 0]
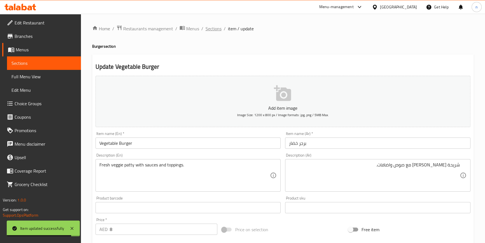
click at [220, 27] on span "Sections" at bounding box center [214, 28] width 16 height 7
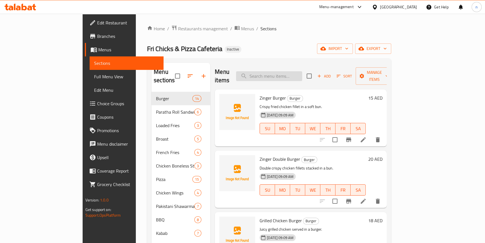
click at [302, 75] on input "search" at bounding box center [269, 76] width 66 height 10
paste input "CHEESE LOVER PIZZA"
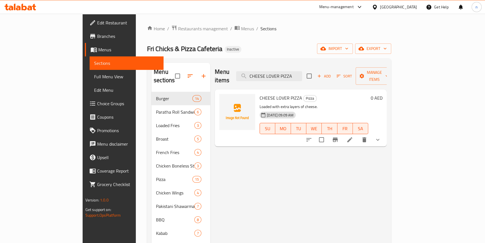
type input "CHEESE LOVER PIZZA"
click at [353, 136] on icon at bounding box center [350, 139] width 7 height 7
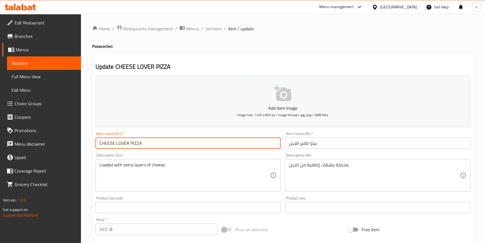
click at [121, 143] on input "CHEESE LOVER PIZZA" at bounding box center [188, 142] width 185 height 11
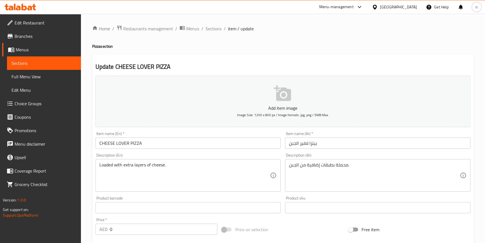
click at [102, 156] on div "Description (En) Loaded with extra layers of cheese. Description (En)" at bounding box center [188, 172] width 185 height 38
copy label "Description"
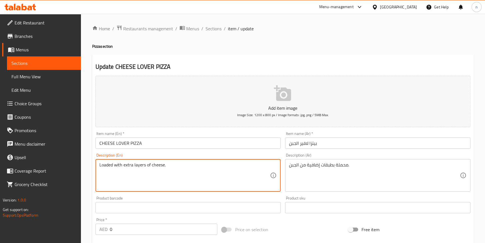
click at [168, 170] on textarea "Loaded with extra layers of cheese." at bounding box center [184, 175] width 171 height 27
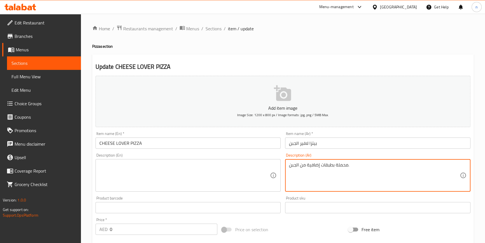
click at [335, 179] on textarea "محملة بطبقات إضافية من الجبن." at bounding box center [374, 175] width 171 height 27
click at [317, 229] on div "Price on selection" at bounding box center [283, 229] width 127 height 15
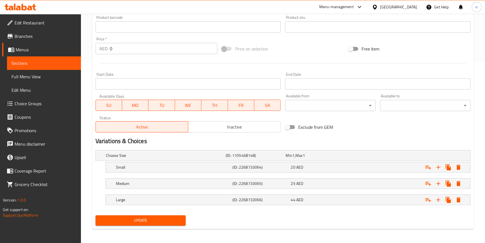
scroll to position [181, 0]
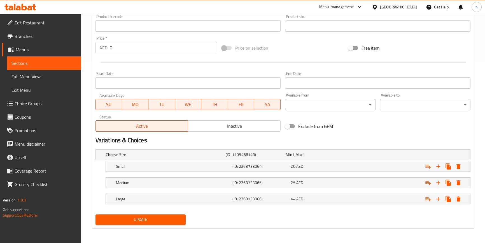
click at [152, 220] on span "Update" at bounding box center [141, 219] width 82 height 7
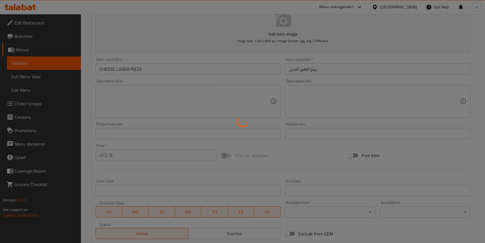
scroll to position [0, 0]
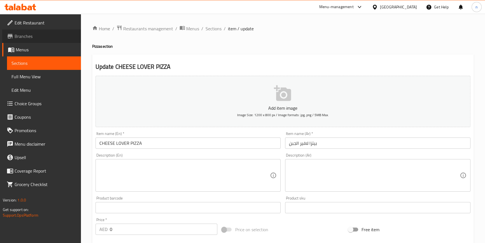
click at [42, 37] on span "Branches" at bounding box center [46, 36] width 62 height 7
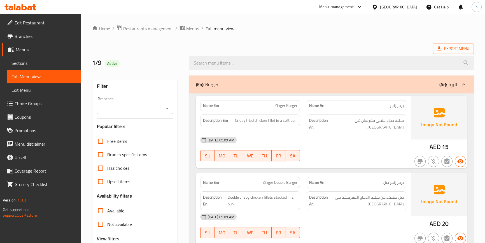
scroll to position [76, 0]
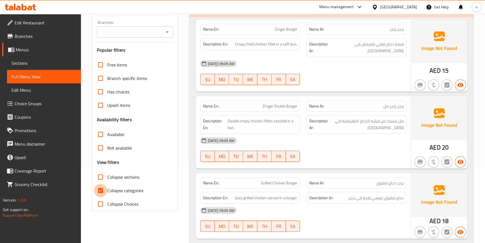
click at [104, 187] on input "Collapse categories" at bounding box center [100, 190] width 13 height 13
checkbox input "false"
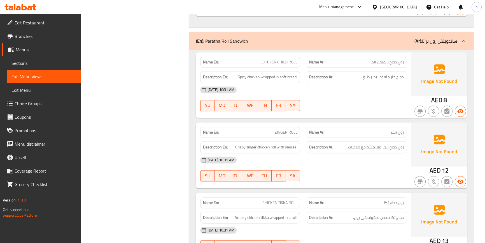
scroll to position [1044, 0]
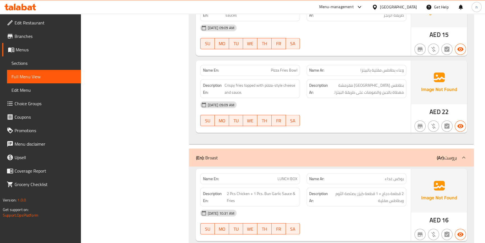
scroll to position [1248, 0]
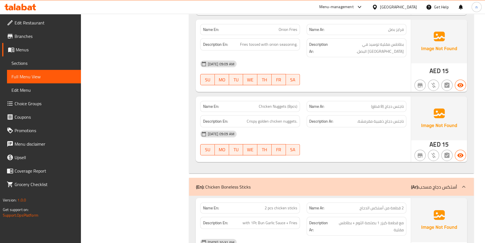
scroll to position [1757, 0]
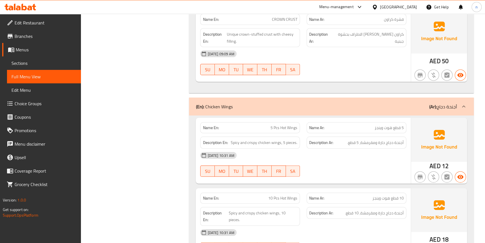
scroll to position [4355, 0]
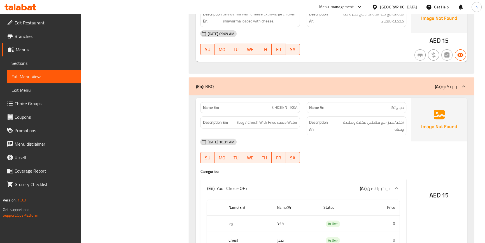
scroll to position [4890, 0]
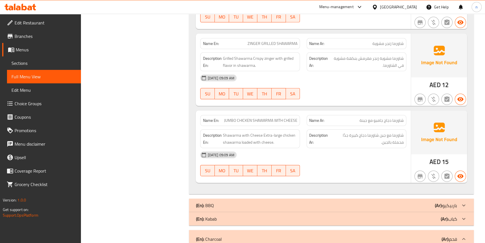
scroll to position [4941, 0]
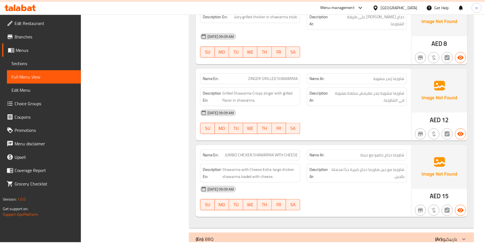
scroll to position [4890, 0]
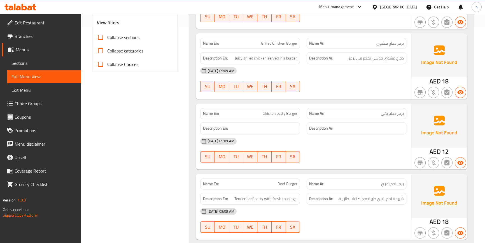
scroll to position [229, 0]
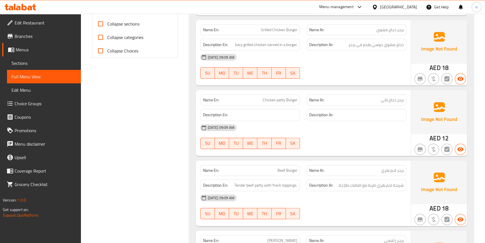
click at [280, 97] on span "Chicken patty Burger" at bounding box center [280, 100] width 35 height 6
click at [284, 97] on div "Name En: Chicken patty Burger" at bounding box center [250, 99] width 100 height 11
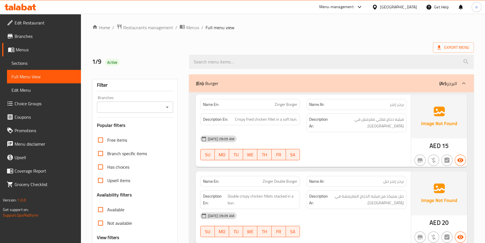
scroll to position [0, 0]
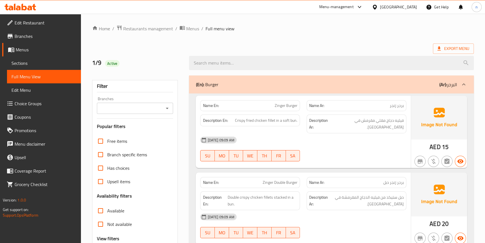
click at [42, 9] on div "Menu-management United Arab Emirates Get Help n" at bounding box center [242, 6] width 485 height 13
click at [35, 17] on link "Edit Restaurant" at bounding box center [41, 22] width 79 height 13
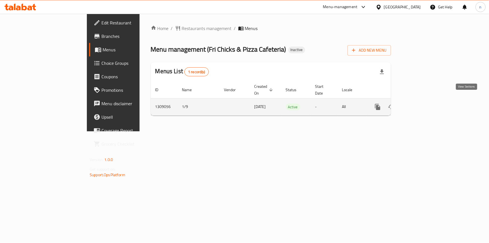
click at [421, 104] on icon "enhanced table" at bounding box center [417, 106] width 5 height 5
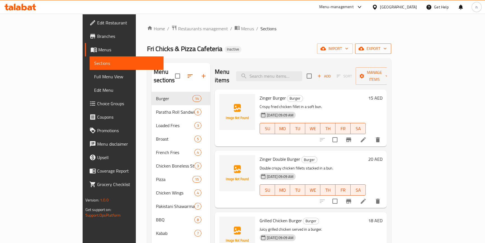
click at [387, 49] on span "export" at bounding box center [373, 48] width 27 height 7
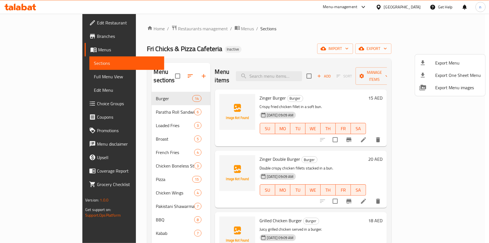
click at [355, 48] on div at bounding box center [244, 121] width 489 height 243
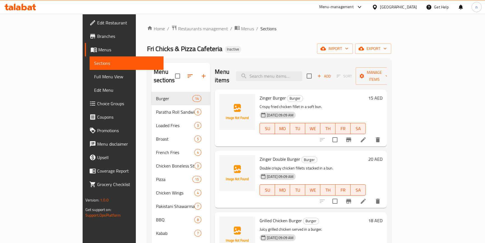
click at [94, 74] on span "Full Menu View" at bounding box center [126, 76] width 65 height 7
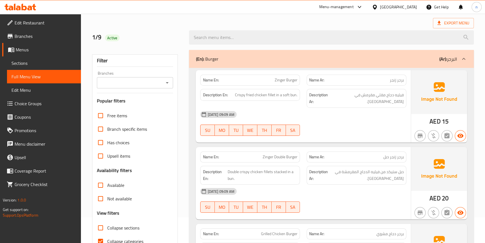
scroll to position [76, 0]
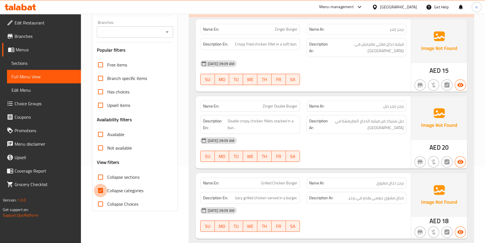
click at [101, 185] on input "Collapse categories" at bounding box center [100, 190] width 13 height 13
checkbox input "false"
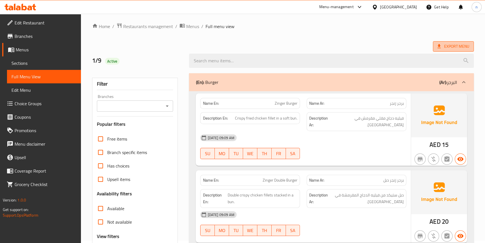
scroll to position [0, 0]
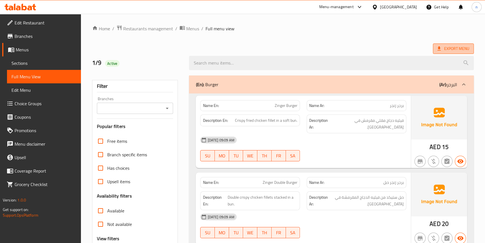
click at [459, 46] on span "Export Menu" at bounding box center [454, 48] width 32 height 7
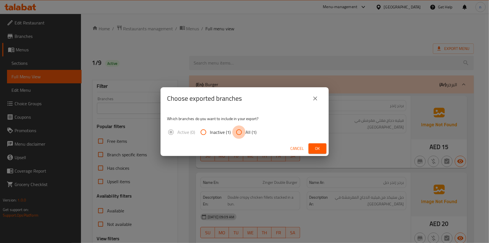
click at [243, 129] on input "All (1)" at bounding box center [238, 131] width 13 height 13
radio input "true"
click at [317, 145] on span "Ok" at bounding box center [317, 148] width 9 height 7
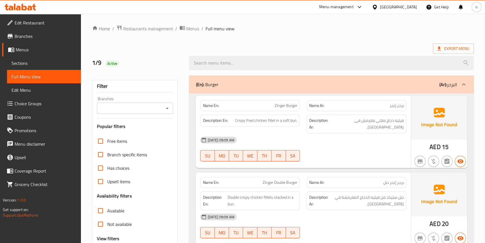
click at [45, 37] on span "Branches" at bounding box center [46, 36] width 62 height 7
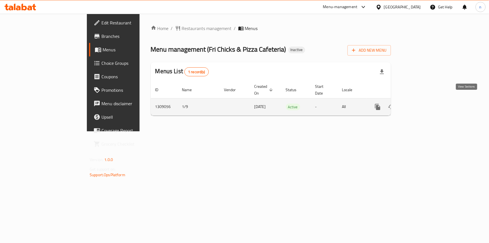
click at [421, 103] on icon "enhanced table" at bounding box center [418, 106] width 7 height 7
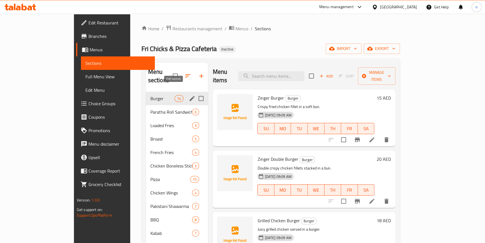
click at [188, 94] on button "edit" at bounding box center [192, 98] width 8 height 8
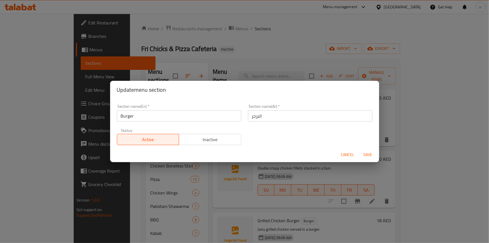
click at [134, 117] on input "Burger" at bounding box center [179, 115] width 124 height 11
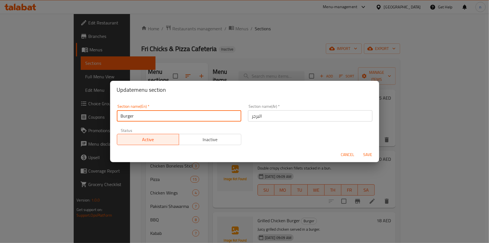
click at [134, 117] on input "Burger" at bounding box center [179, 115] width 124 height 11
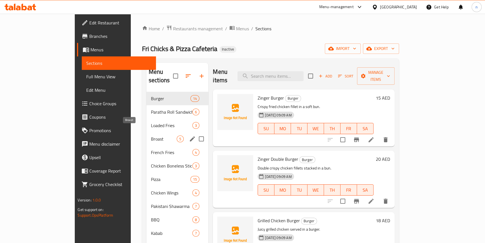
scroll to position [25, 0]
